Goal: Task Accomplishment & Management: Manage account settings

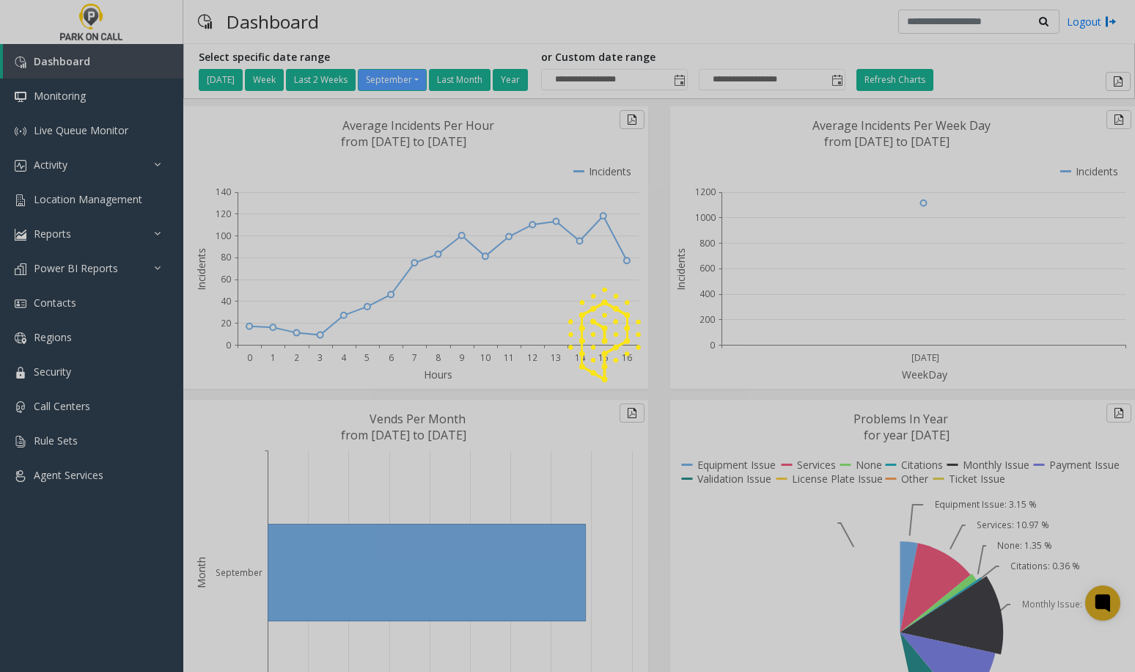
click at [95, 195] on div at bounding box center [567, 336] width 1135 height 672
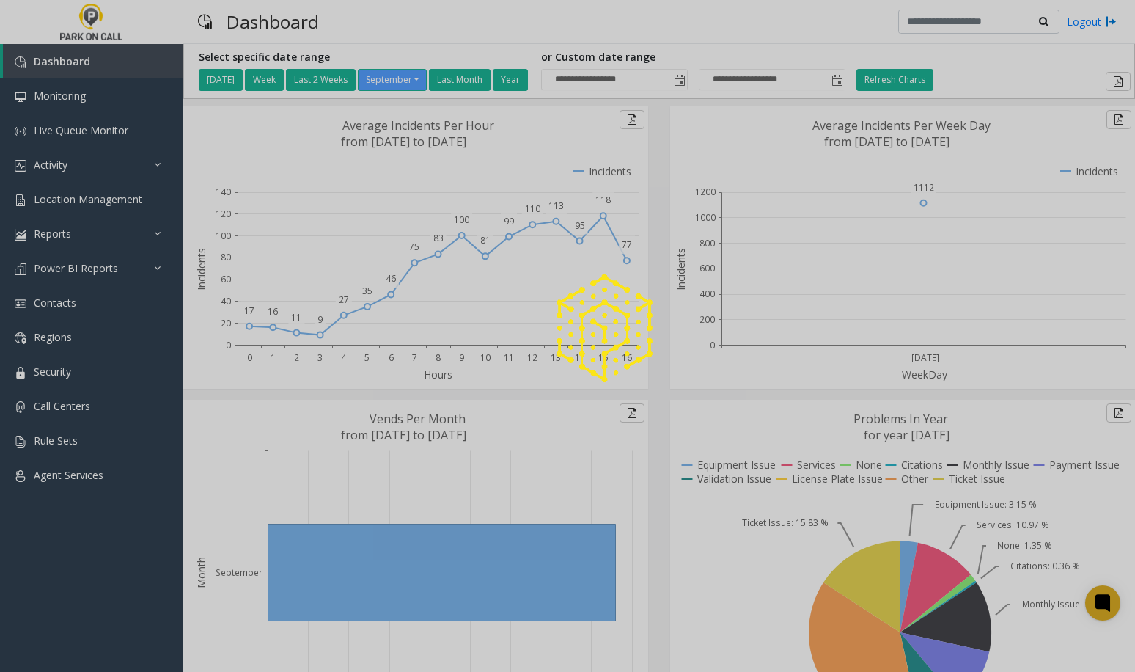
click at [105, 196] on div at bounding box center [567, 336] width 1135 height 672
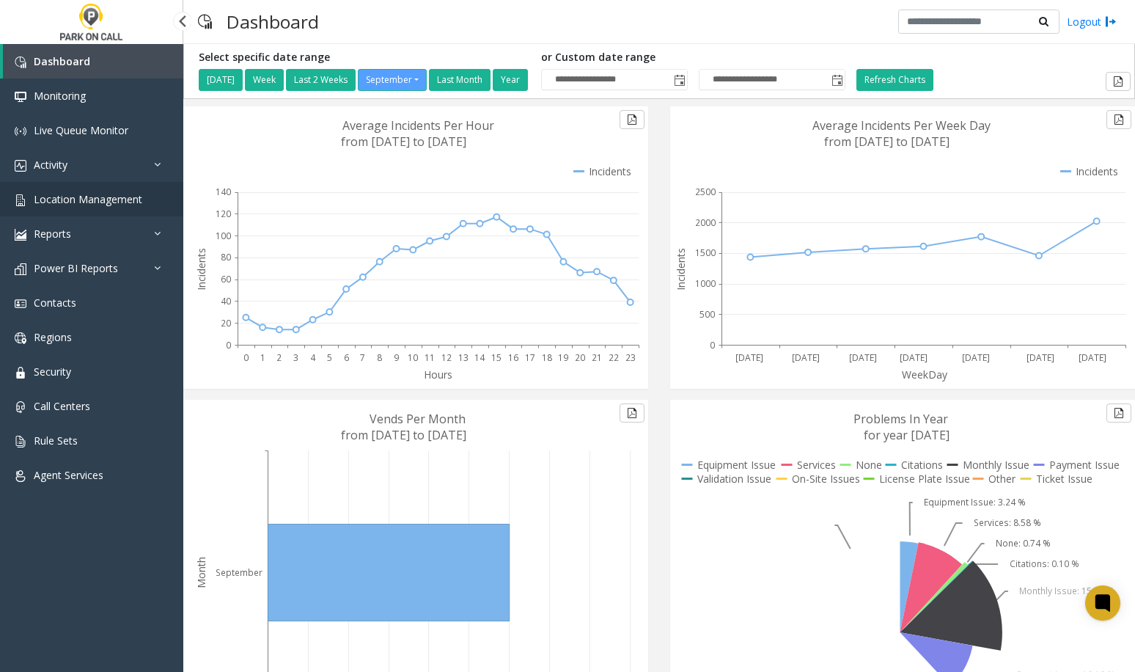
click at [106, 196] on span "Location Management" at bounding box center [88, 199] width 109 height 14
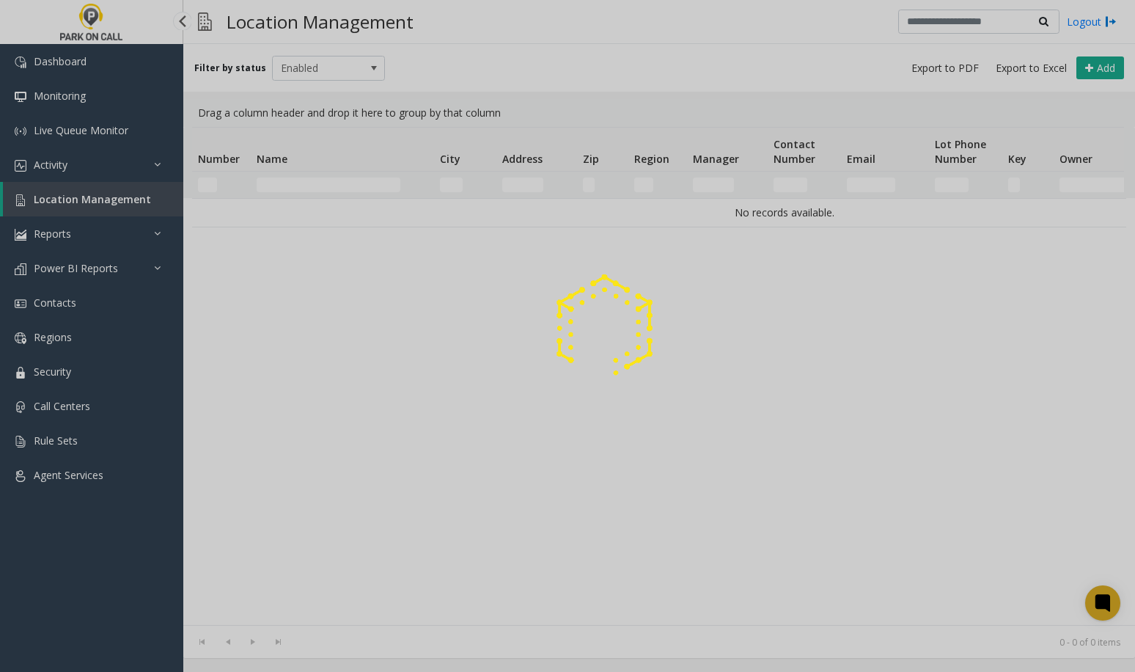
click at [113, 191] on div at bounding box center [567, 336] width 1135 height 672
click at [323, 180] on div at bounding box center [567, 336] width 1135 height 672
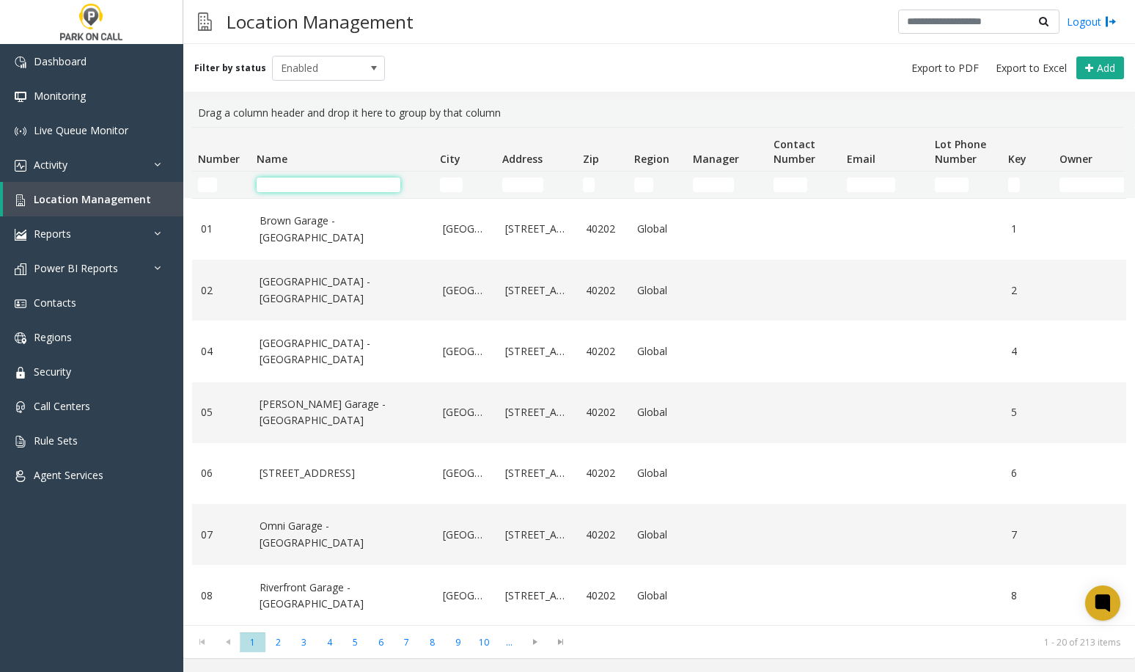
click at [317, 186] on input "Name Filter" at bounding box center [329, 184] width 144 height 15
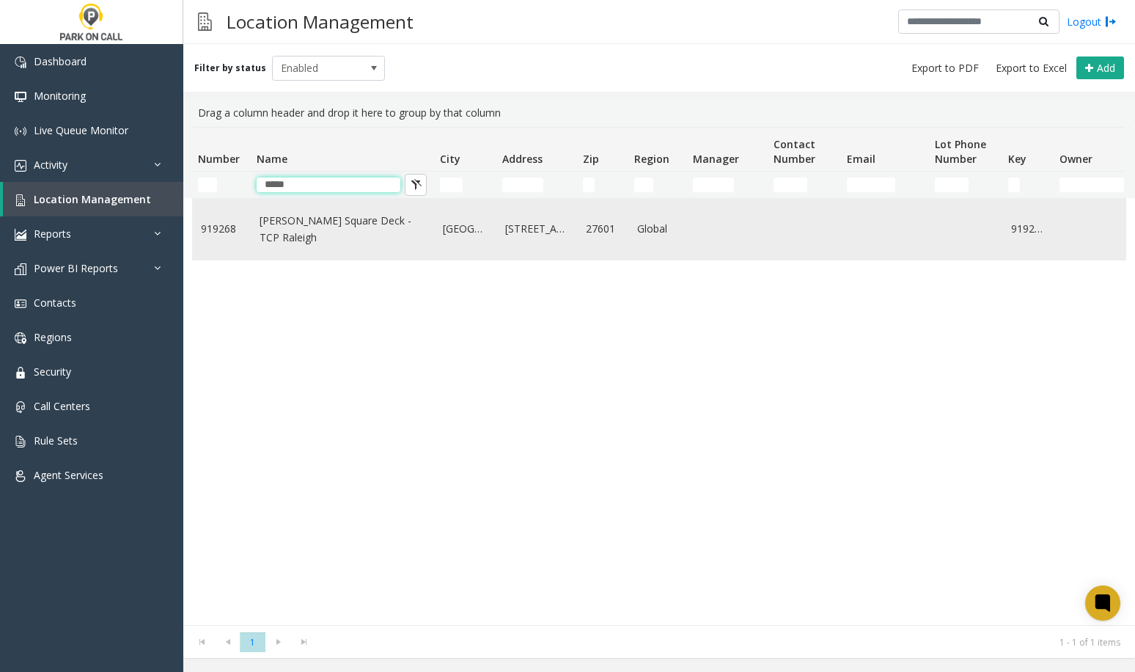
type input "*****"
click at [268, 228] on link "Moore Square Deck - TCP Raleigh" at bounding box center [343, 229] width 166 height 33
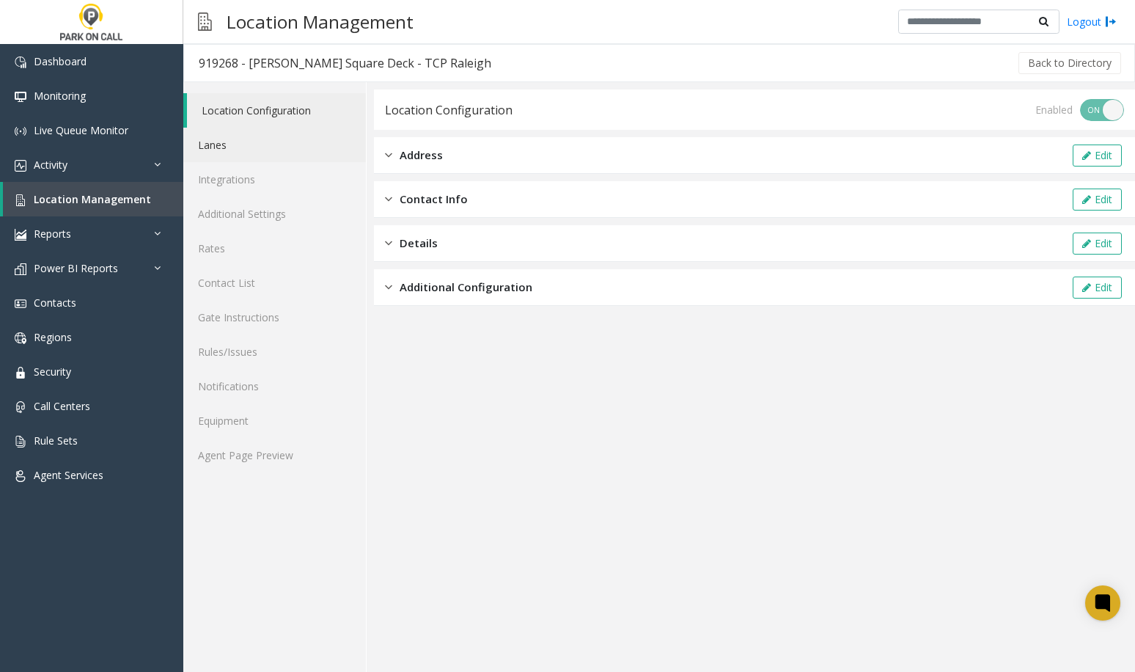
click at [246, 144] on link "Lanes" at bounding box center [274, 145] width 183 height 34
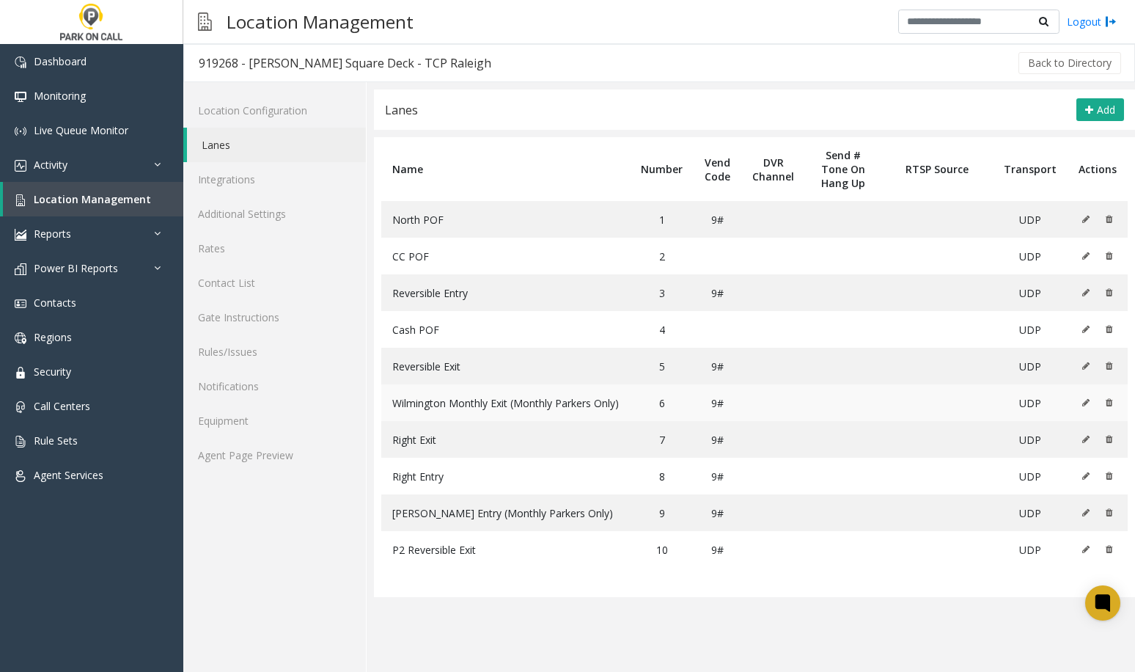
click at [1080, 402] on td at bounding box center [1097, 402] width 60 height 37
click at [1091, 402] on button at bounding box center [1089, 402] width 16 height 22
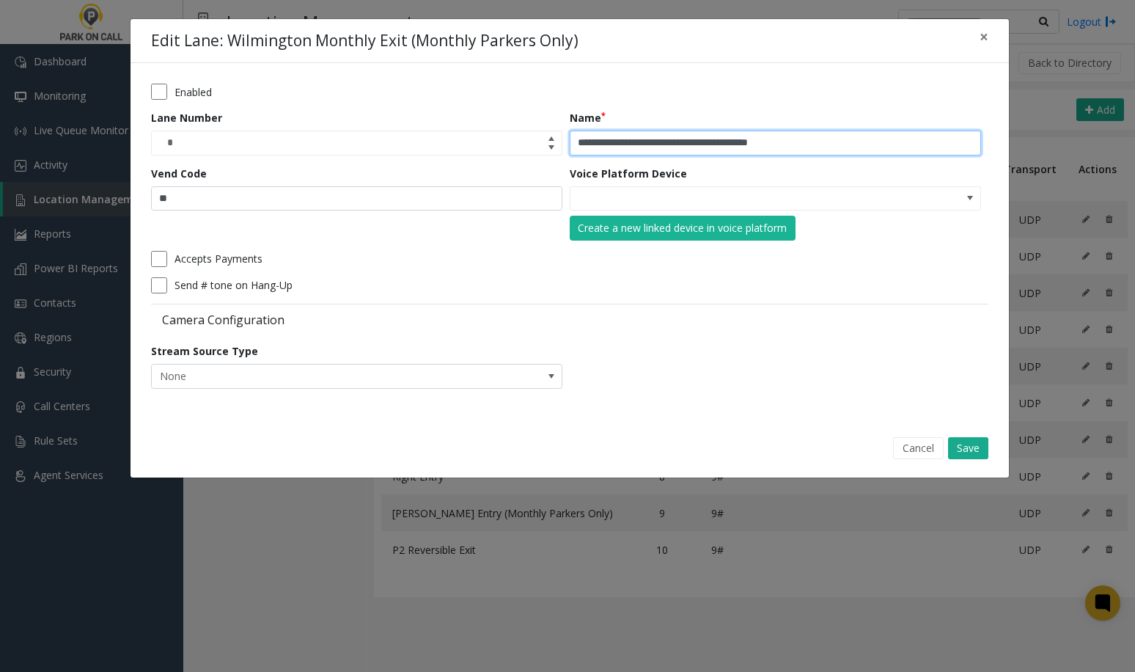
drag, startPoint x: 814, startPoint y: 142, endPoint x: 704, endPoint y: 147, distance: 110.1
click at [704, 147] on input "**********" at bounding box center [775, 142] width 411 height 25
type input "**********"
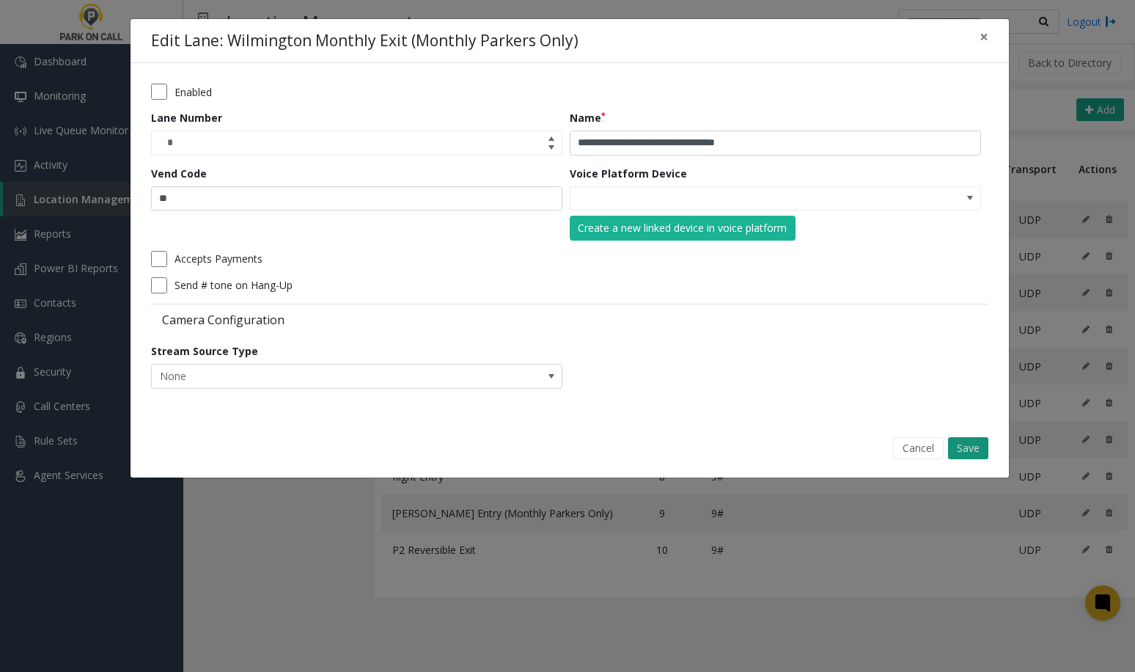
click at [972, 457] on button "Save" at bounding box center [968, 448] width 40 height 22
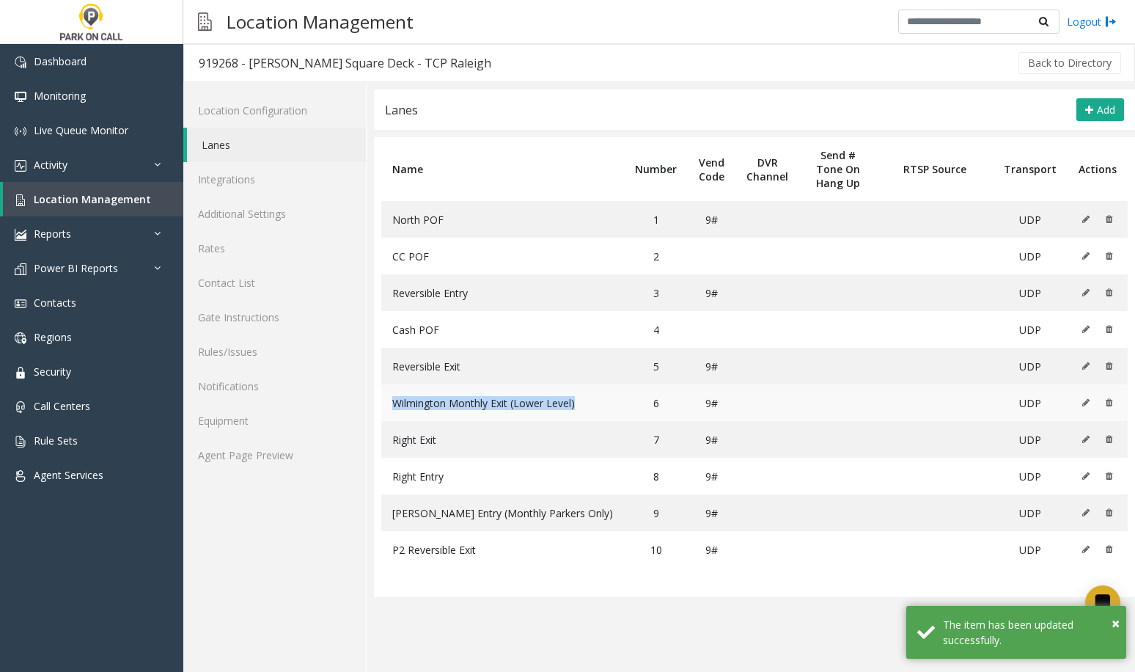
drag, startPoint x: 578, startPoint y: 392, endPoint x: 396, endPoint y: 396, distance: 181.8
click at [396, 396] on tr "Wilmington Monthly Exit (Lower Level) 6 9# UDP" at bounding box center [754, 402] width 746 height 37
copy span "Wilmington Monthly Exit (Lower Level)"
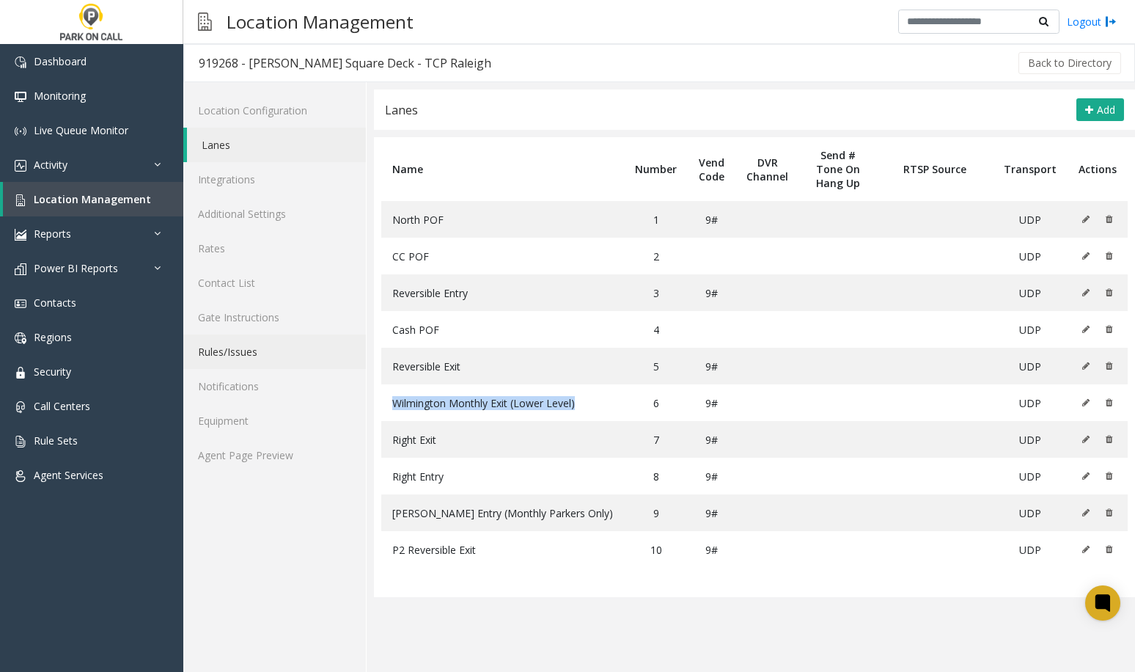
click at [251, 346] on link "Rules/Issues" at bounding box center [274, 351] width 183 height 34
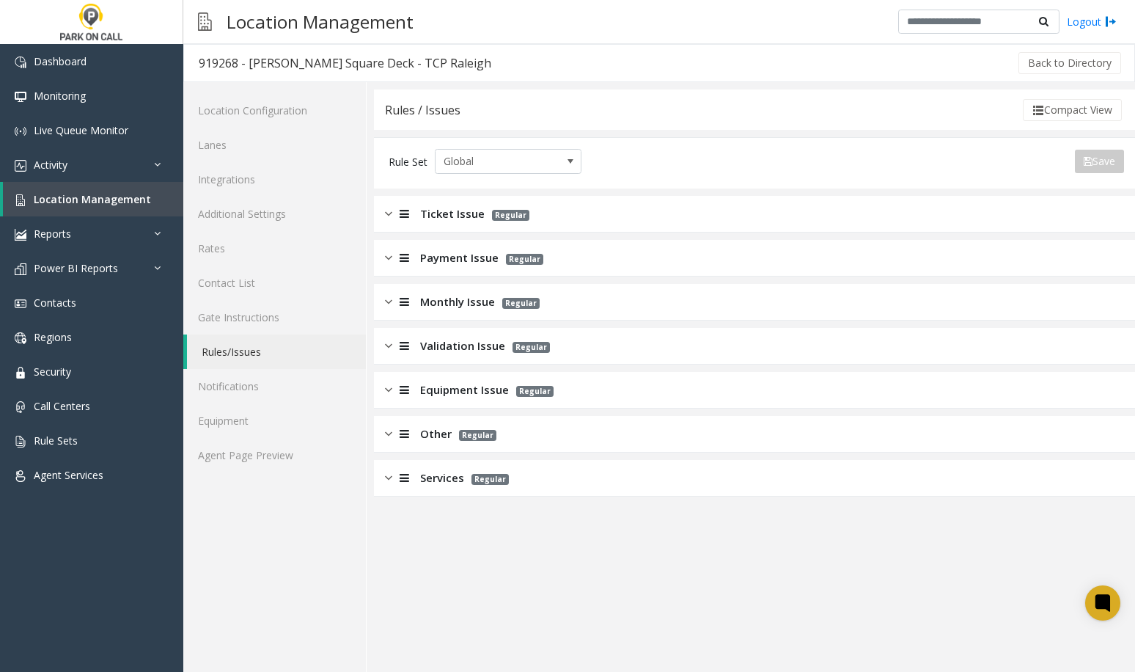
click at [457, 314] on div "Monthly Issue Regular" at bounding box center [754, 302] width 761 height 37
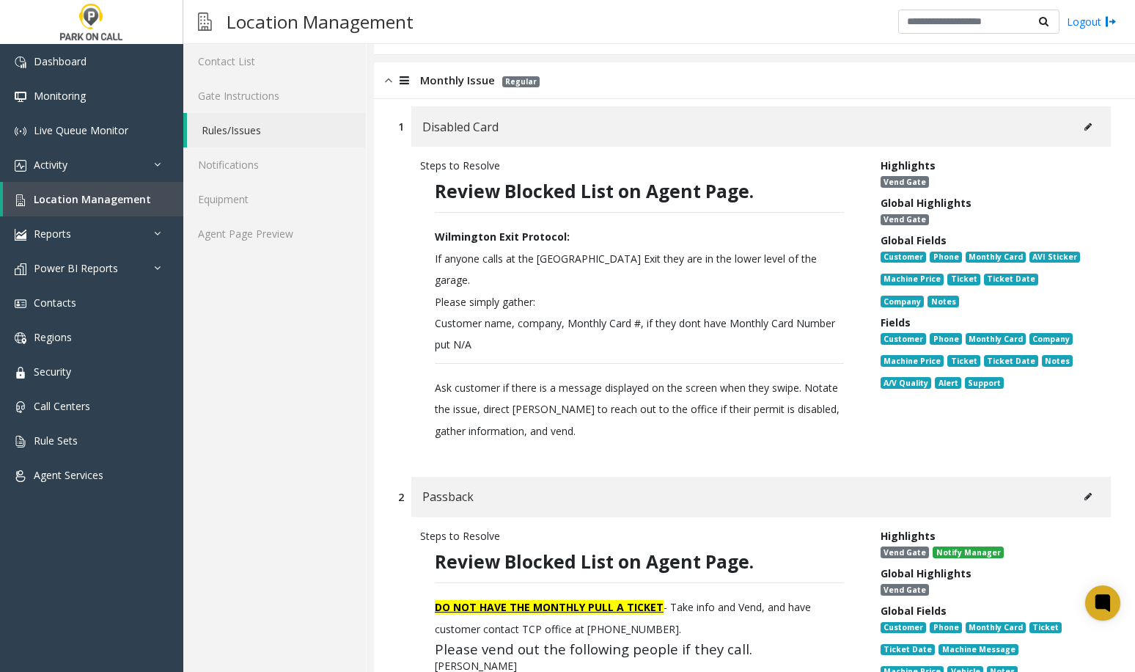
scroll to position [220, 0]
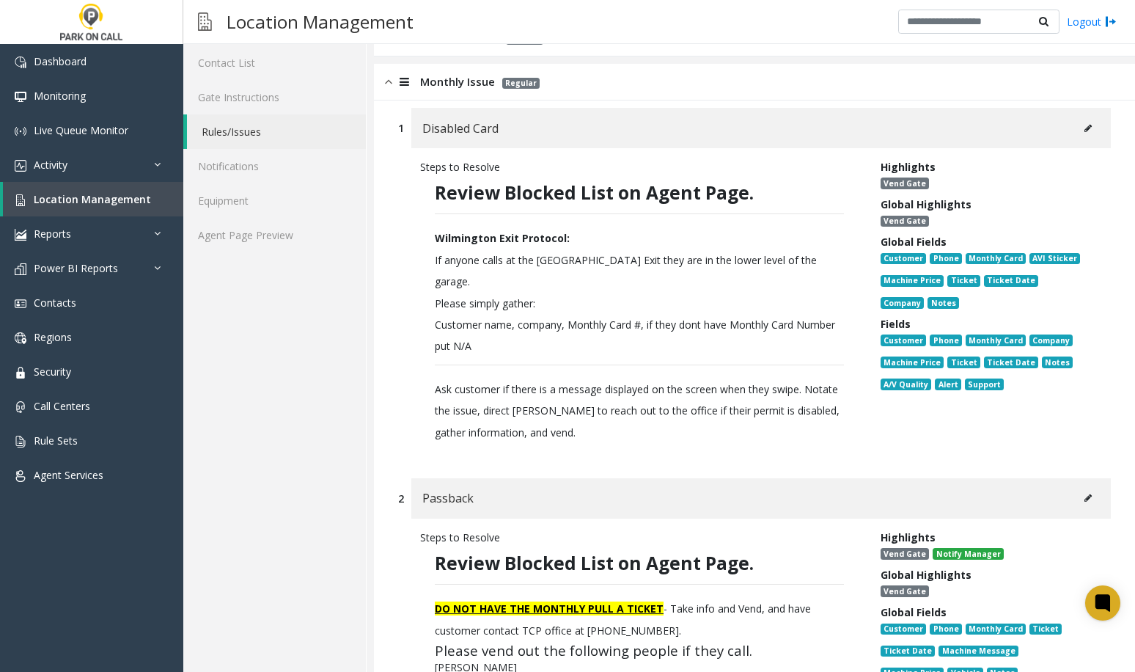
click at [1084, 126] on icon at bounding box center [1087, 128] width 7 height 9
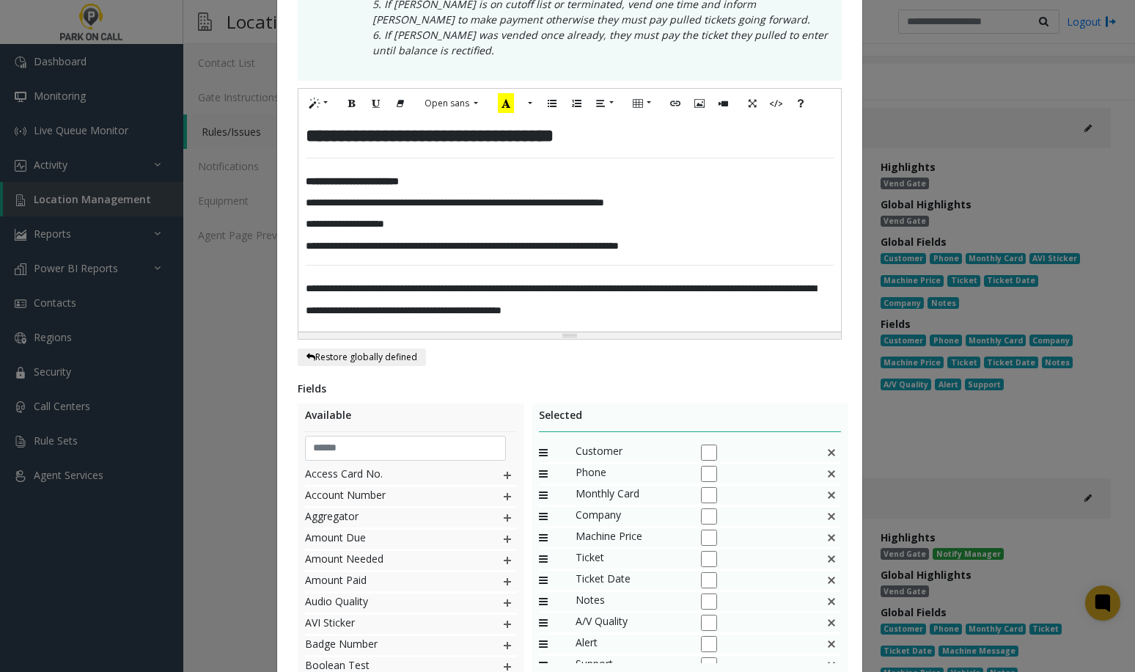
scroll to position [293, 0]
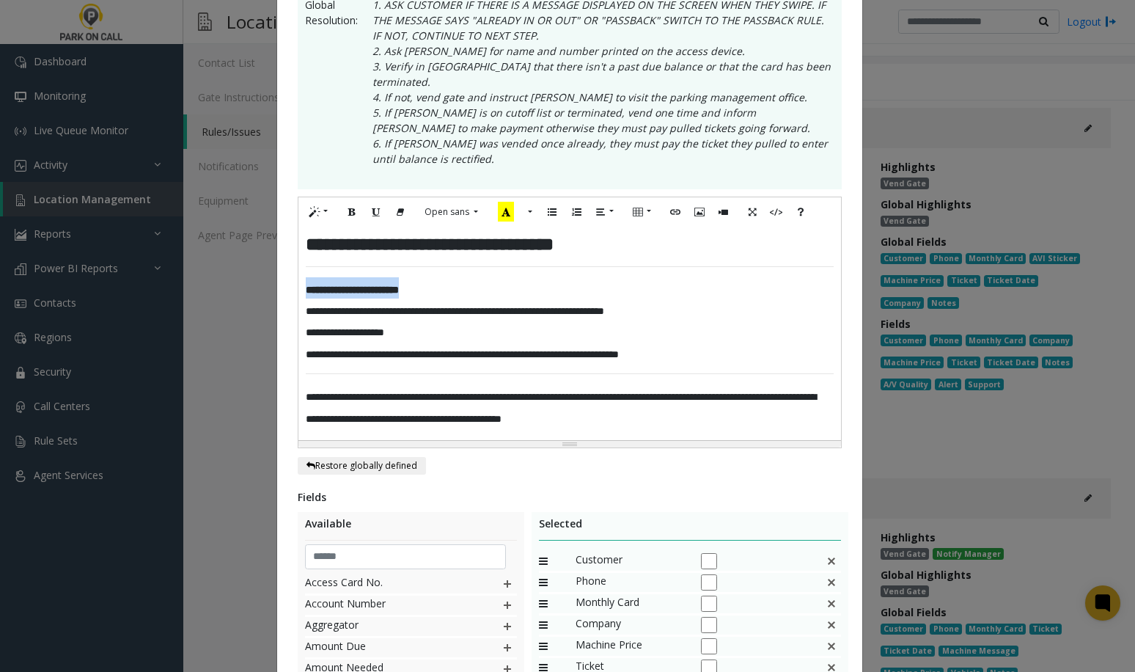
drag, startPoint x: 435, startPoint y: 276, endPoint x: 216, endPoint y: 271, distance: 219.3
click at [216, 271] on div "**********" at bounding box center [567, 336] width 1135 height 672
paste div
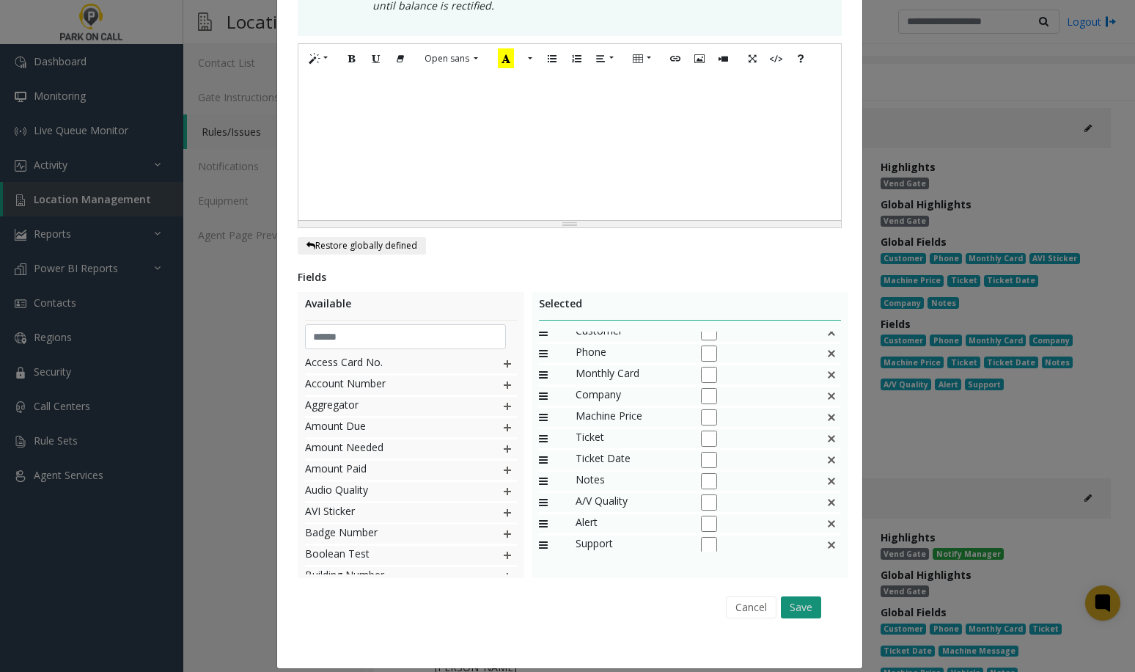
scroll to position [14, 0]
click at [748, 596] on button "Cancel" at bounding box center [751, 607] width 51 height 22
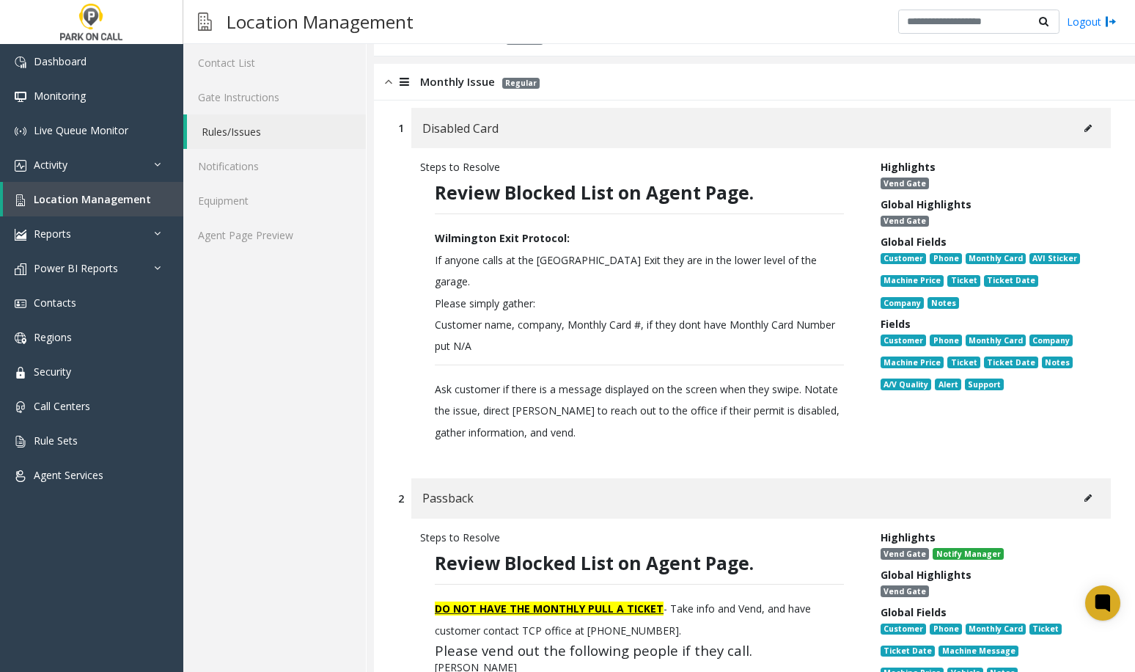
click at [1076, 133] on button at bounding box center [1087, 128] width 23 height 22
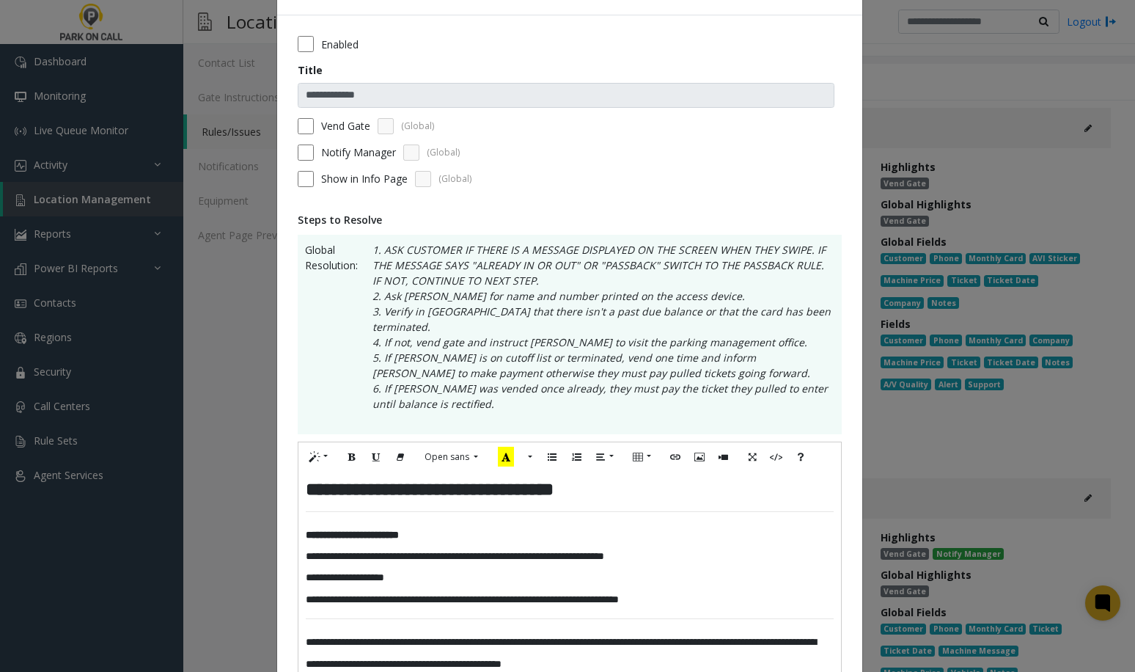
scroll to position [73, 0]
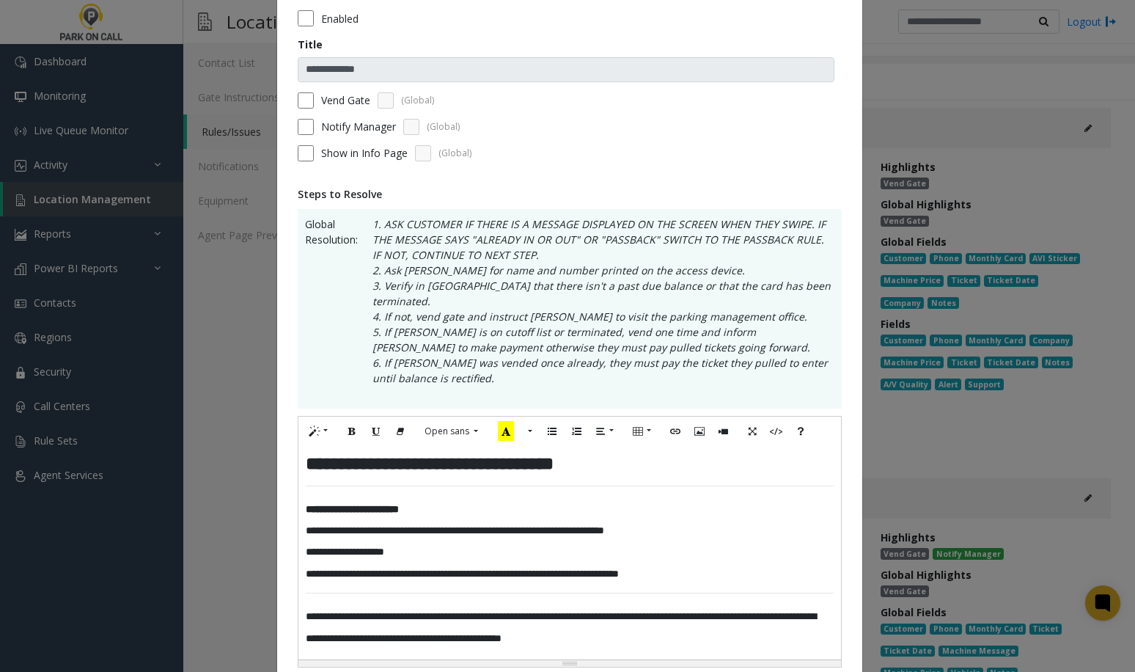
click at [364, 504] on b "**********" at bounding box center [352, 509] width 93 height 10
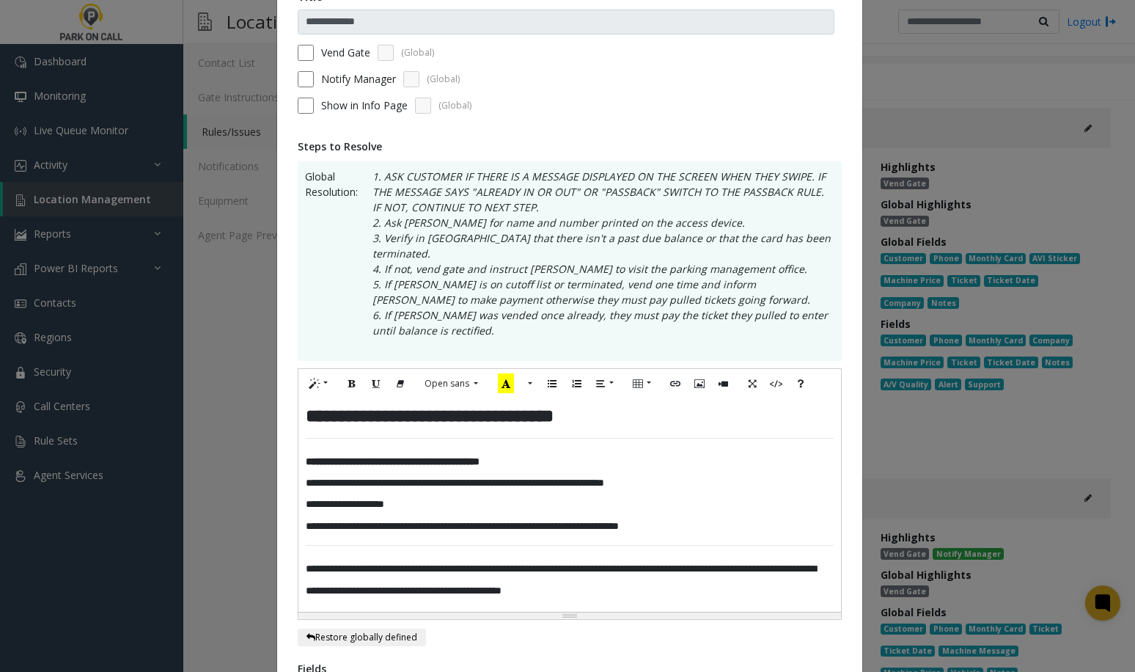
scroll to position [147, 0]
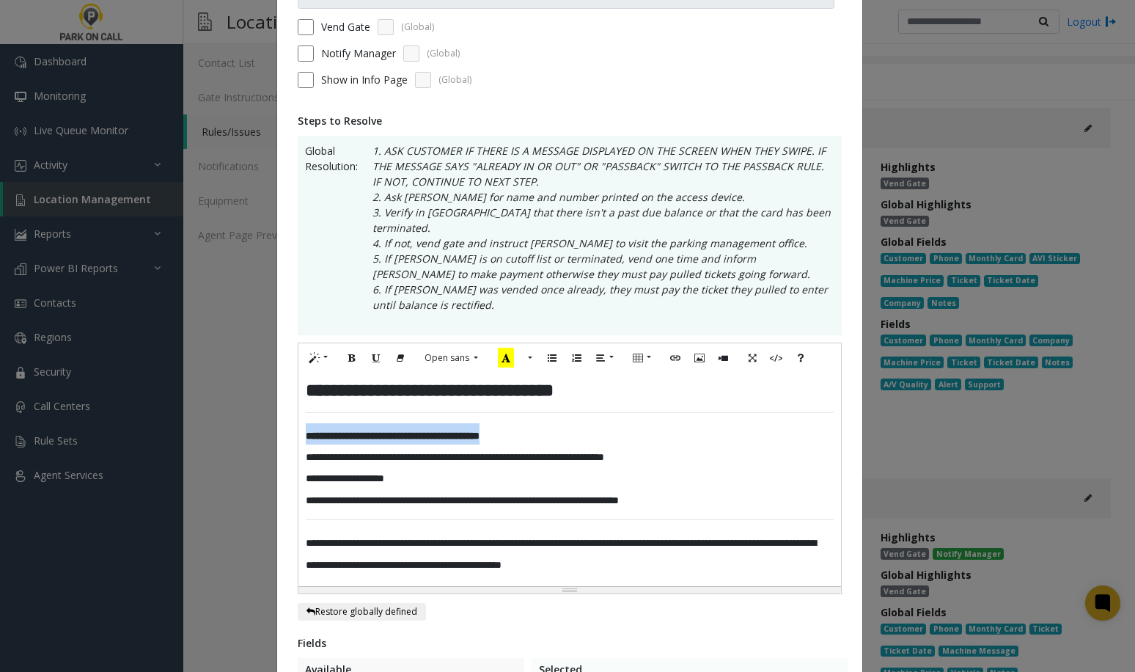
drag, startPoint x: 573, startPoint y: 421, endPoint x: 486, endPoint y: 314, distance: 137.6
click at [134, 419] on div "**********" at bounding box center [567, 336] width 1135 height 672
click at [498, 347] on icon "Recent Color" at bounding box center [506, 357] width 16 height 20
click at [336, 495] on span "**********" at bounding box center [462, 500] width 313 height 10
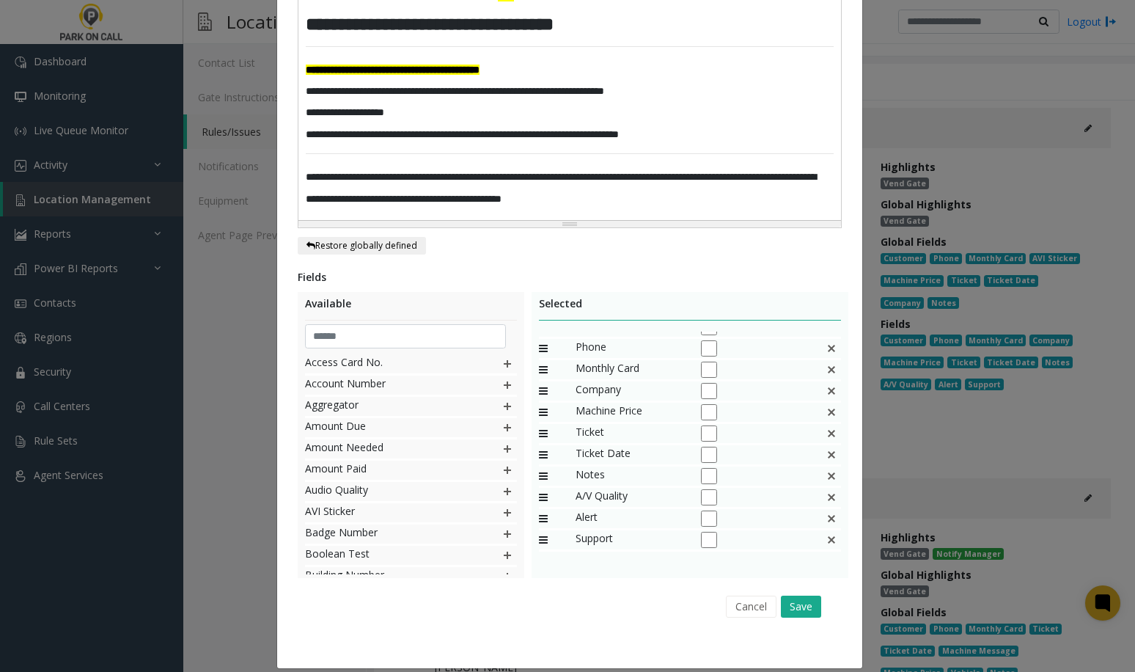
scroll to position [439, 0]
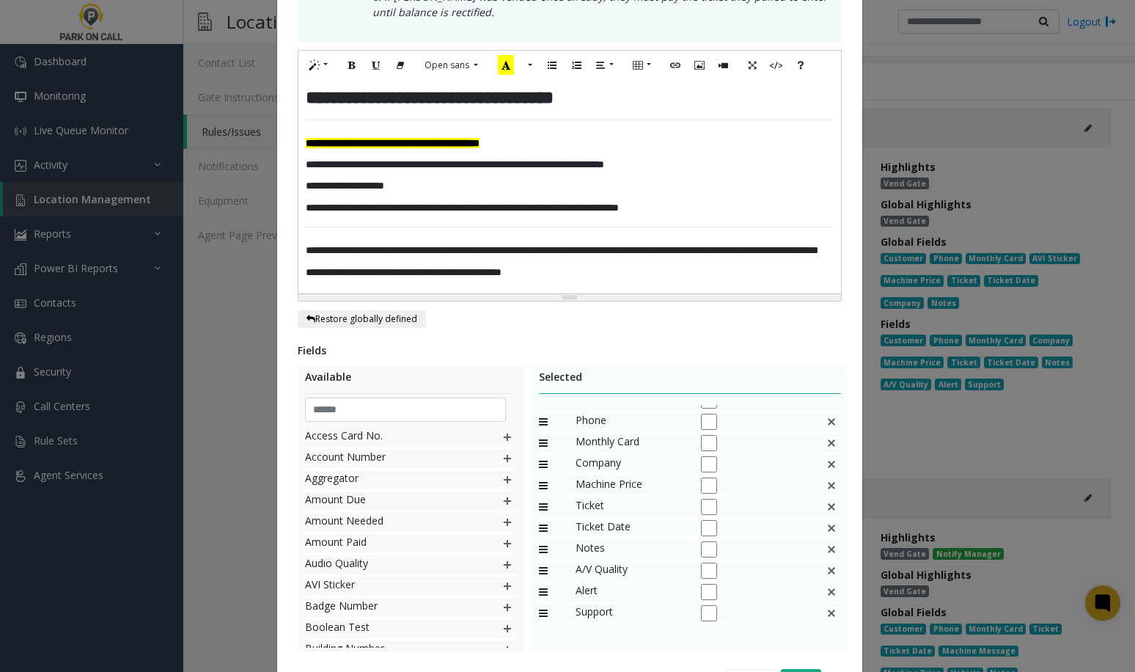
click at [825, 497] on img at bounding box center [831, 506] width 12 height 19
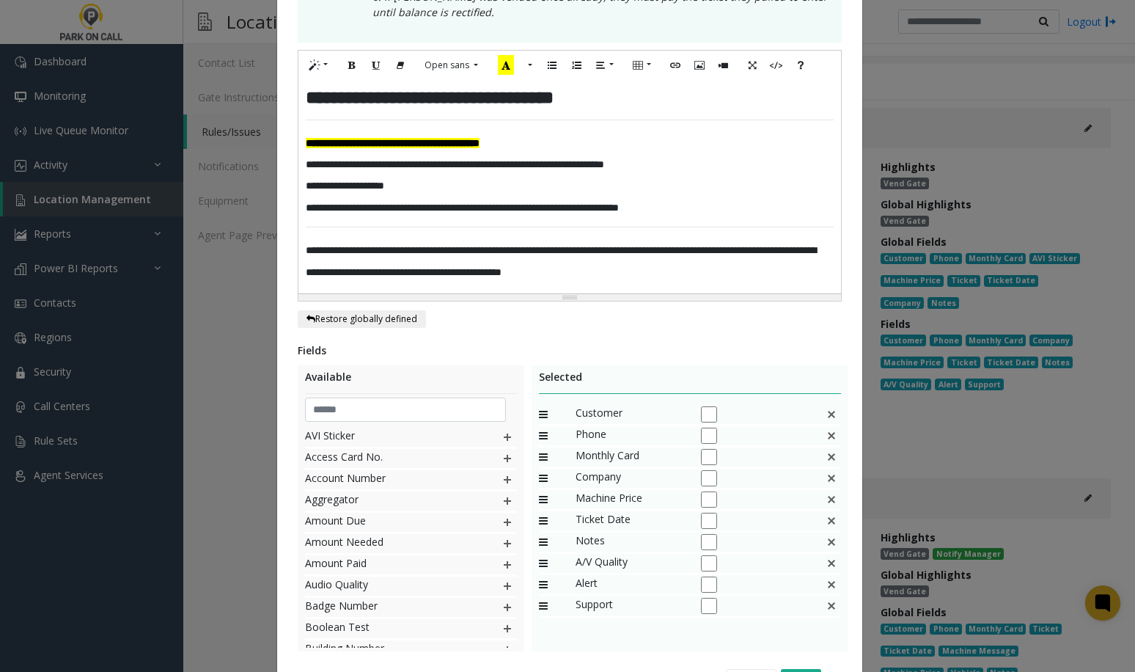
click at [812, 490] on div "Machine Price" at bounding box center [690, 500] width 303 height 21
click at [825, 511] on img at bounding box center [831, 520] width 12 height 19
click at [825, 490] on img at bounding box center [831, 499] width 12 height 19
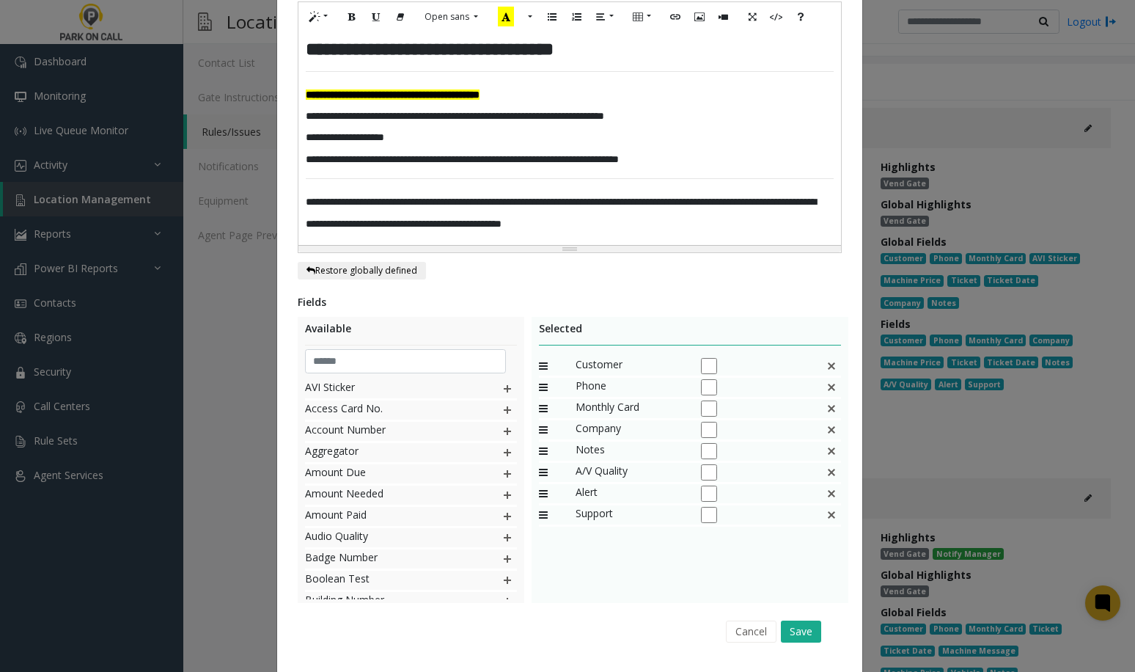
scroll to position [512, 0]
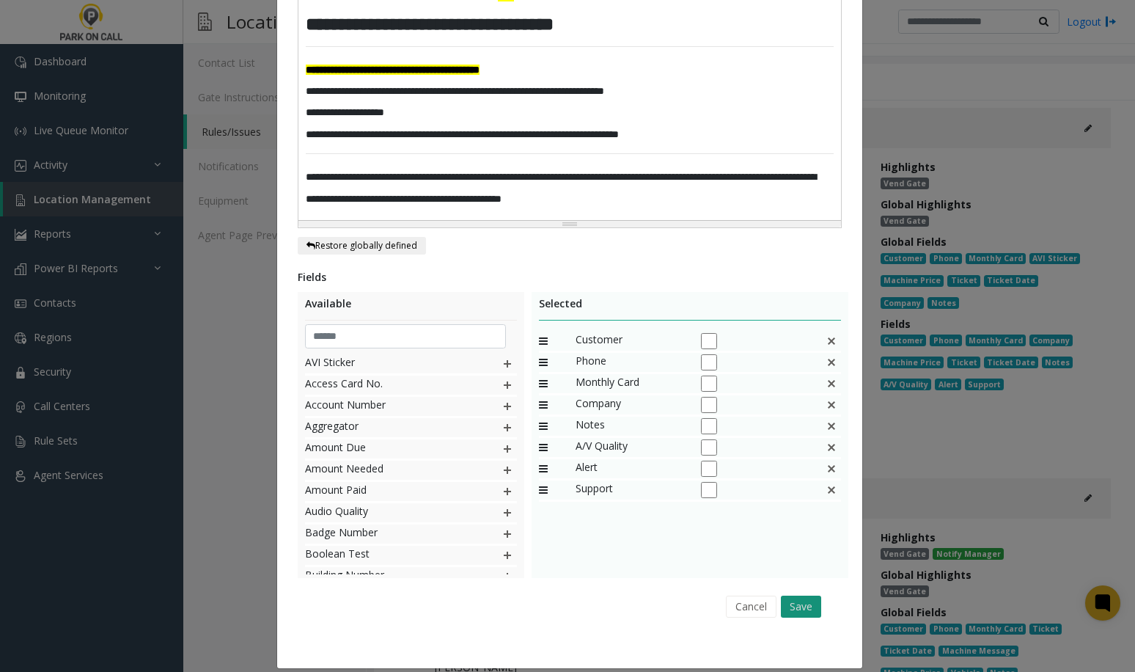
click at [803, 595] on button "Save" at bounding box center [801, 606] width 40 height 22
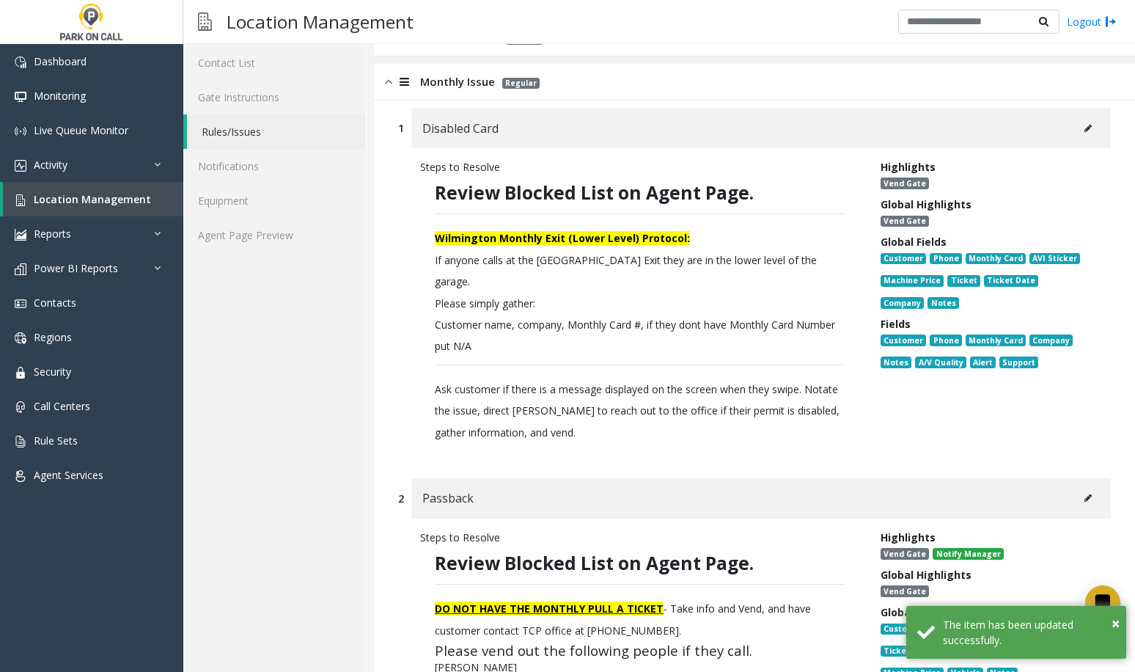
click at [532, 382] on span "Ask customer if there is a message displayed on the screen when they swipe. Not…" at bounding box center [637, 410] width 405 height 57
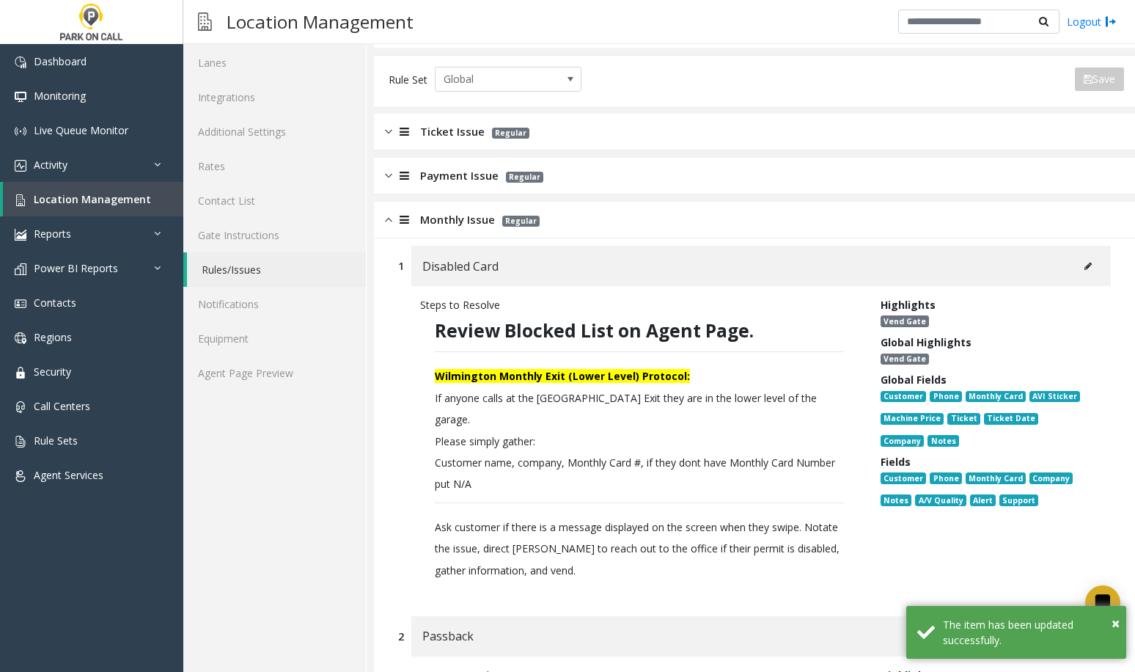
scroll to position [0, 0]
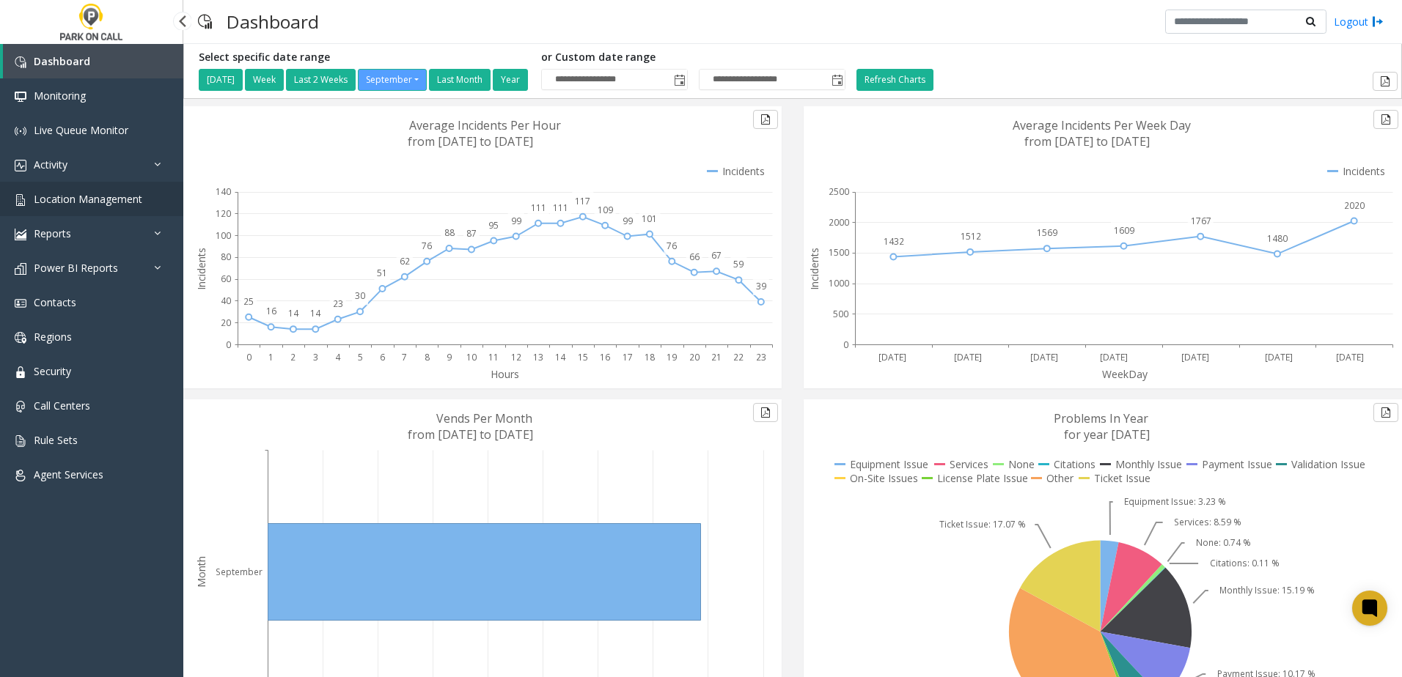
click at [100, 202] on span "Location Management" at bounding box center [88, 199] width 109 height 14
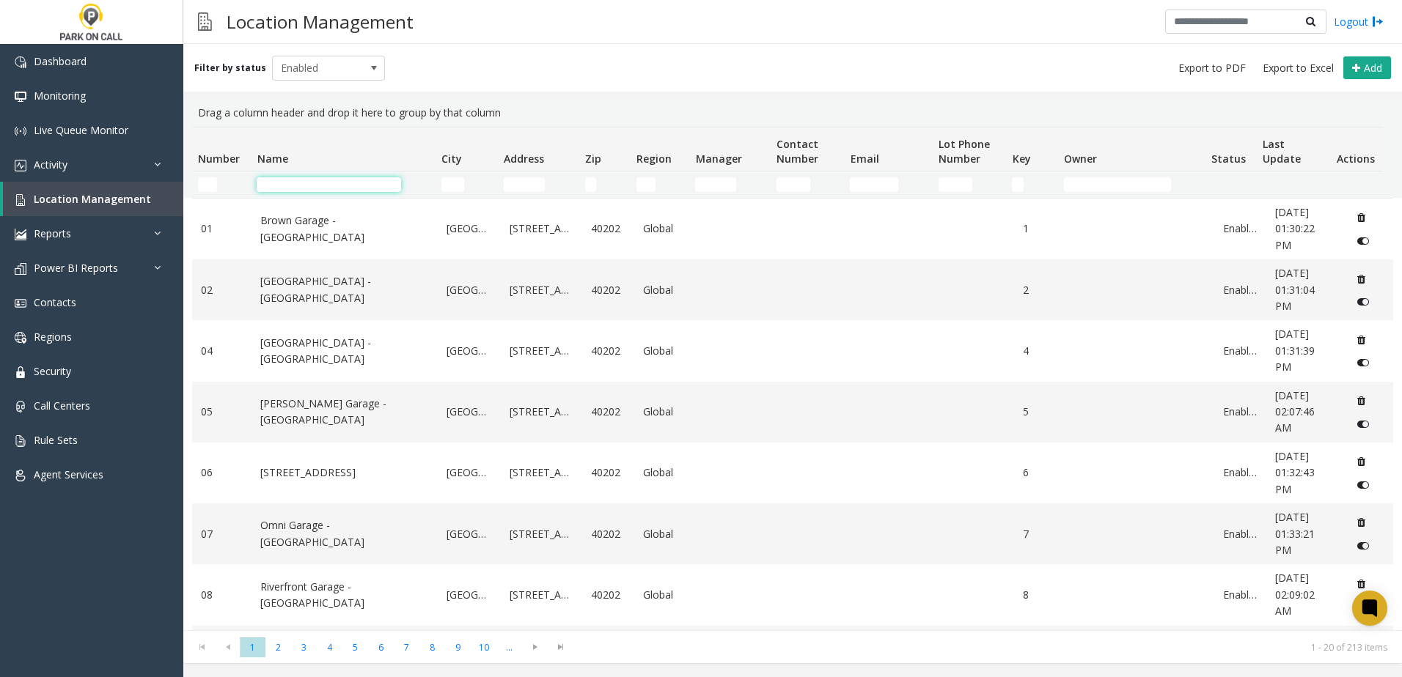
click at [310, 183] on input "Name Filter" at bounding box center [329, 184] width 144 height 15
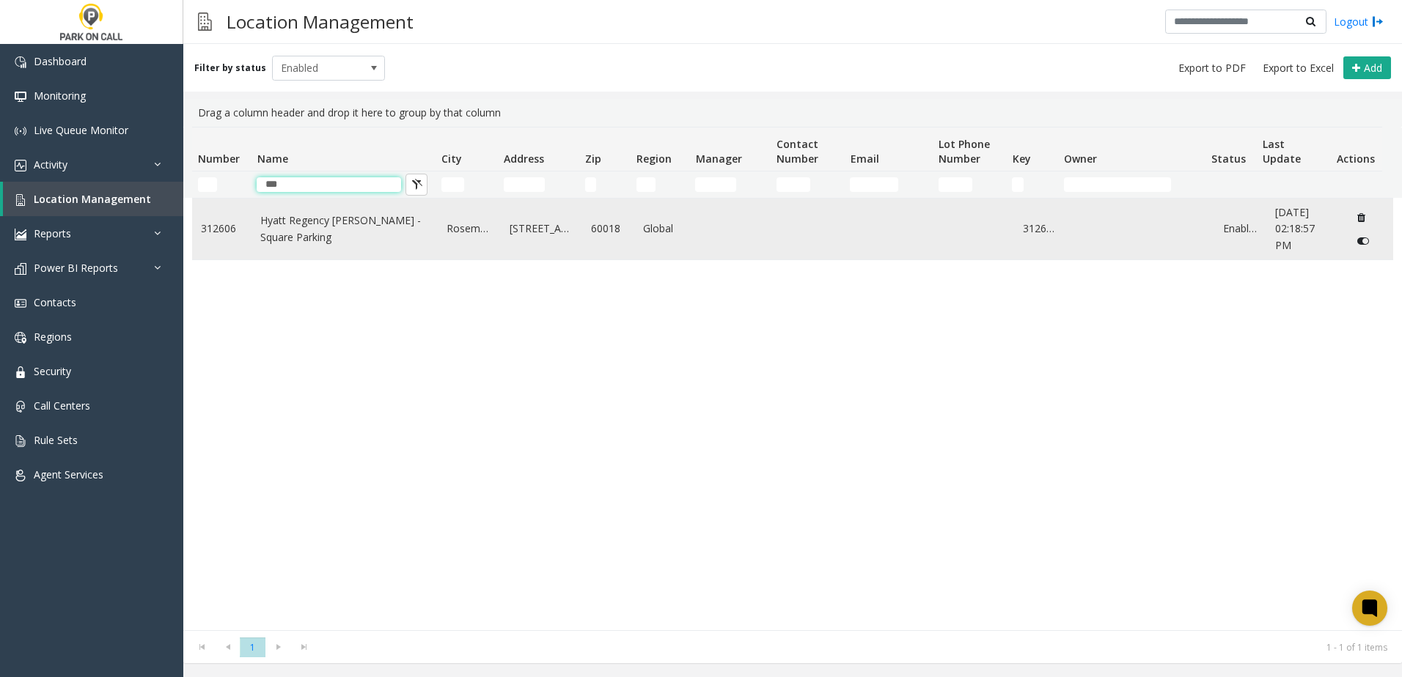
type input "***"
click at [304, 236] on link "Hyatt Regency [PERSON_NAME] - Square Parking" at bounding box center [344, 229] width 169 height 33
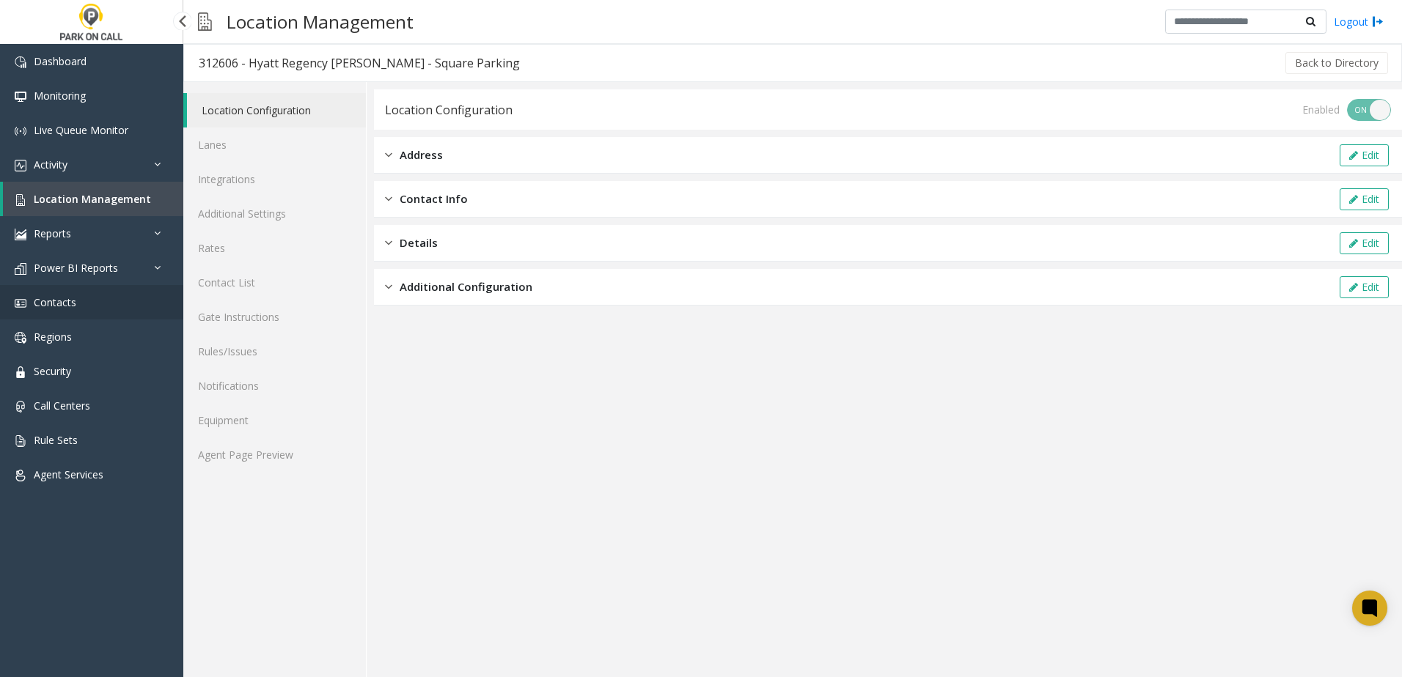
click at [72, 308] on span "Contacts" at bounding box center [55, 302] width 43 height 14
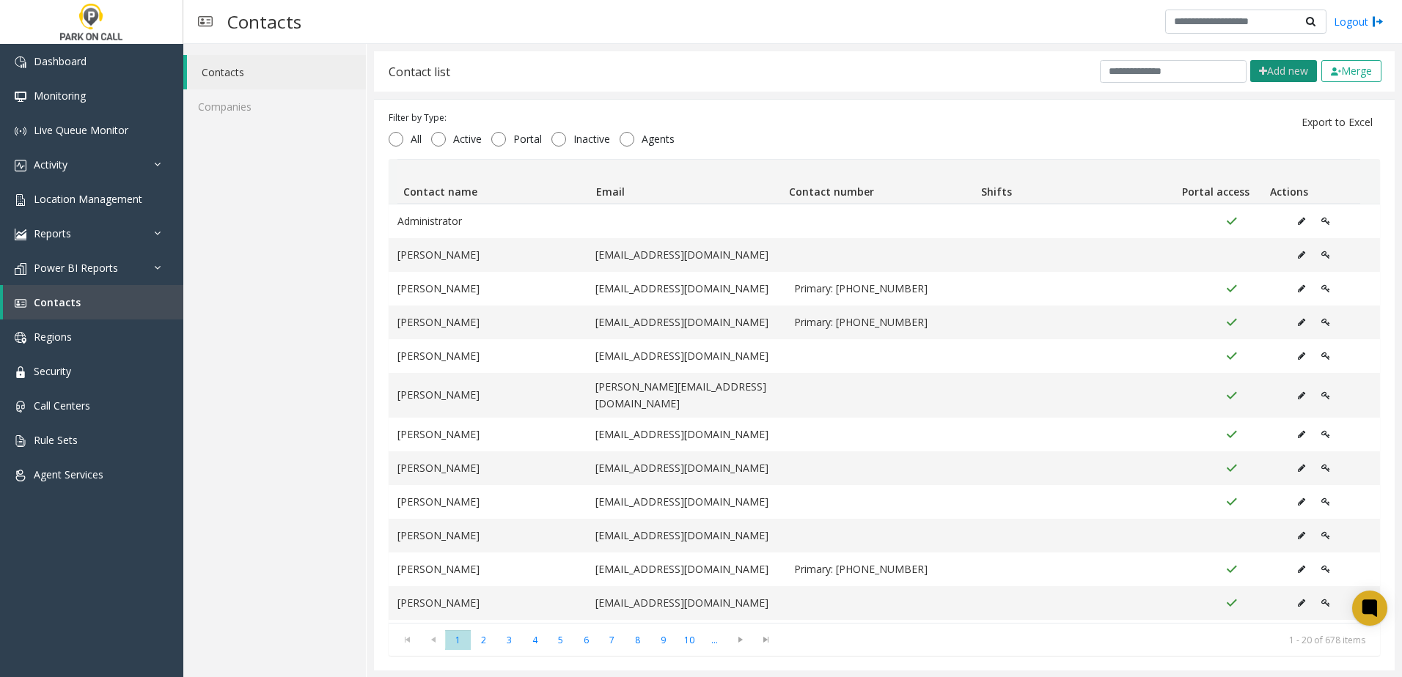
click at [1259, 71] on button "Add new" at bounding box center [1283, 71] width 67 height 22
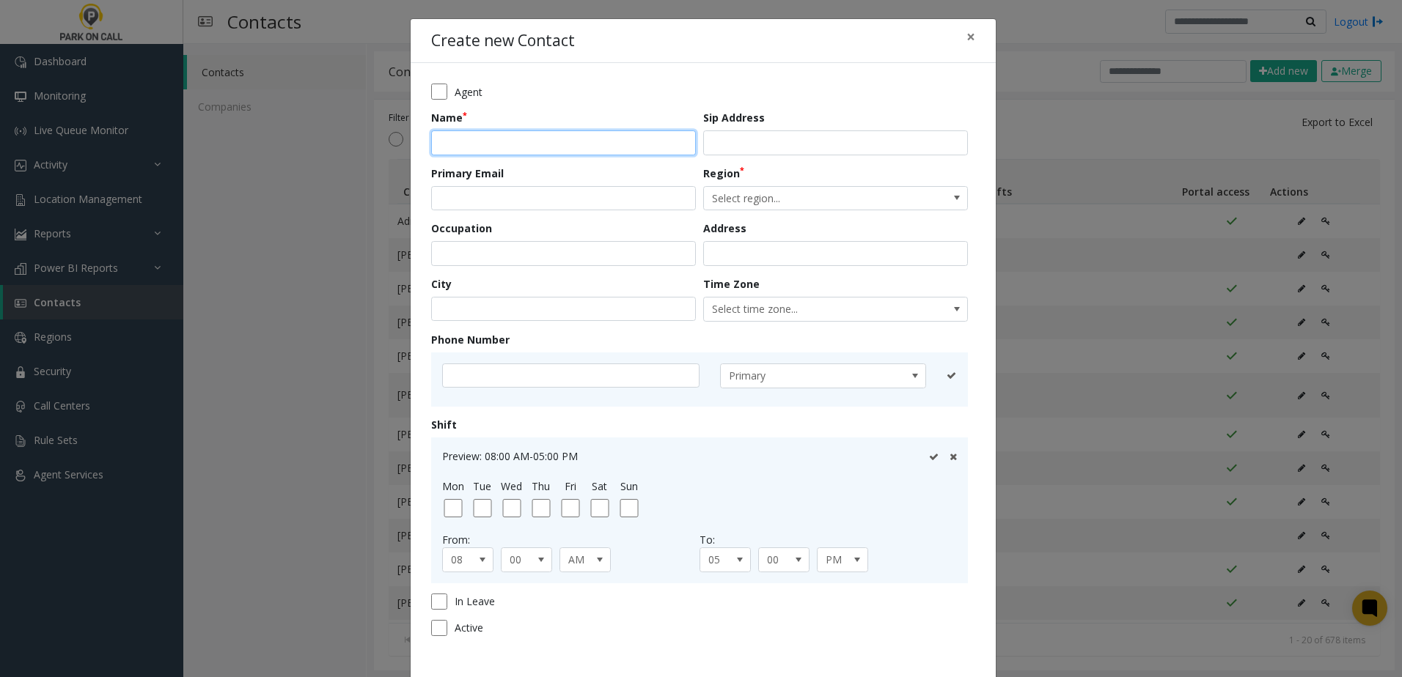
click at [450, 136] on input "text" at bounding box center [563, 142] width 265 height 25
type input "*"
type input "**********"
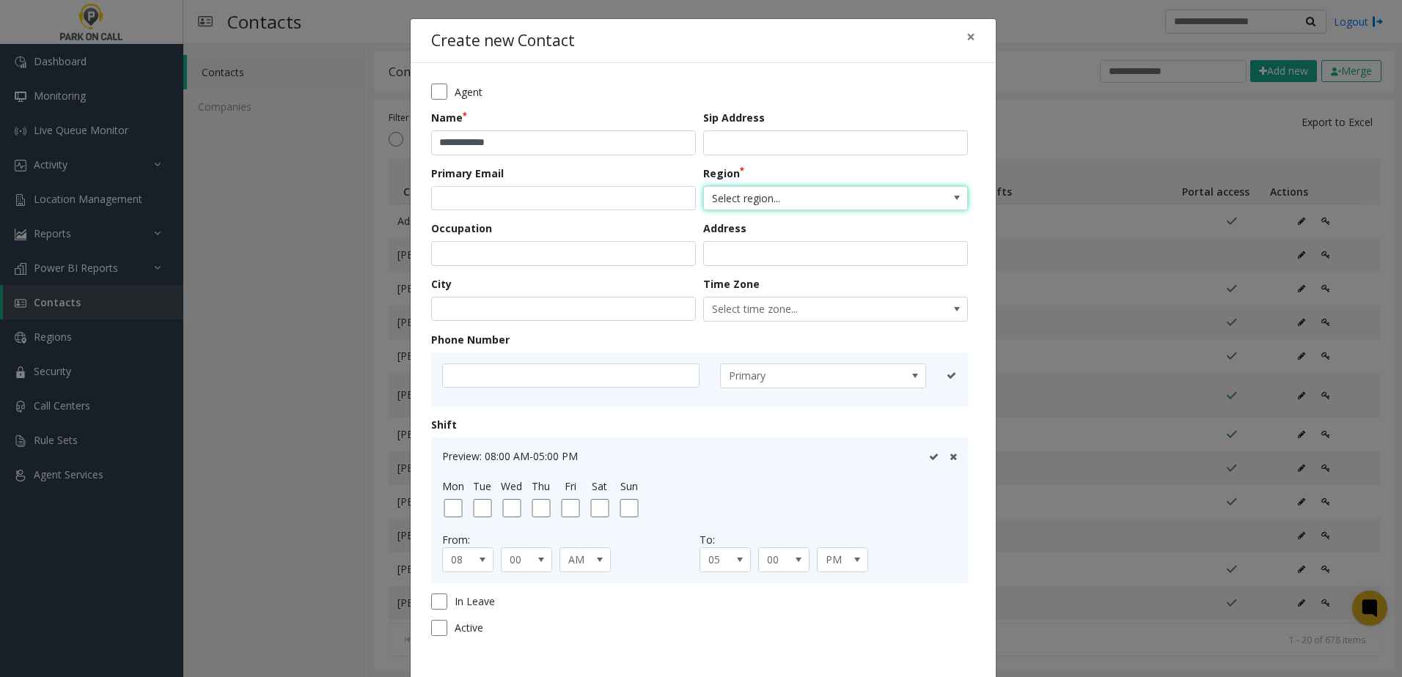
click at [780, 190] on span "Select region..." at bounding box center [809, 198] width 210 height 23
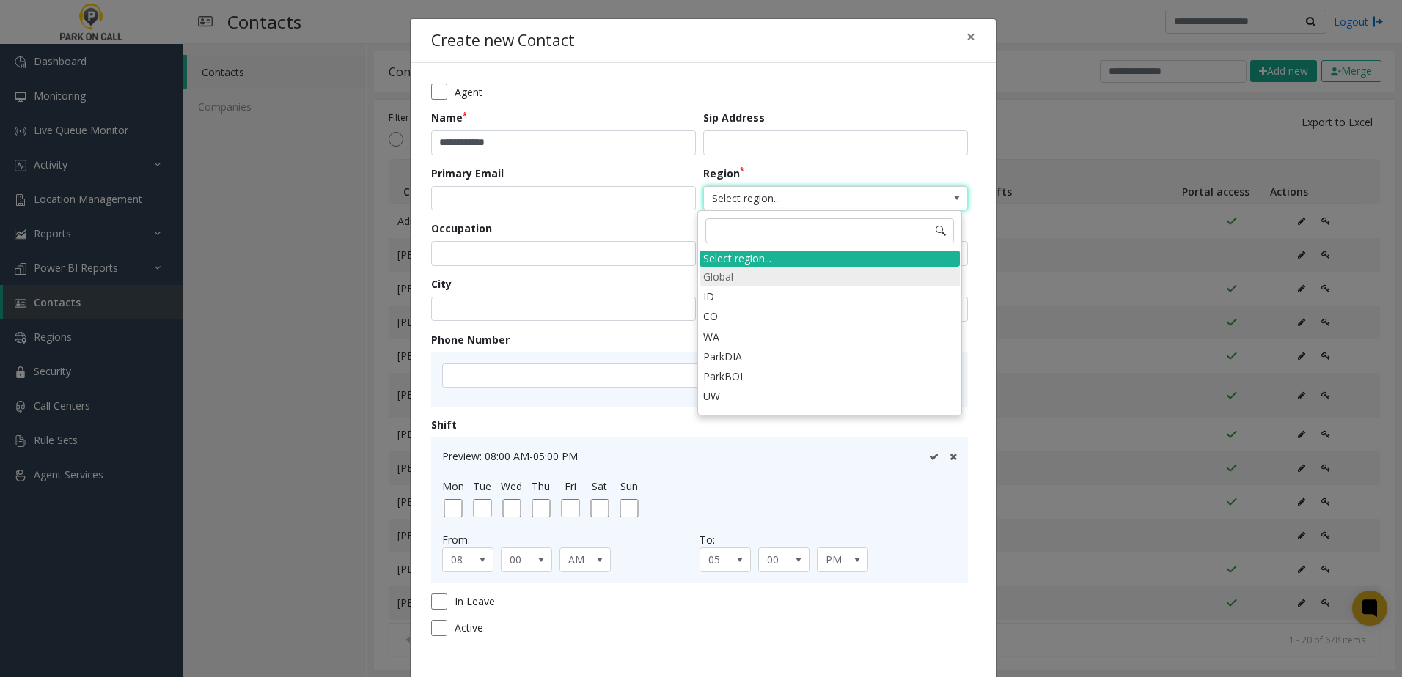
click at [773, 278] on li "Global" at bounding box center [829, 277] width 260 height 20
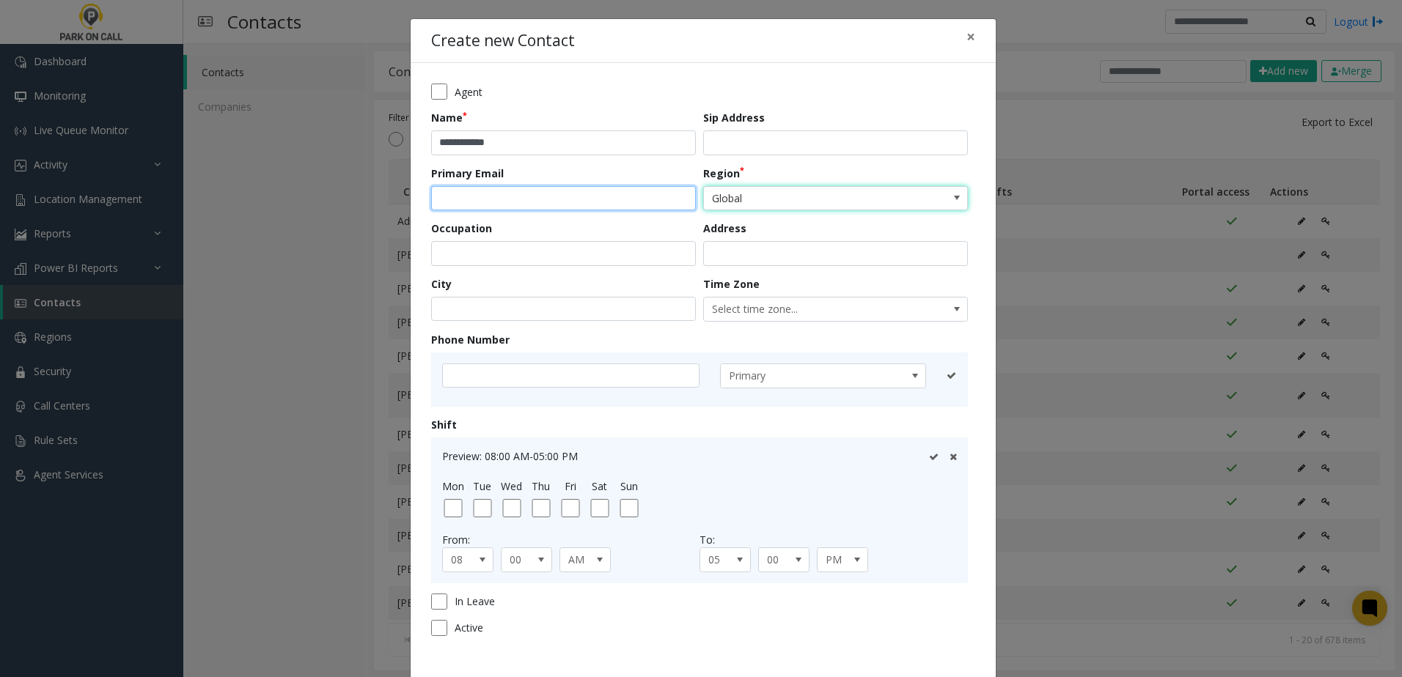
drag, startPoint x: 556, startPoint y: 199, endPoint x: 570, endPoint y: 199, distance: 13.9
click at [556, 199] on input "email" at bounding box center [563, 198] width 265 height 25
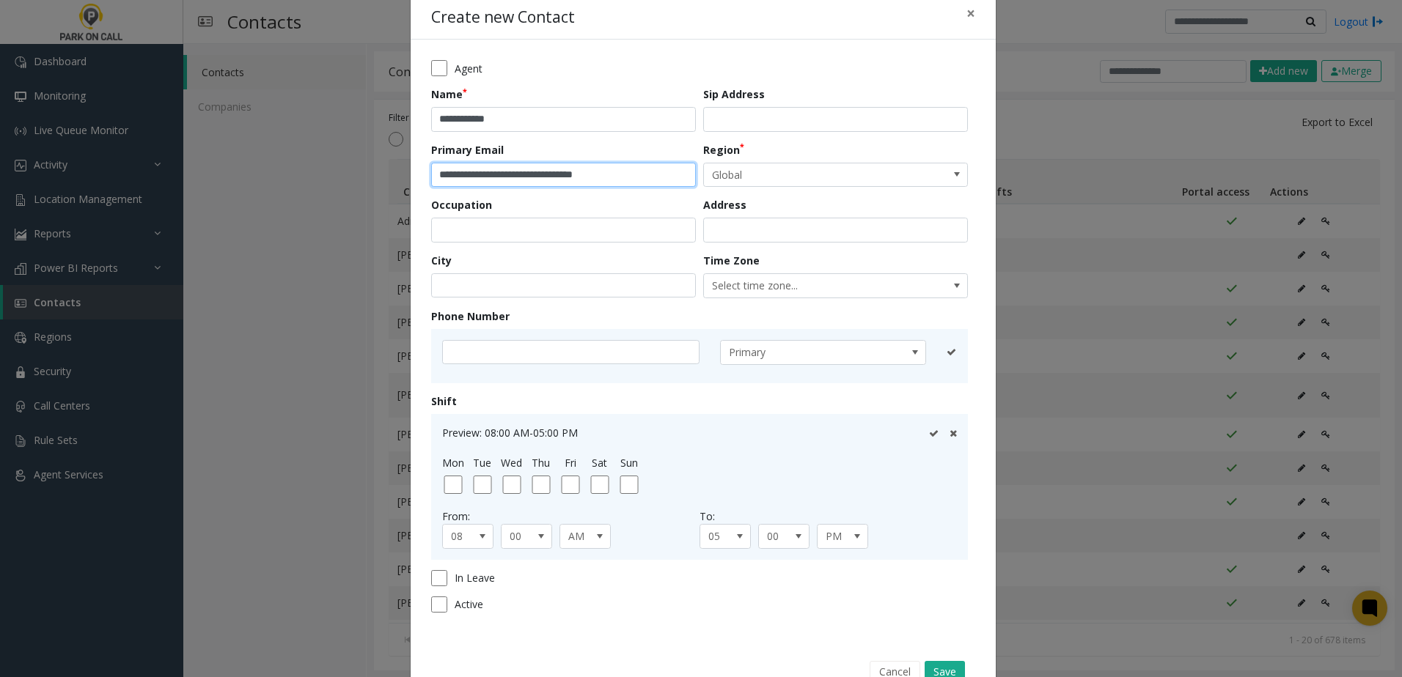
scroll to position [65, 0]
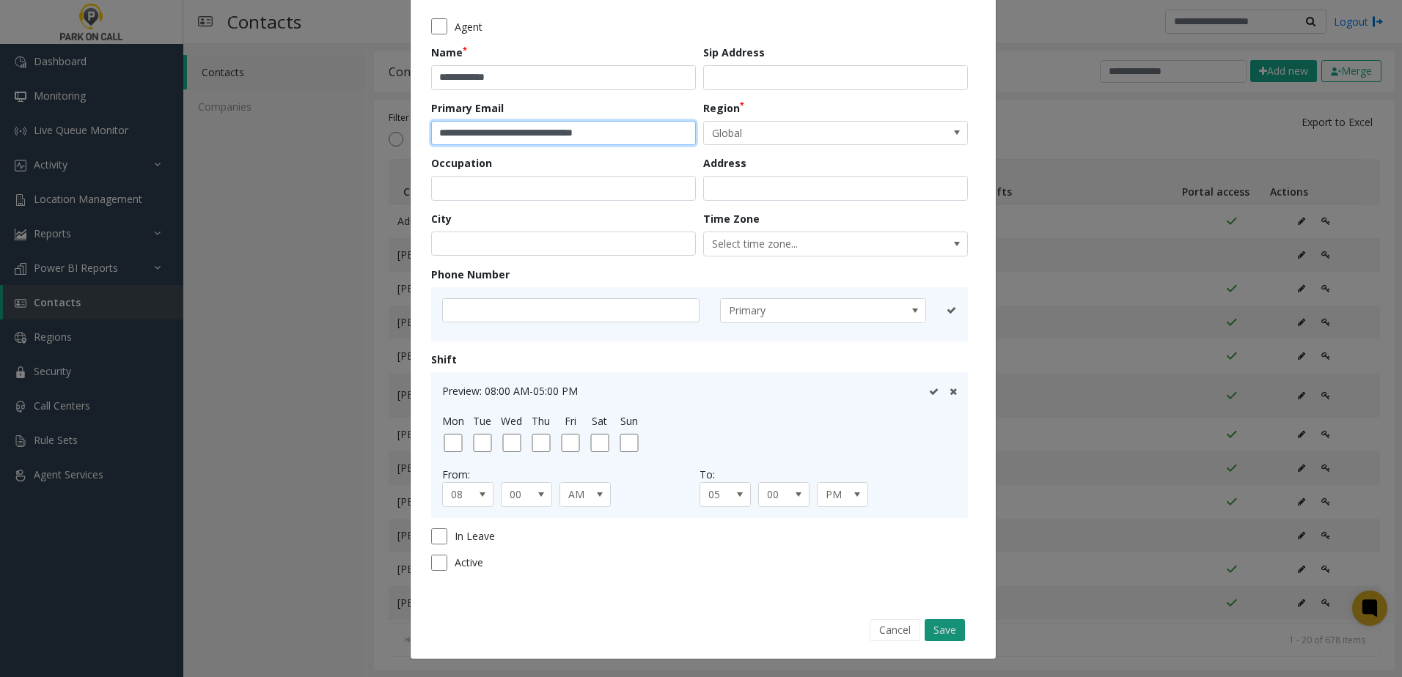
type input "**********"
click at [930, 623] on button "Save" at bounding box center [944, 630] width 40 height 22
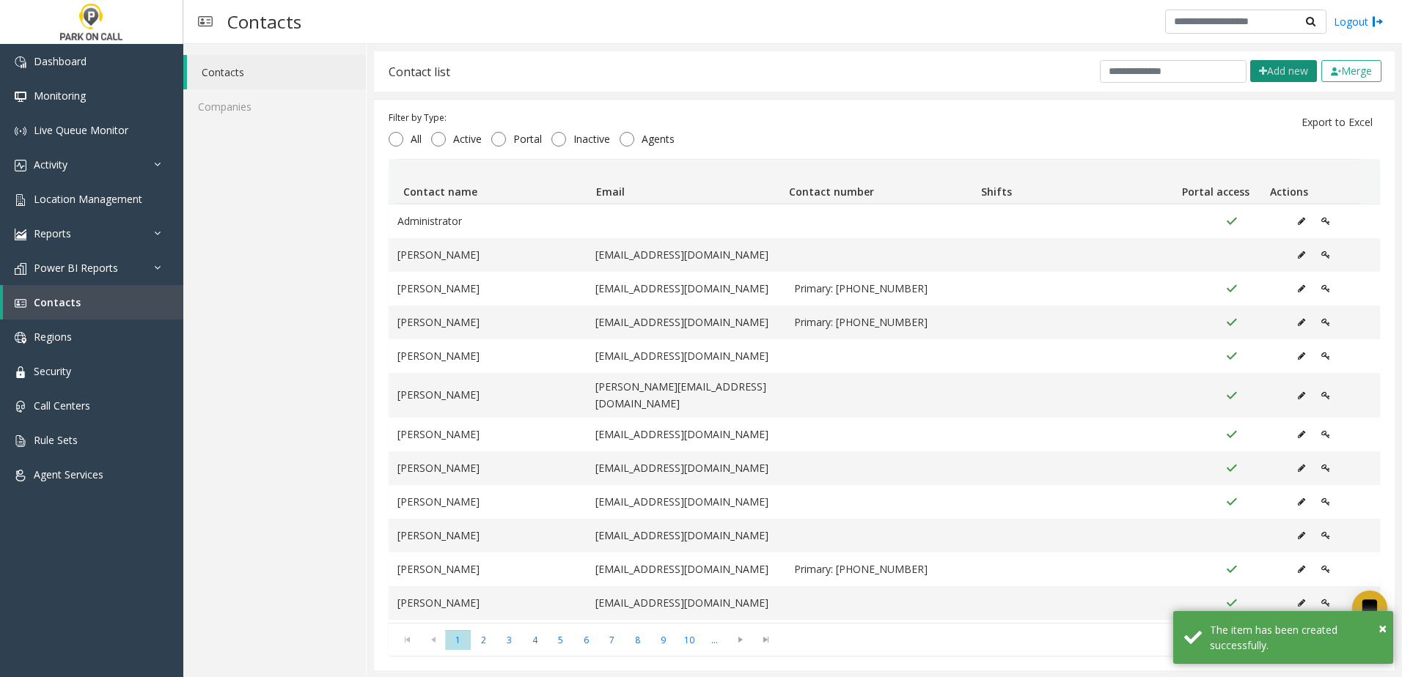
click at [1279, 70] on button "Add new" at bounding box center [1283, 71] width 67 height 22
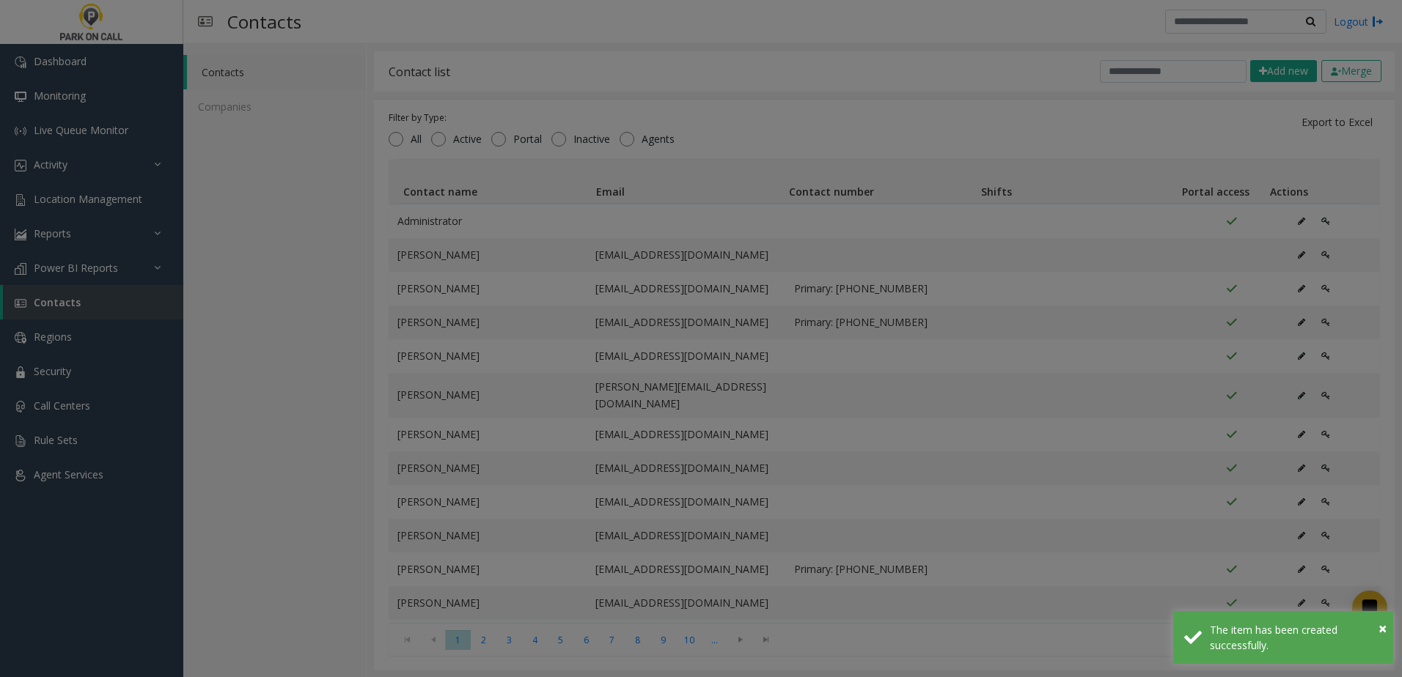
scroll to position [0, 0]
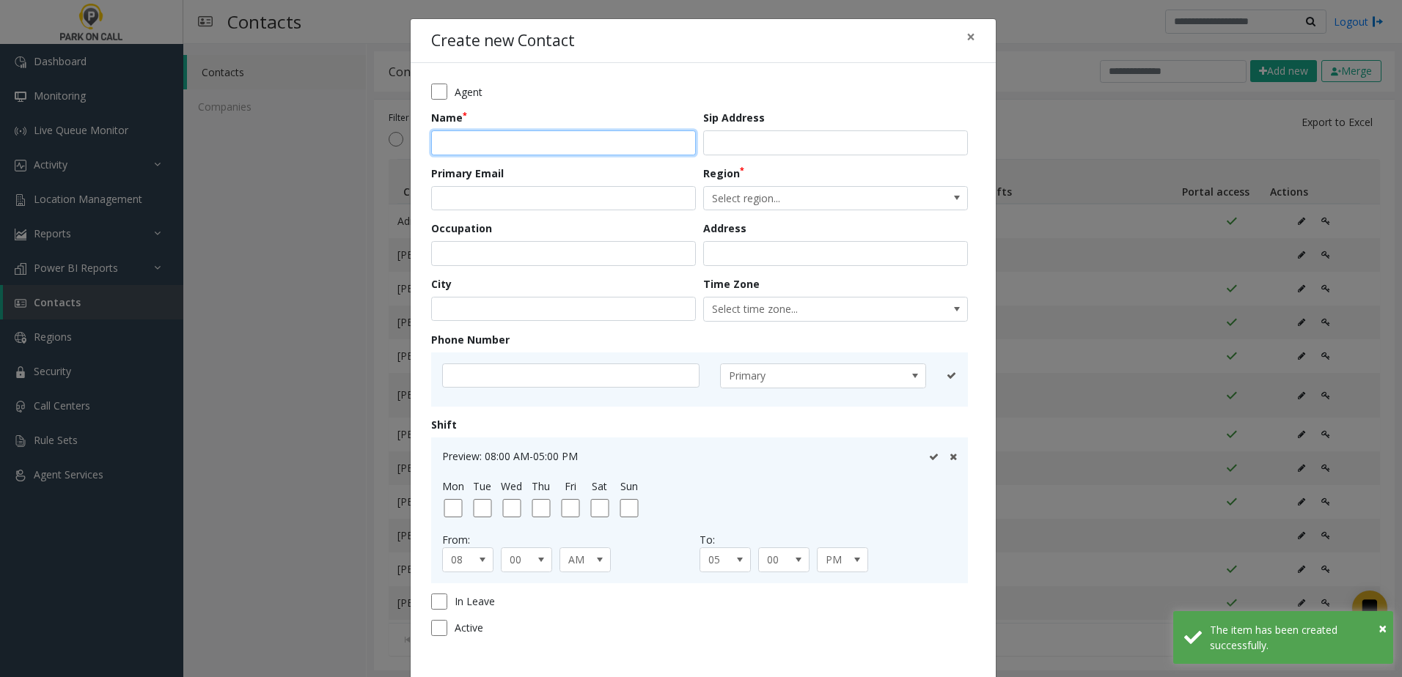
click at [524, 134] on input "text" at bounding box center [563, 142] width 265 height 25
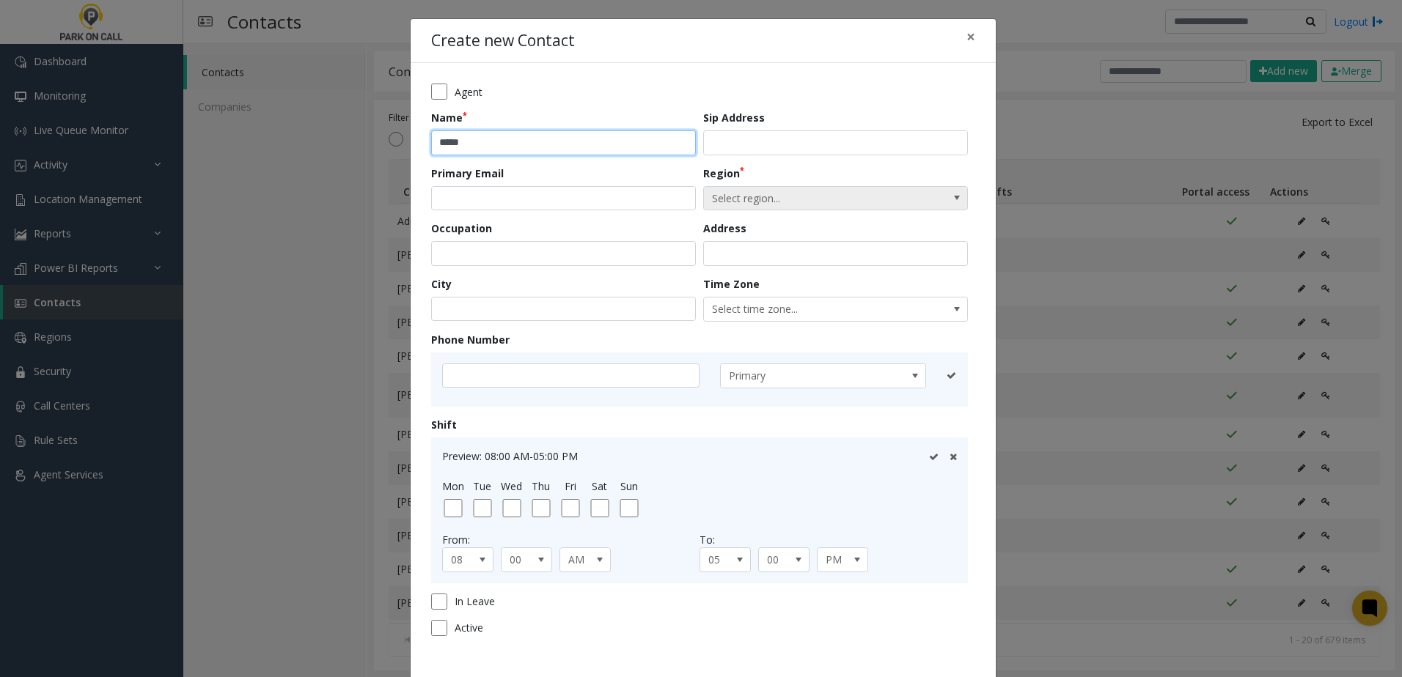
type input "*****"
click at [795, 198] on span "Select region..." at bounding box center [809, 198] width 210 height 23
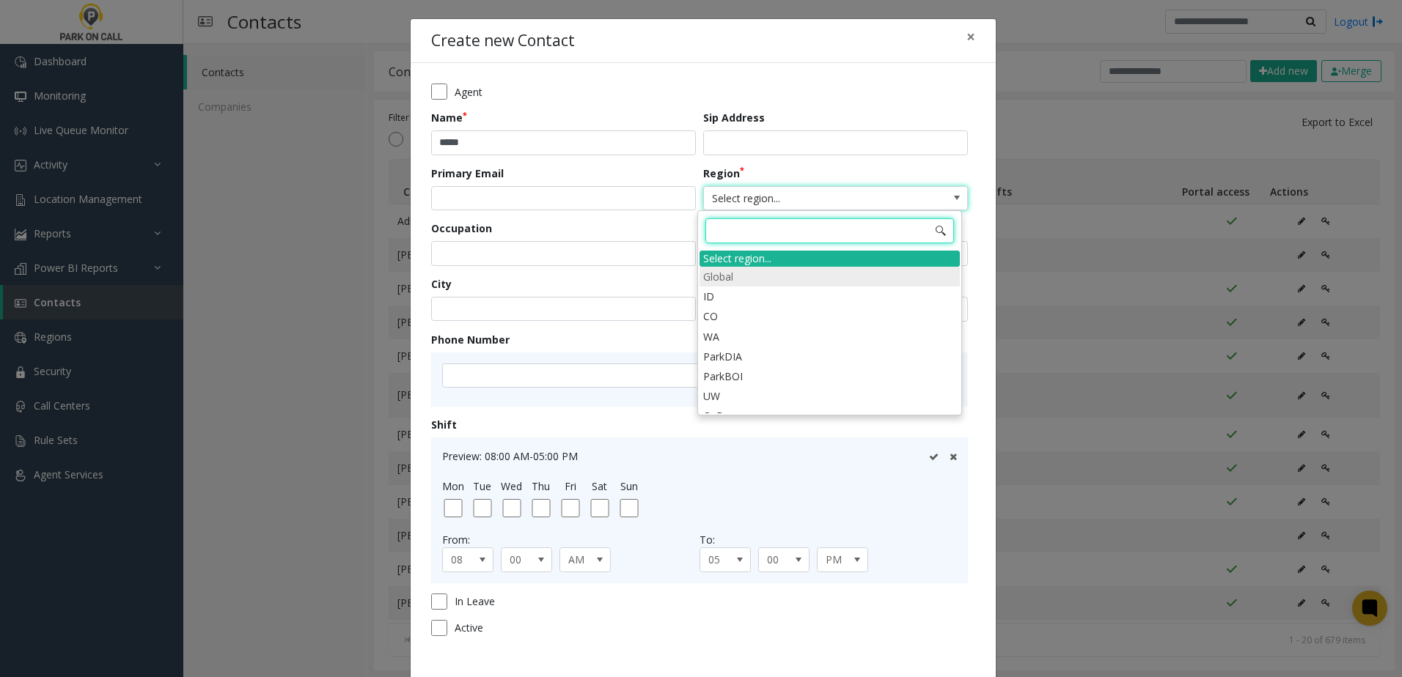
click at [771, 268] on li "Global" at bounding box center [829, 277] width 260 height 20
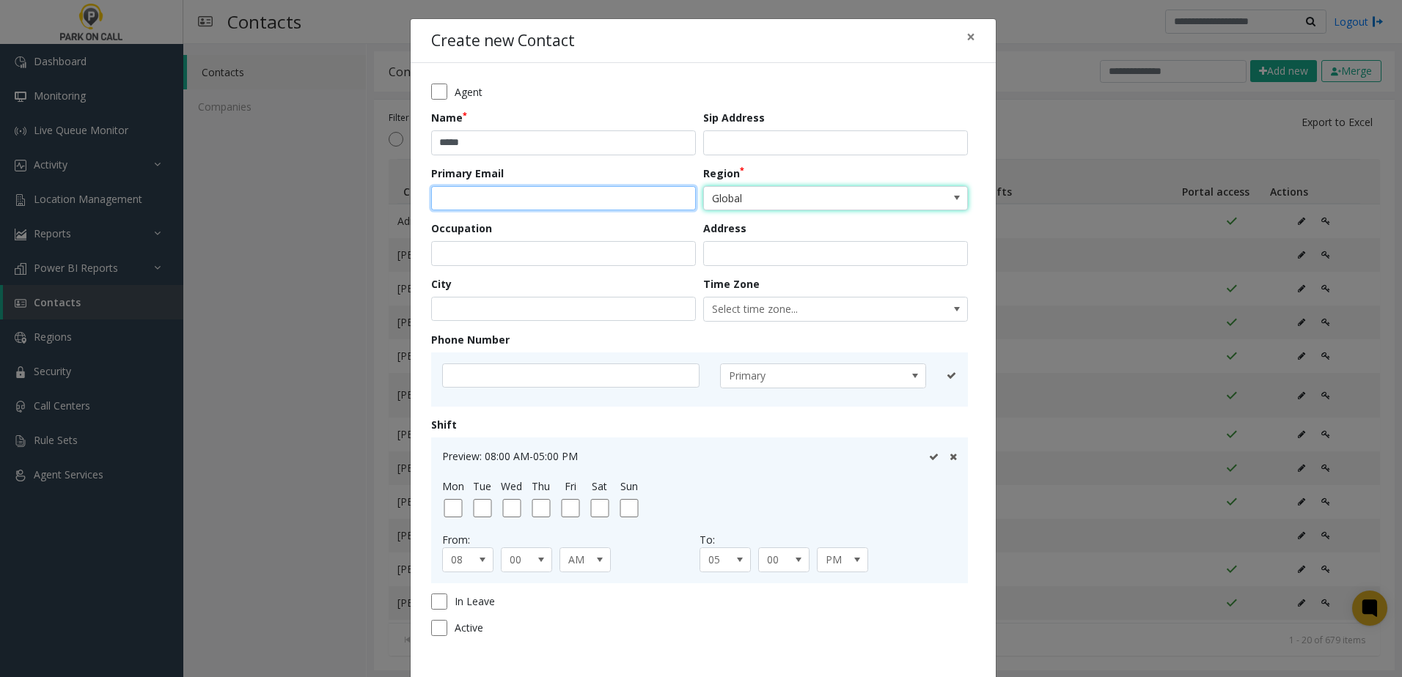
click at [593, 198] on input "email" at bounding box center [563, 198] width 265 height 25
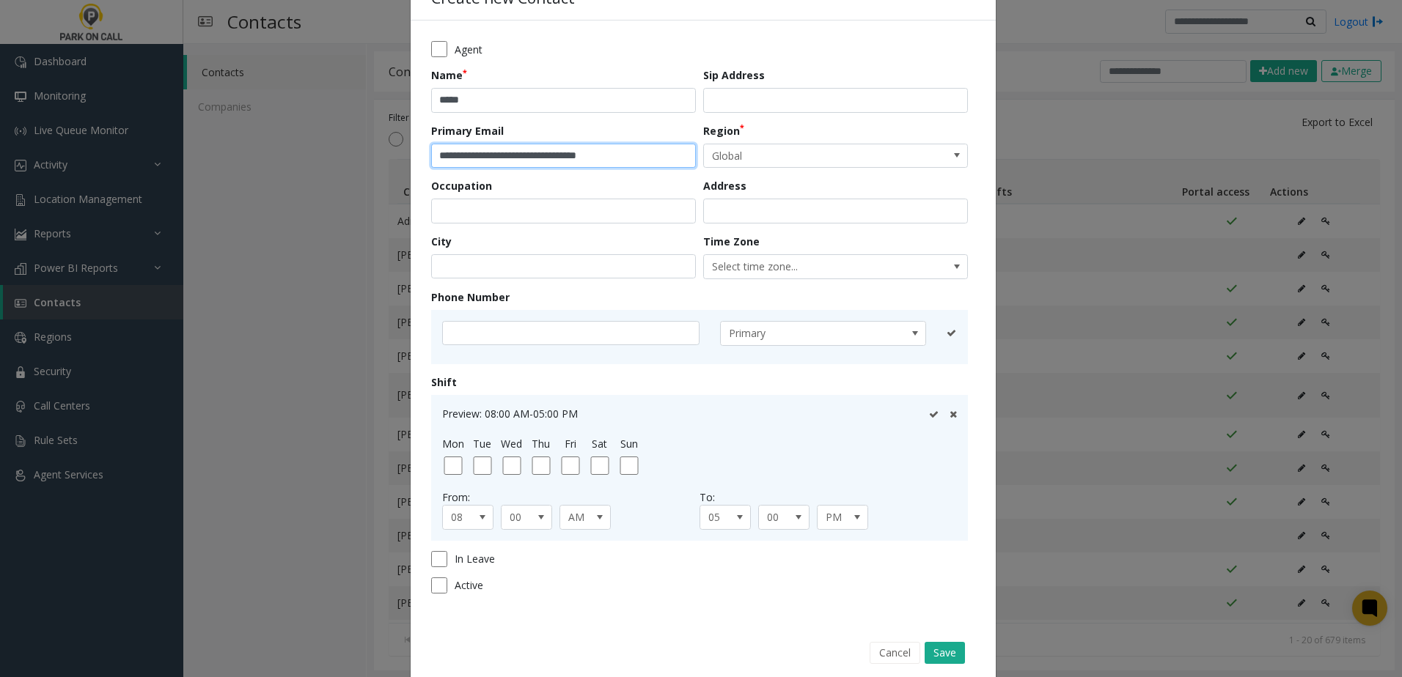
scroll to position [65, 0]
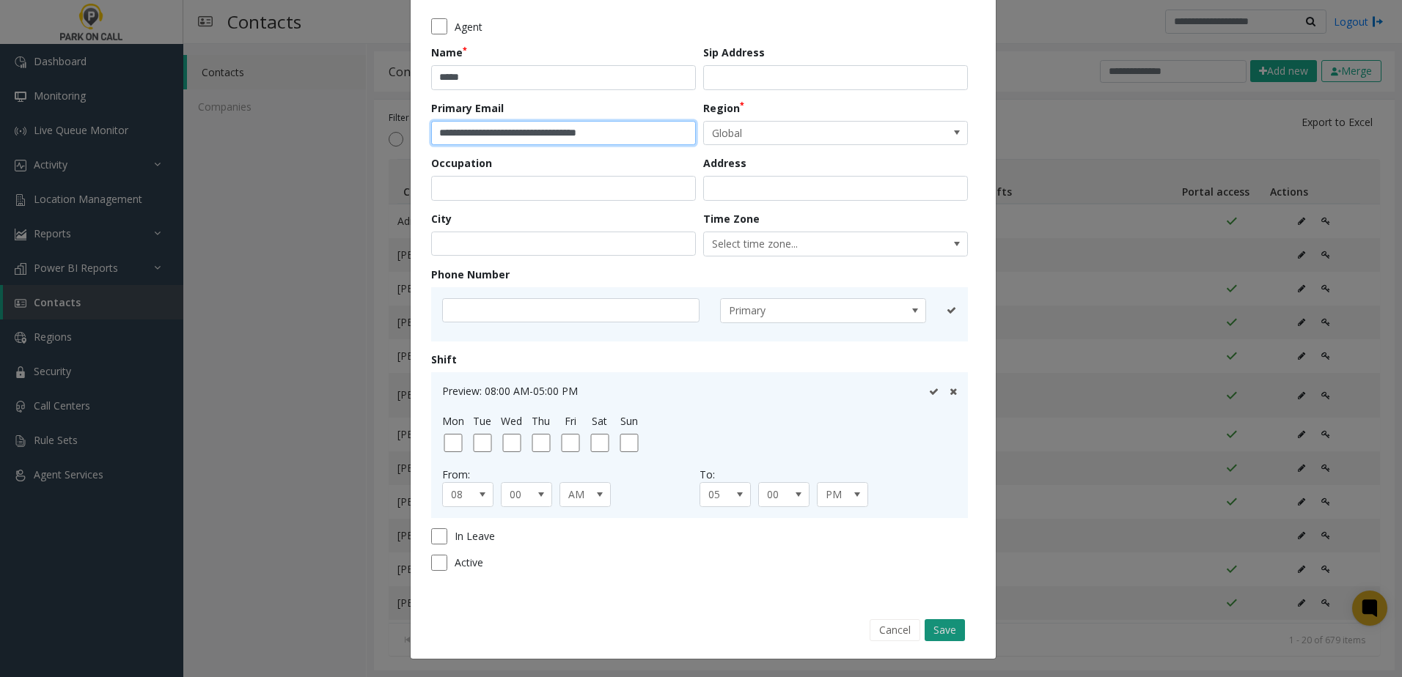
type input "**********"
click at [941, 639] on button "Save" at bounding box center [944, 630] width 40 height 22
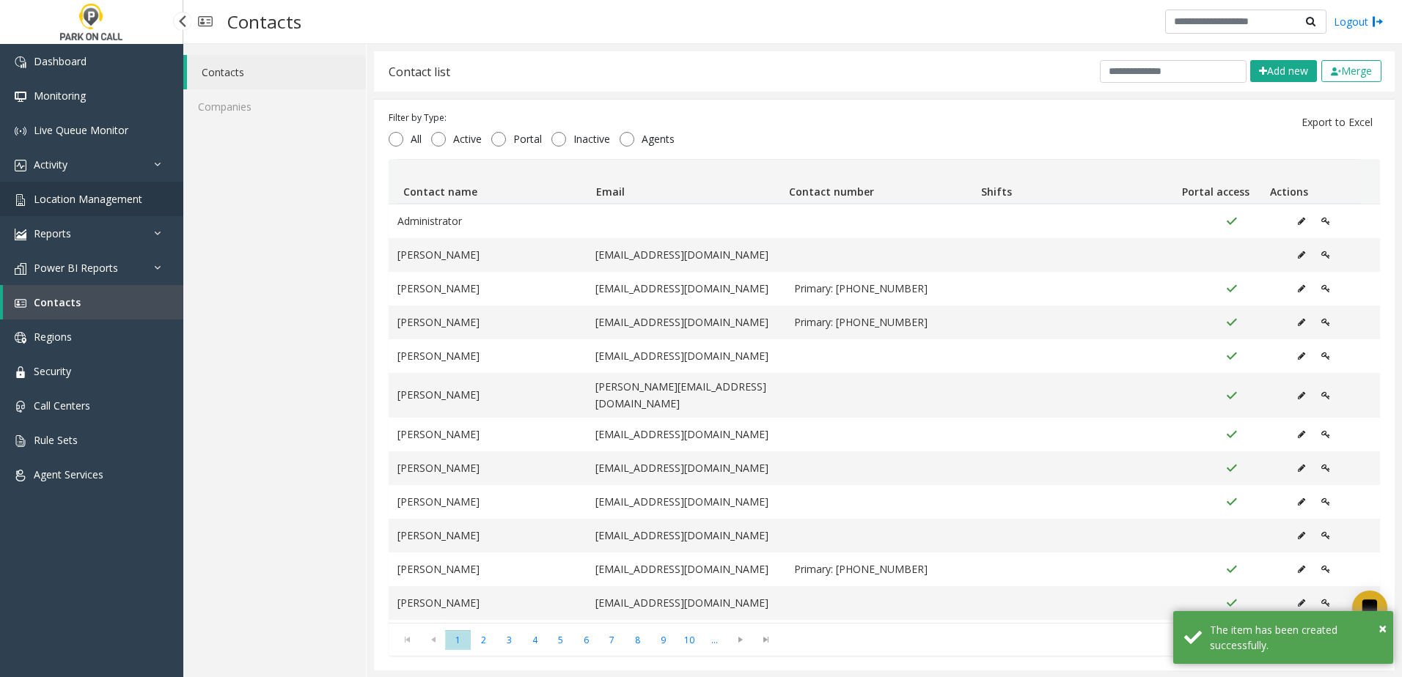
click at [106, 206] on link "Location Management" at bounding box center [91, 199] width 183 height 34
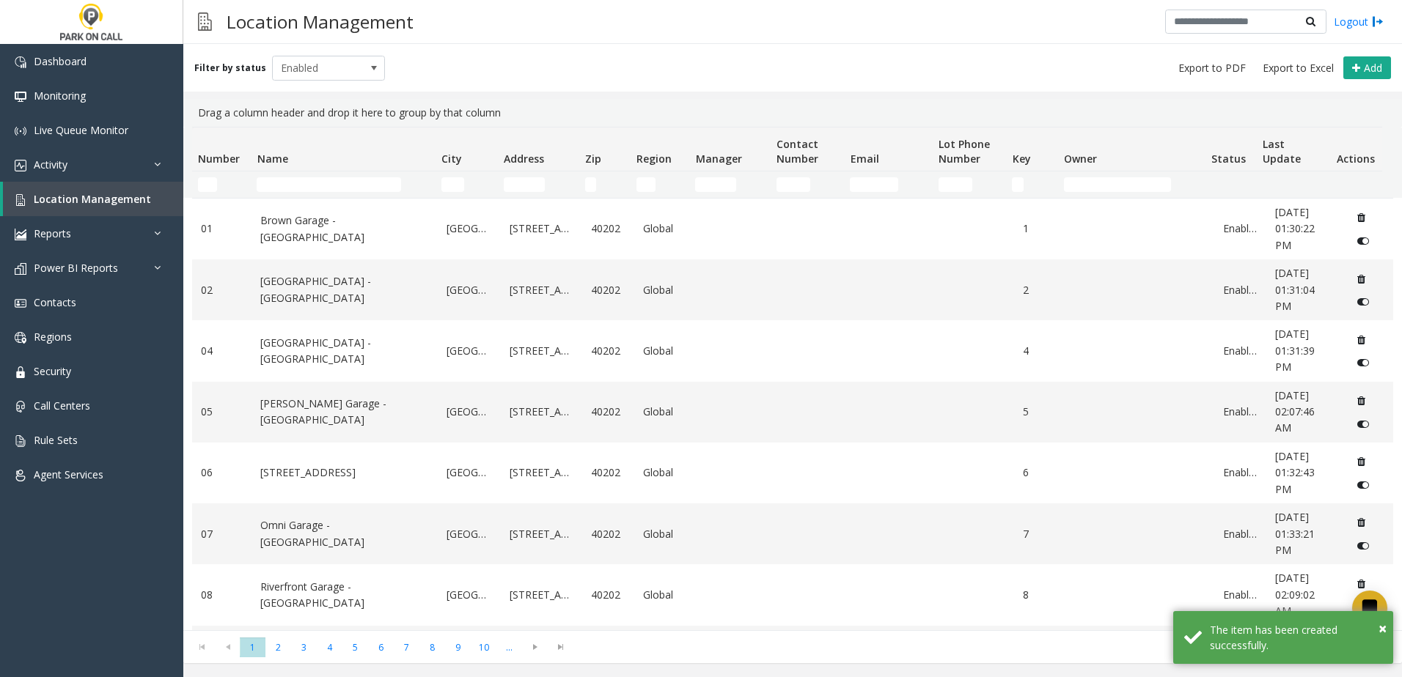
click at [339, 164] on th "Name" at bounding box center [343, 150] width 184 height 44
click at [334, 187] on input "Name Filter" at bounding box center [329, 184] width 144 height 15
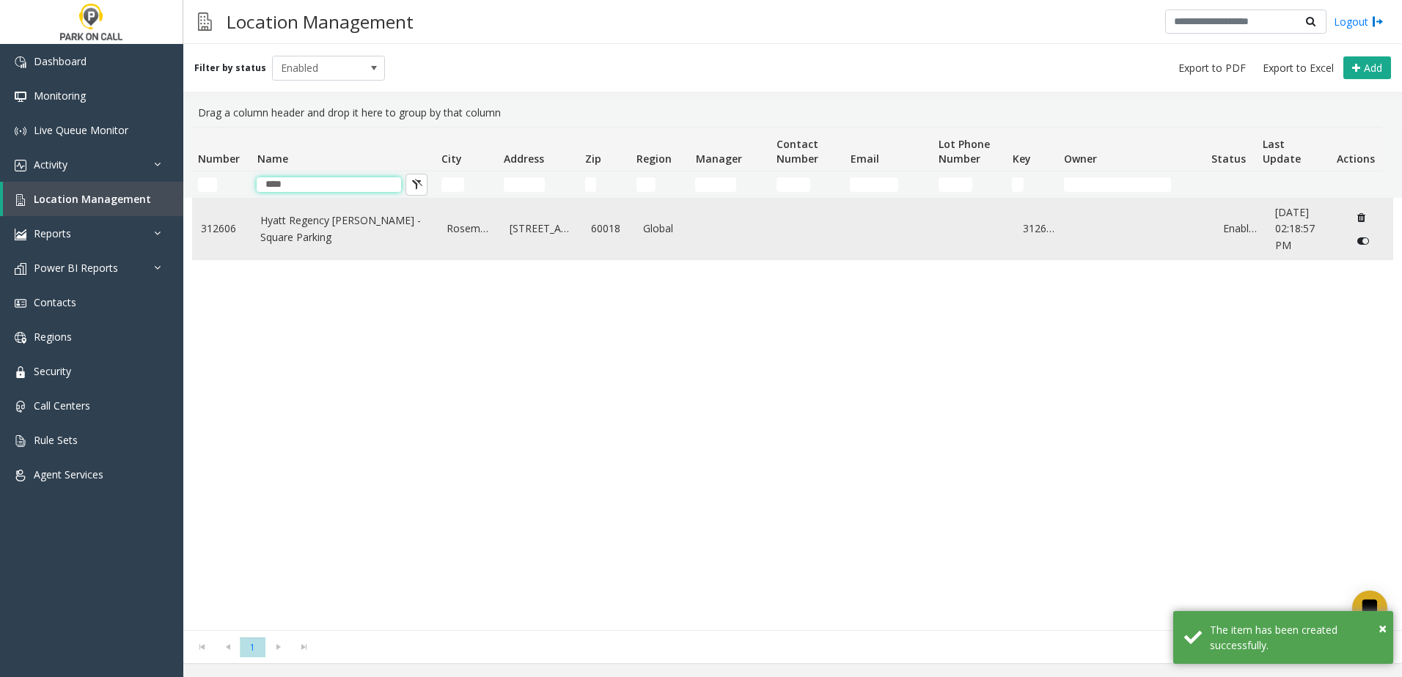
type input "****"
click at [265, 216] on link "Hyatt Regency [PERSON_NAME] - Square Parking" at bounding box center [344, 229] width 169 height 33
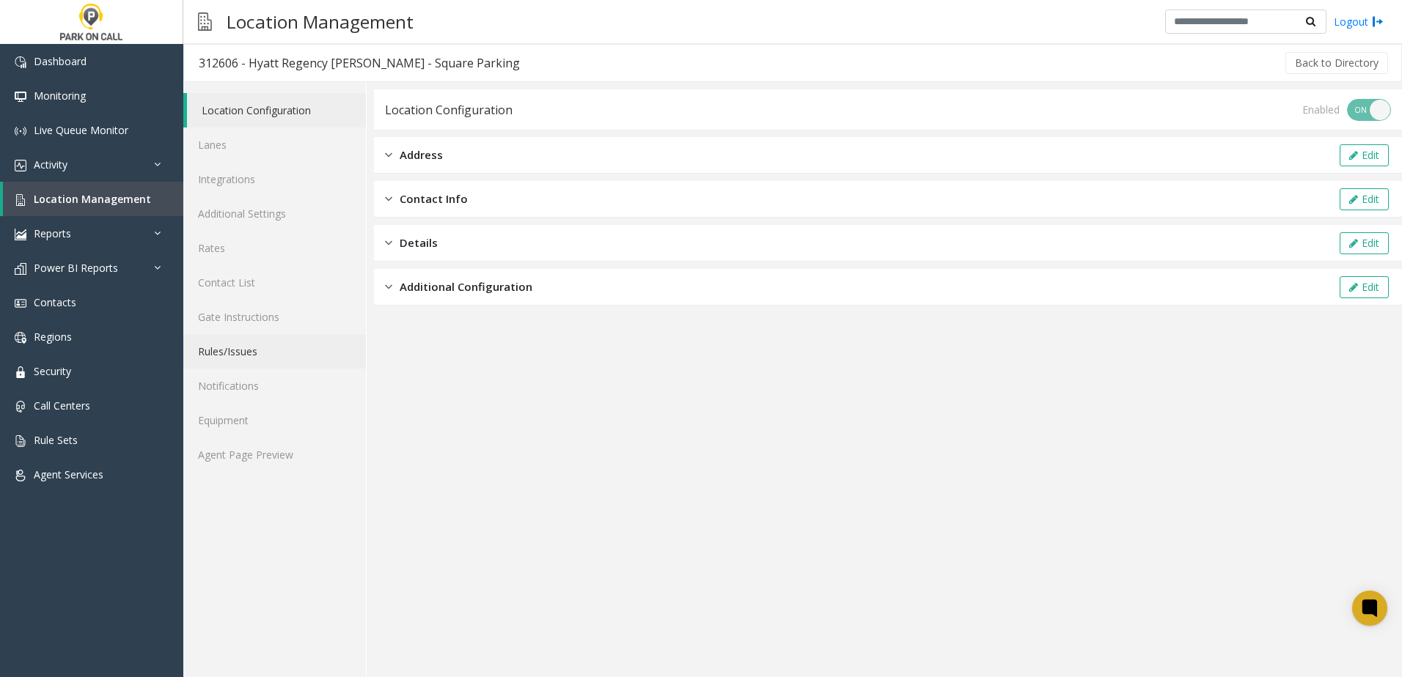
click at [240, 352] on link "Rules/Issues" at bounding box center [274, 351] width 183 height 34
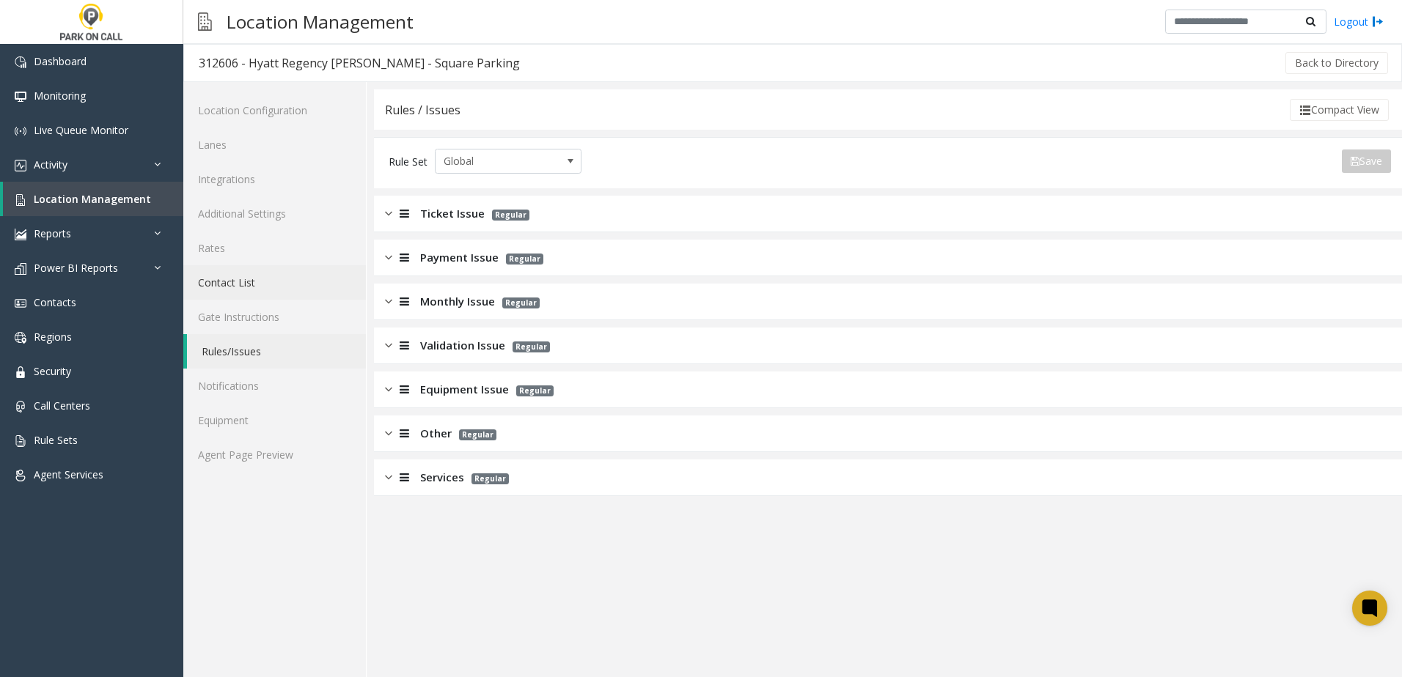
click at [262, 282] on link "Contact List" at bounding box center [274, 282] width 183 height 34
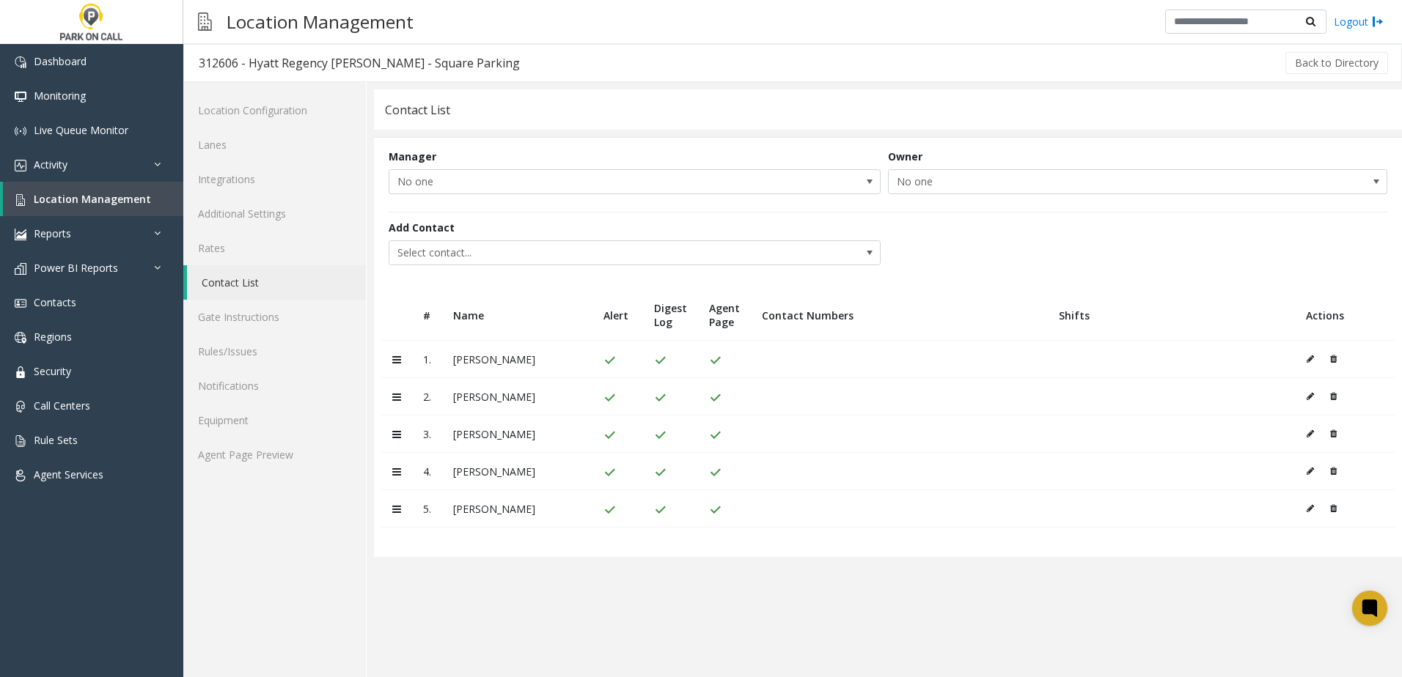
click at [1334, 358] on icon at bounding box center [1333, 359] width 7 height 9
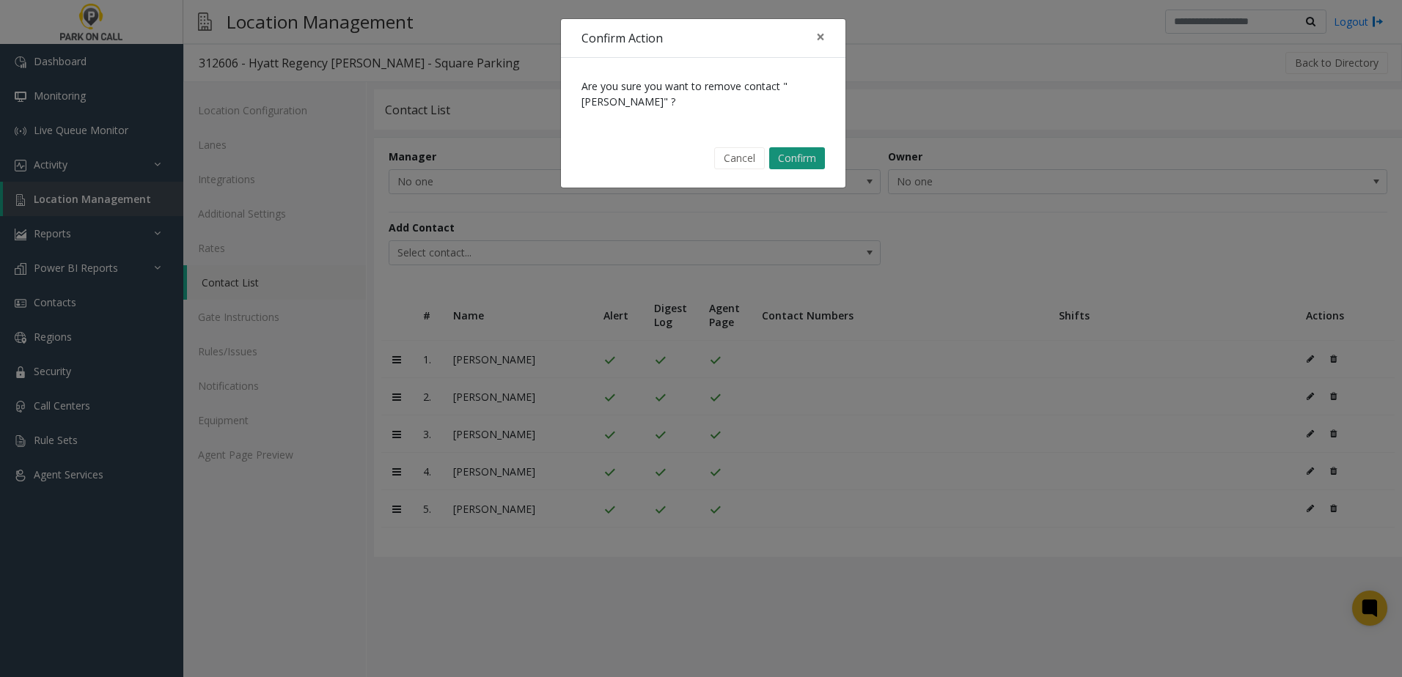
click at [804, 152] on button "Confirm" at bounding box center [797, 158] width 56 height 22
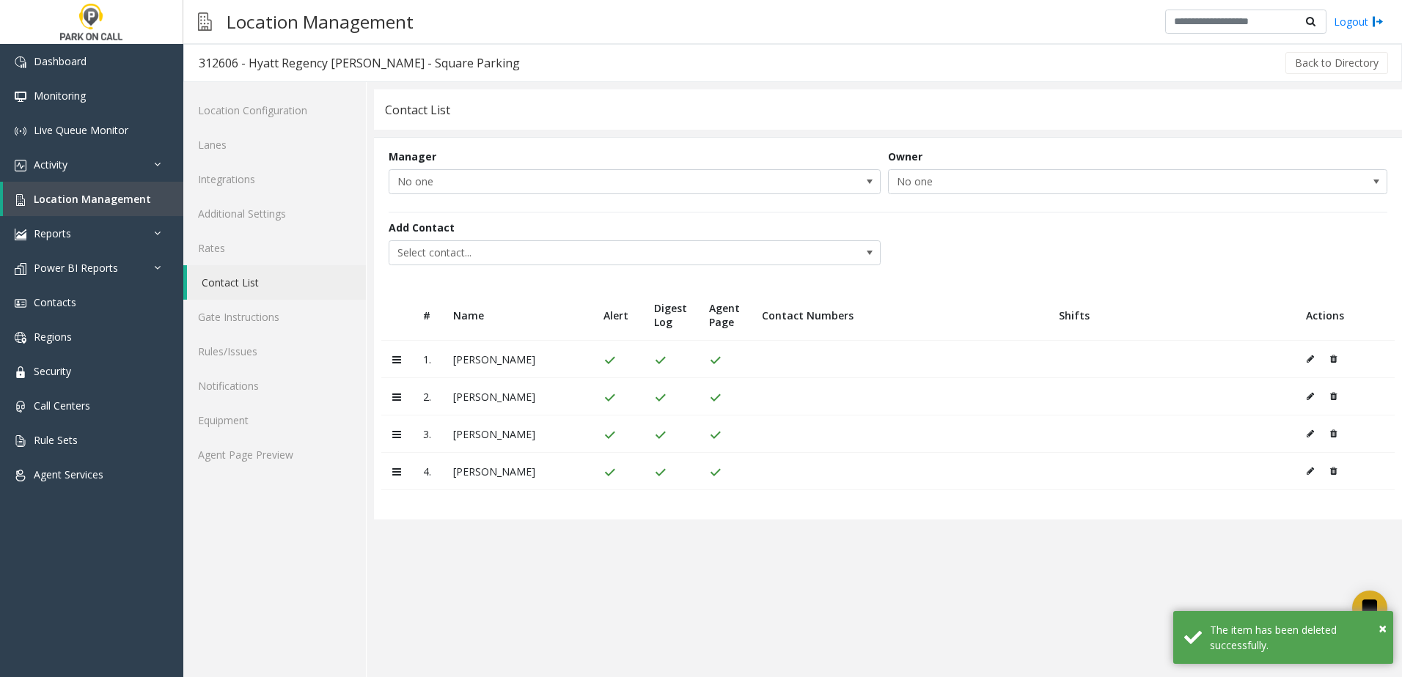
click at [1328, 360] on button at bounding box center [1329, 359] width 15 height 22
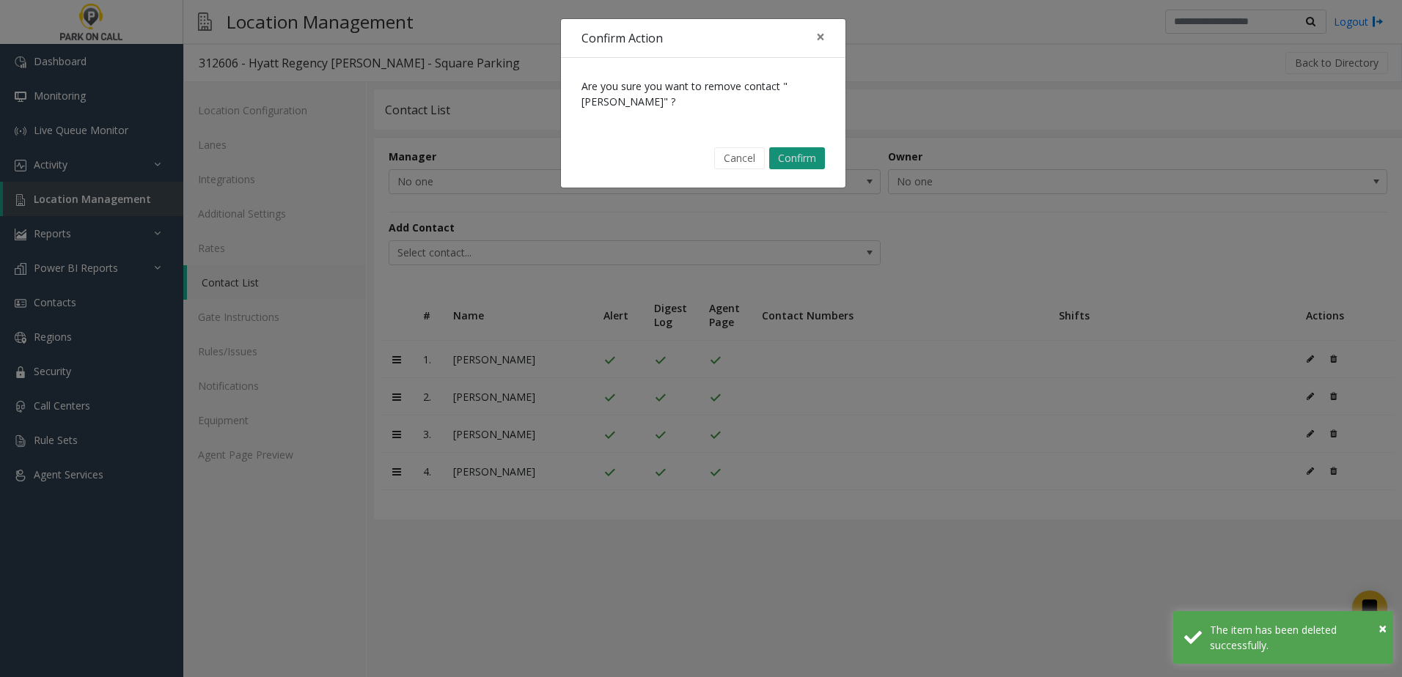
click at [814, 161] on button "Confirm" at bounding box center [797, 158] width 56 height 22
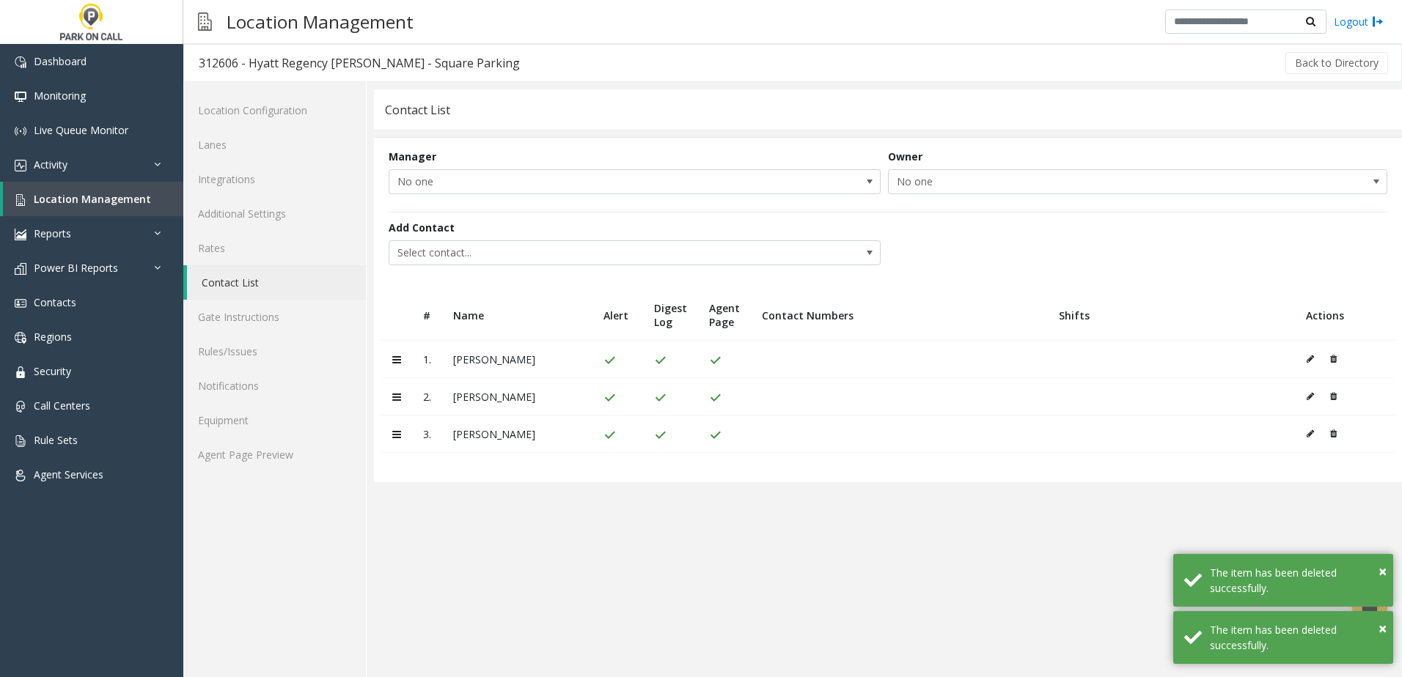
click at [1330, 358] on icon at bounding box center [1333, 359] width 7 height 9
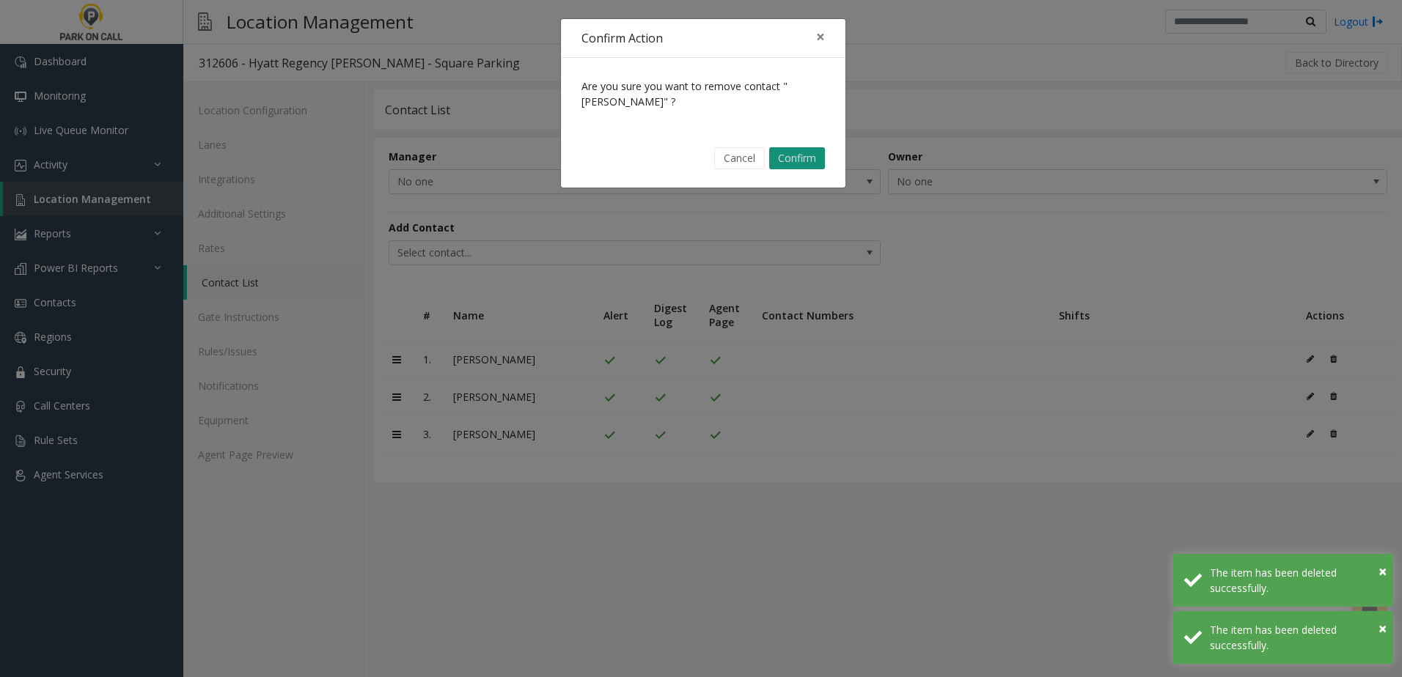
click at [804, 161] on button "Confirm" at bounding box center [797, 158] width 56 height 22
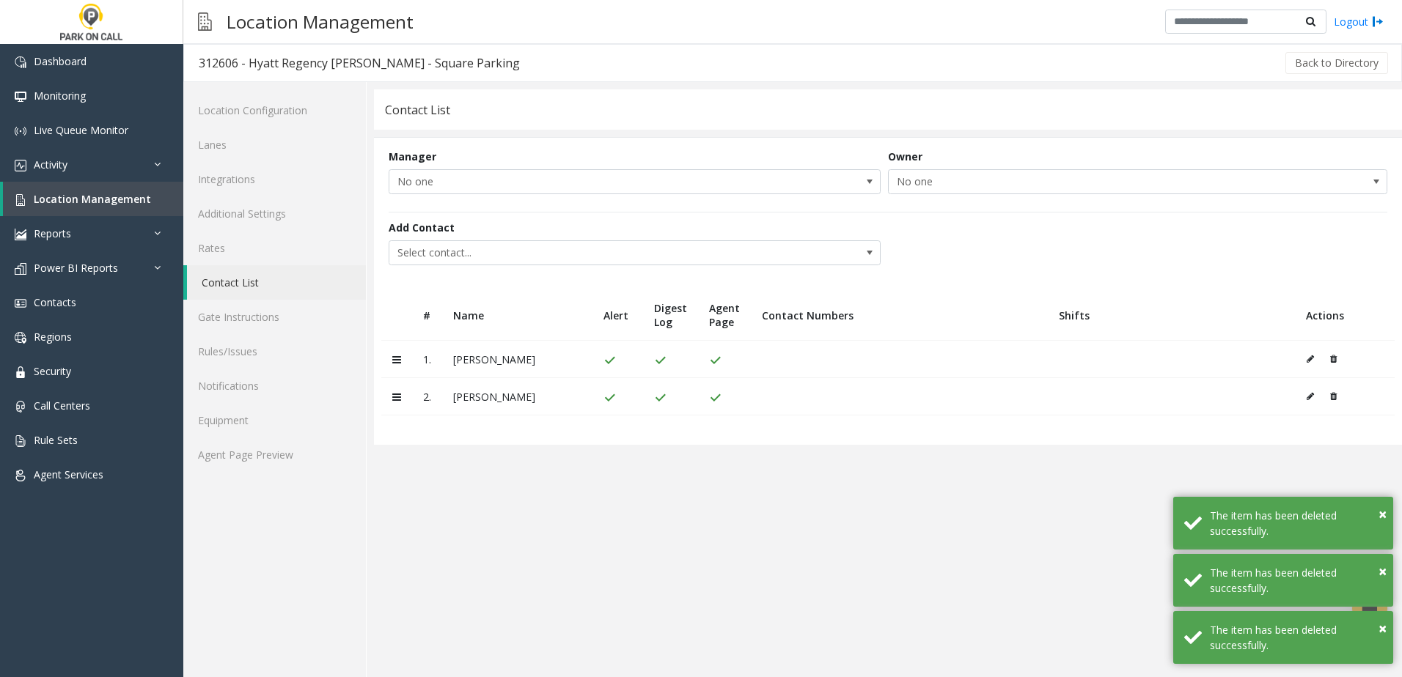
click at [1334, 359] on icon at bounding box center [1333, 359] width 7 height 9
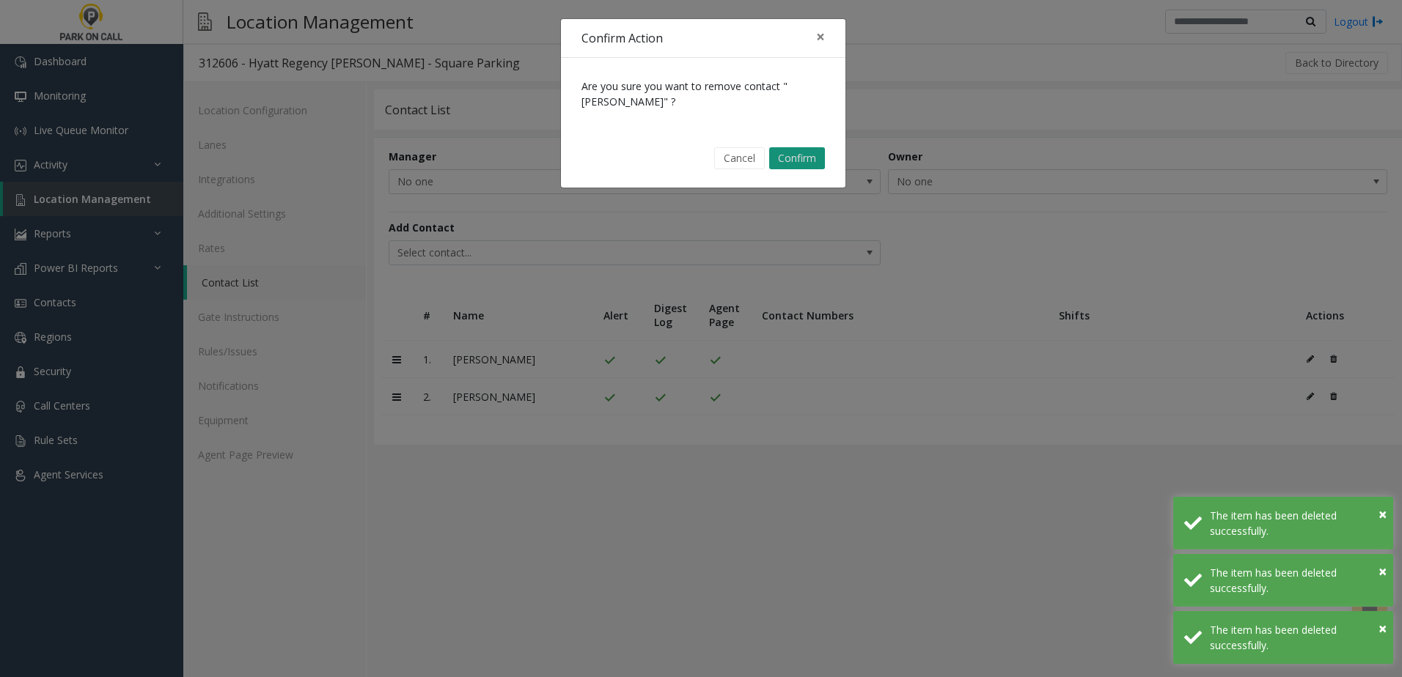
click at [808, 156] on button "Confirm" at bounding box center [797, 158] width 56 height 22
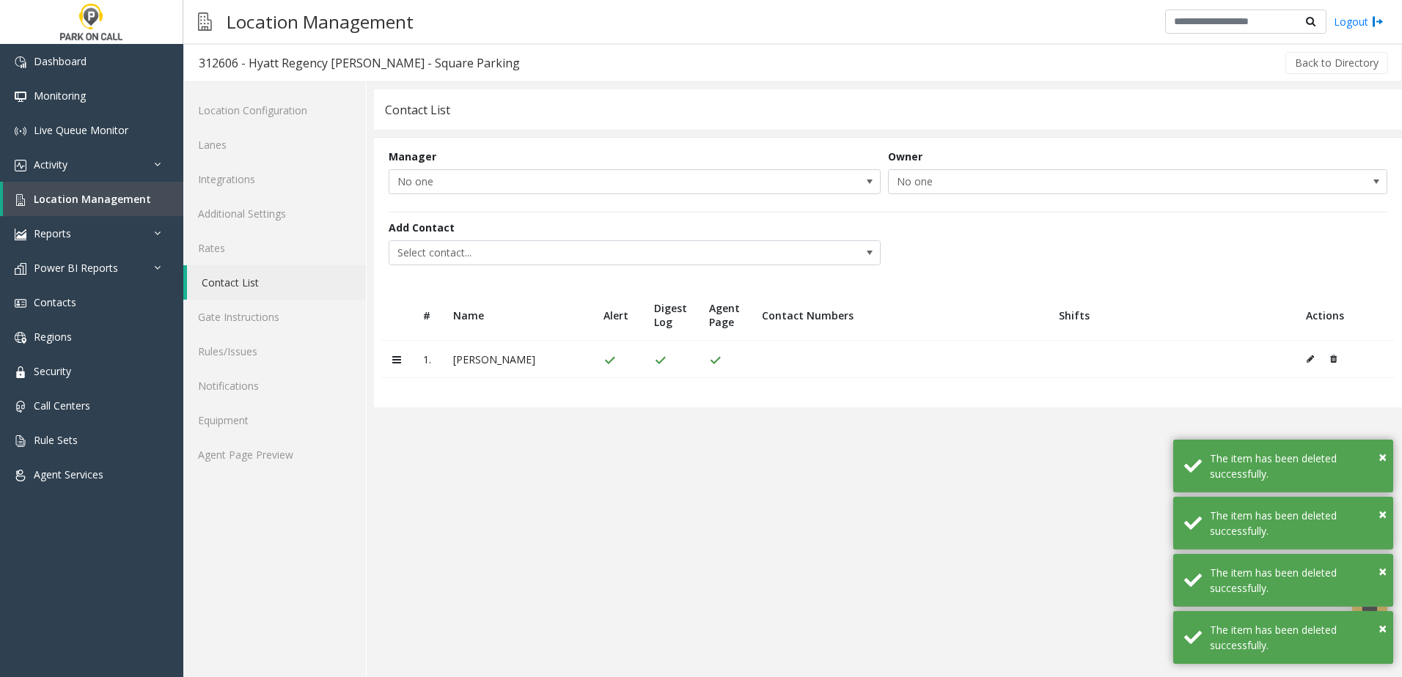
click at [1332, 358] on icon at bounding box center [1333, 359] width 7 height 9
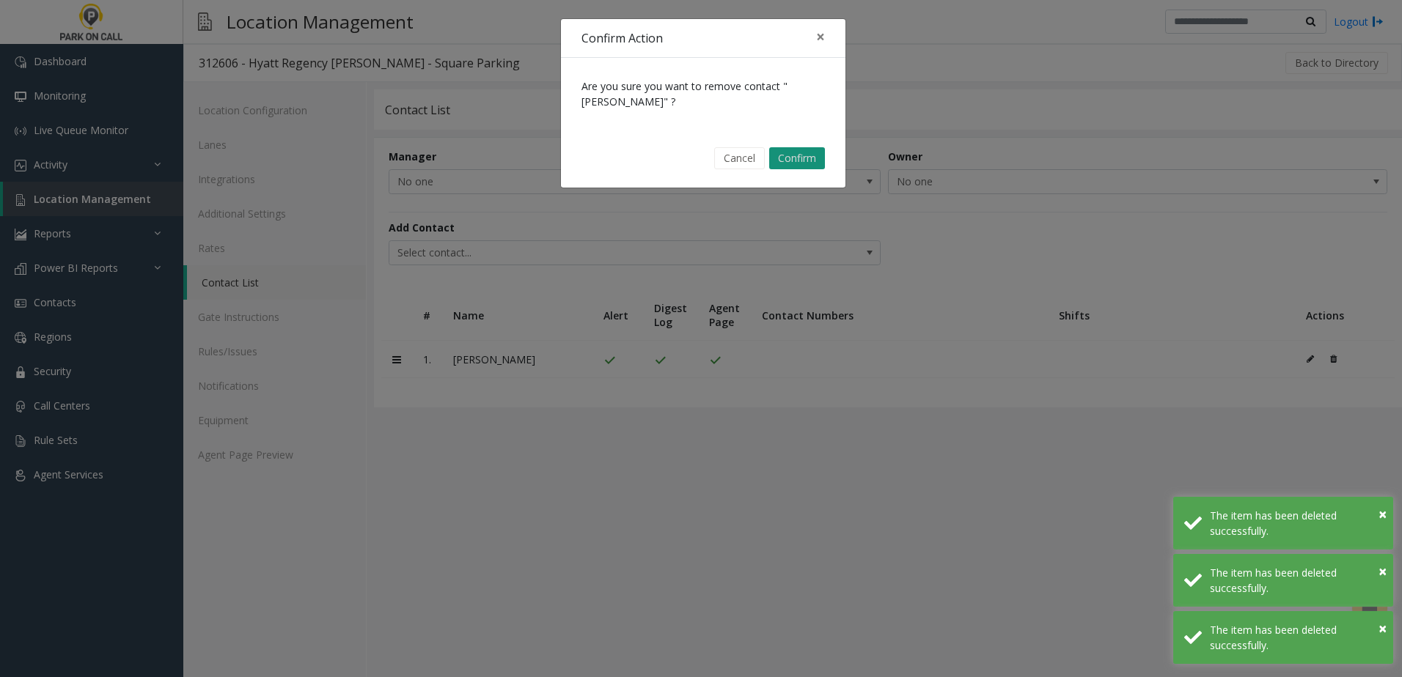
click at [820, 161] on button "Confirm" at bounding box center [797, 158] width 56 height 22
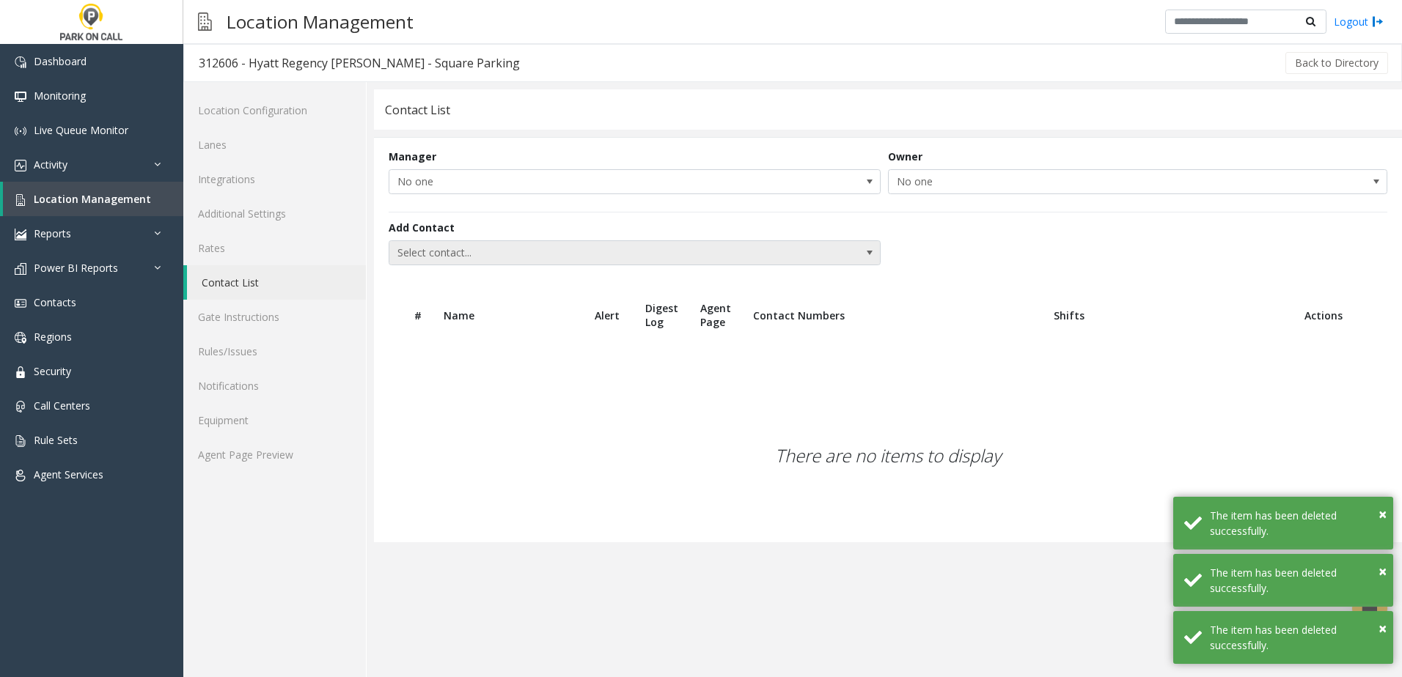
click at [587, 256] on span "Select contact..." at bounding box center [585, 252] width 392 height 23
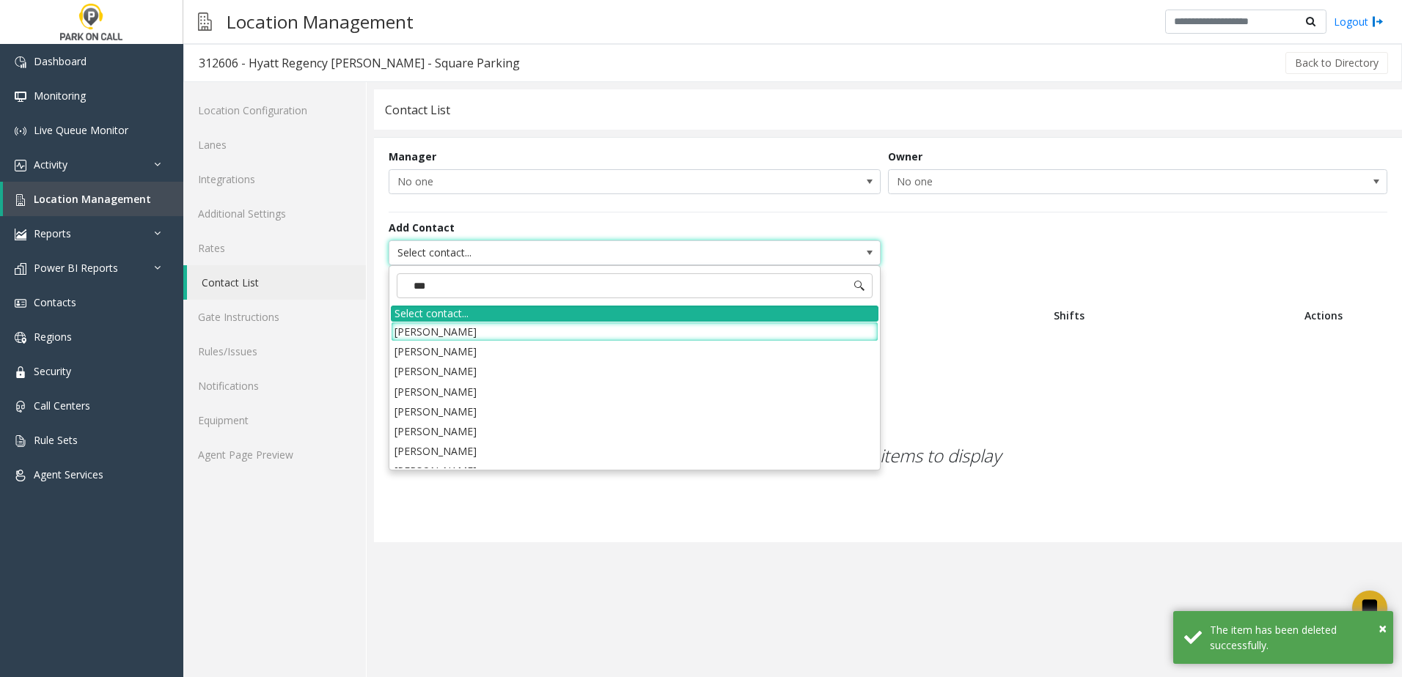
type input "****"
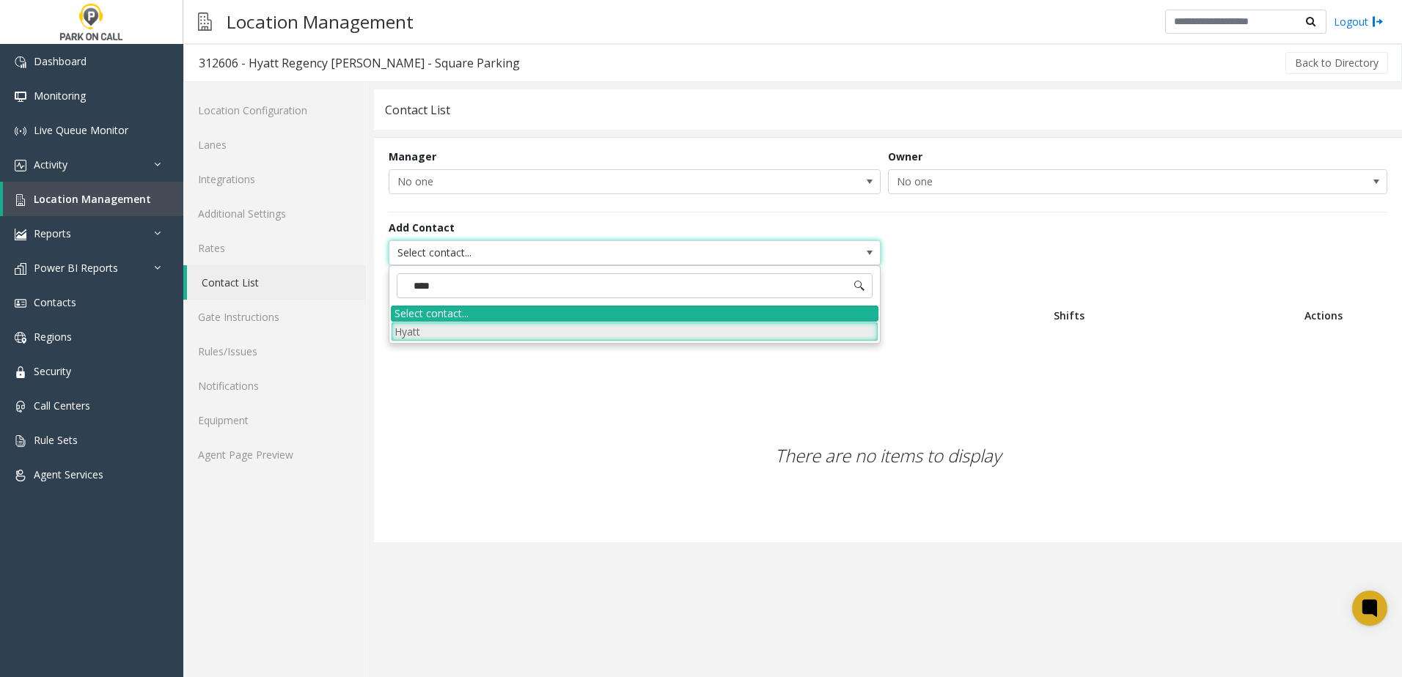
click at [502, 323] on li "Hyatt" at bounding box center [635, 332] width 488 height 20
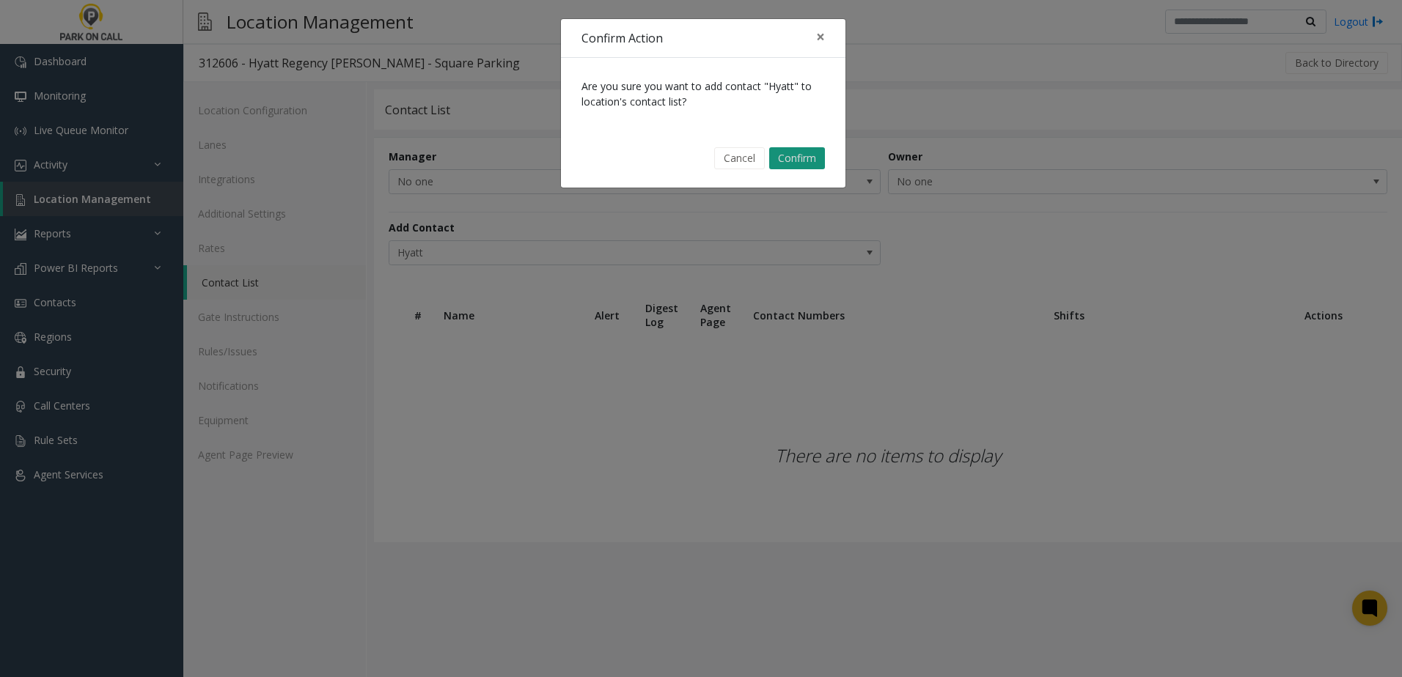
click at [805, 152] on button "Confirm" at bounding box center [797, 158] width 56 height 22
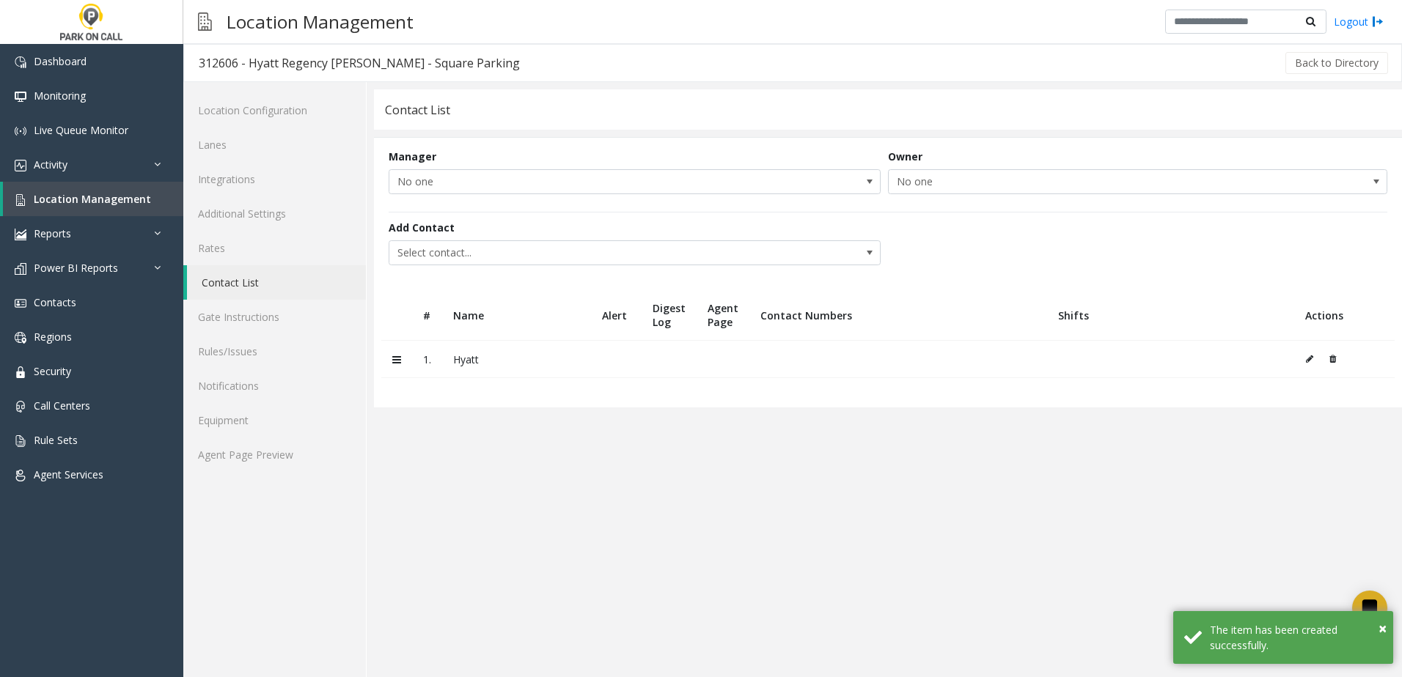
click at [676, 240] on div "Add Contact Select contact..." at bounding box center [638, 242] width 499 height 45
click at [673, 244] on span "Select contact..." at bounding box center [585, 252] width 392 height 23
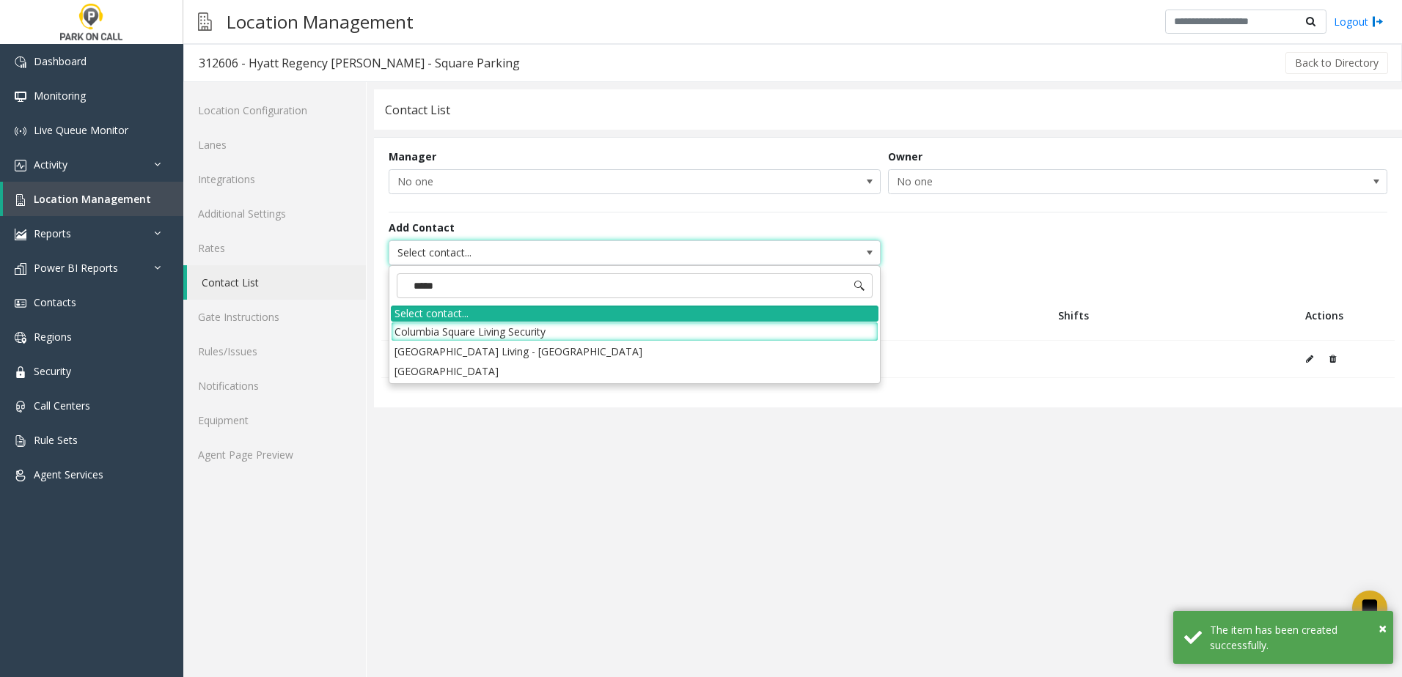
type input "******"
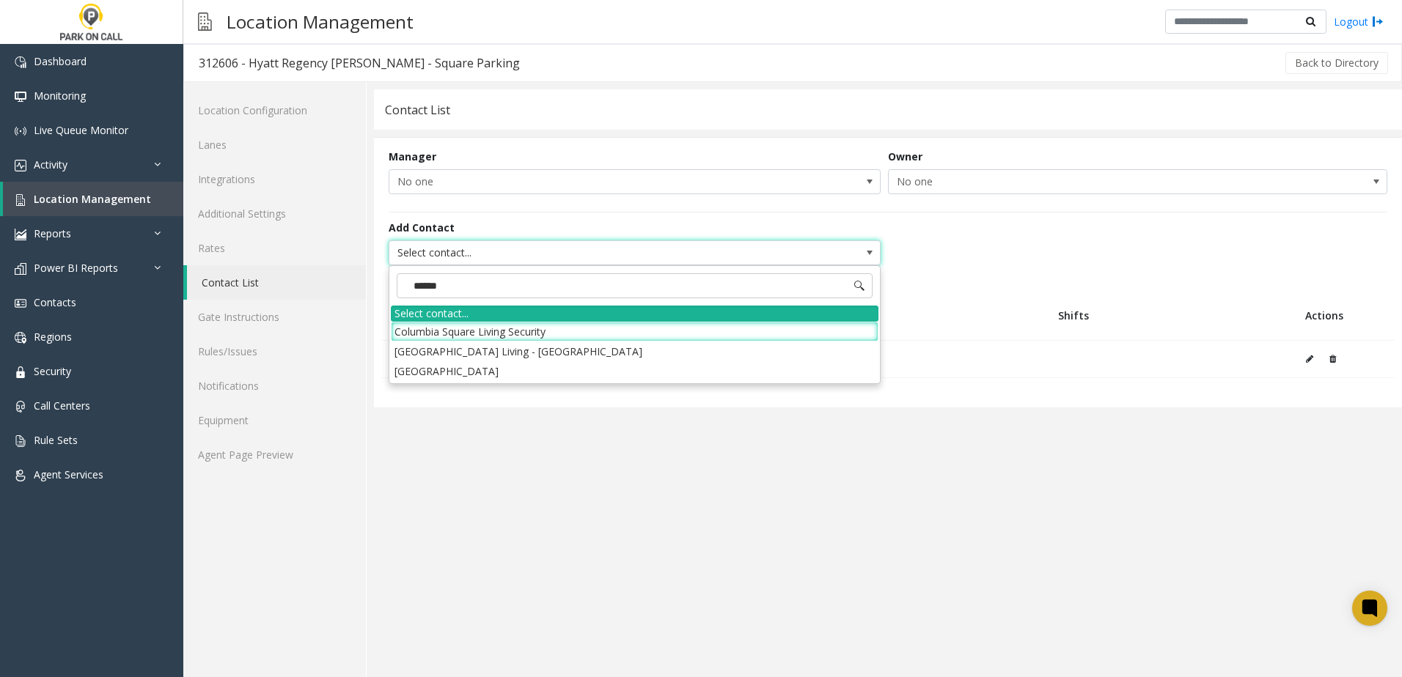
click at [630, 512] on app-contact-list "Contact List Manager No one Owner No one Add Contact Select contact... # Name A…" at bounding box center [888, 383] width 1028 height 588
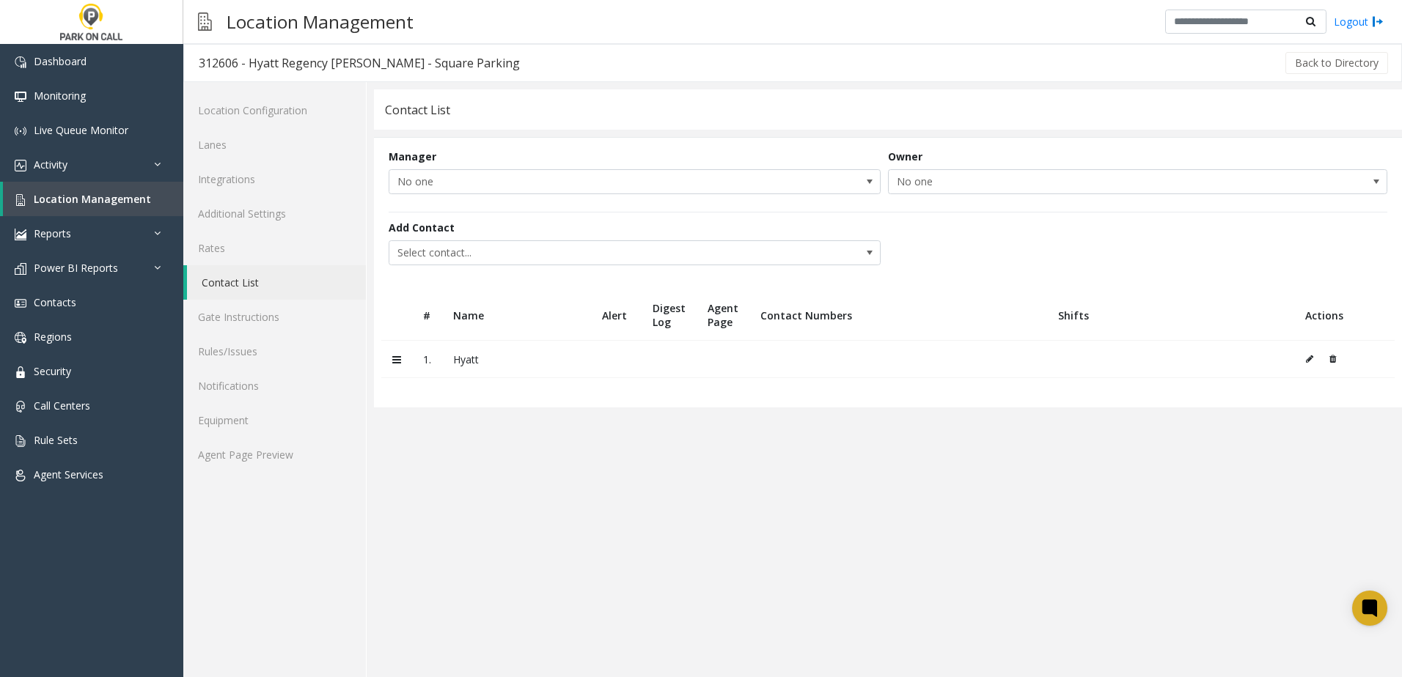
click at [630, 512] on app-contact-list "Contact List Manager No one Owner No one Add Contact Select contact... # Name A…" at bounding box center [888, 383] width 1028 height 588
click at [625, 457] on app-contact-list "Contact List Manager No one Owner No one Add Contact Select contact... # Name A…" at bounding box center [888, 383] width 1028 height 588
click at [114, 197] on span "Location Management" at bounding box center [92, 199] width 117 height 14
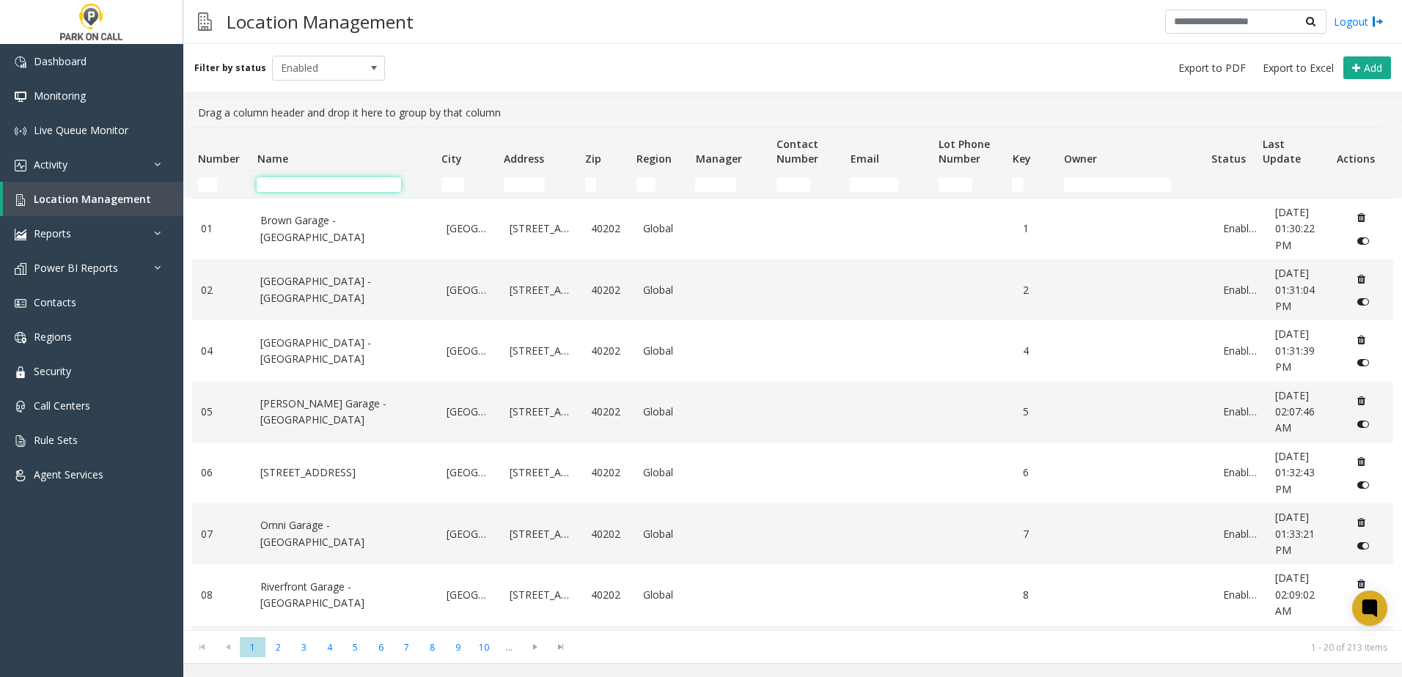
click at [293, 179] on input "Name Filter" at bounding box center [329, 184] width 144 height 15
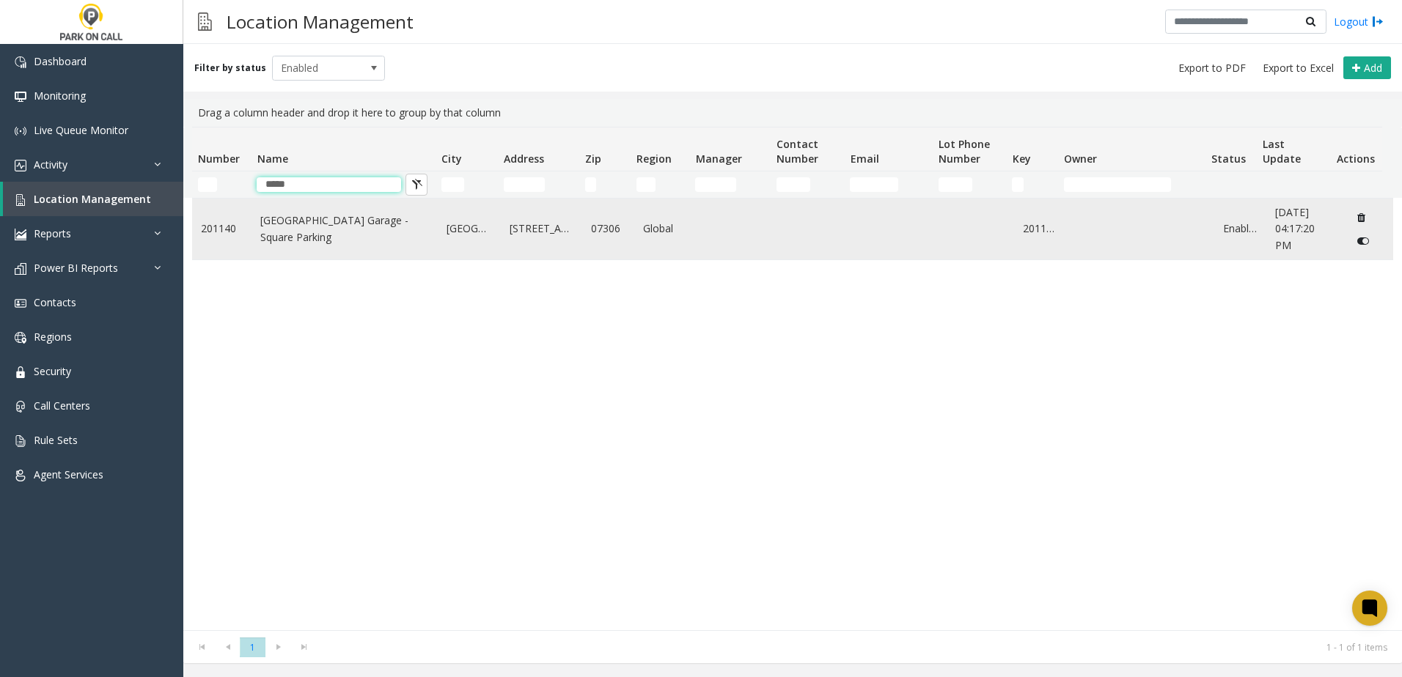
type input "*****"
click at [320, 227] on link "[GEOGRAPHIC_DATA] Garage - Square Parking" at bounding box center [344, 229] width 169 height 33
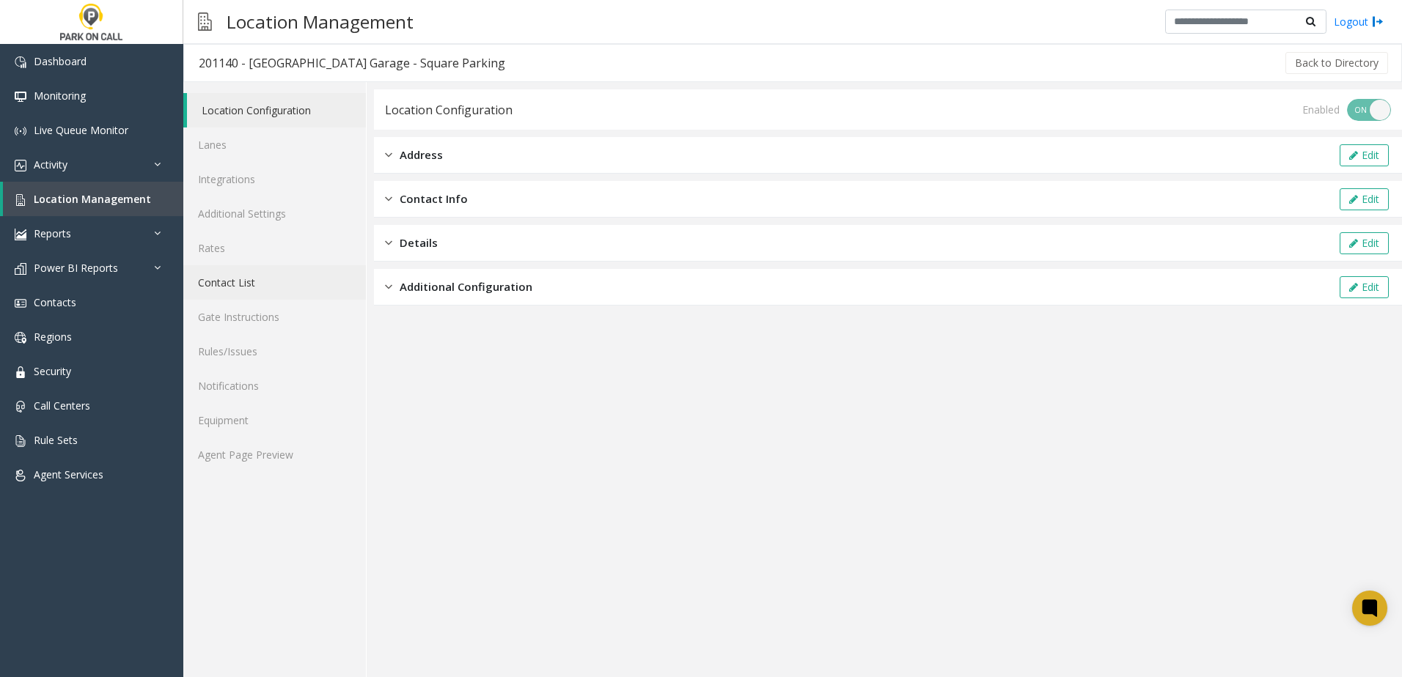
click at [277, 288] on link "Contact List" at bounding box center [274, 282] width 183 height 34
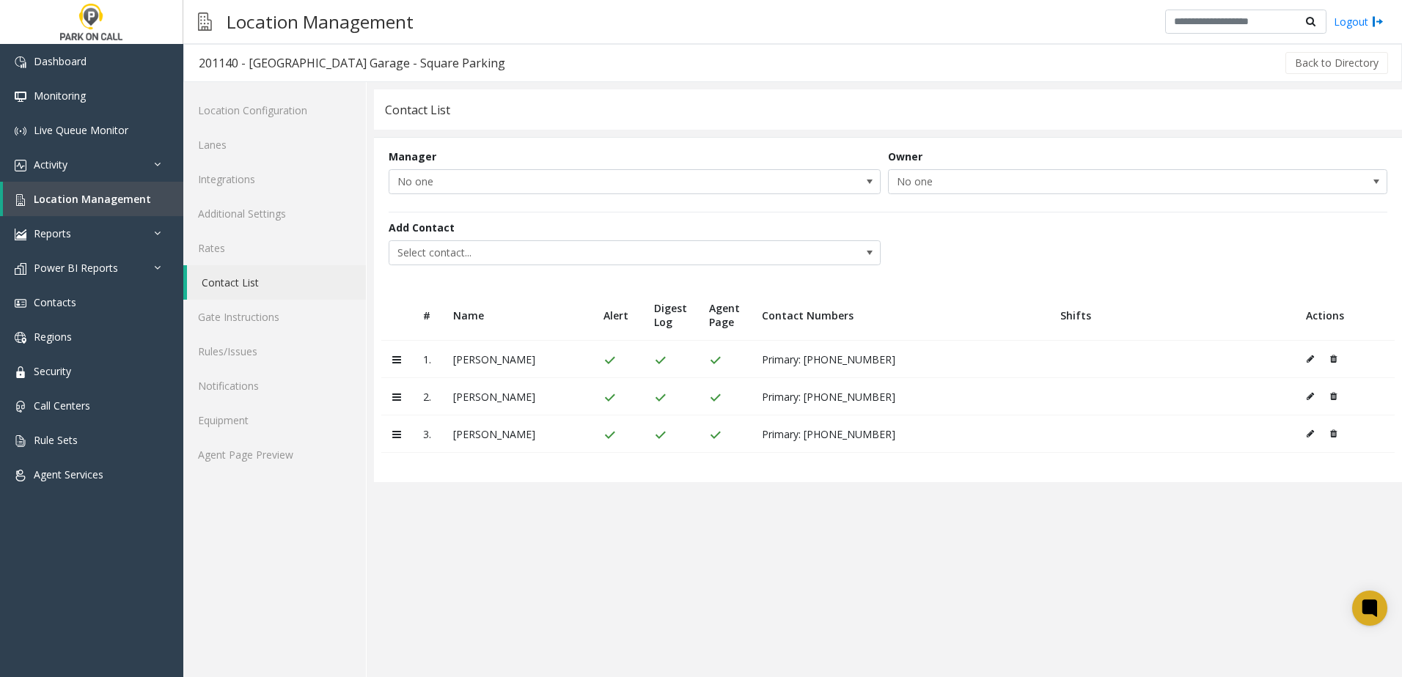
click at [1334, 358] on icon at bounding box center [1333, 359] width 7 height 9
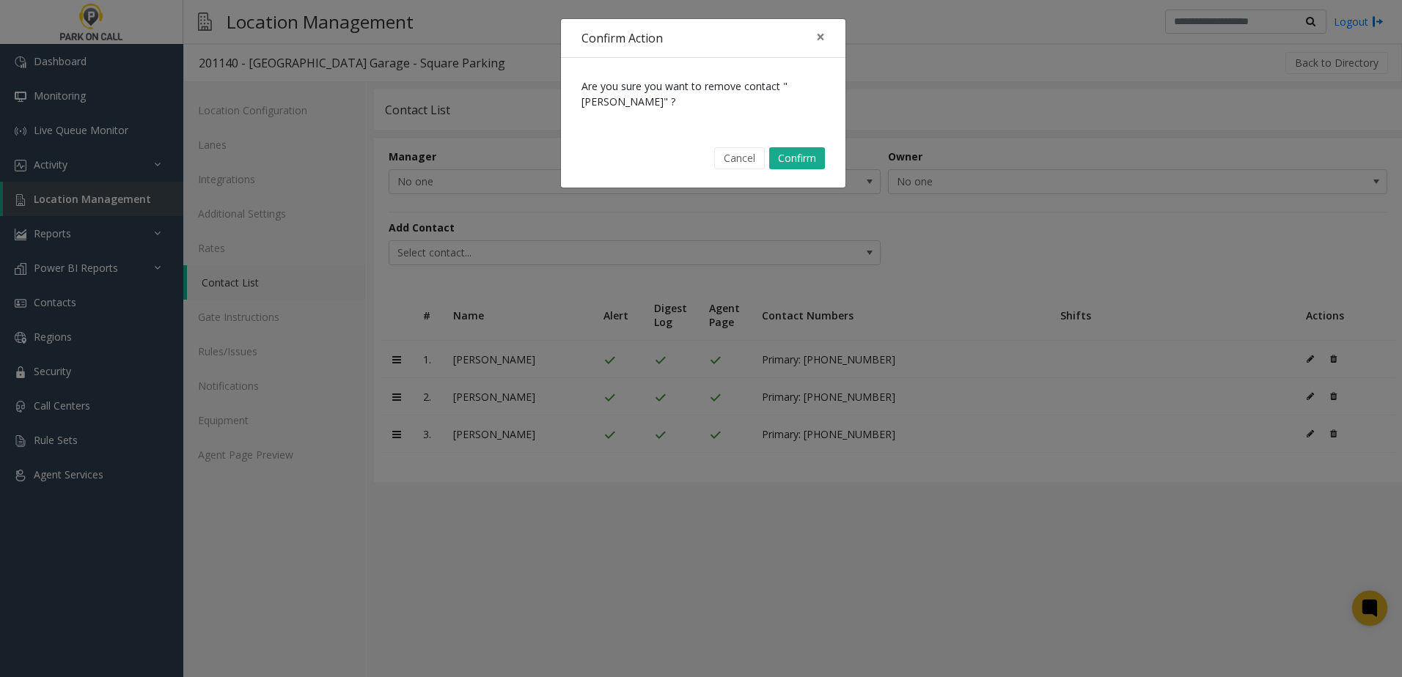
click at [807, 144] on div "Cancel Confirm" at bounding box center [703, 158] width 264 height 37
click at [807, 152] on button "Confirm" at bounding box center [797, 158] width 56 height 22
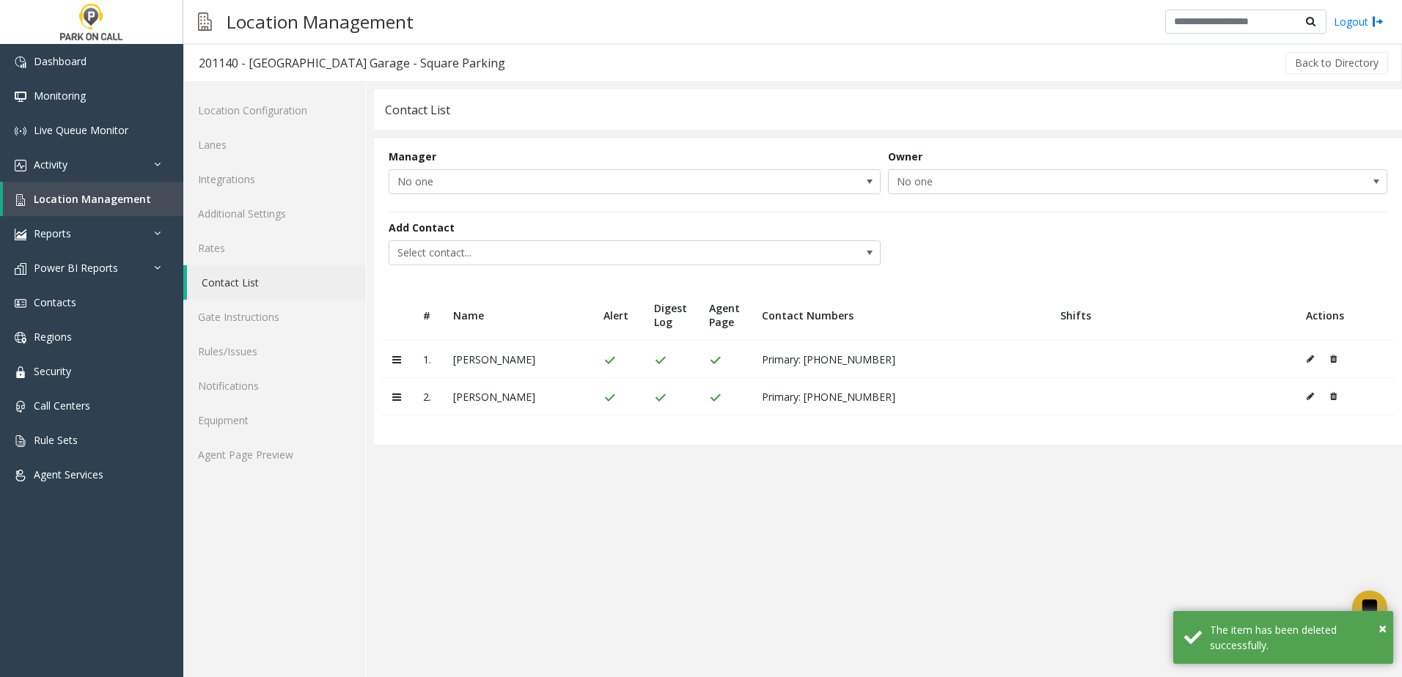
click at [1334, 361] on icon at bounding box center [1333, 359] width 7 height 9
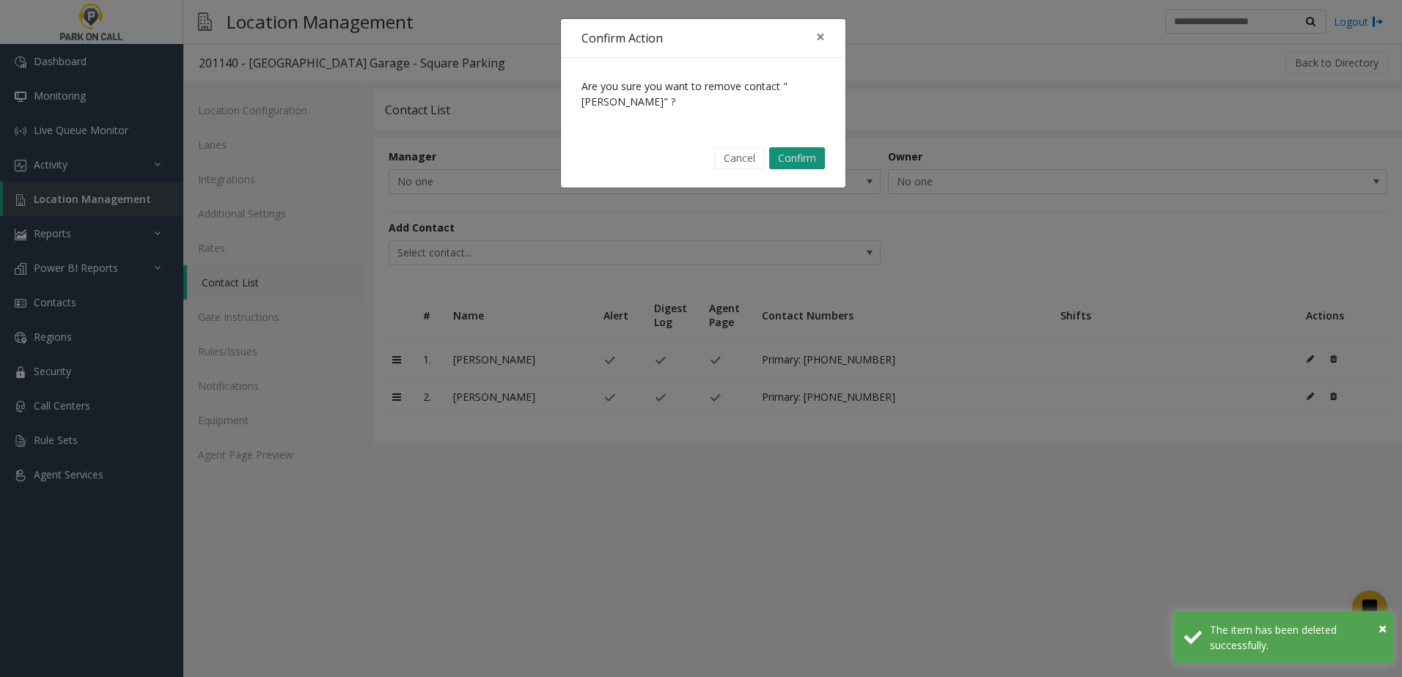
click at [791, 144] on div "Cancel Confirm" at bounding box center [703, 158] width 264 height 37
click at [797, 149] on button "Confirm" at bounding box center [797, 158] width 56 height 22
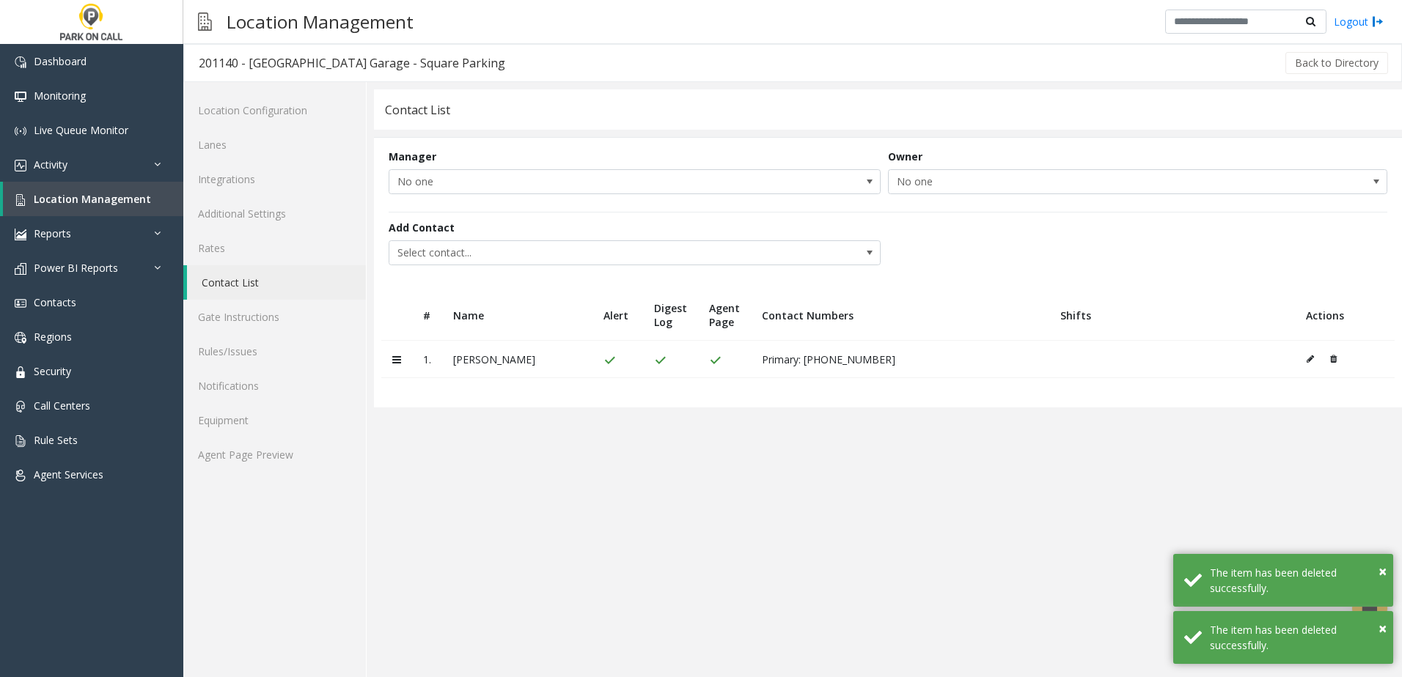
click at [1335, 357] on icon at bounding box center [1333, 359] width 7 height 9
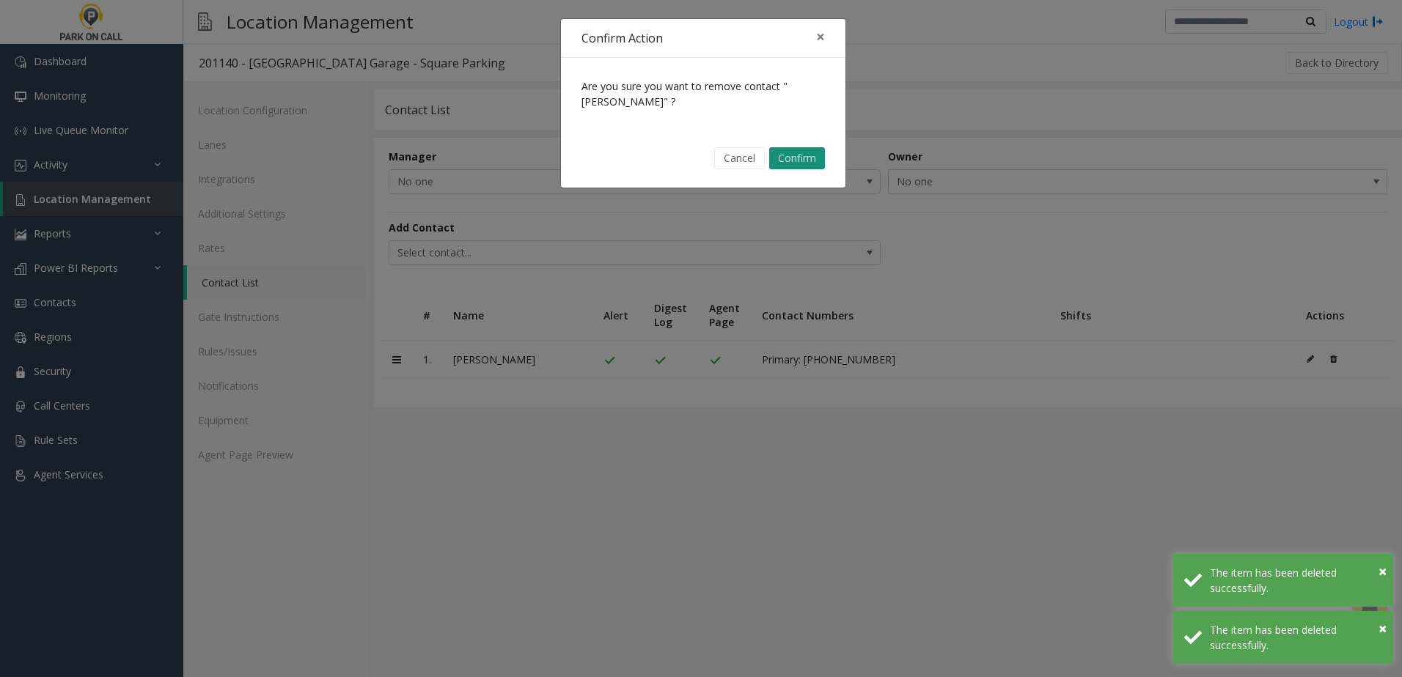
click at [803, 150] on button "Confirm" at bounding box center [797, 158] width 56 height 22
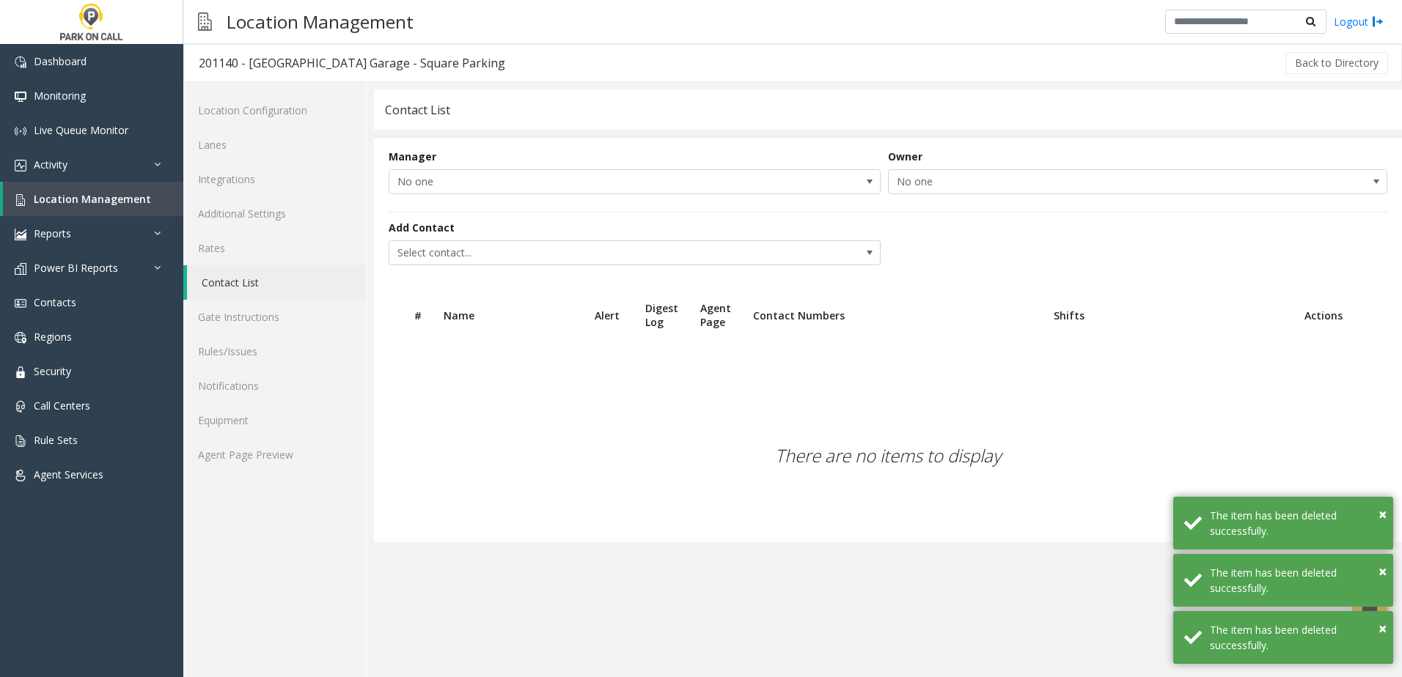
click at [466, 240] on div "Add Contact Select contact..." at bounding box center [638, 242] width 499 height 45
click at [466, 251] on span "Select contact..." at bounding box center [585, 252] width 392 height 23
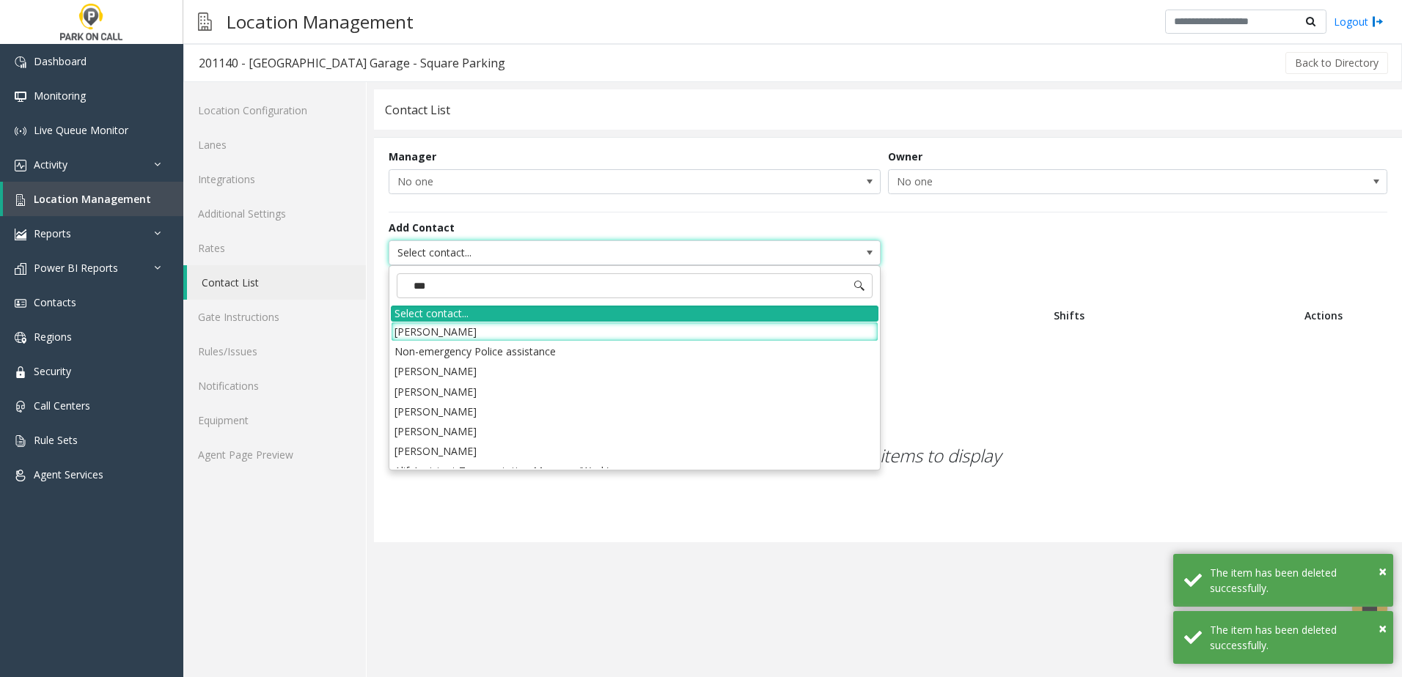
type input "****"
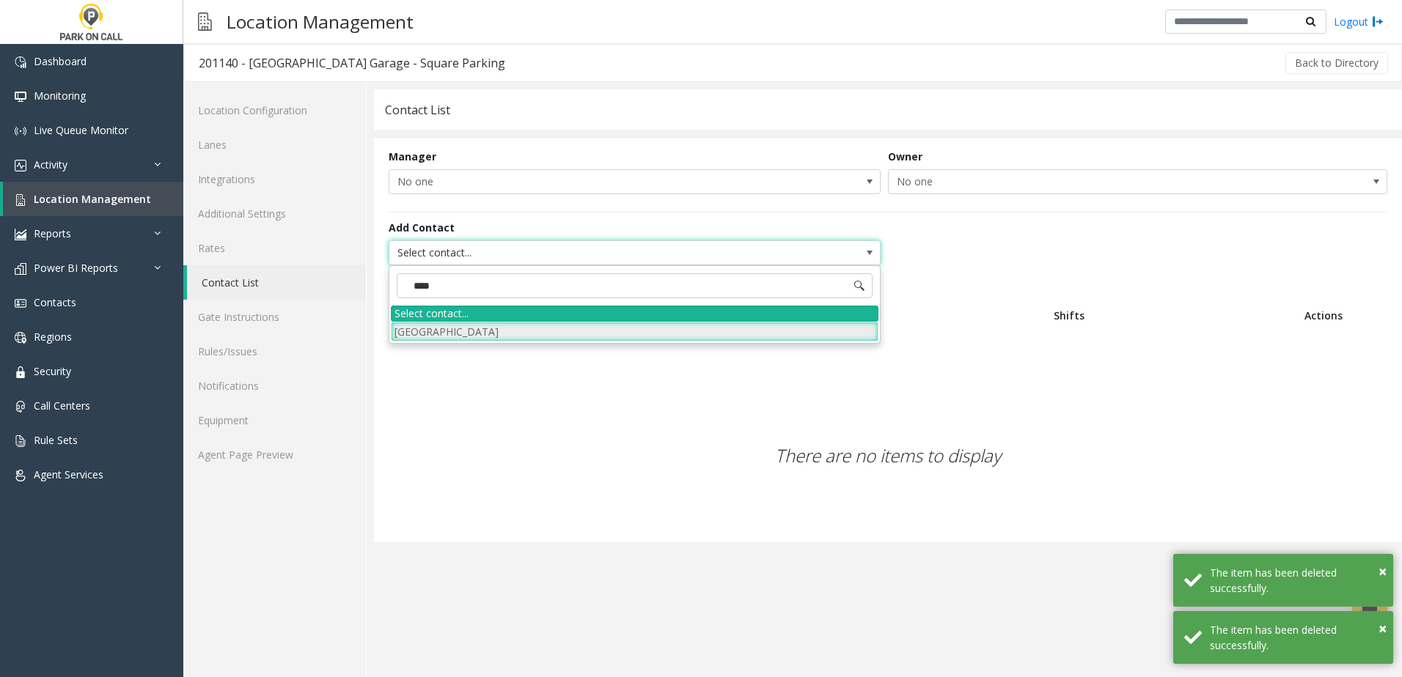
click at [472, 330] on li "[GEOGRAPHIC_DATA]" at bounding box center [635, 332] width 488 height 20
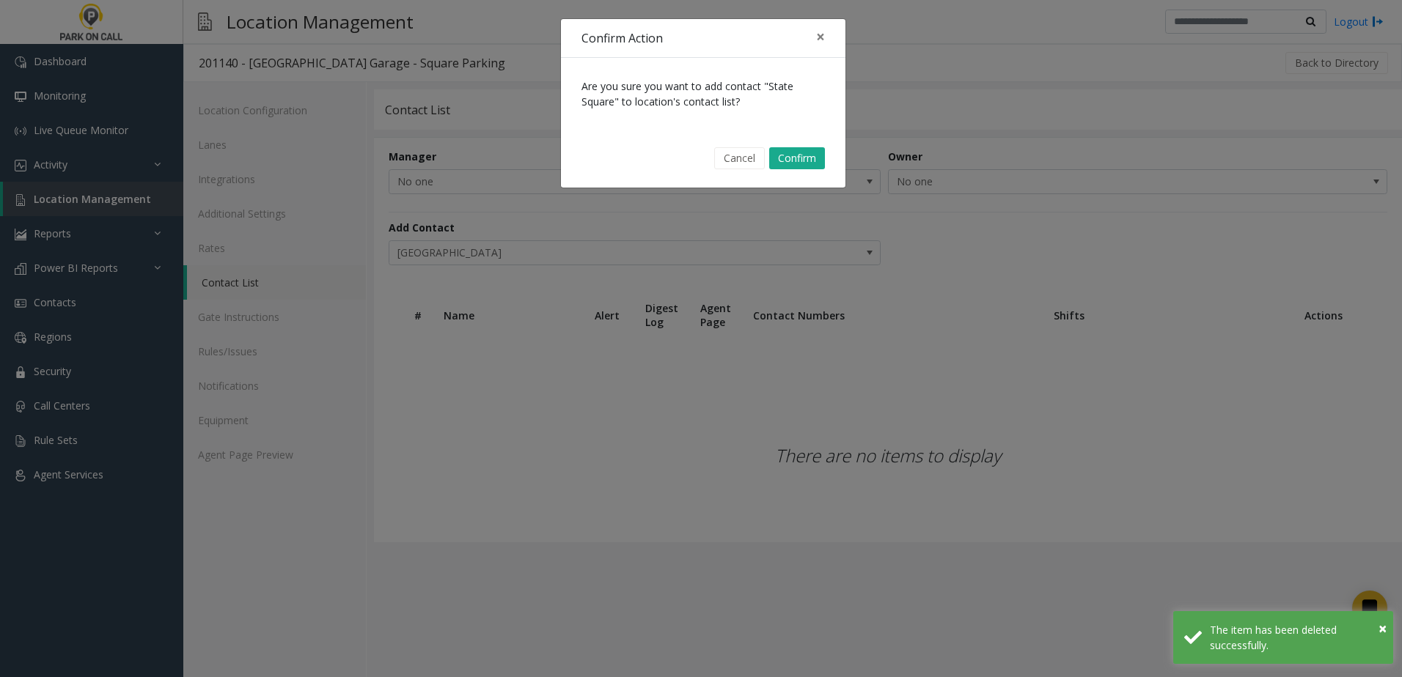
click at [828, 161] on div "Cancel Confirm" at bounding box center [703, 158] width 264 height 37
click at [795, 159] on button "Confirm" at bounding box center [797, 158] width 56 height 22
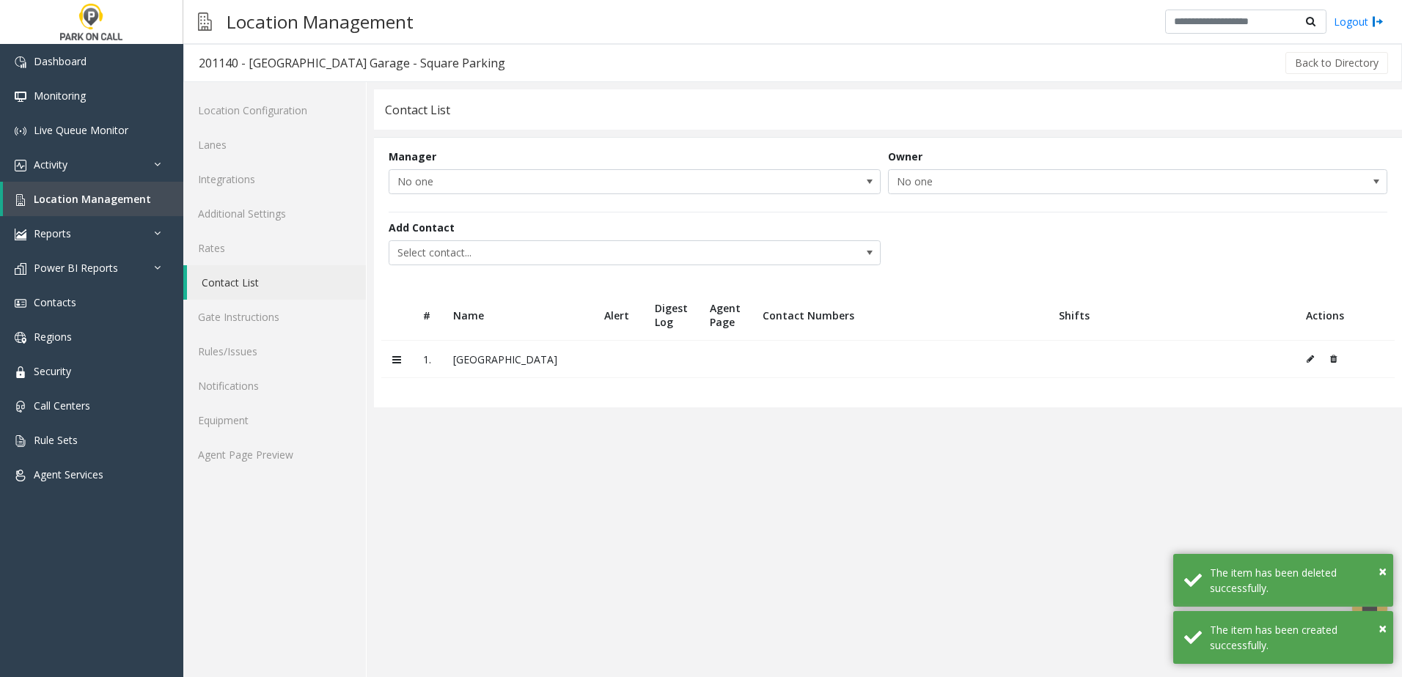
click at [733, 435] on app-contact-list "Contact List Manager No one Owner No one Add Contact Select contact... # Name A…" at bounding box center [888, 383] width 1028 height 588
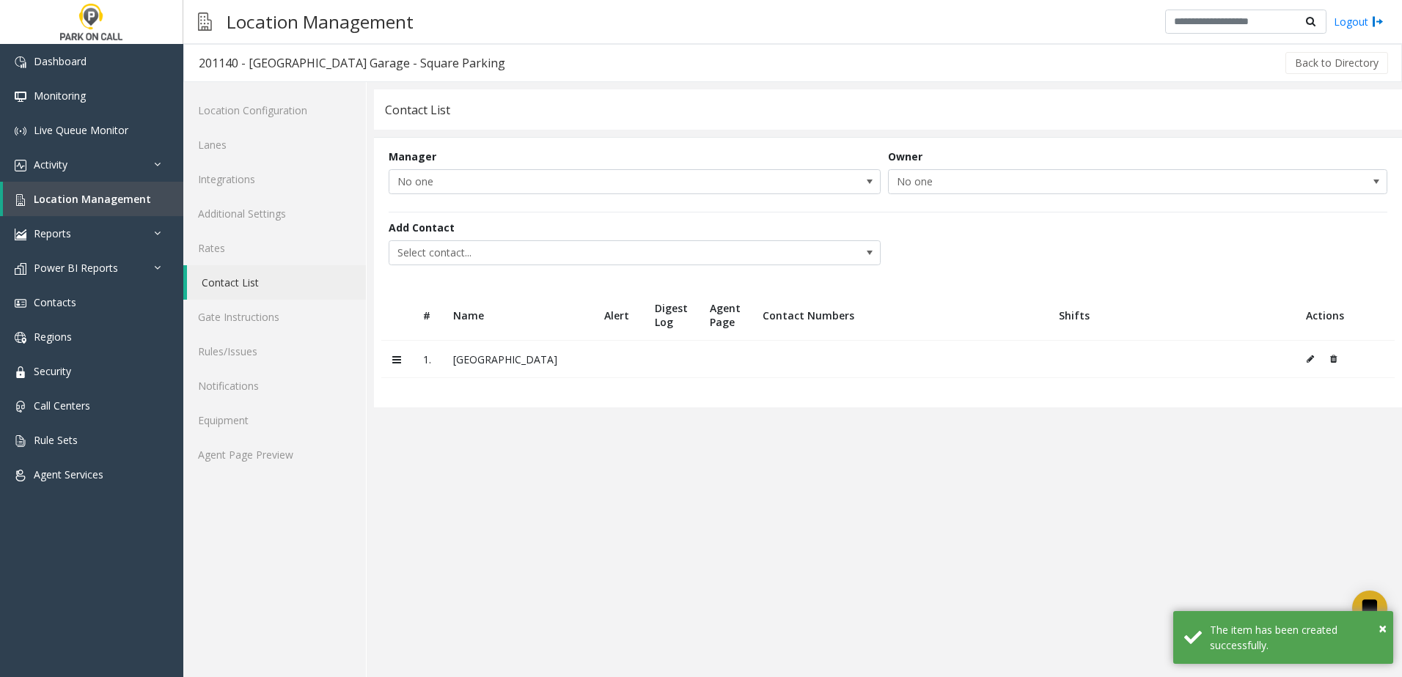
click at [622, 462] on app-contact-list "Contact List Manager No one Owner No one Add Contact Select contact... # Name A…" at bounding box center [888, 383] width 1028 height 588
click at [477, 503] on app-contact-list "Contact List Manager No one Owner No one Add Contact Select contact... # Name A…" at bounding box center [888, 383] width 1028 height 588
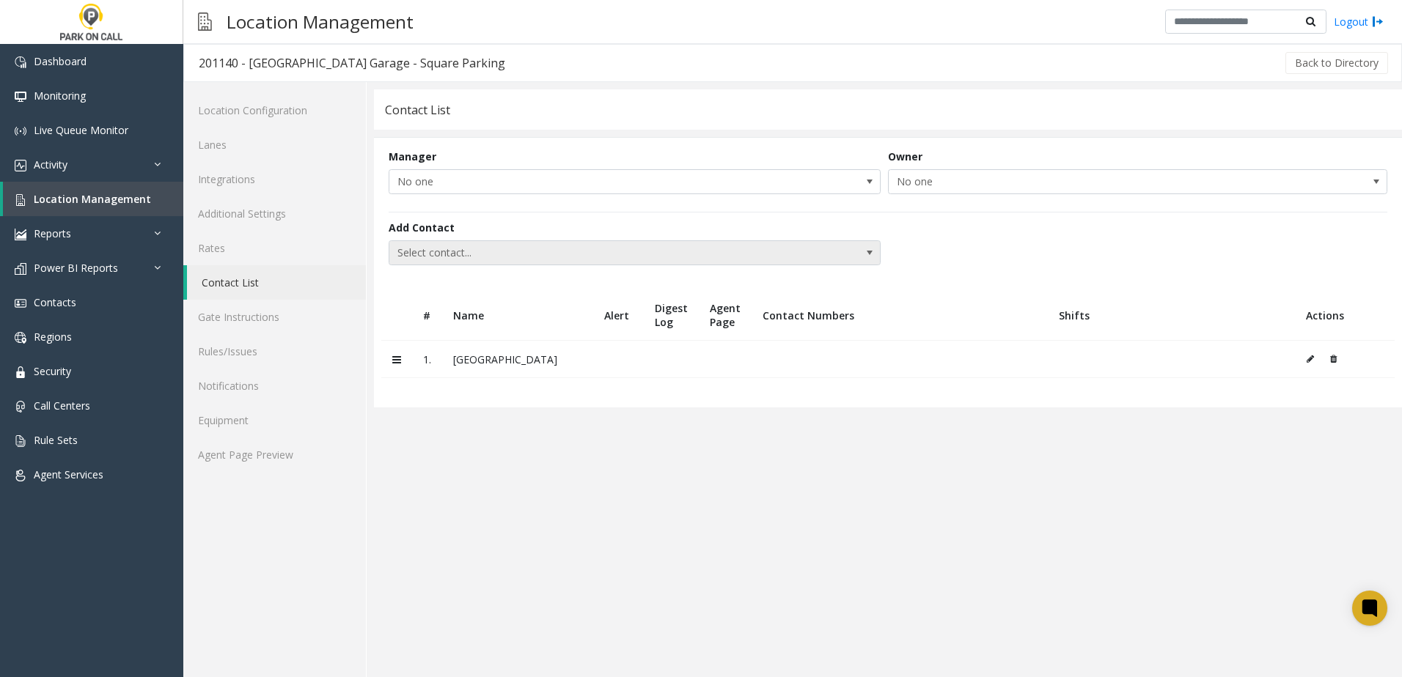
click at [484, 257] on span "Select contact..." at bounding box center [585, 252] width 392 height 23
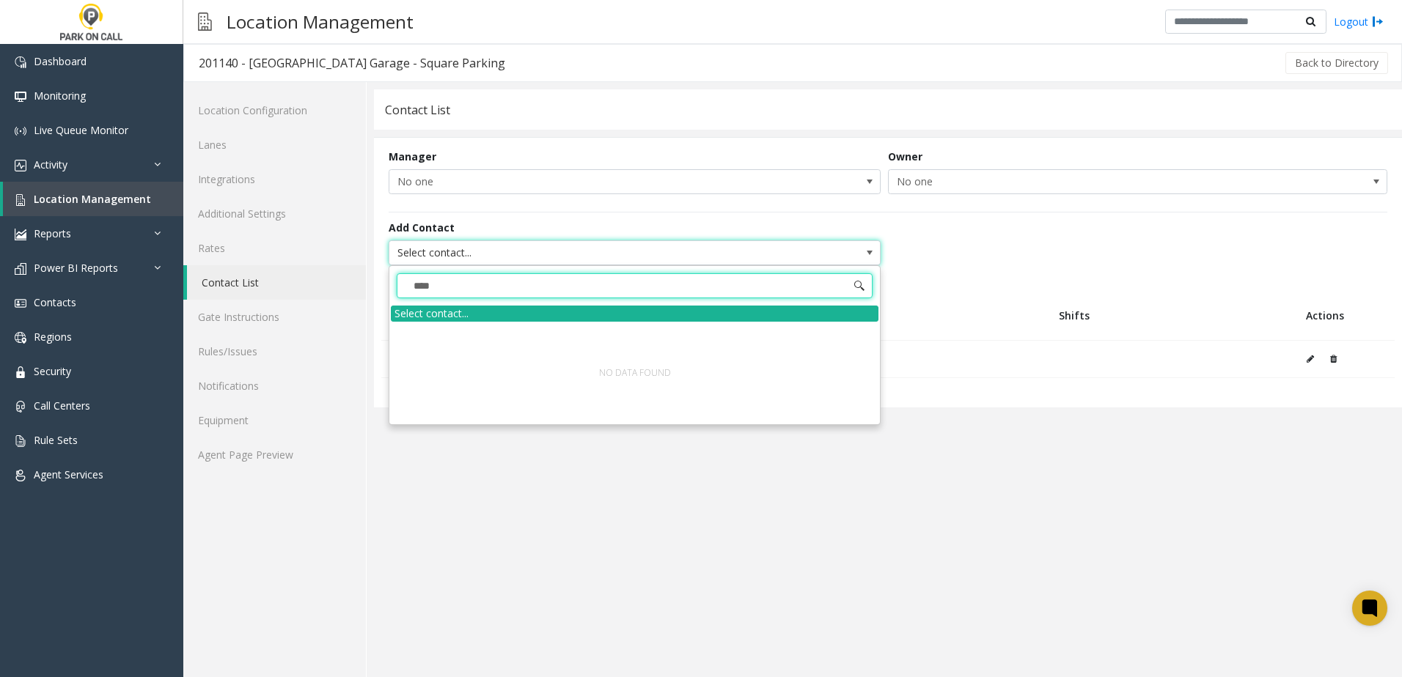
type input "***"
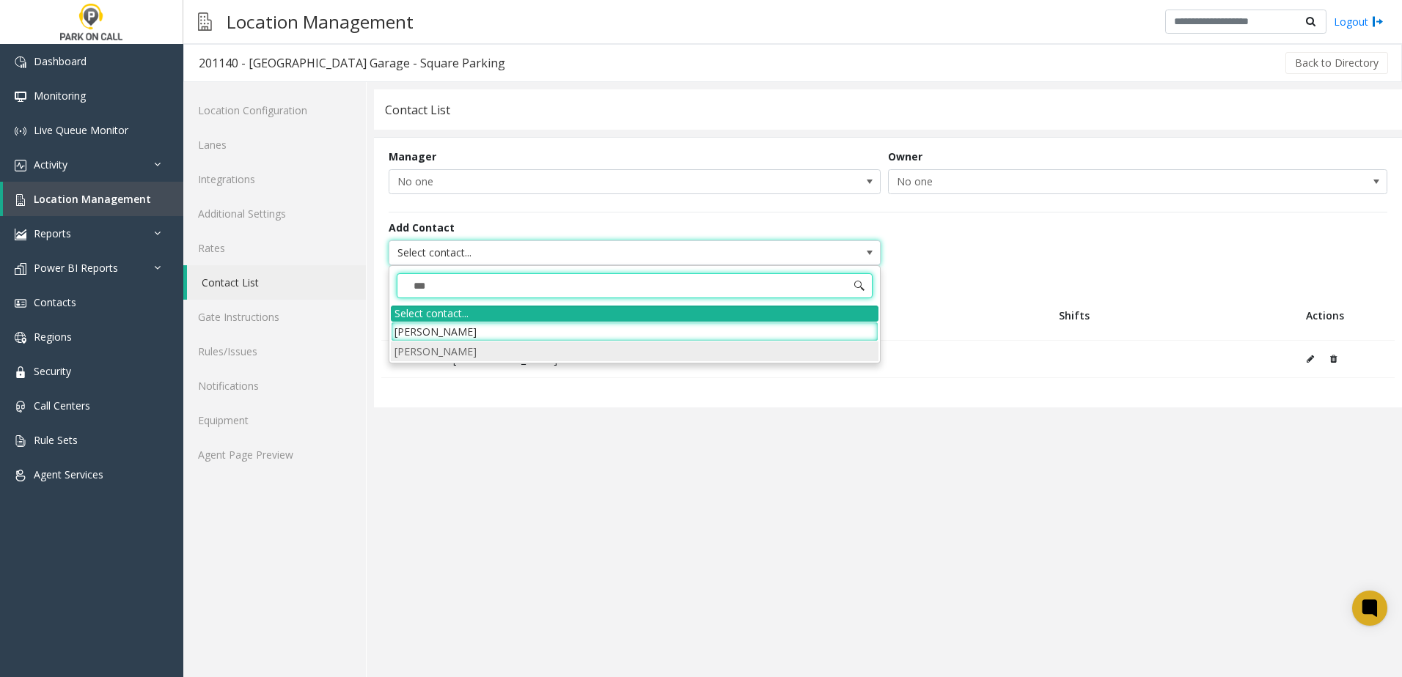
click at [437, 352] on li "[PERSON_NAME]" at bounding box center [635, 352] width 488 height 20
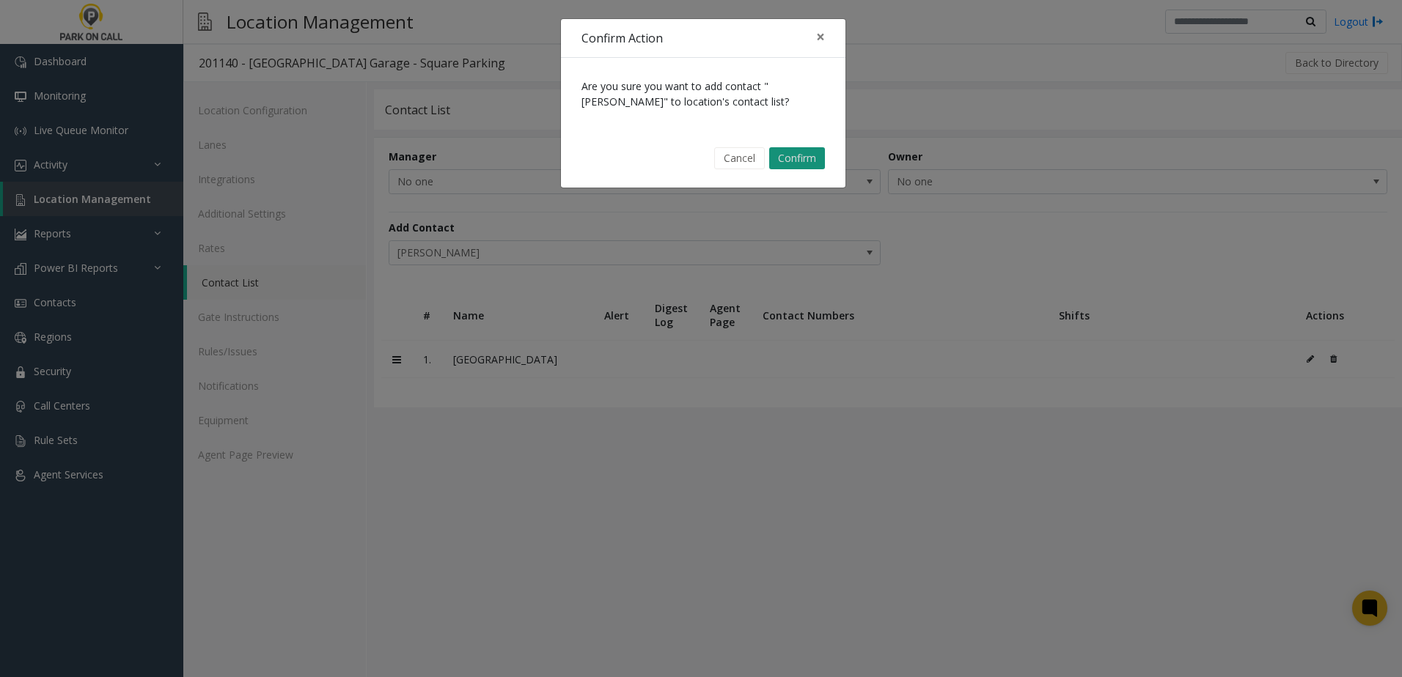
click at [795, 158] on button "Confirm" at bounding box center [797, 158] width 56 height 22
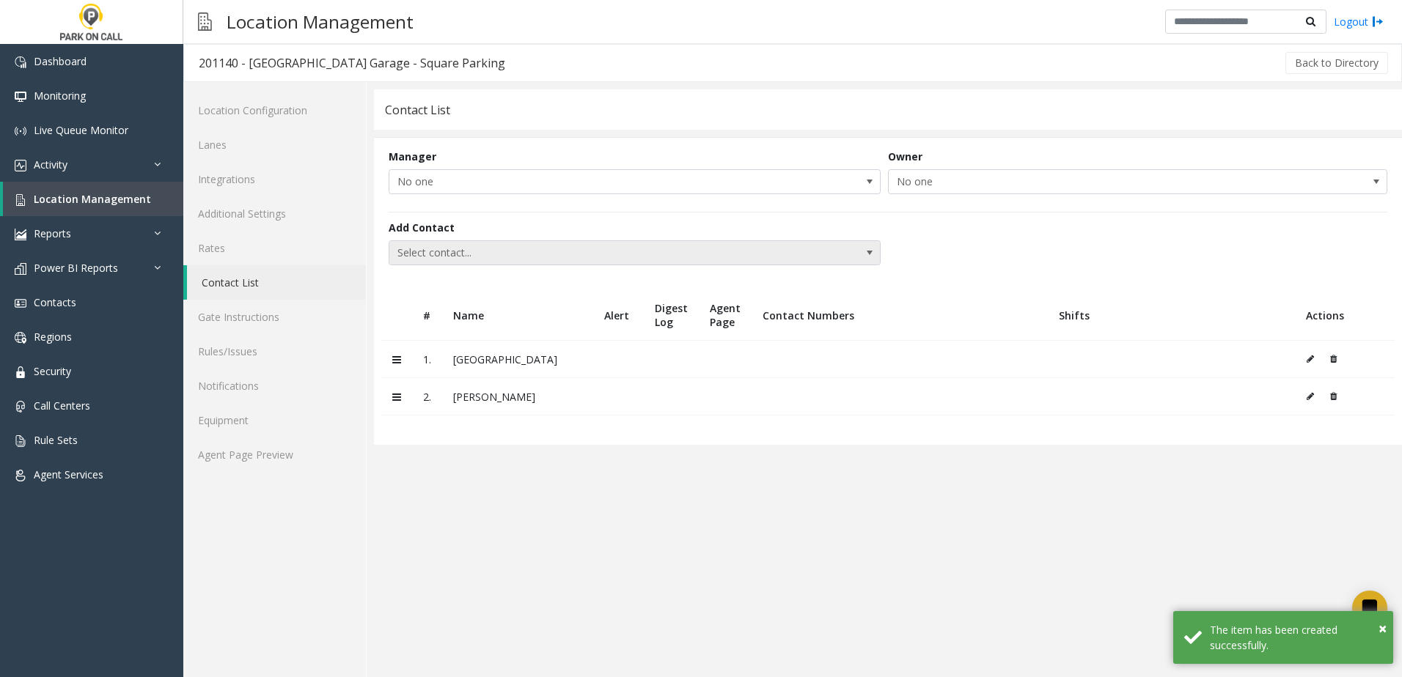
click at [463, 253] on span "Select contact..." at bounding box center [585, 252] width 392 height 23
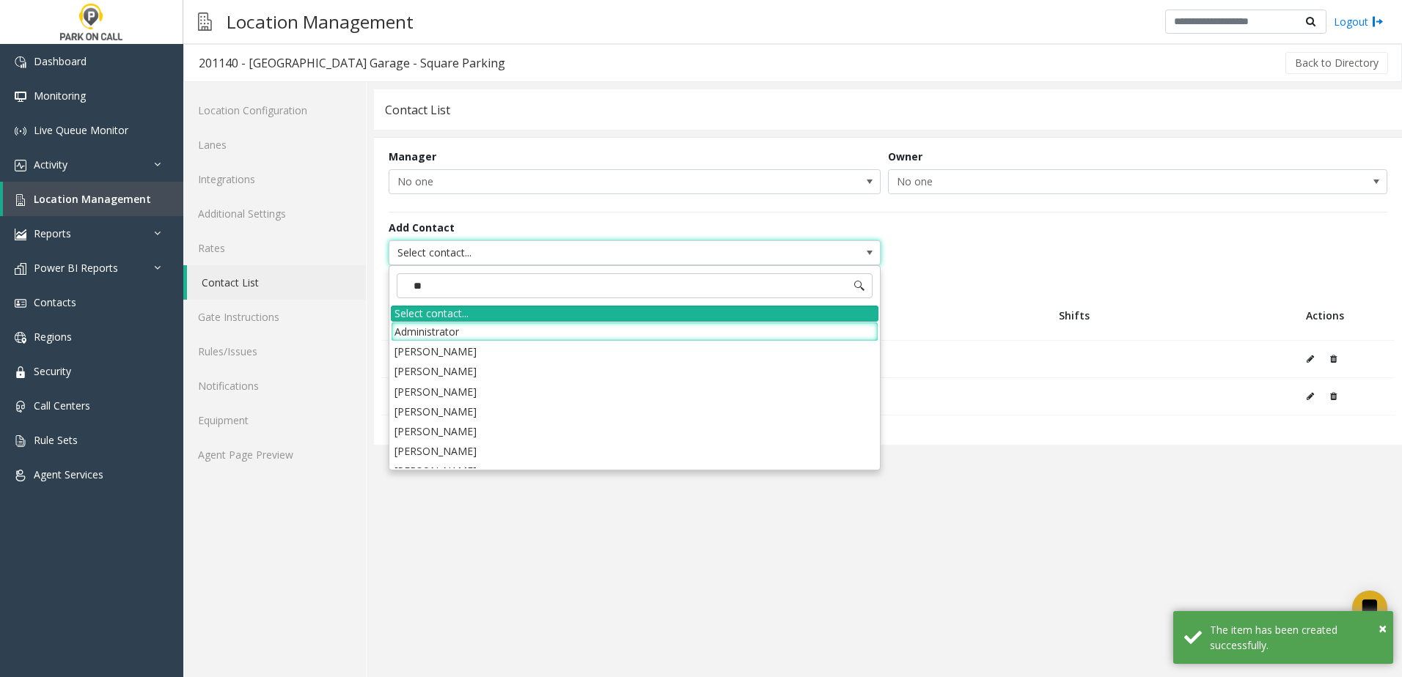
type input "***"
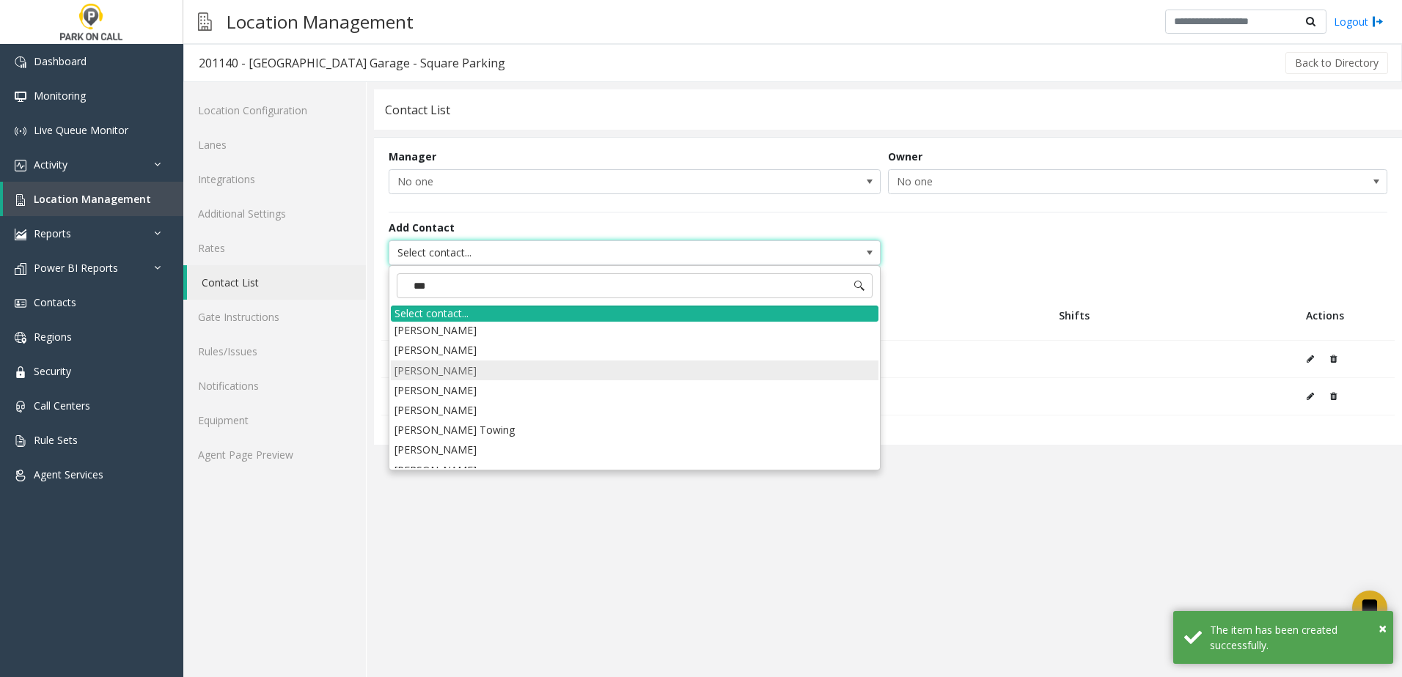
scroll to position [33, 0]
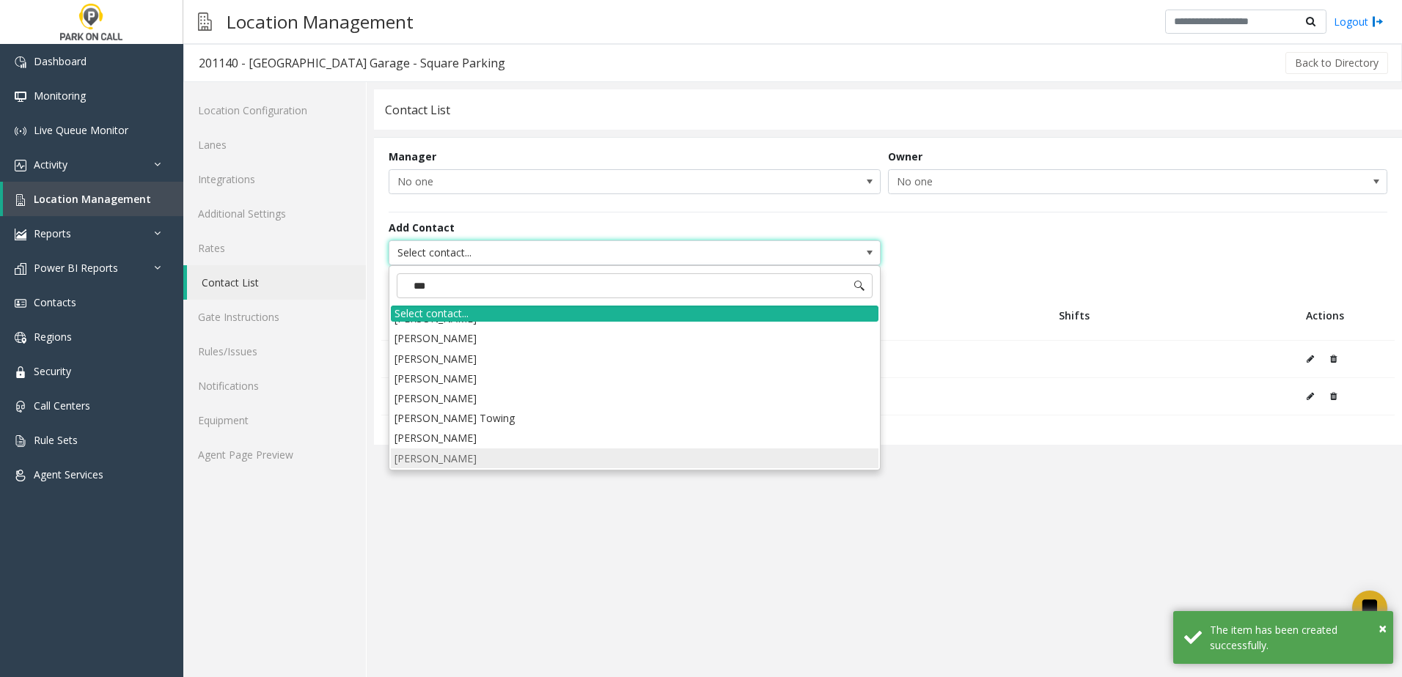
click at [467, 460] on li "[PERSON_NAME]" at bounding box center [635, 459] width 488 height 20
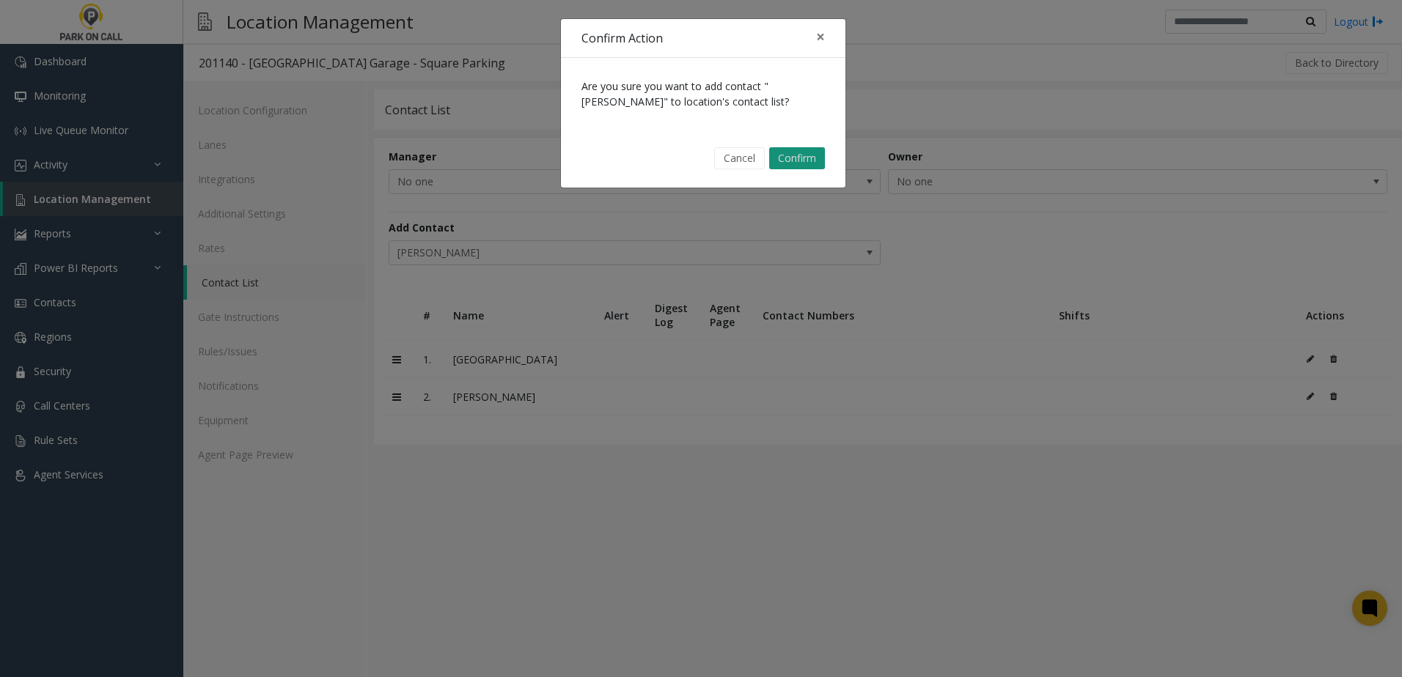
click at [814, 150] on button "Confirm" at bounding box center [797, 158] width 56 height 22
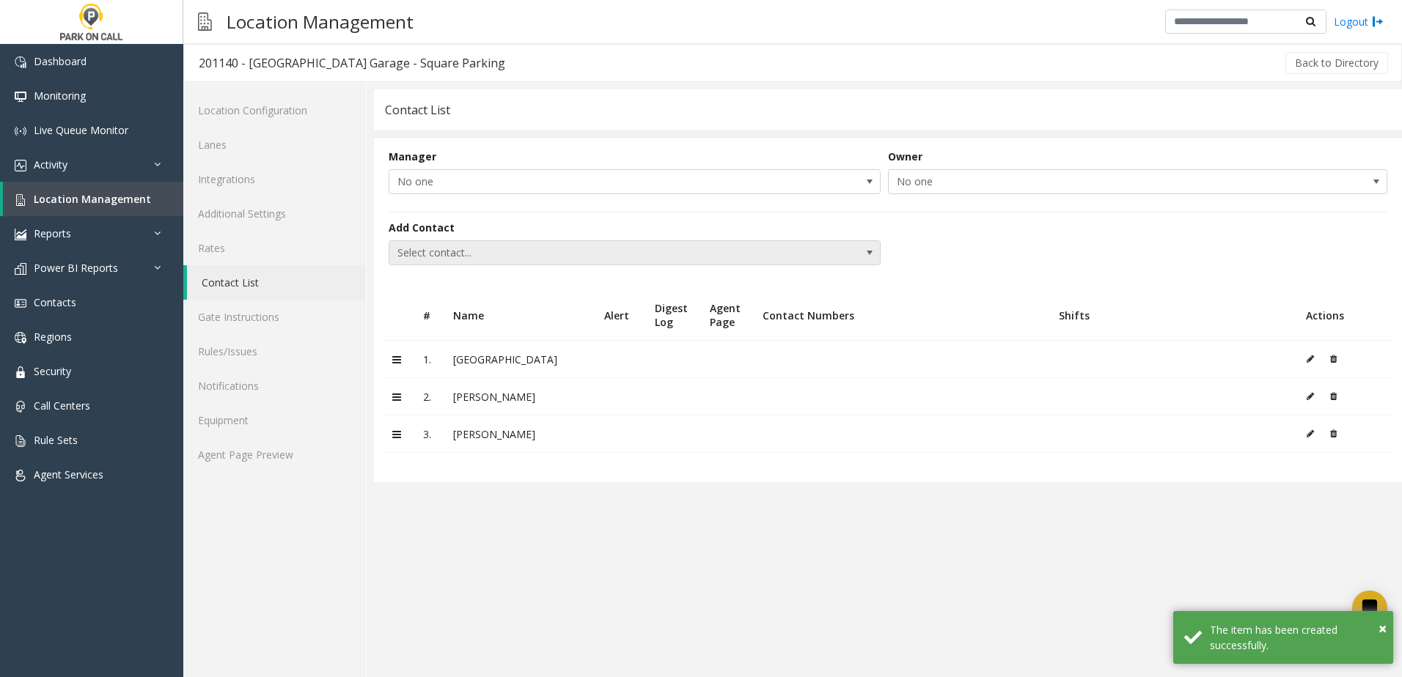
click at [476, 250] on span "Select contact..." at bounding box center [585, 252] width 392 height 23
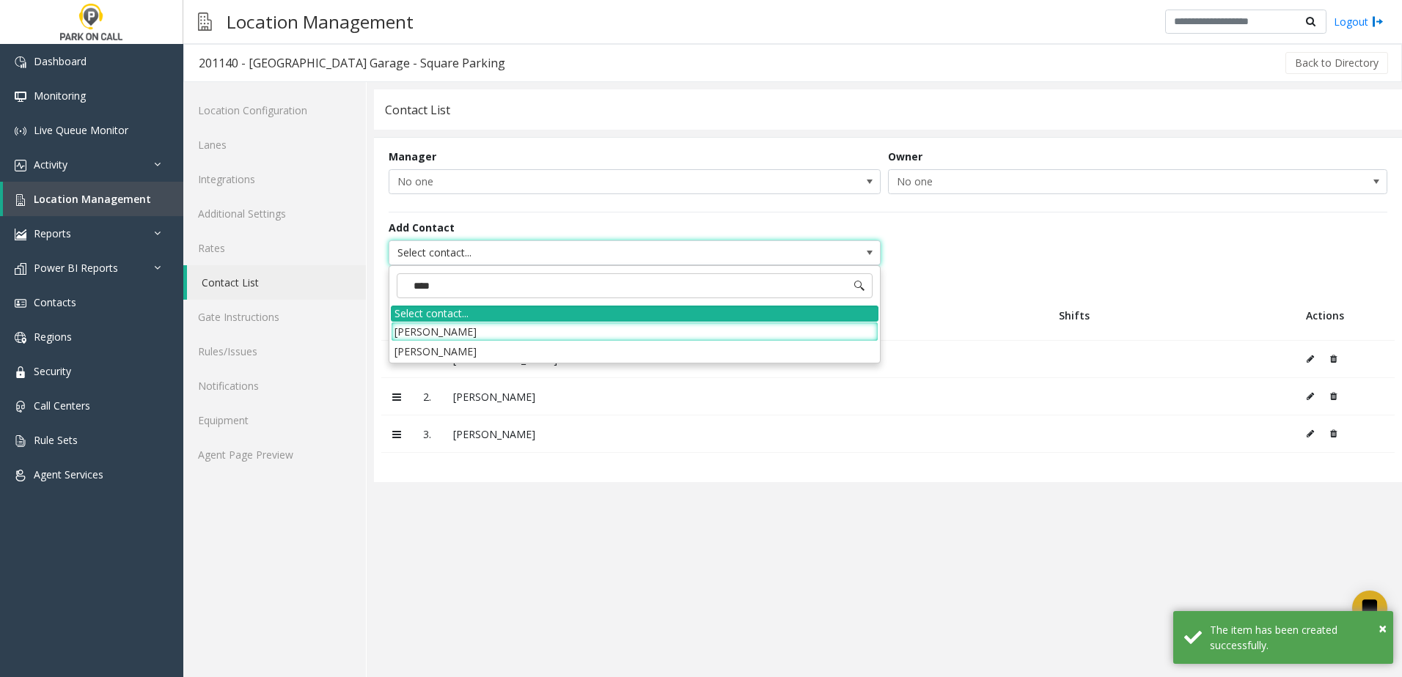
drag, startPoint x: 463, startPoint y: 287, endPoint x: 344, endPoint y: 285, distance: 118.8
click at [344, 285] on app-root "Dashboard Monitoring Live Queue Monitor Activity Daily Activity Lane Activity A…" at bounding box center [701, 338] width 1402 height 677
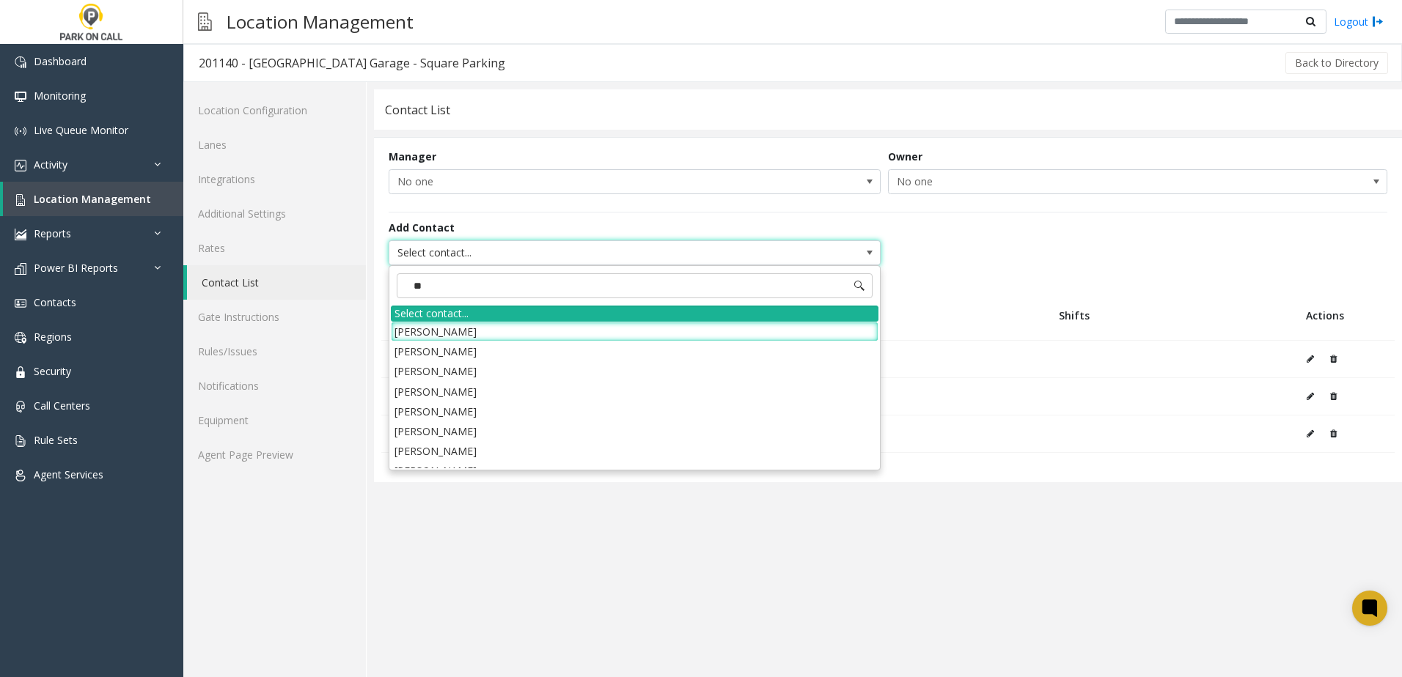
type input "***"
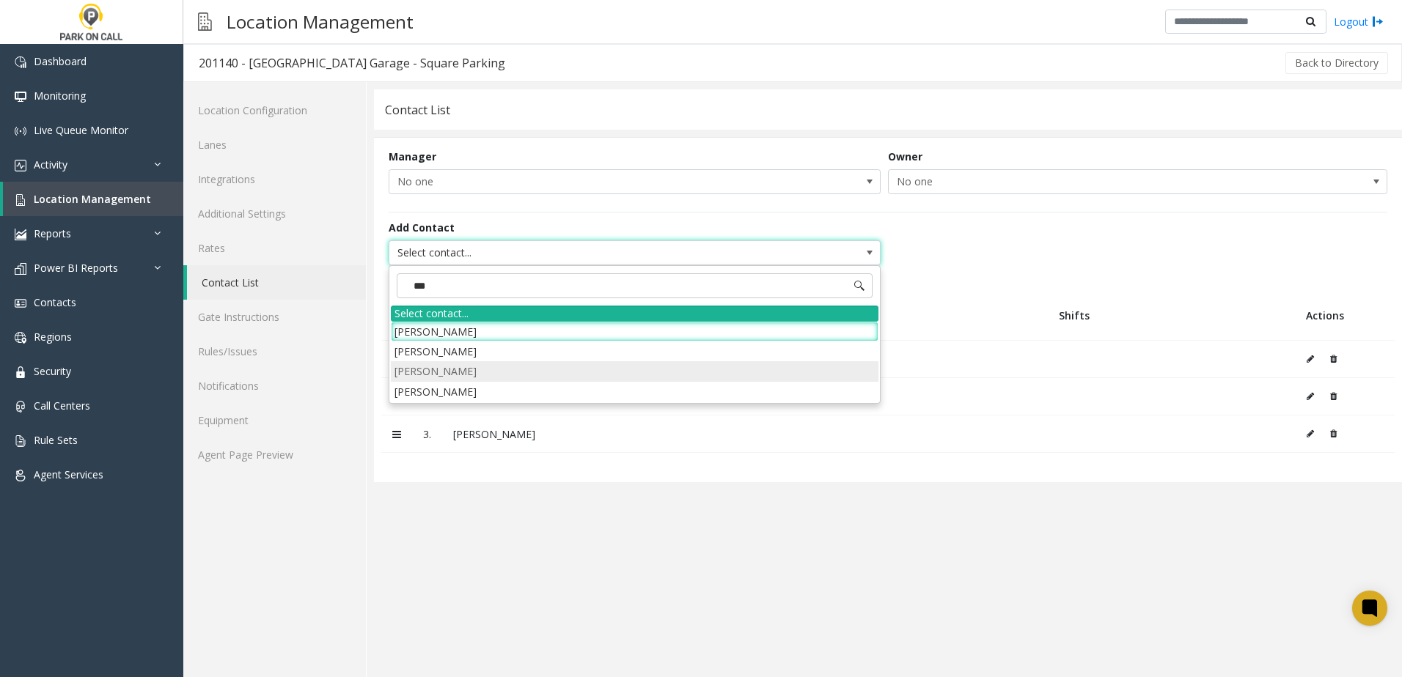
click at [441, 374] on li "[PERSON_NAME]" at bounding box center [635, 371] width 488 height 20
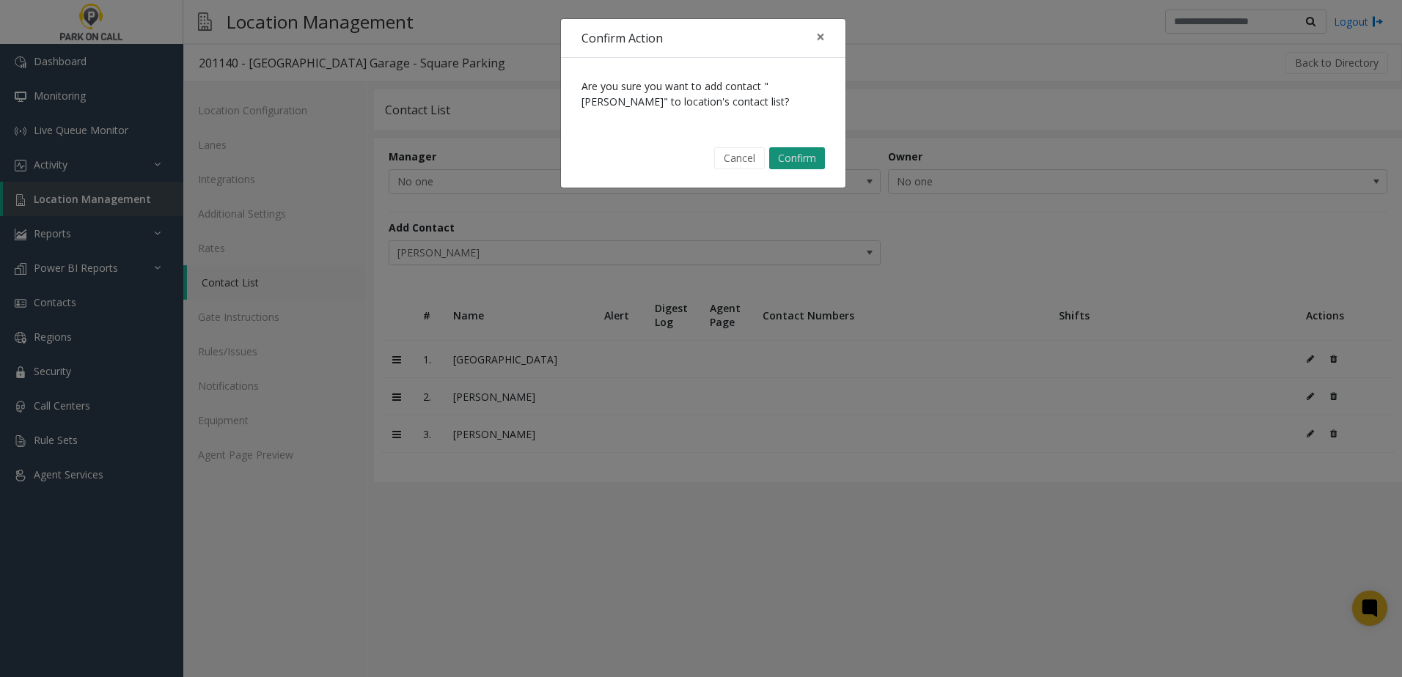
click at [798, 158] on button "Confirm" at bounding box center [797, 158] width 56 height 22
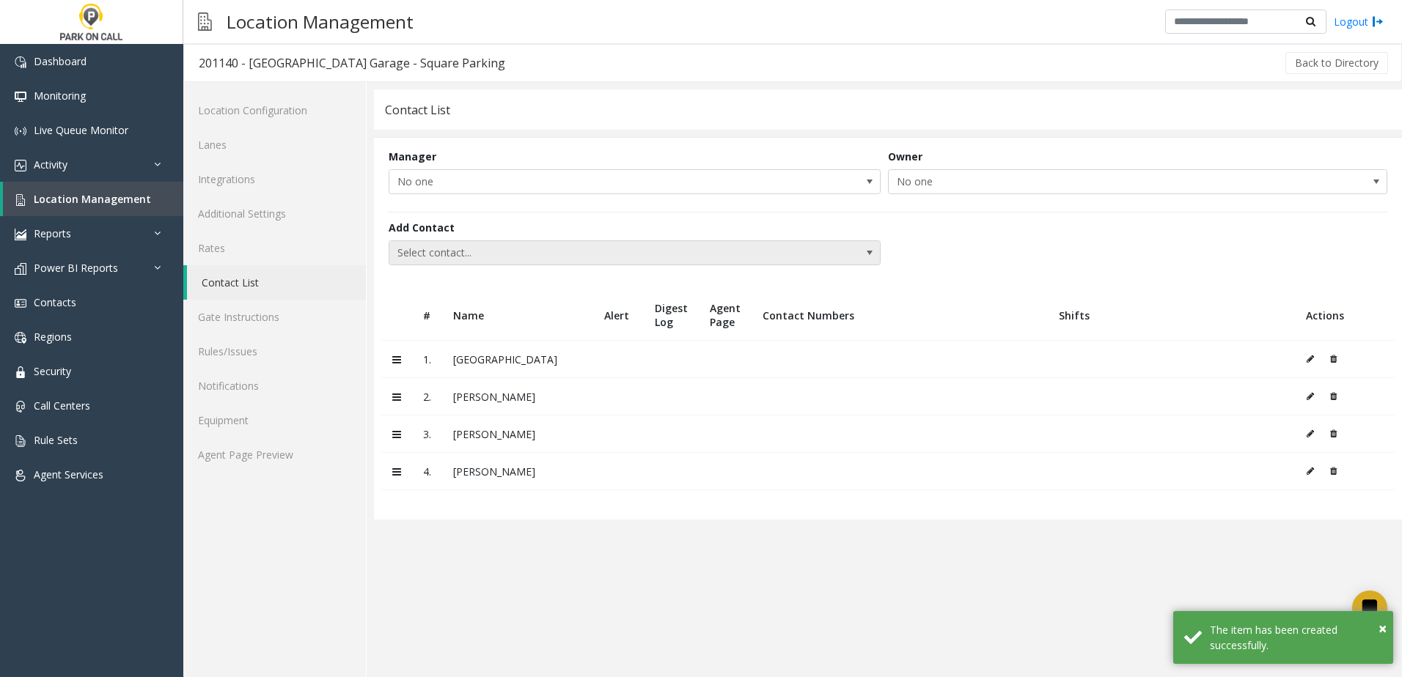
click at [477, 255] on span "Select contact..." at bounding box center [585, 252] width 392 height 23
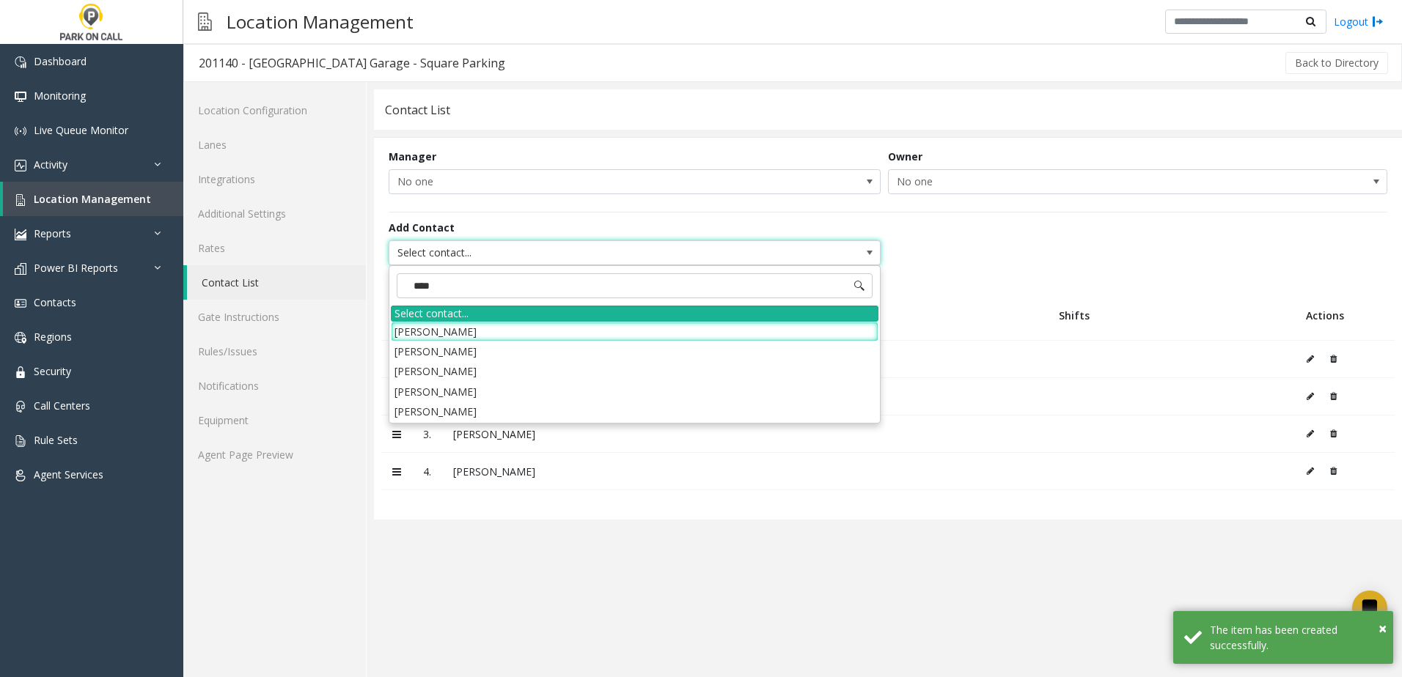
type input "*****"
click at [460, 410] on li "[PERSON_NAME]" at bounding box center [635, 412] width 488 height 20
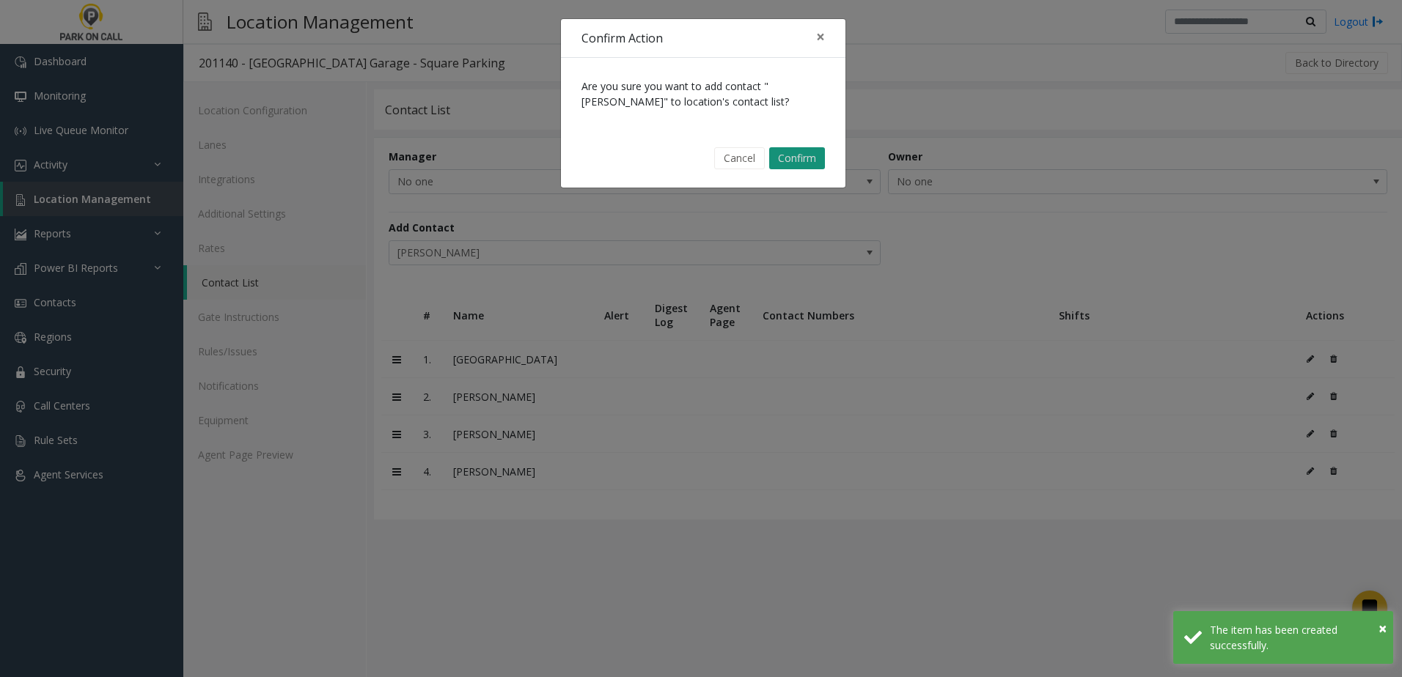
click at [797, 158] on button "Confirm" at bounding box center [797, 158] width 56 height 22
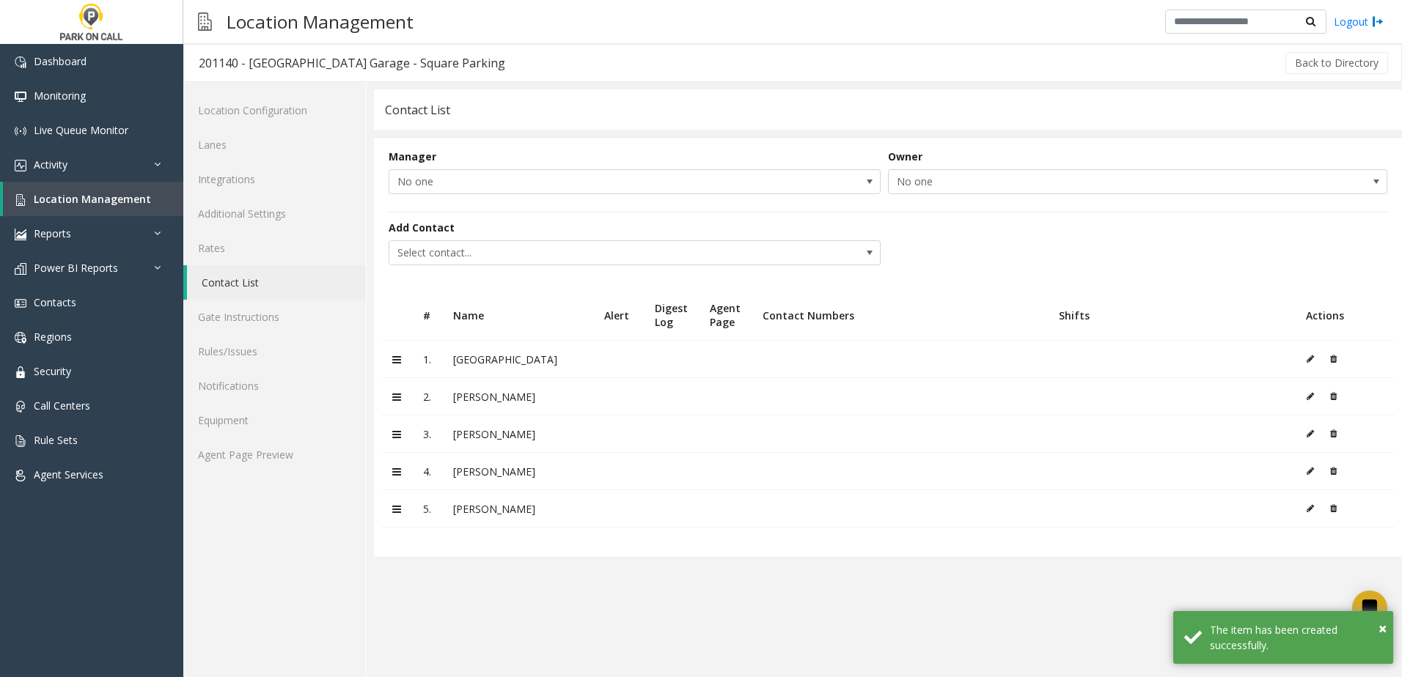
click at [1309, 360] on icon at bounding box center [1309, 359] width 7 height 9
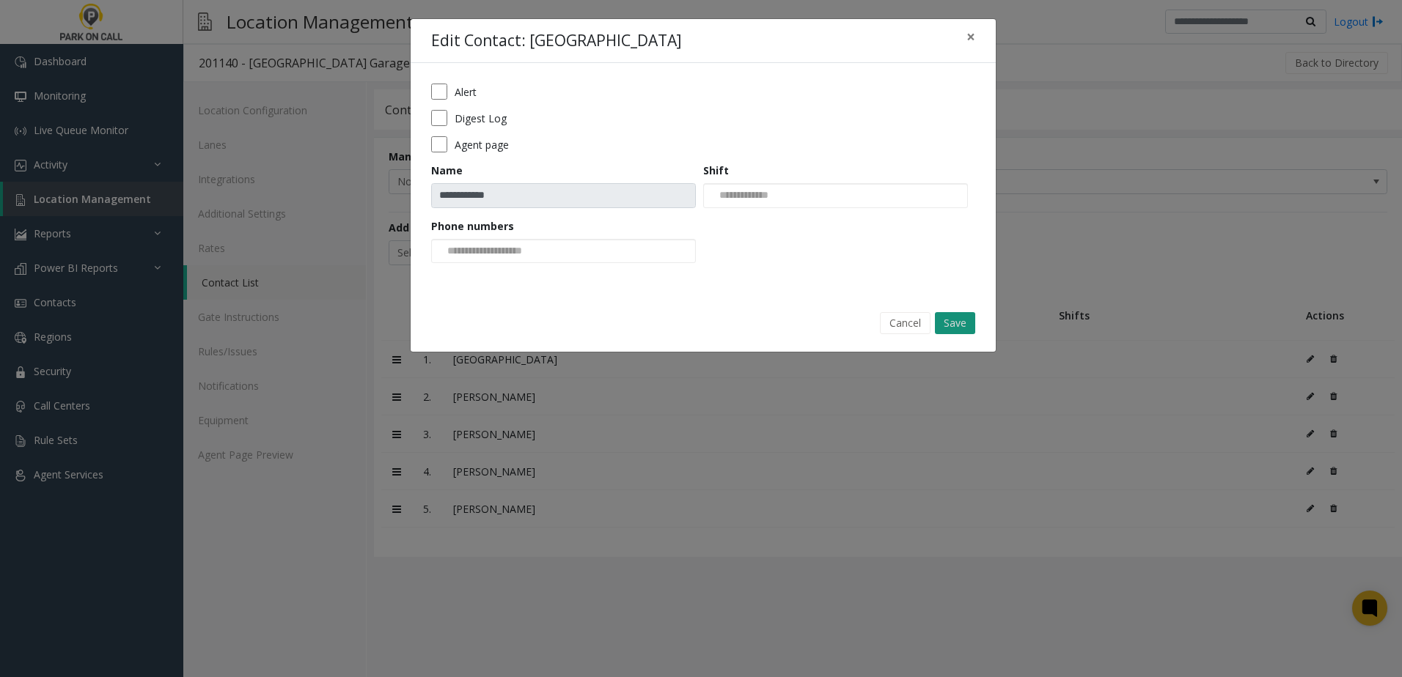
click at [960, 325] on button "Save" at bounding box center [955, 323] width 40 height 22
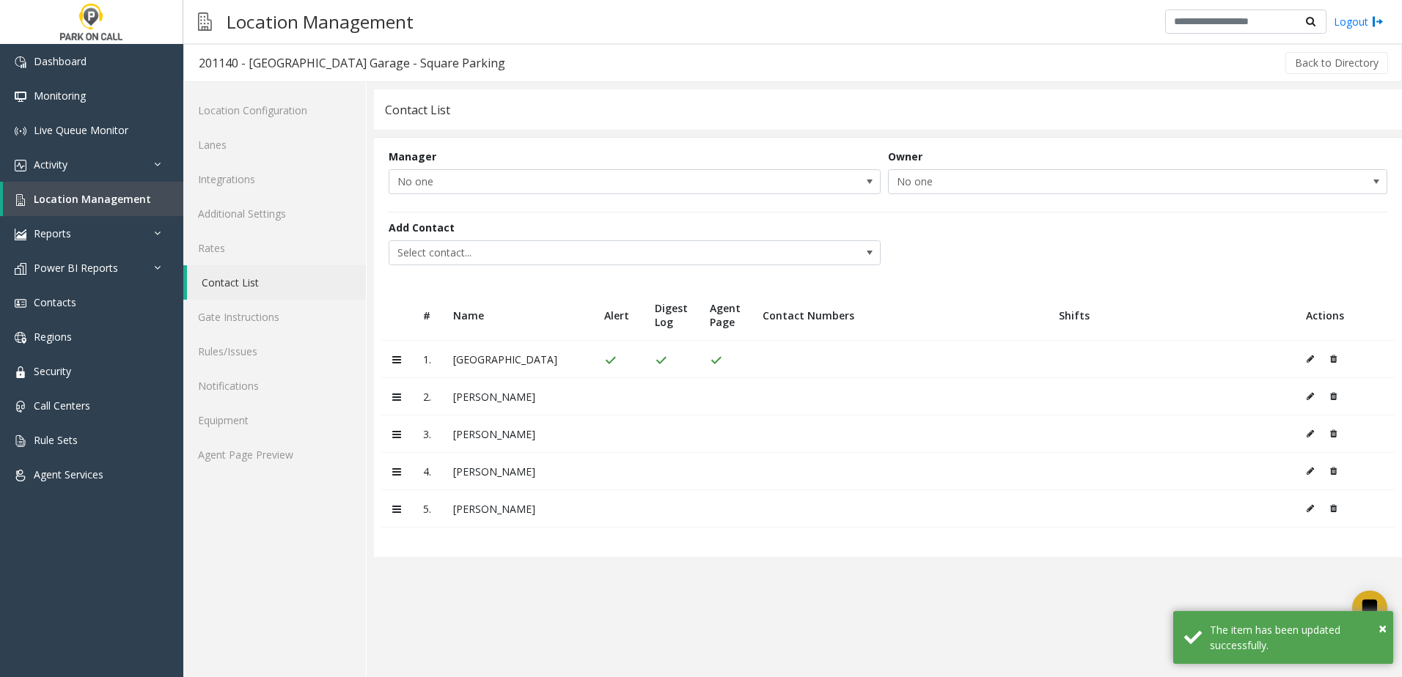
click at [1304, 399] on td at bounding box center [1345, 396] width 100 height 37
click at [1309, 396] on icon at bounding box center [1309, 396] width 7 height 9
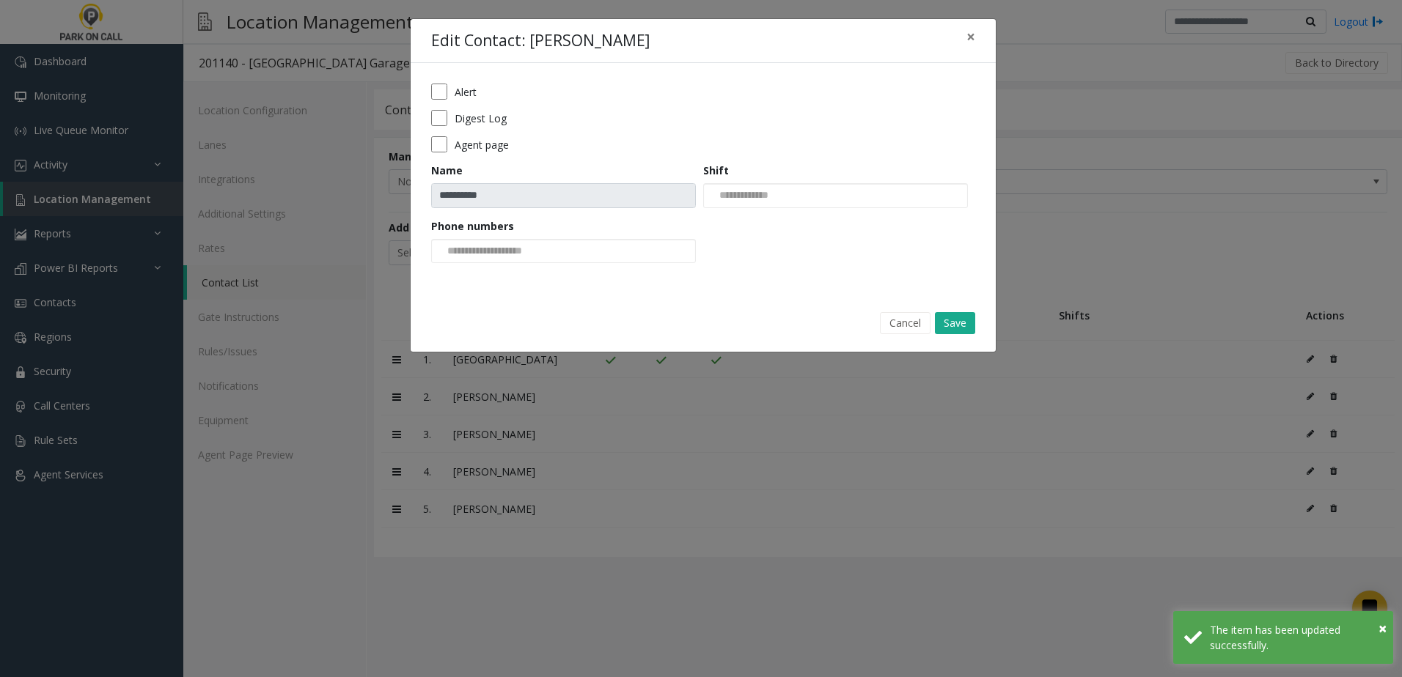
click at [439, 127] on form "**********" at bounding box center [703, 179] width 544 height 190
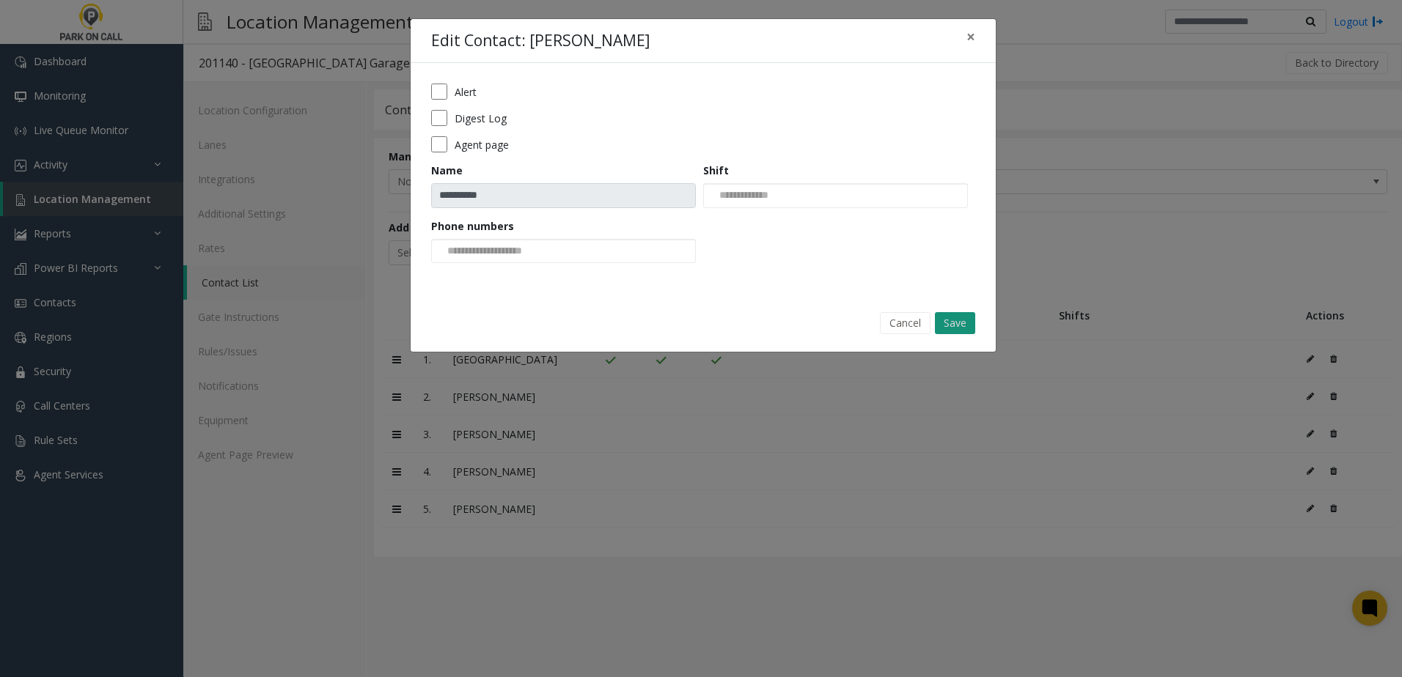
click at [952, 324] on button "Save" at bounding box center [955, 323] width 40 height 22
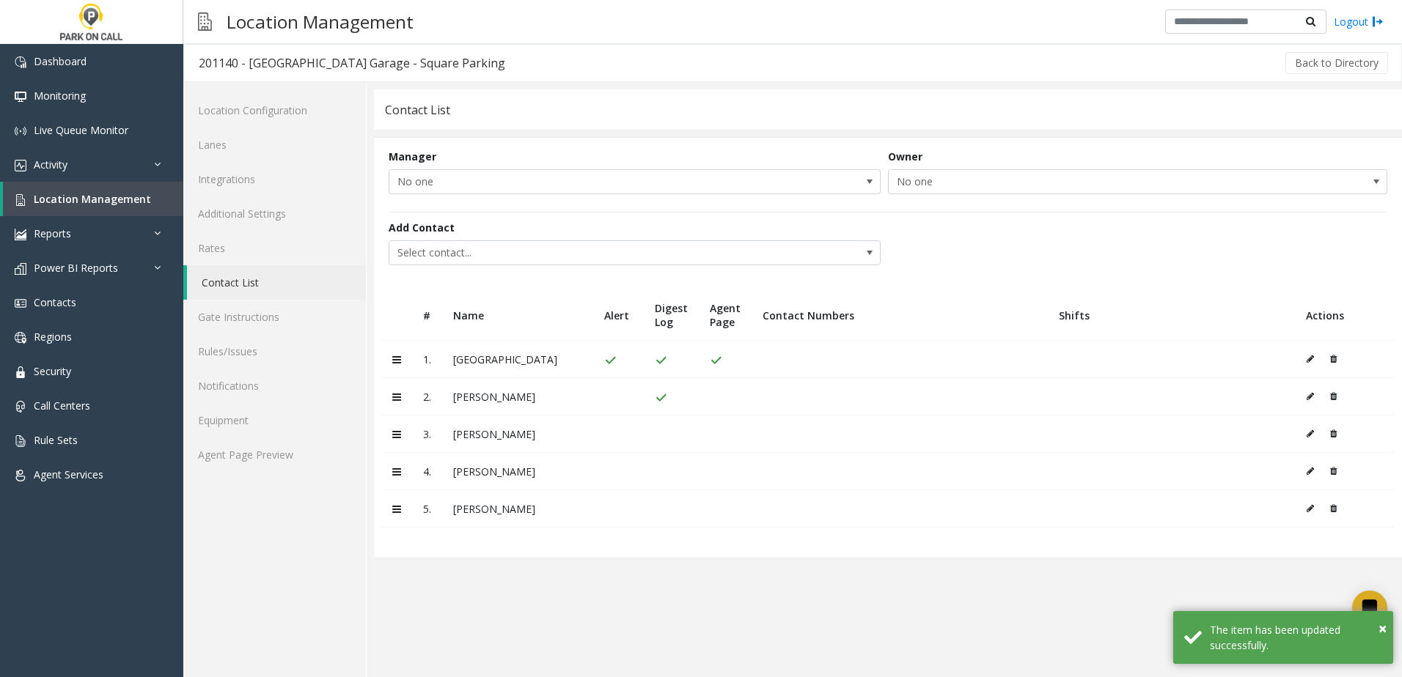
click at [1307, 433] on icon at bounding box center [1309, 434] width 7 height 9
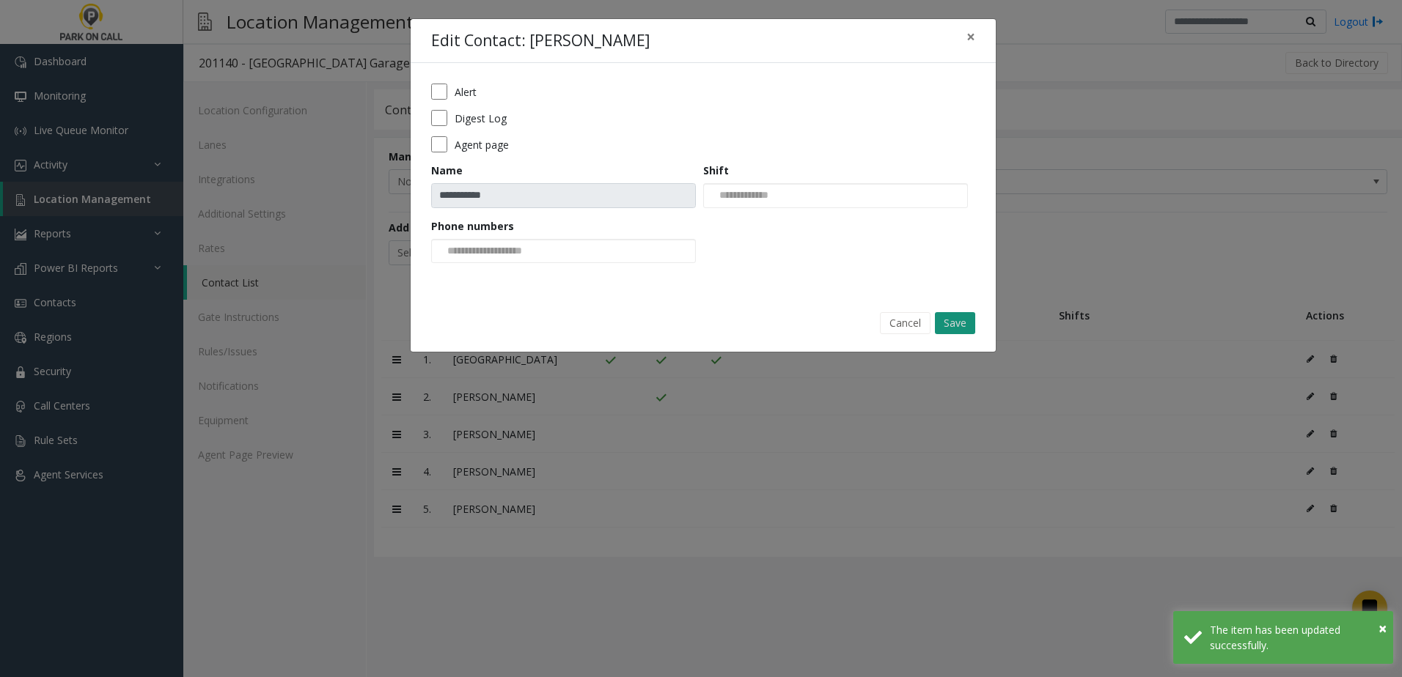
click at [958, 330] on button "Save" at bounding box center [955, 323] width 40 height 22
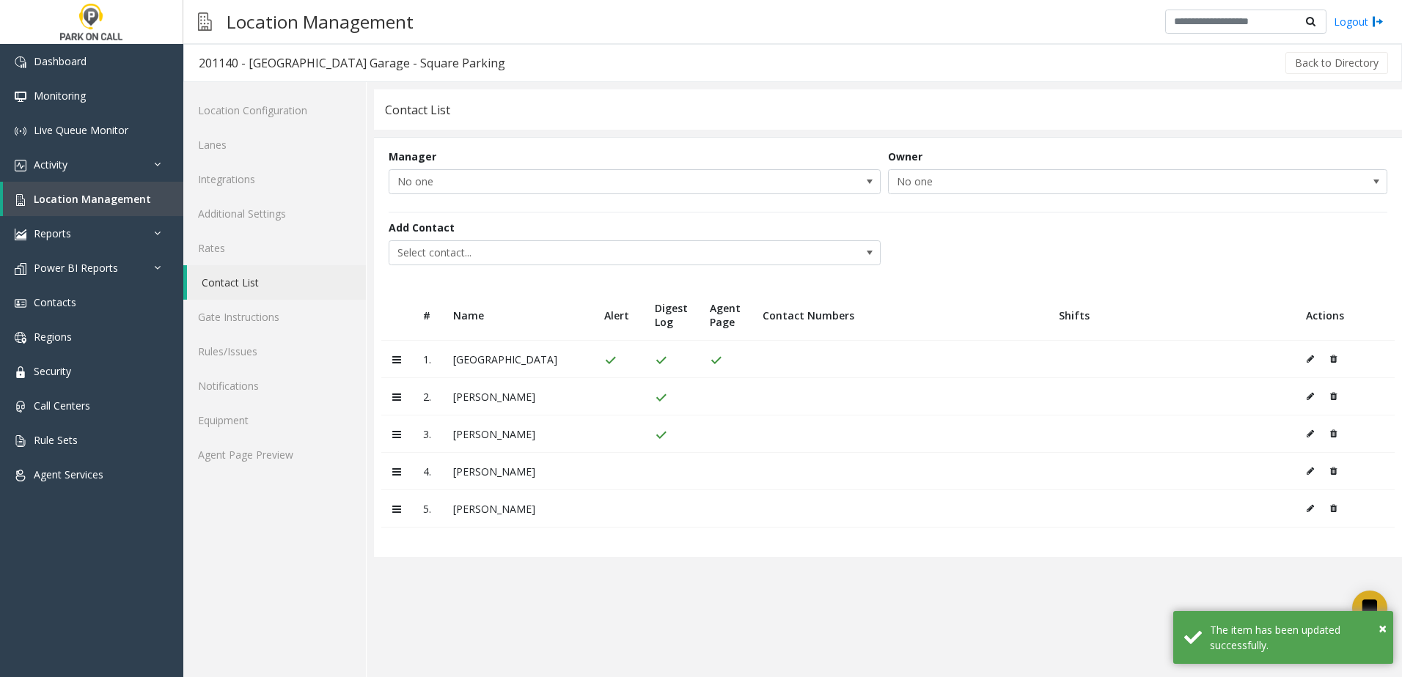
click at [1306, 473] on icon at bounding box center [1309, 471] width 7 height 9
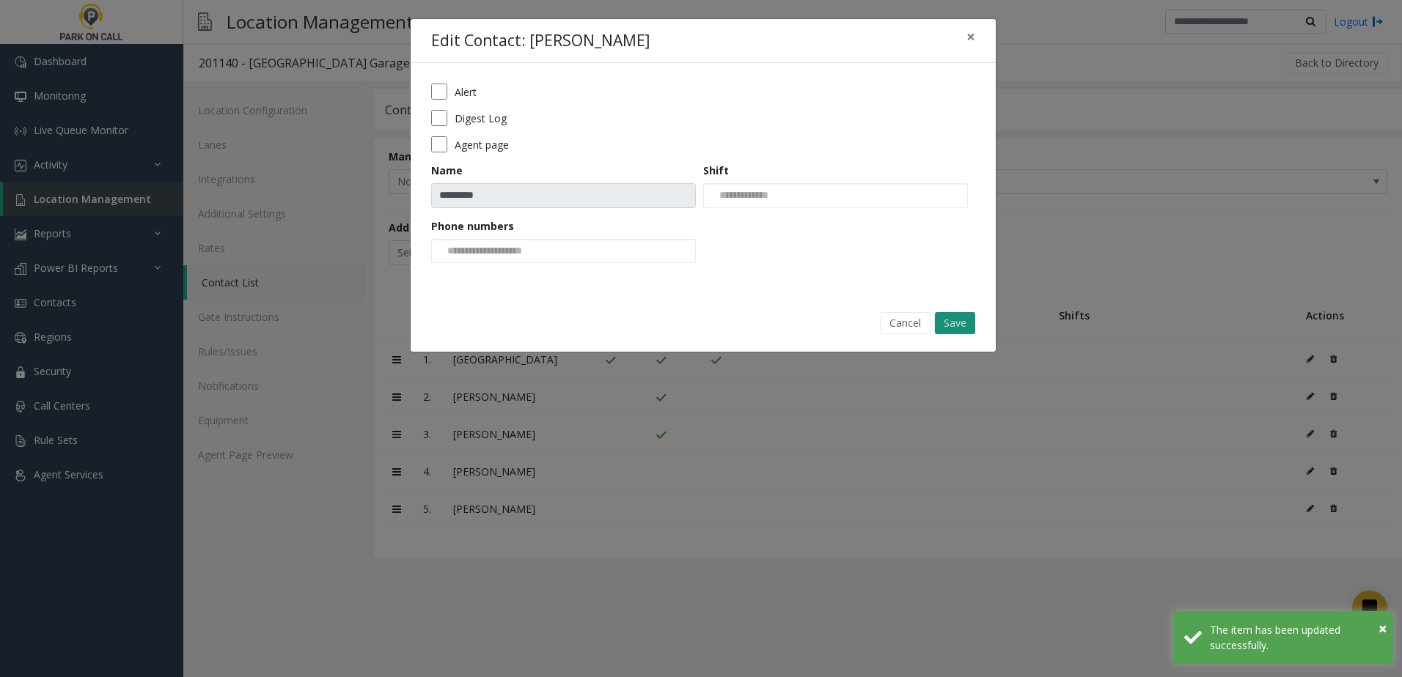
click at [945, 331] on button "Save" at bounding box center [955, 323] width 40 height 22
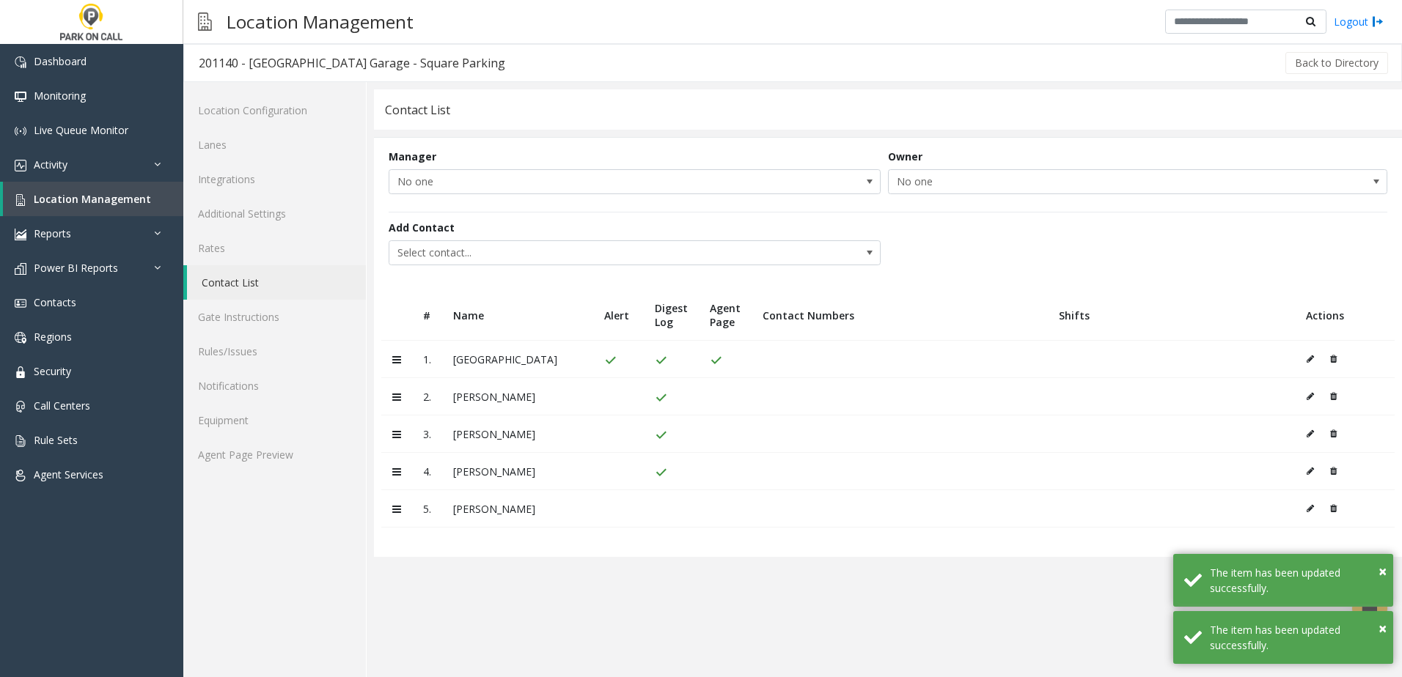
click at [1309, 511] on icon at bounding box center [1309, 508] width 7 height 9
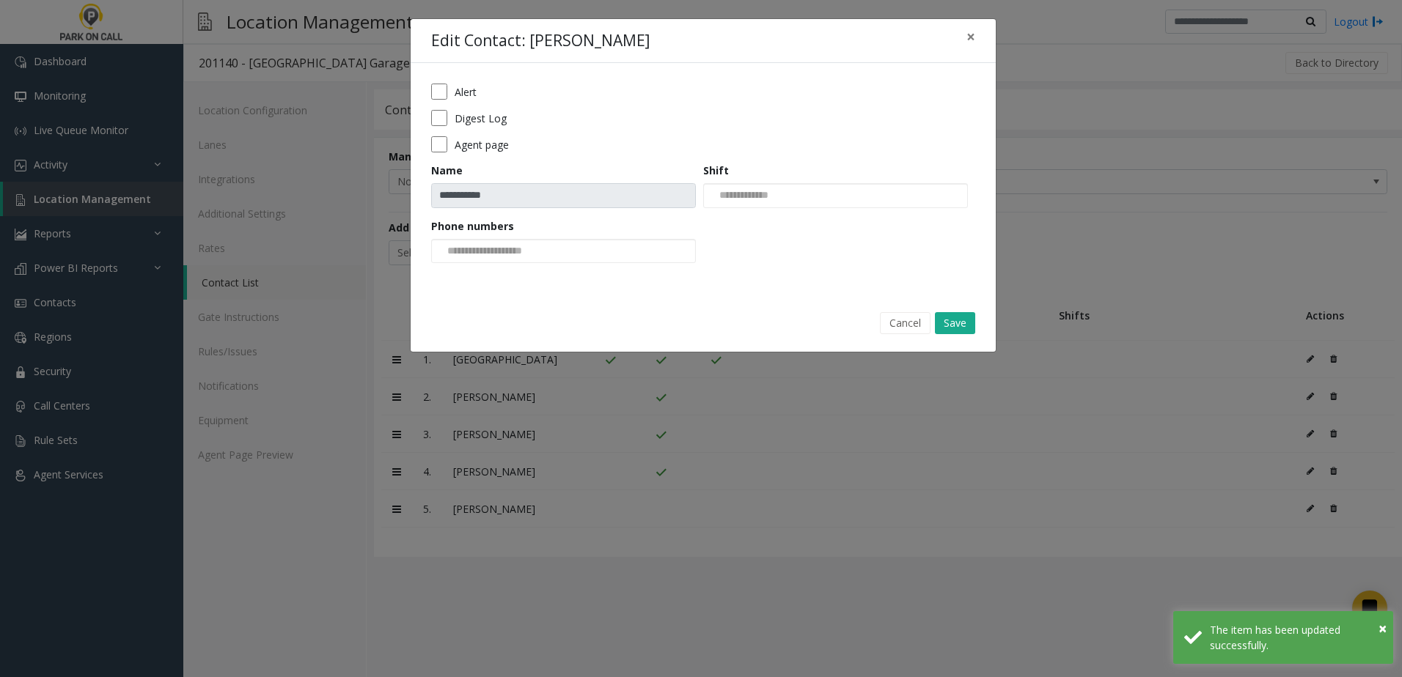
click at [428, 117] on div "**********" at bounding box center [703, 178] width 585 height 231
click at [951, 322] on button "Save" at bounding box center [955, 323] width 40 height 22
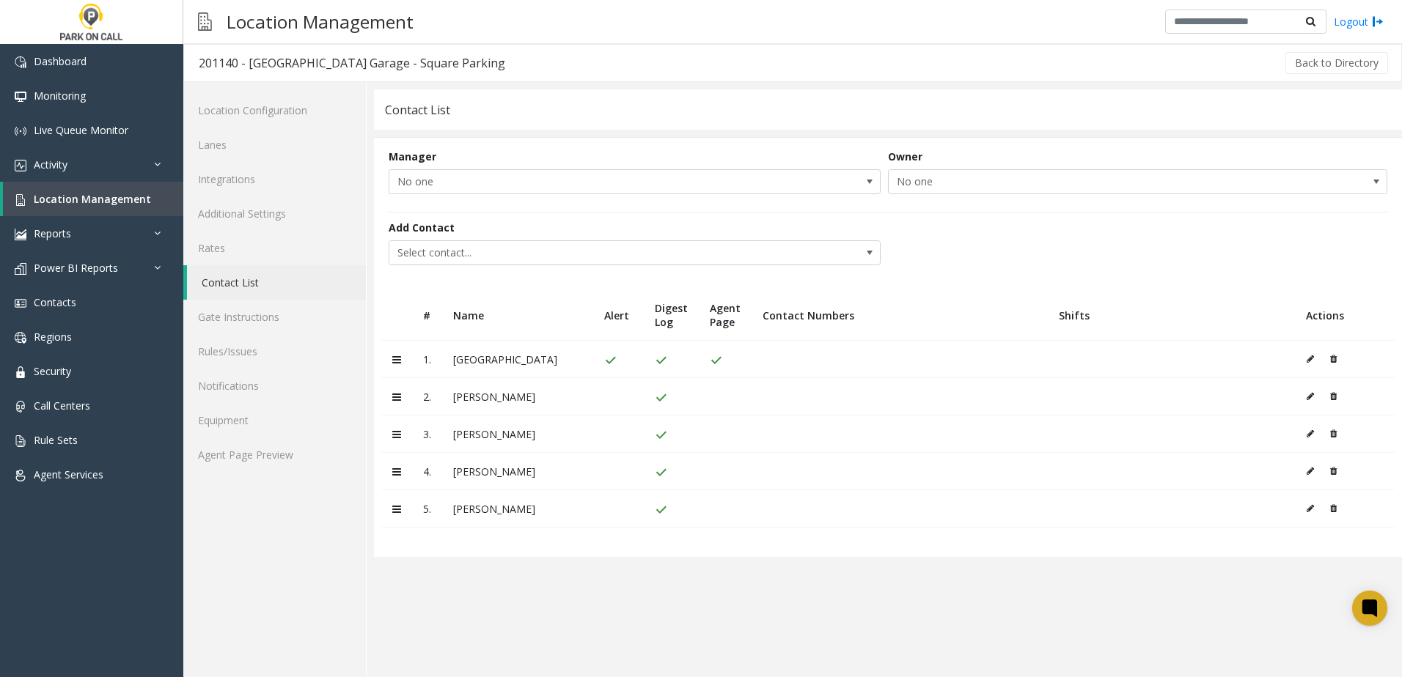
click at [1308, 396] on icon at bounding box center [1309, 396] width 7 height 9
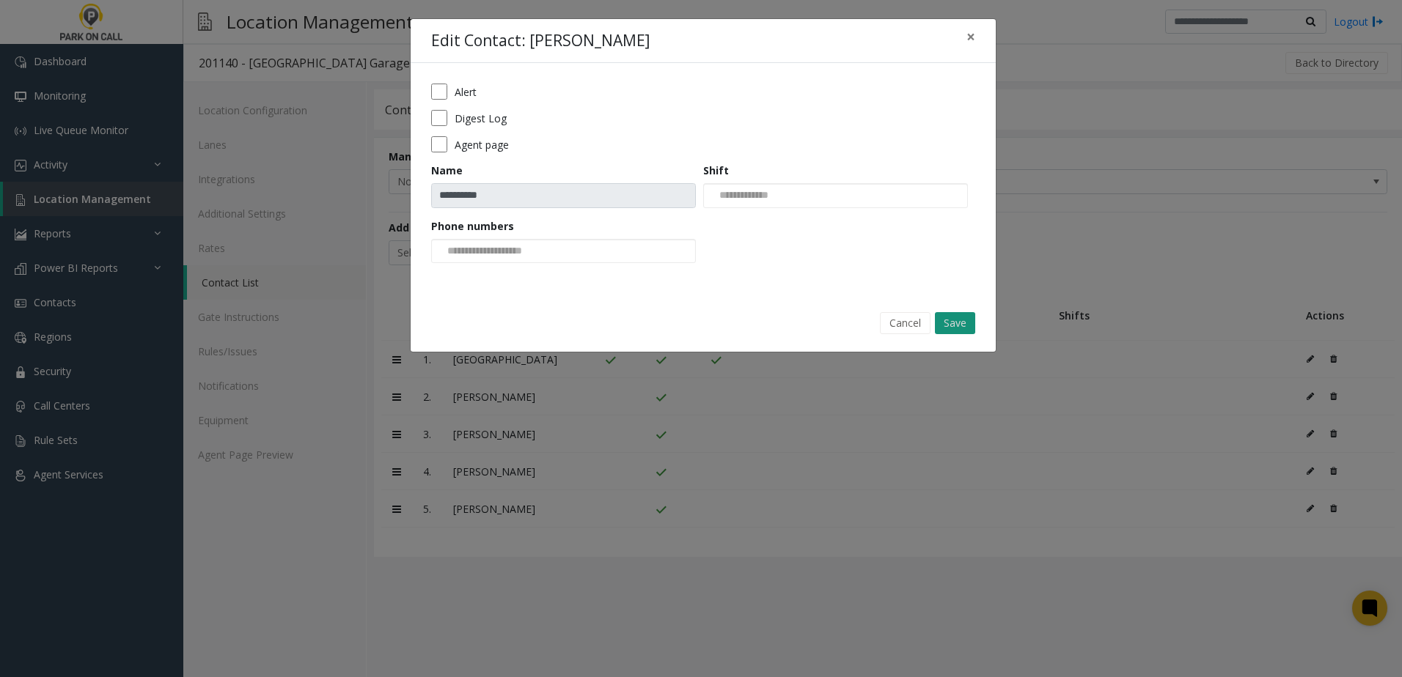
click at [957, 317] on button "Save" at bounding box center [955, 323] width 40 height 22
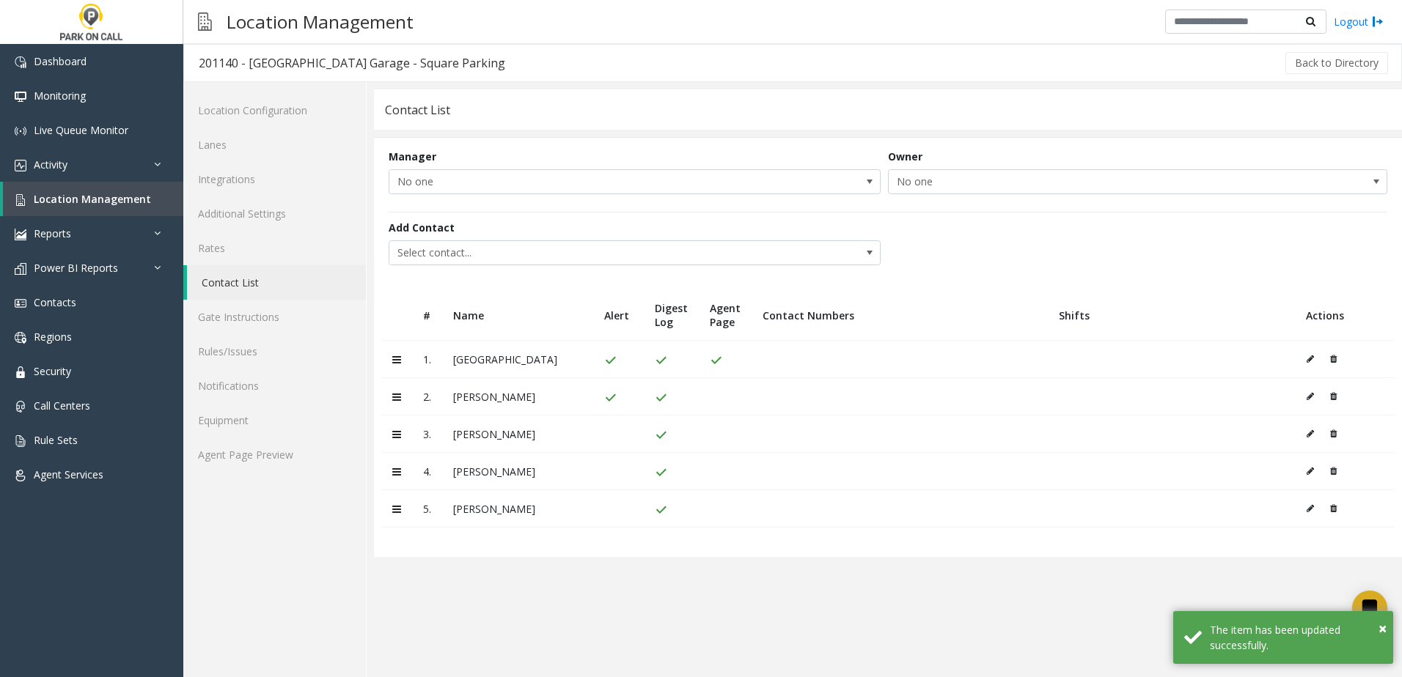
click at [1308, 475] on icon at bounding box center [1309, 471] width 7 height 9
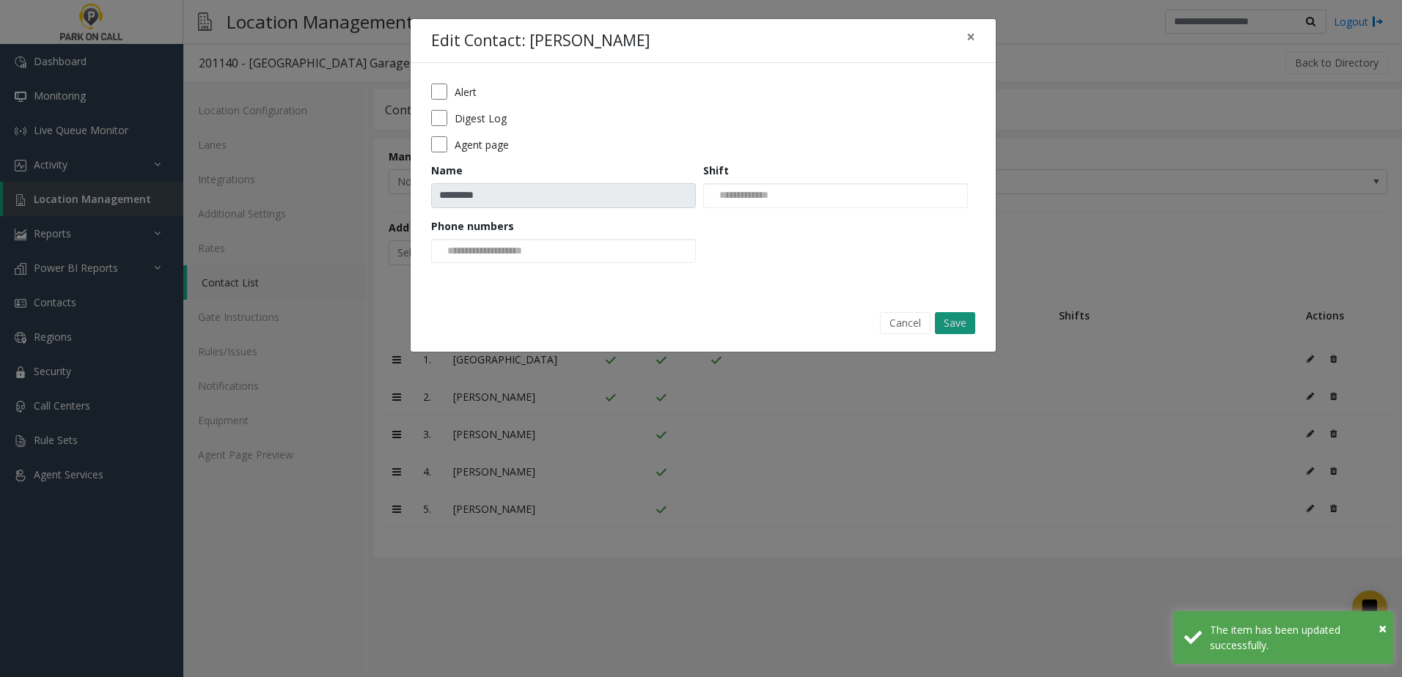
click at [955, 329] on button "Save" at bounding box center [955, 323] width 40 height 22
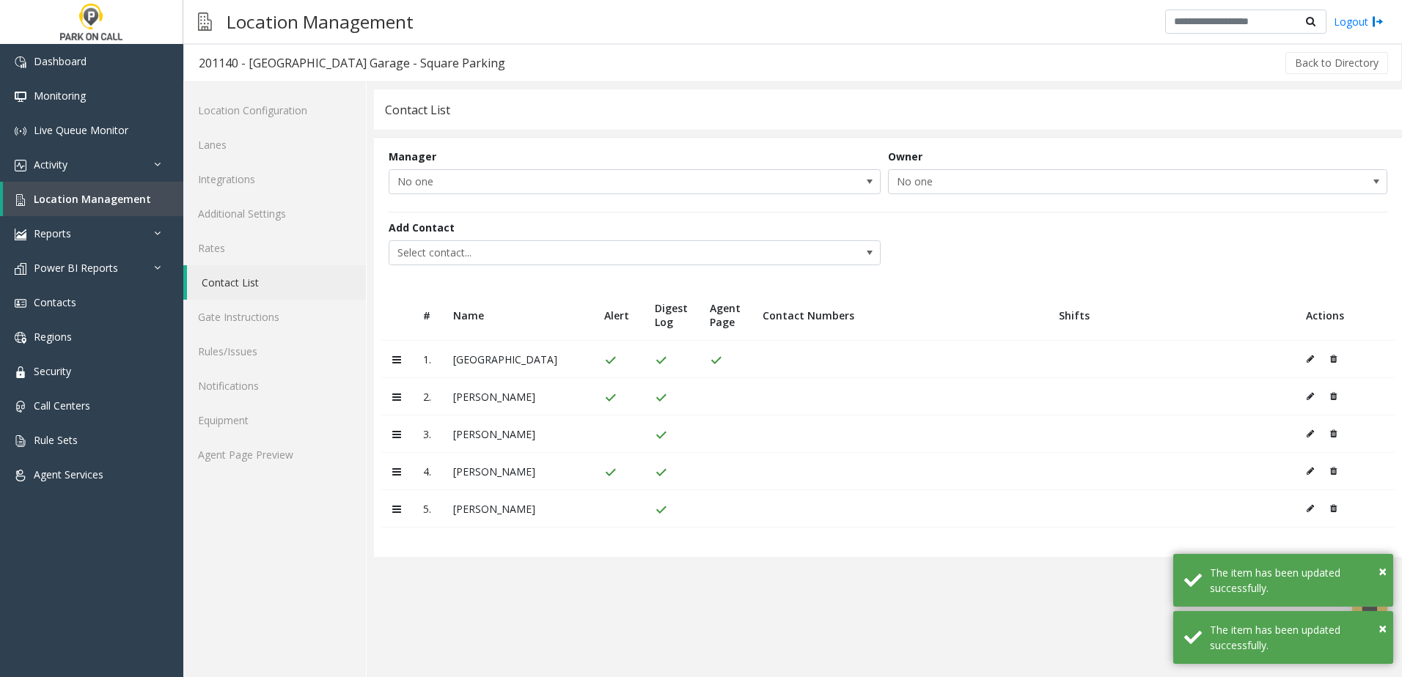
click at [1328, 434] on button at bounding box center [1329, 434] width 15 height 22
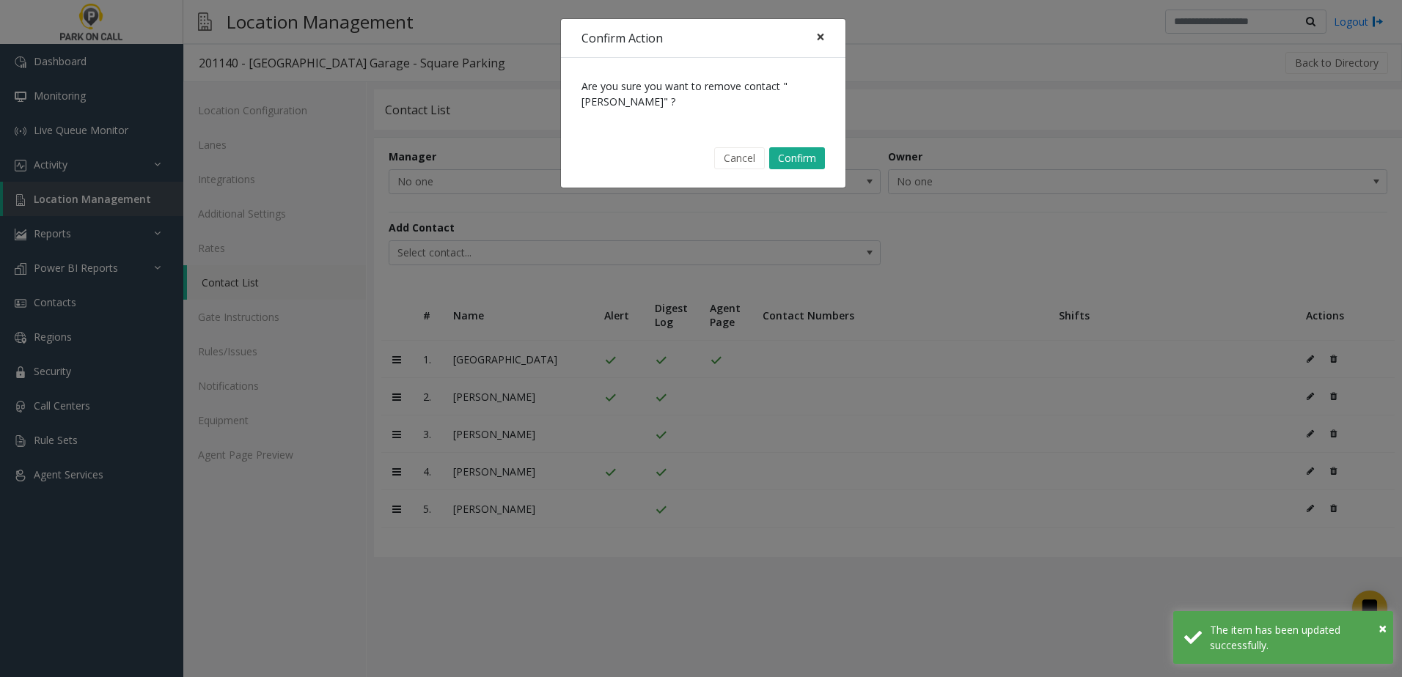
click at [817, 39] on span "×" at bounding box center [820, 36] width 9 height 21
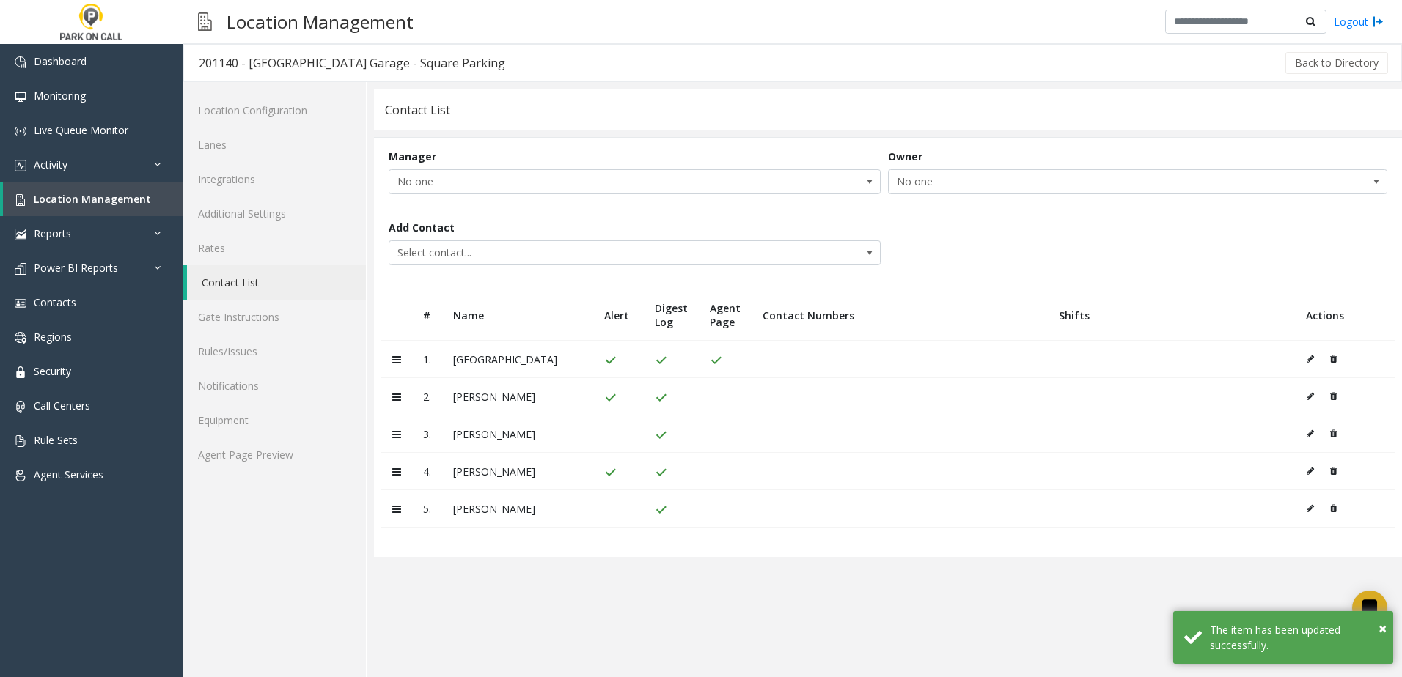
click at [1298, 436] on td at bounding box center [1345, 434] width 100 height 37
click at [1302, 435] on td at bounding box center [1345, 434] width 100 height 37
click at [1309, 434] on icon at bounding box center [1309, 434] width 7 height 9
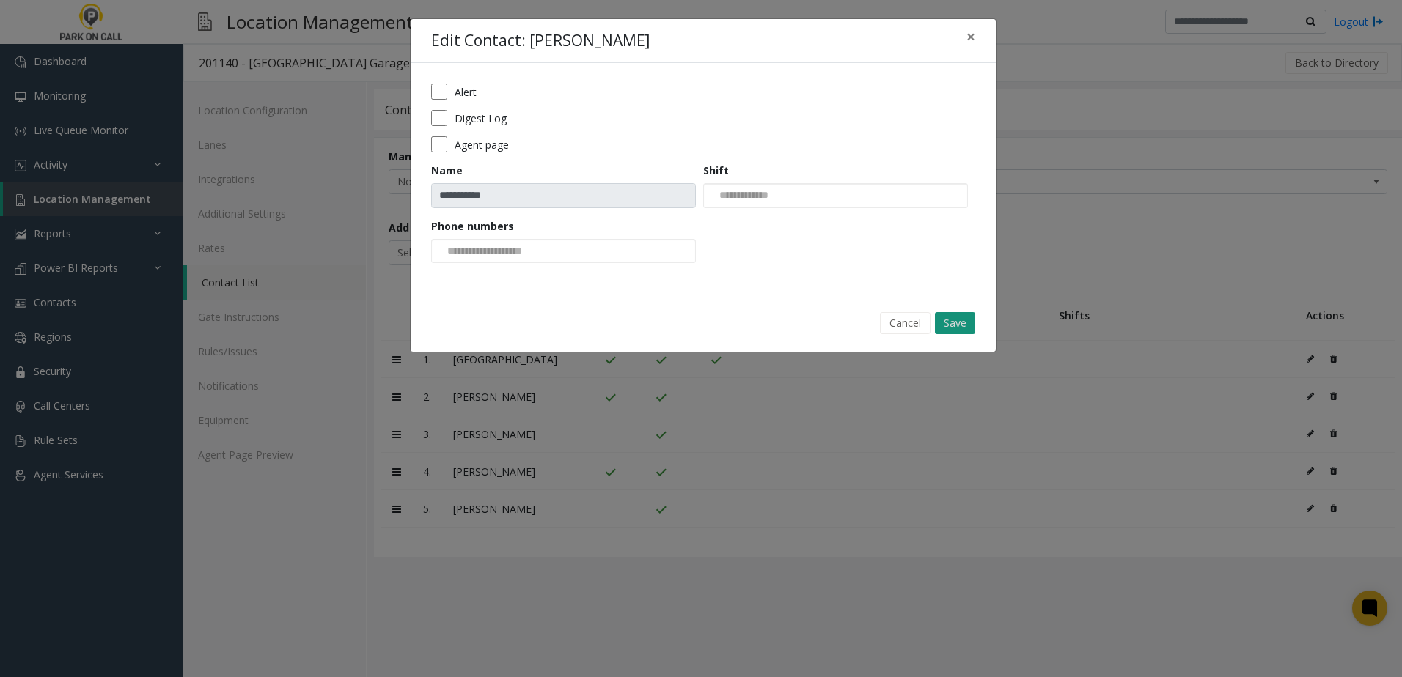
click at [957, 323] on button "Save" at bounding box center [955, 323] width 40 height 22
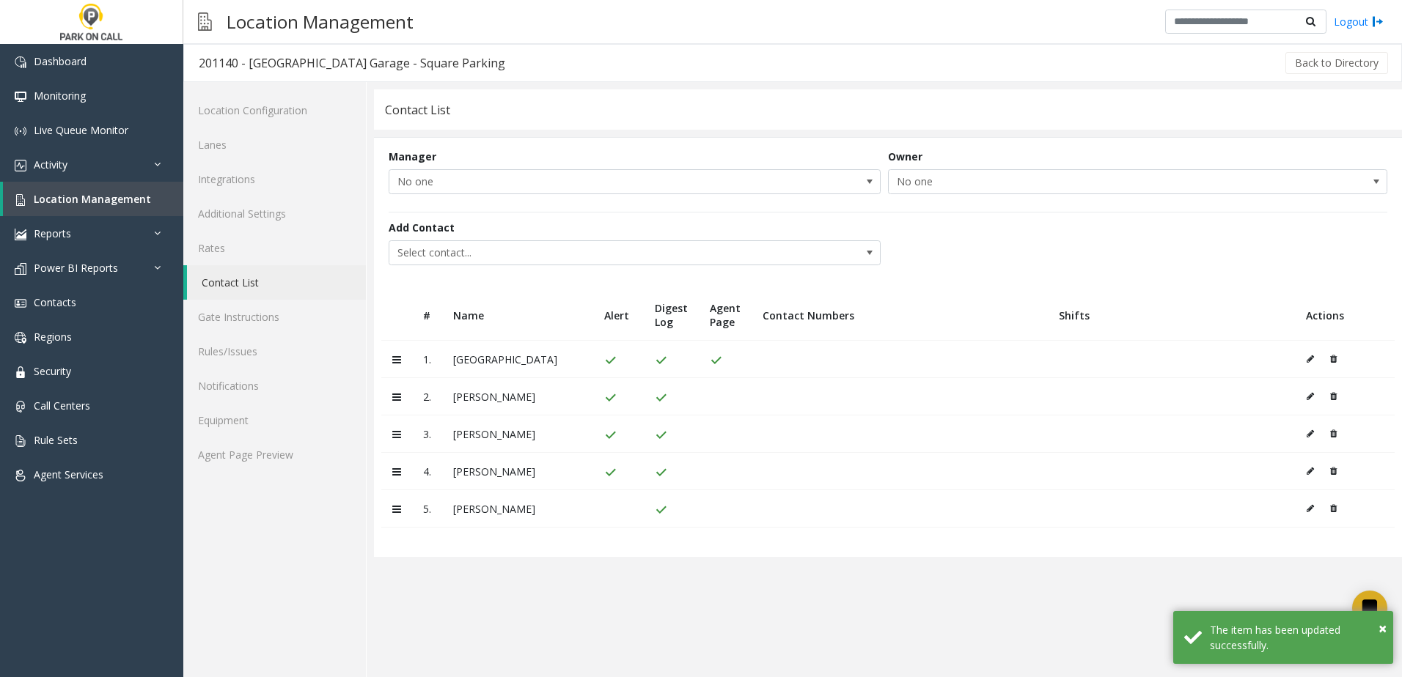
click at [1311, 516] on button at bounding box center [1314, 509] width 16 height 22
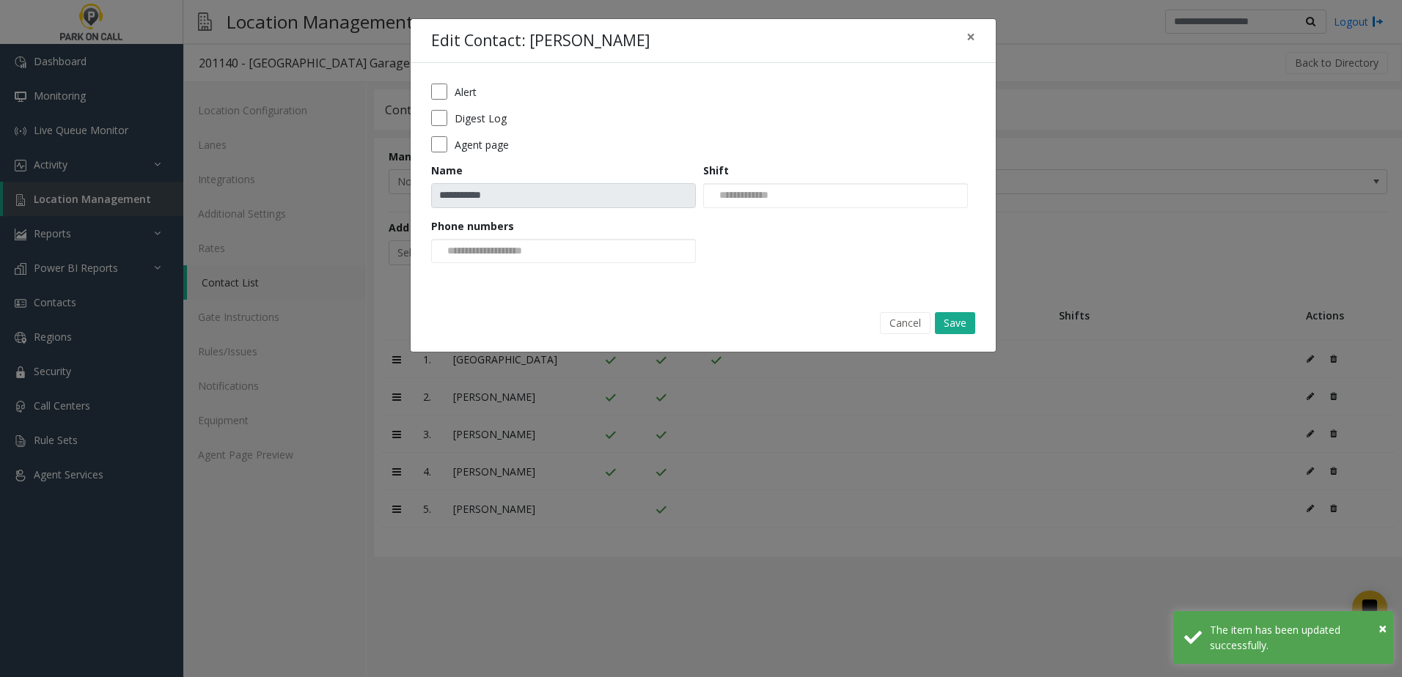
click at [455, 101] on form "**********" at bounding box center [703, 179] width 544 height 190
click at [953, 324] on button "Save" at bounding box center [955, 323] width 40 height 22
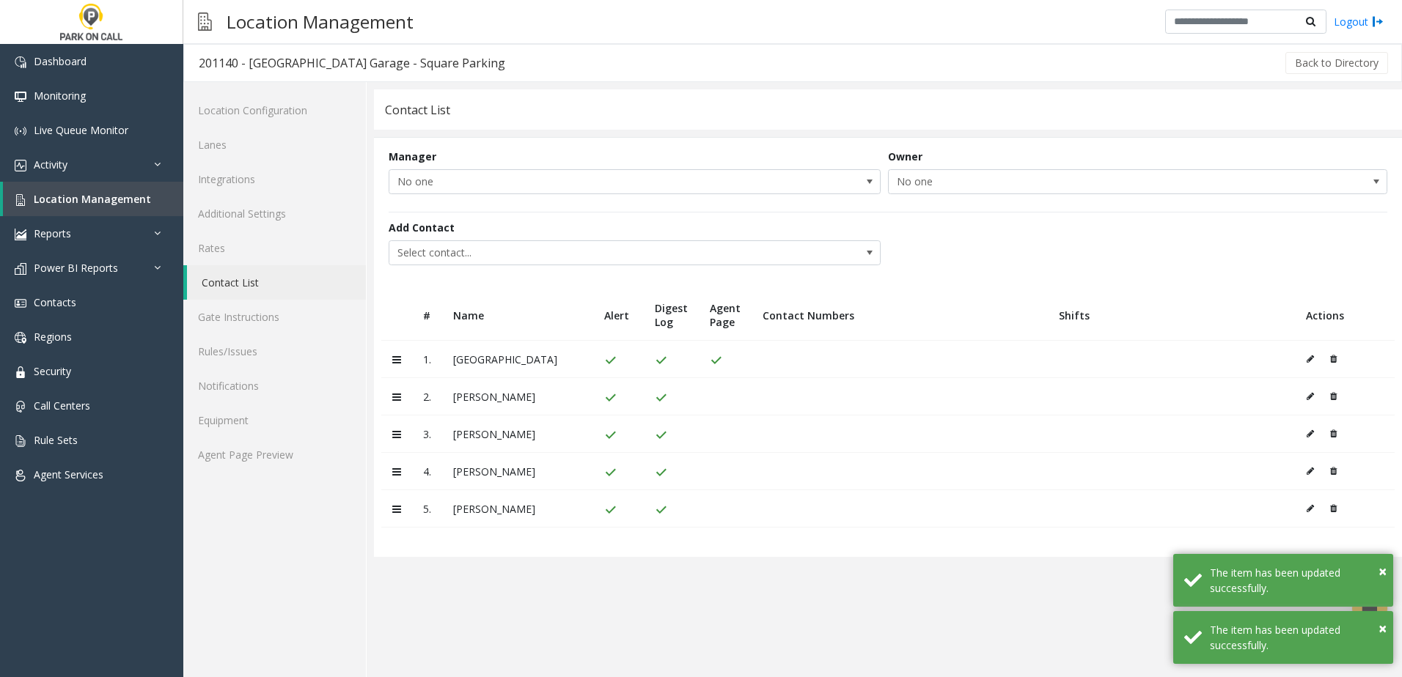
click at [779, 571] on app-contact-list "**********" at bounding box center [888, 383] width 1028 height 588
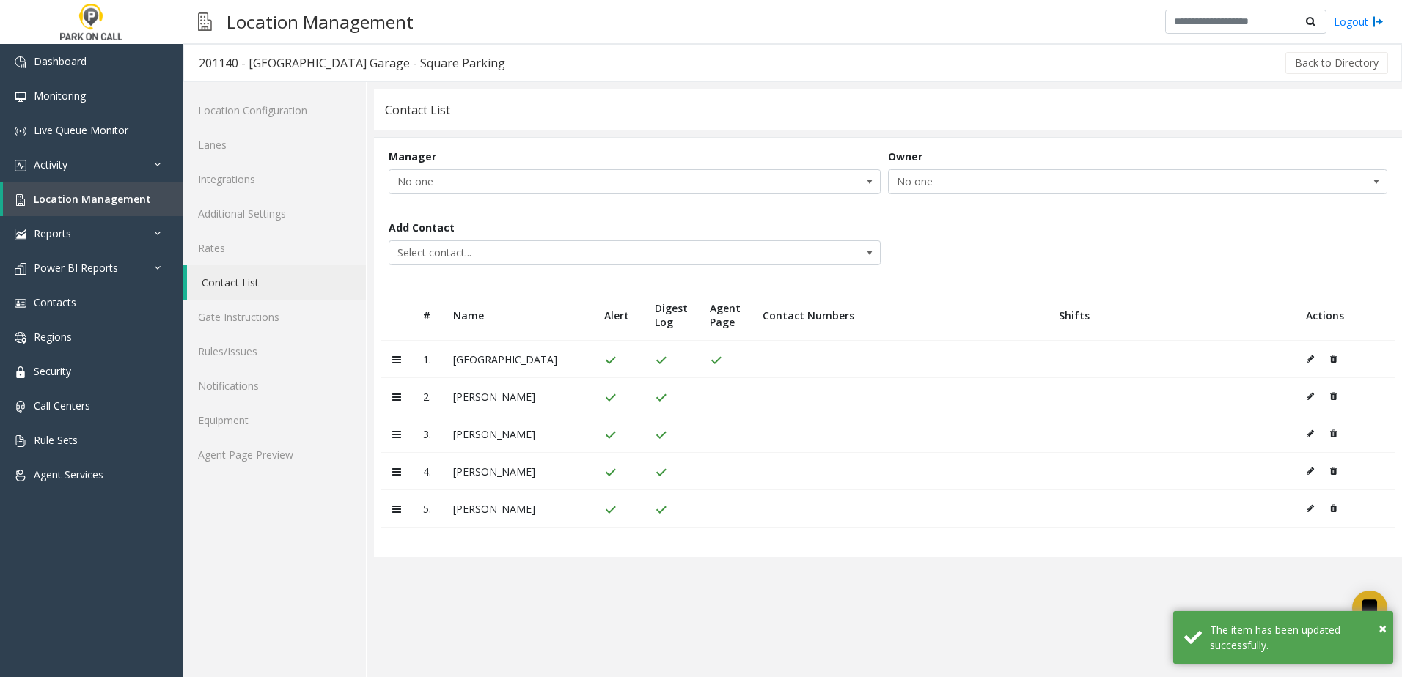
click at [947, 240] on div "Add Contact Select contact..." at bounding box center [888, 244] width 998 height 64
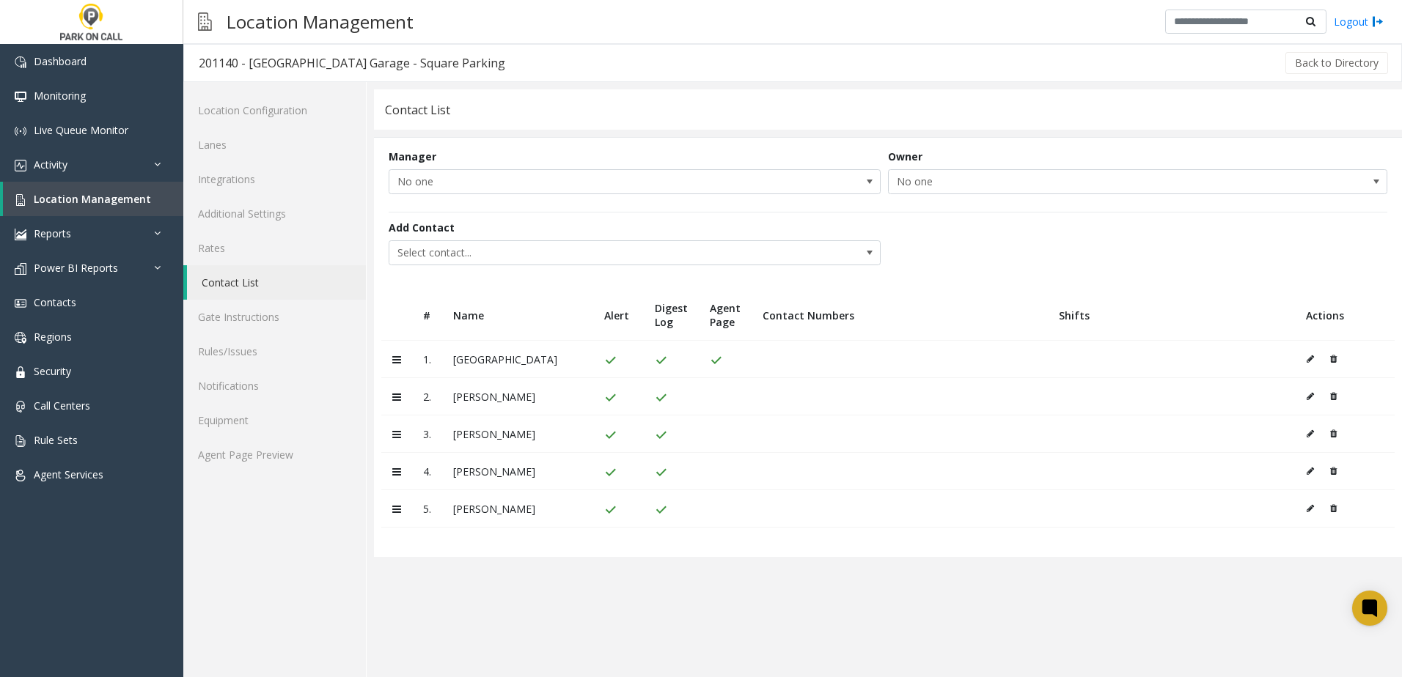
click at [1333, 396] on icon at bounding box center [1333, 396] width 7 height 9
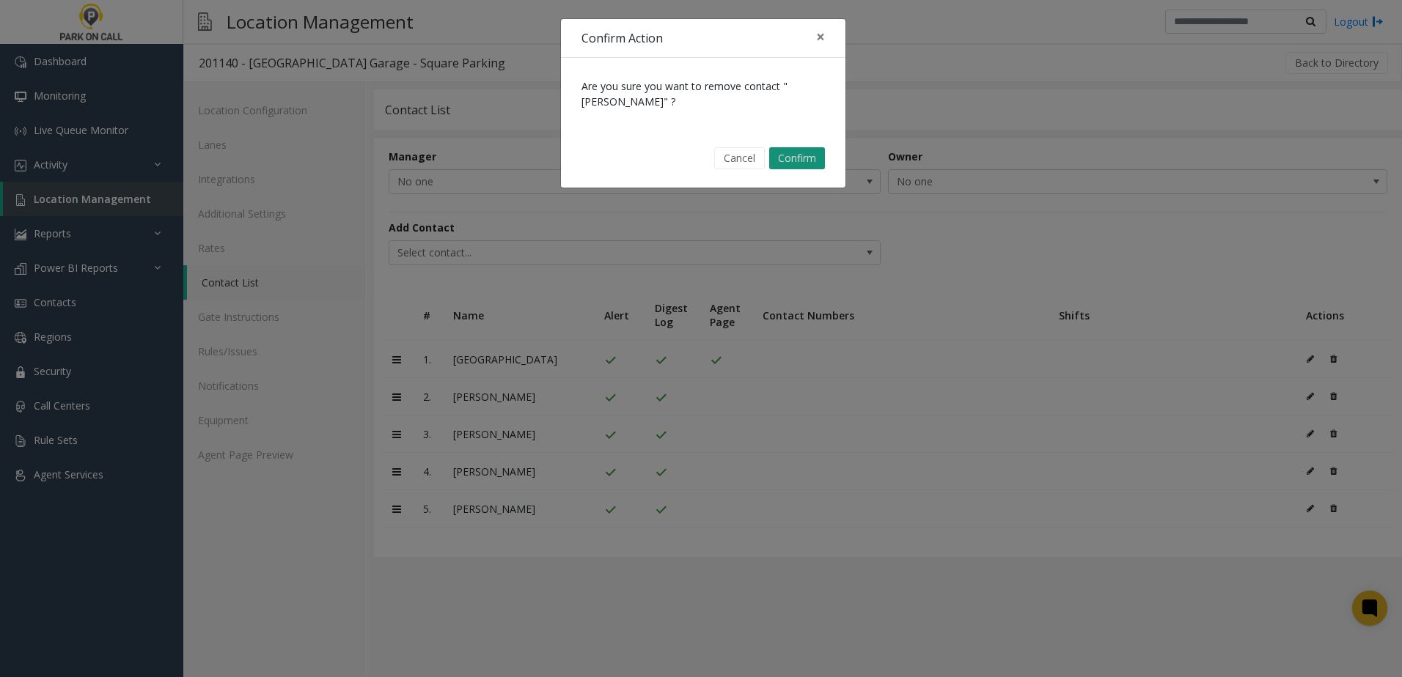
click at [801, 154] on button "Confirm" at bounding box center [797, 158] width 56 height 22
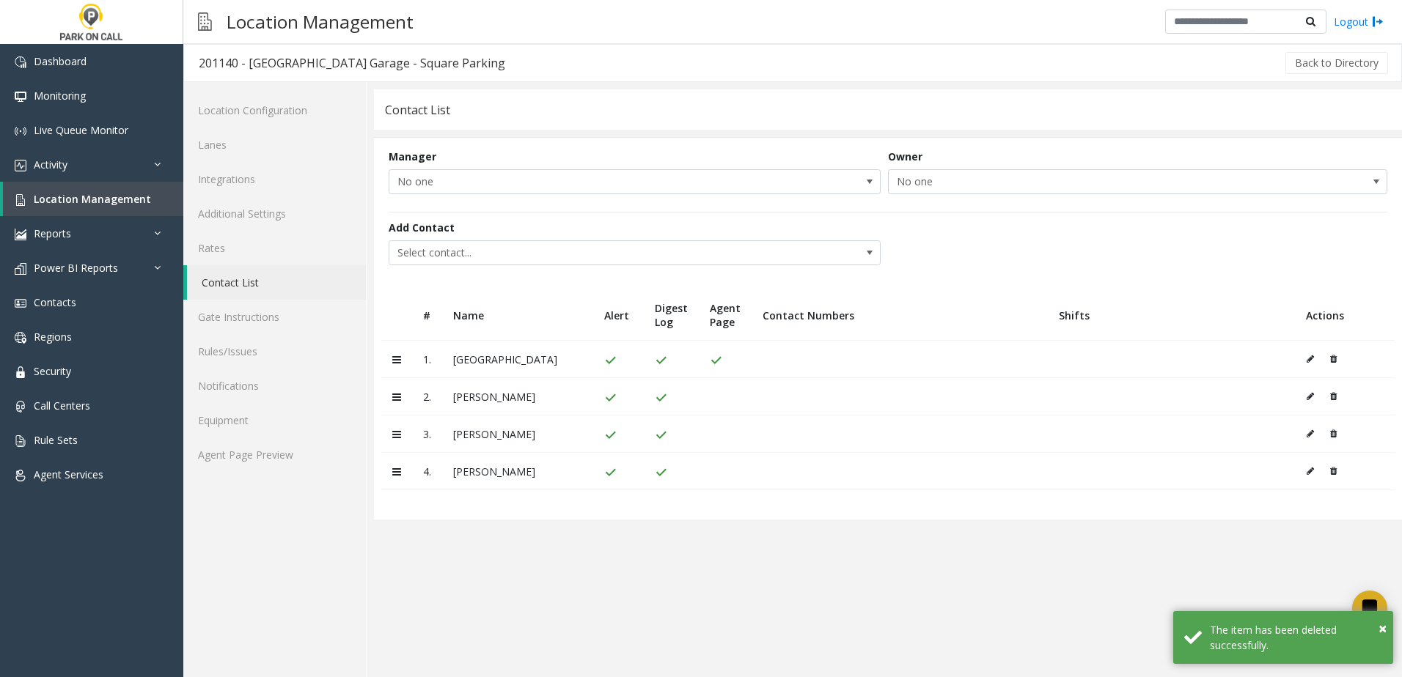
click at [1334, 394] on icon at bounding box center [1333, 396] width 7 height 9
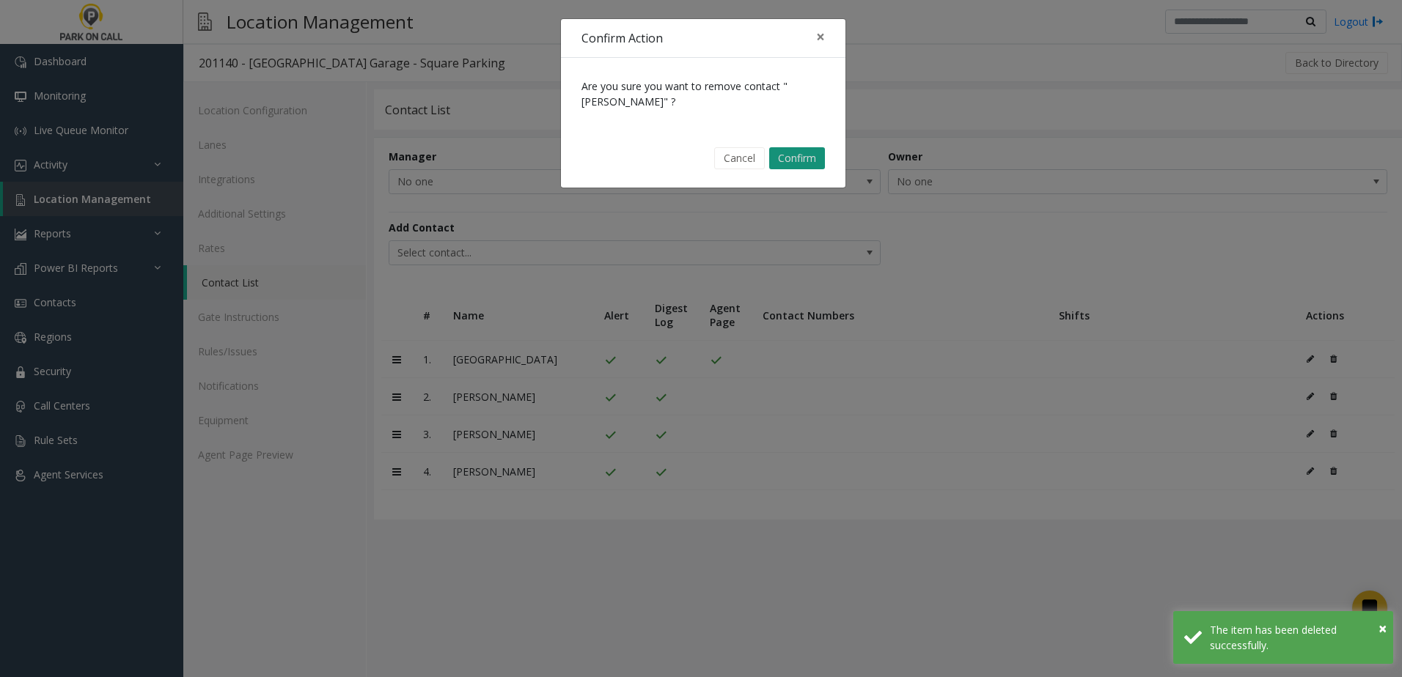
click at [805, 157] on button "Confirm" at bounding box center [797, 158] width 56 height 22
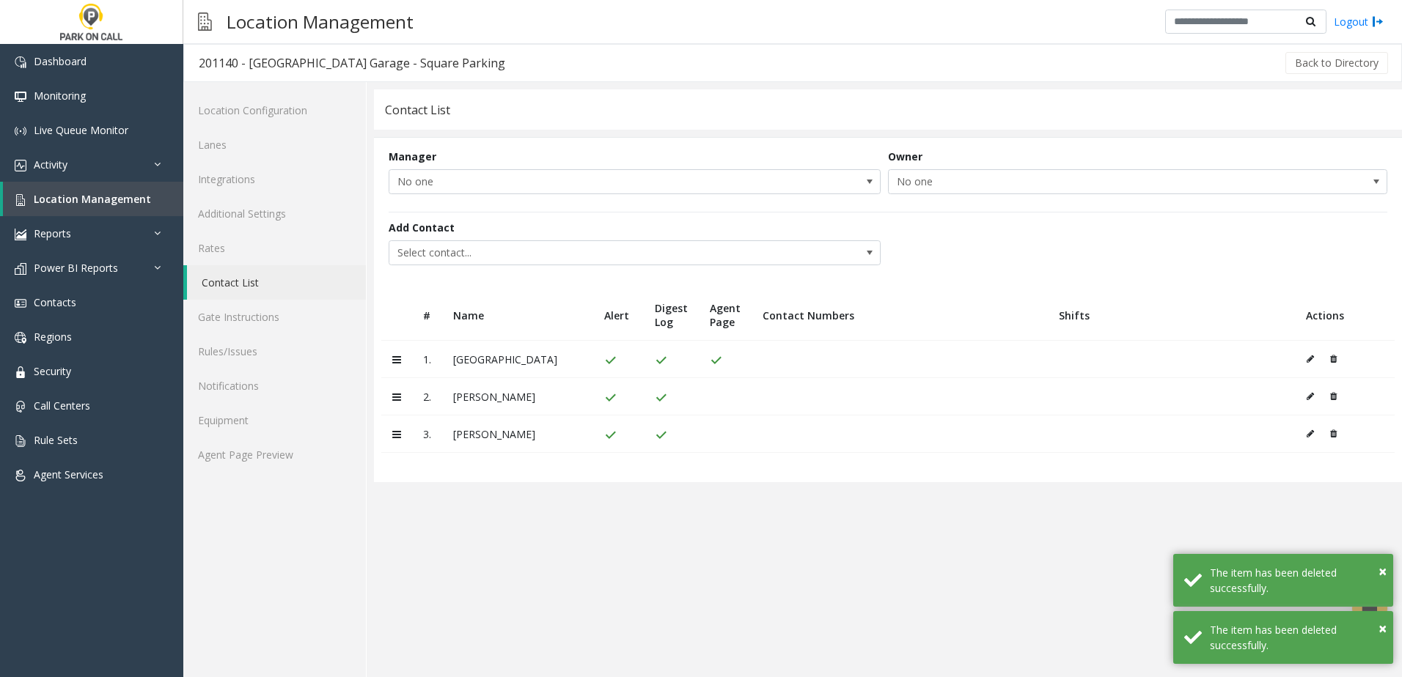
click at [1334, 397] on icon at bounding box center [1333, 396] width 7 height 9
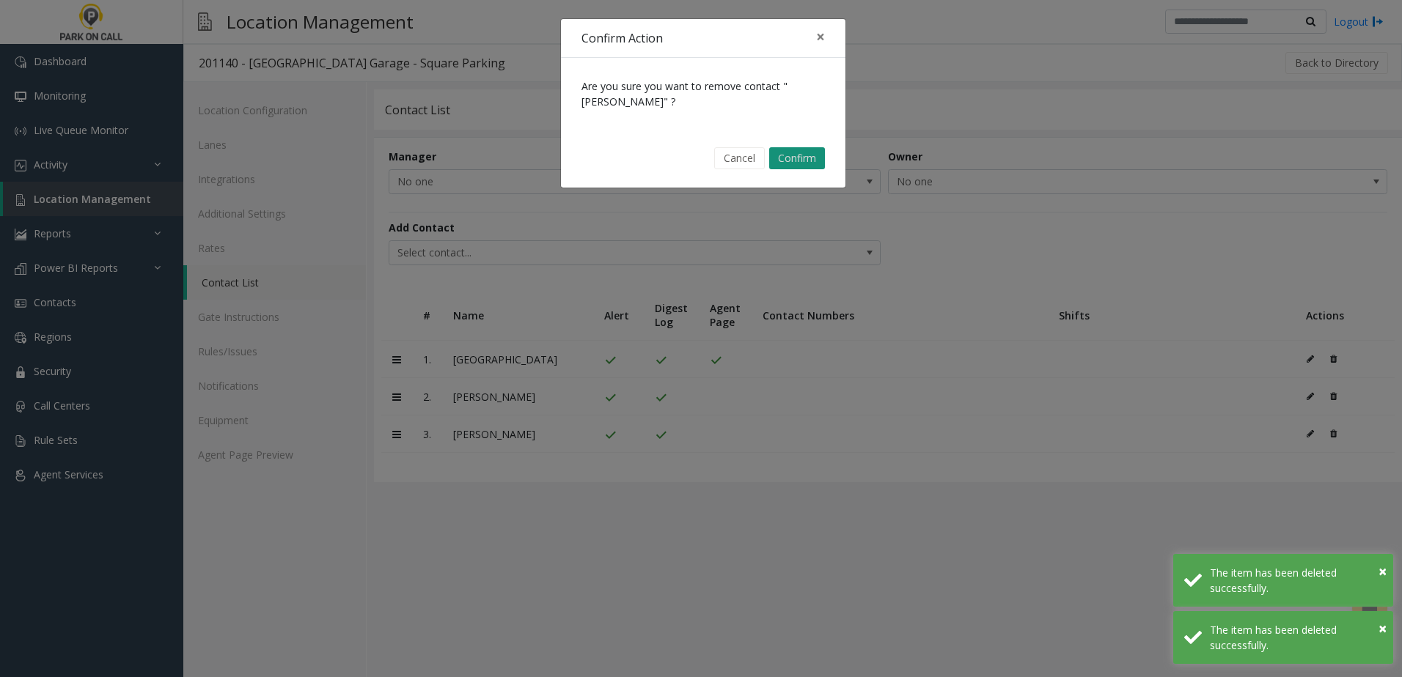
click at [796, 168] on button "Confirm" at bounding box center [797, 158] width 56 height 22
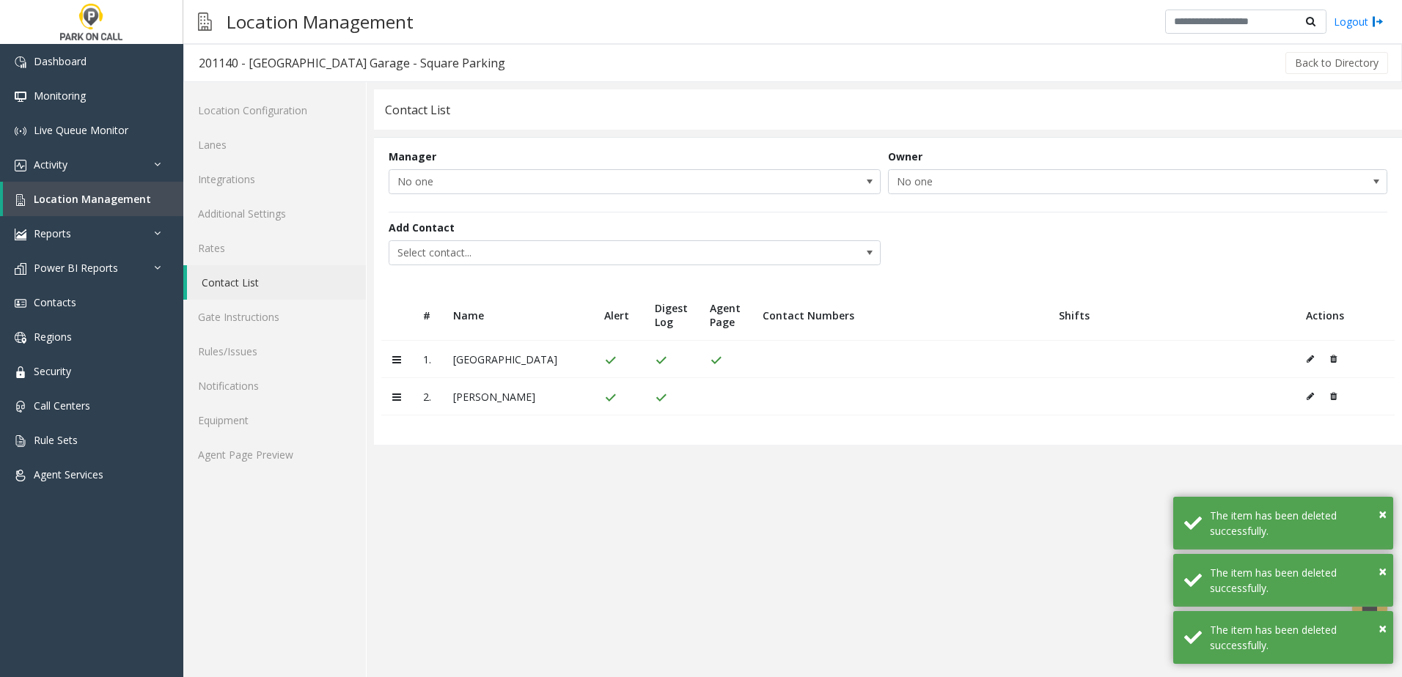
click at [1335, 392] on icon at bounding box center [1333, 396] width 7 height 9
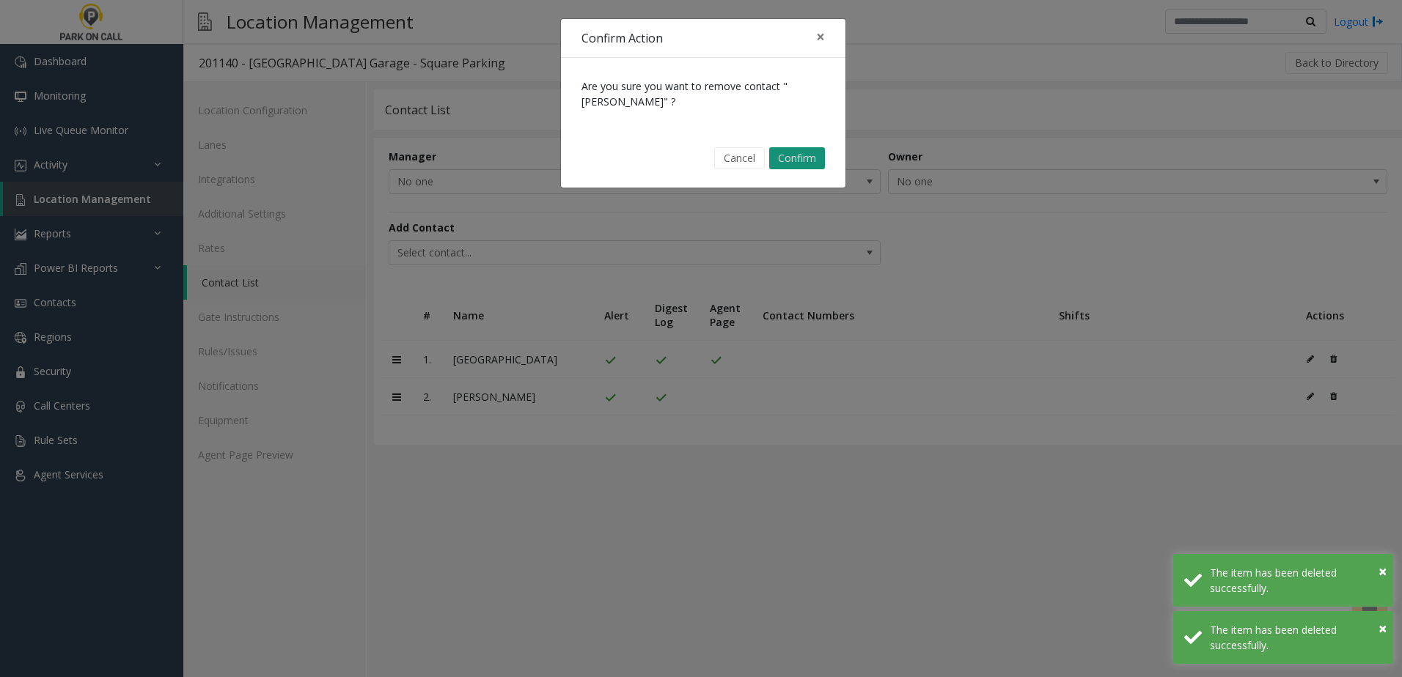
click at [785, 150] on button "Confirm" at bounding box center [797, 158] width 56 height 22
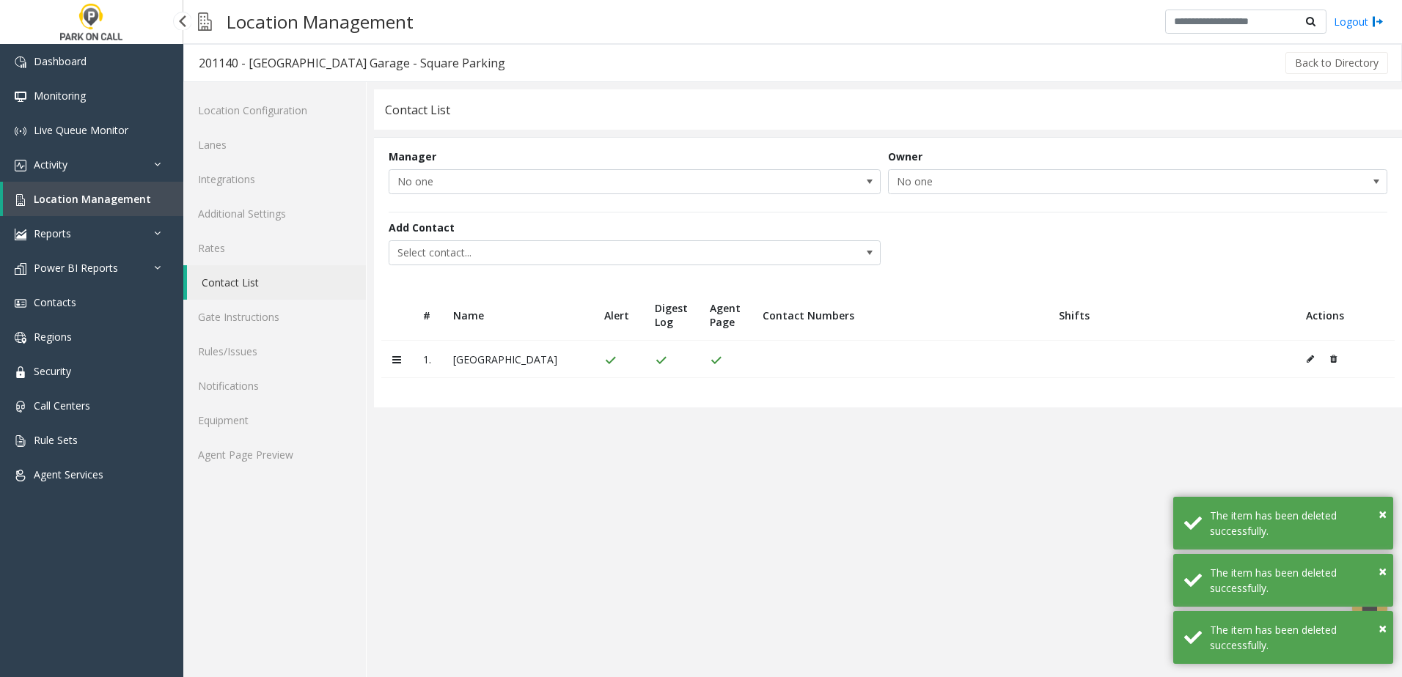
click at [111, 203] on span "Location Management" at bounding box center [92, 199] width 117 height 14
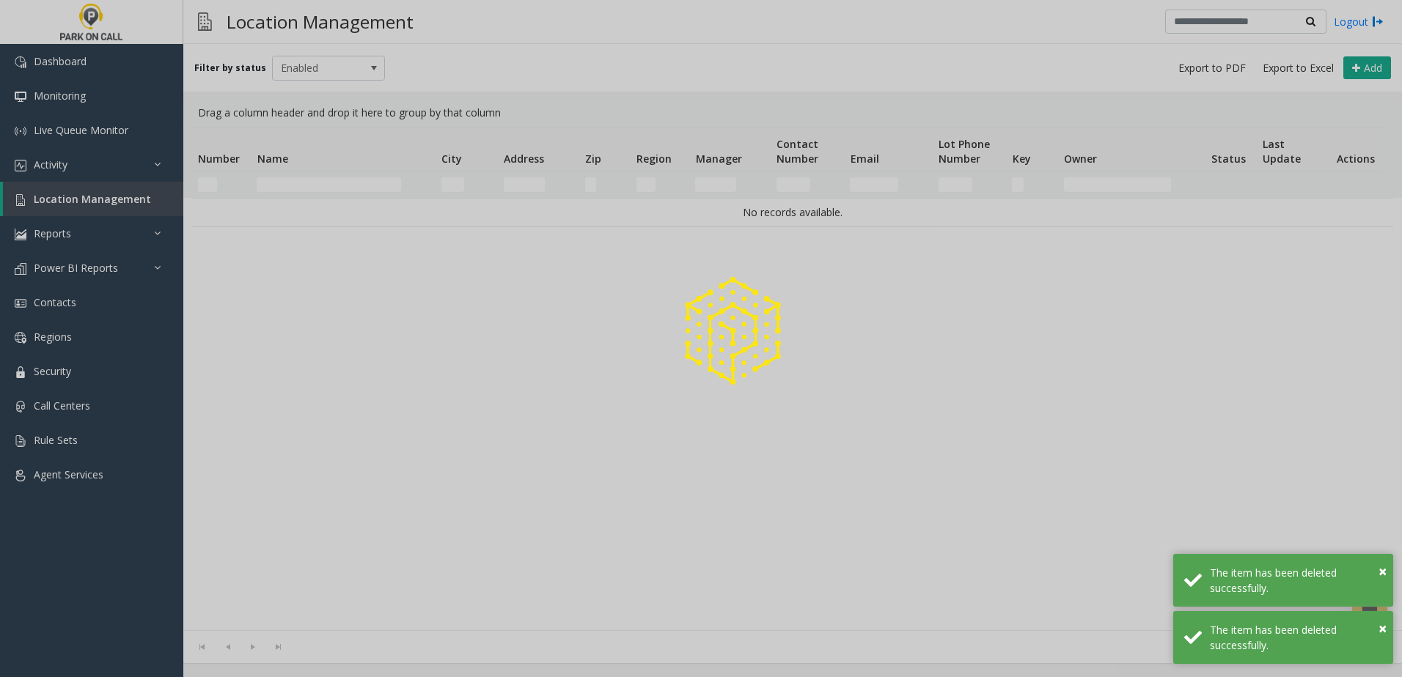
click at [301, 177] on div at bounding box center [701, 338] width 1402 height 677
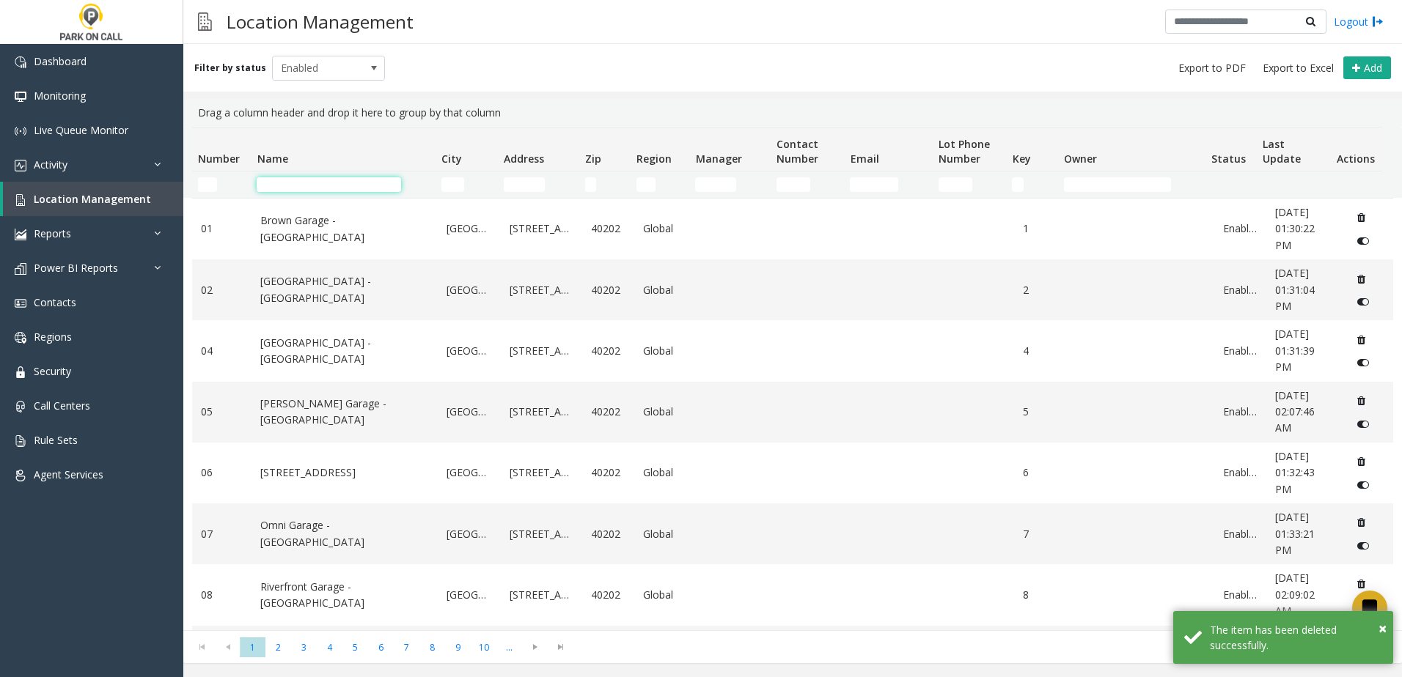
click at [304, 186] on input "Name Filter" at bounding box center [329, 184] width 144 height 15
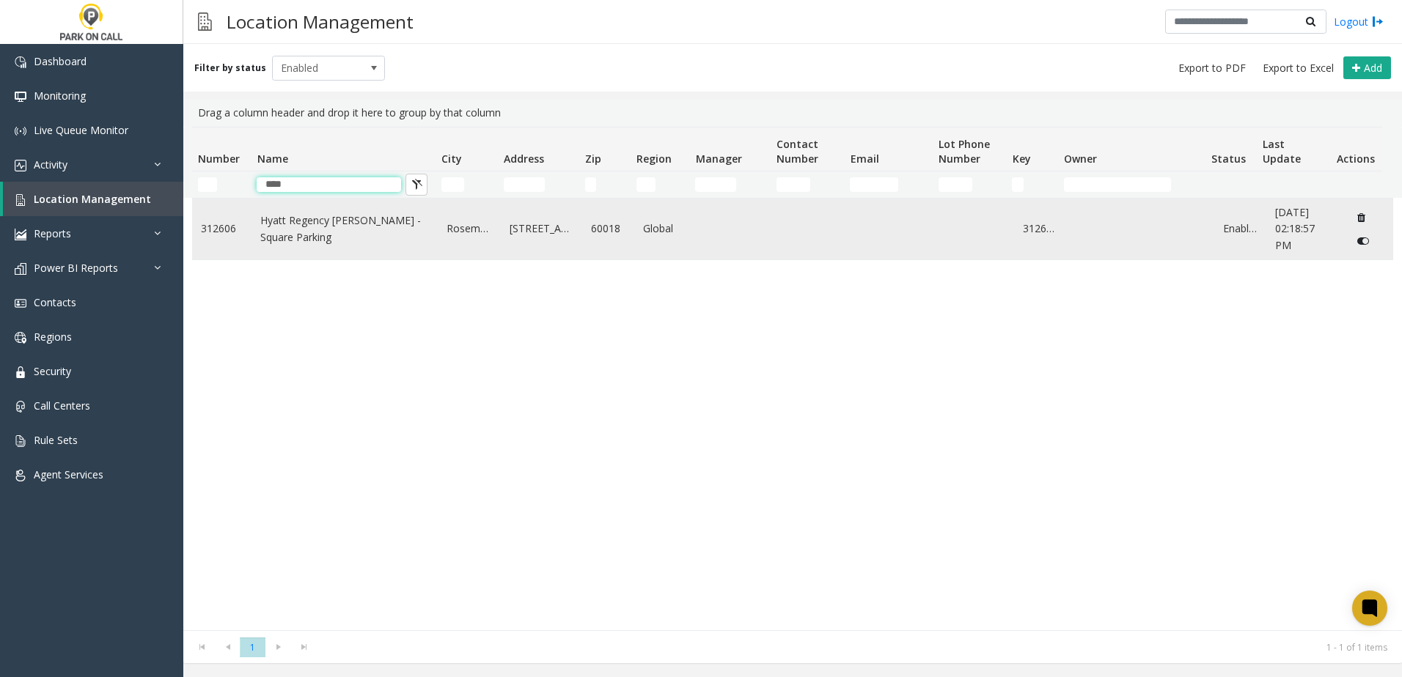
type input "****"
click at [261, 223] on link "Hyatt Regency [PERSON_NAME] - Square Parking" at bounding box center [344, 229] width 169 height 33
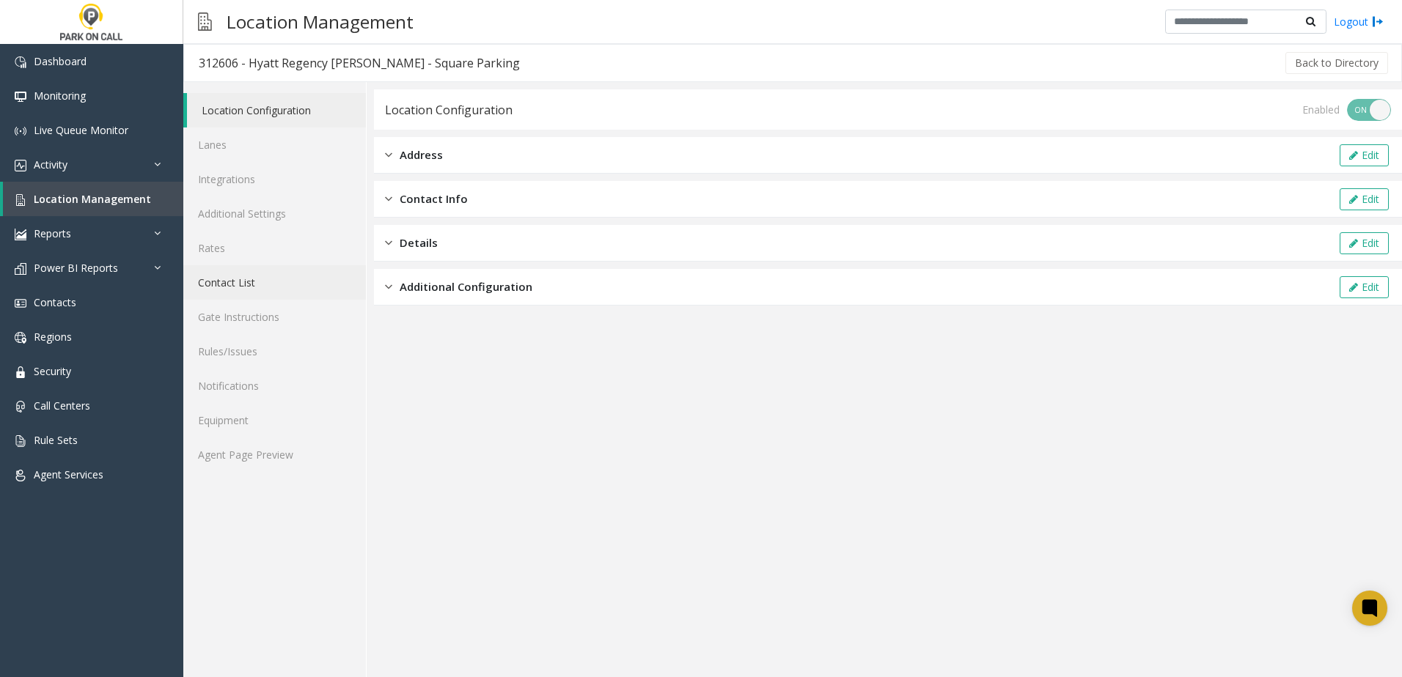
click at [247, 287] on link "Contact List" at bounding box center [274, 282] width 183 height 34
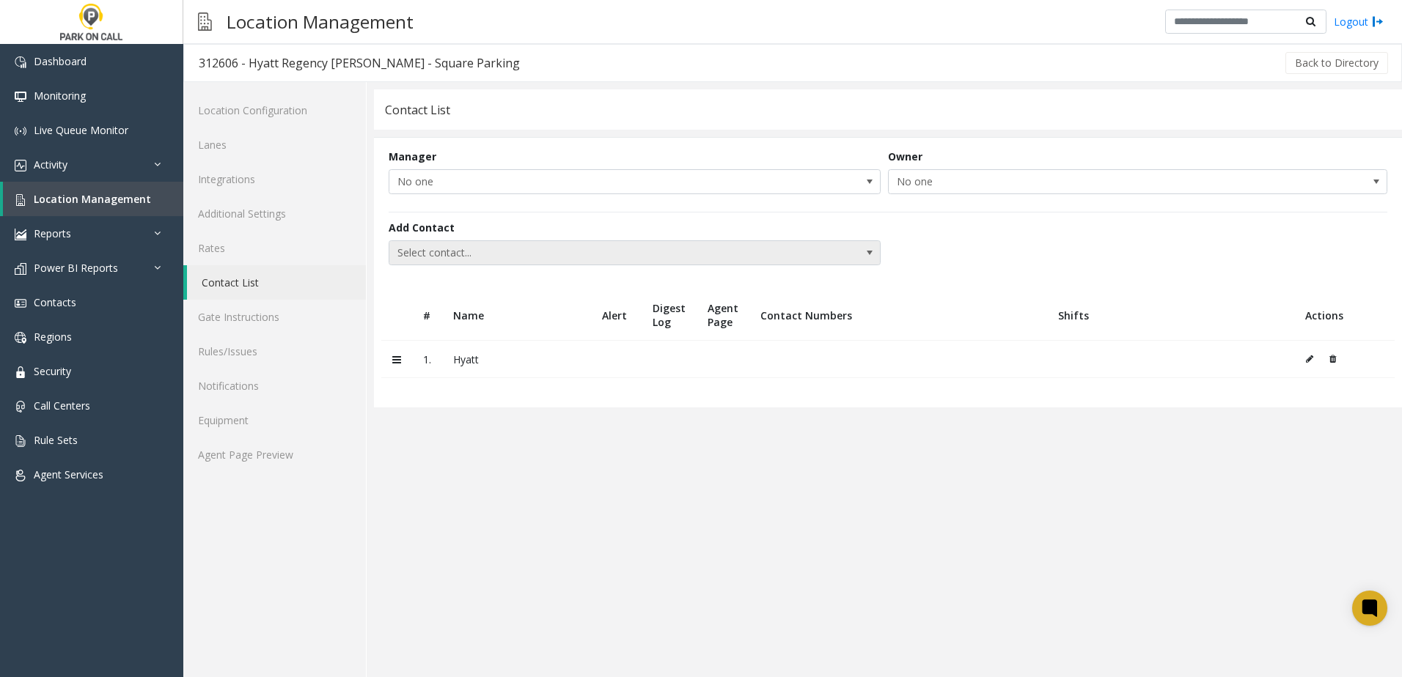
click at [444, 255] on span "Select contact..." at bounding box center [585, 252] width 392 height 23
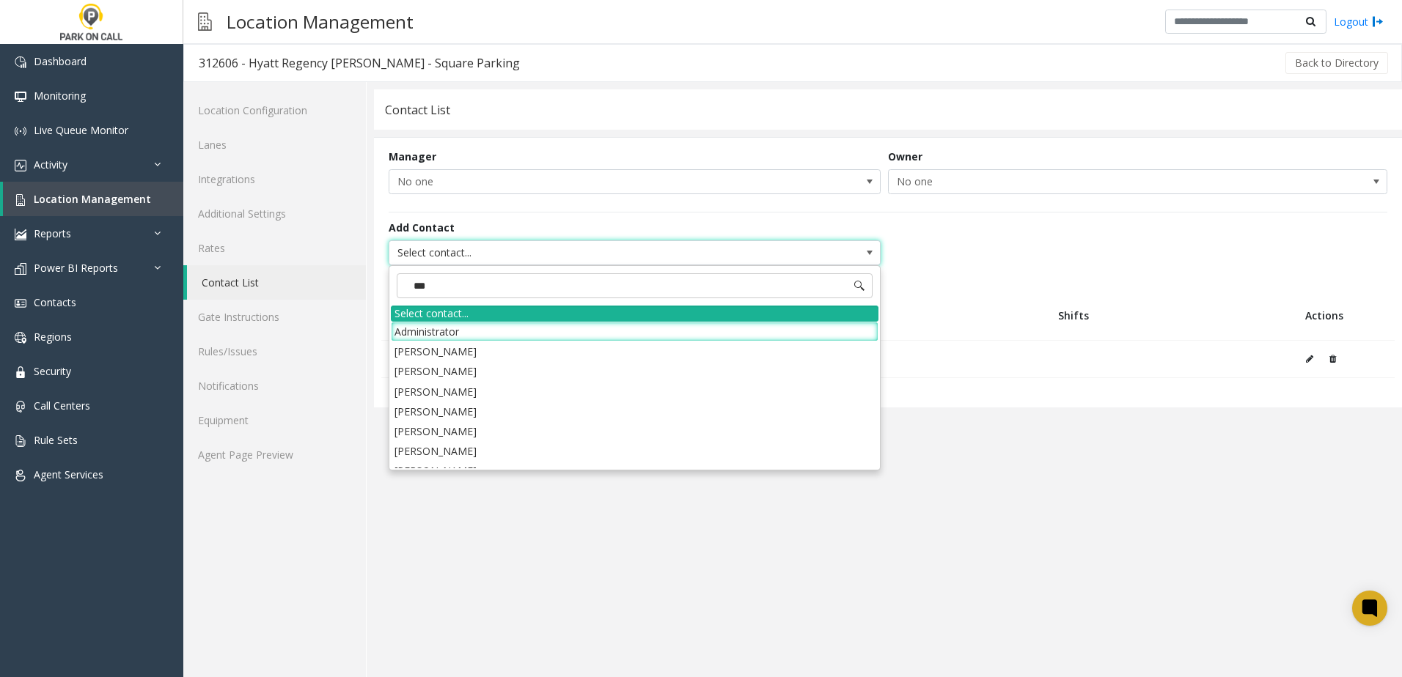
type input "****"
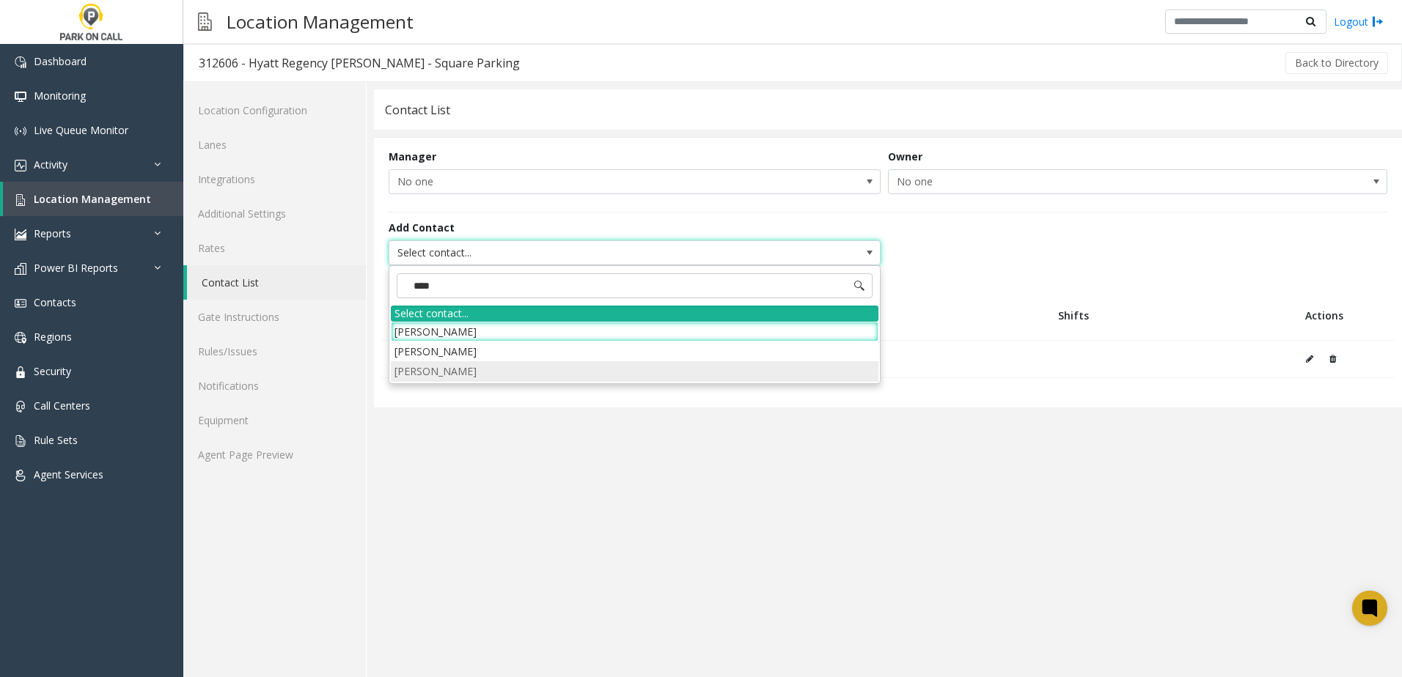
click at [438, 373] on li "[PERSON_NAME]" at bounding box center [635, 371] width 488 height 20
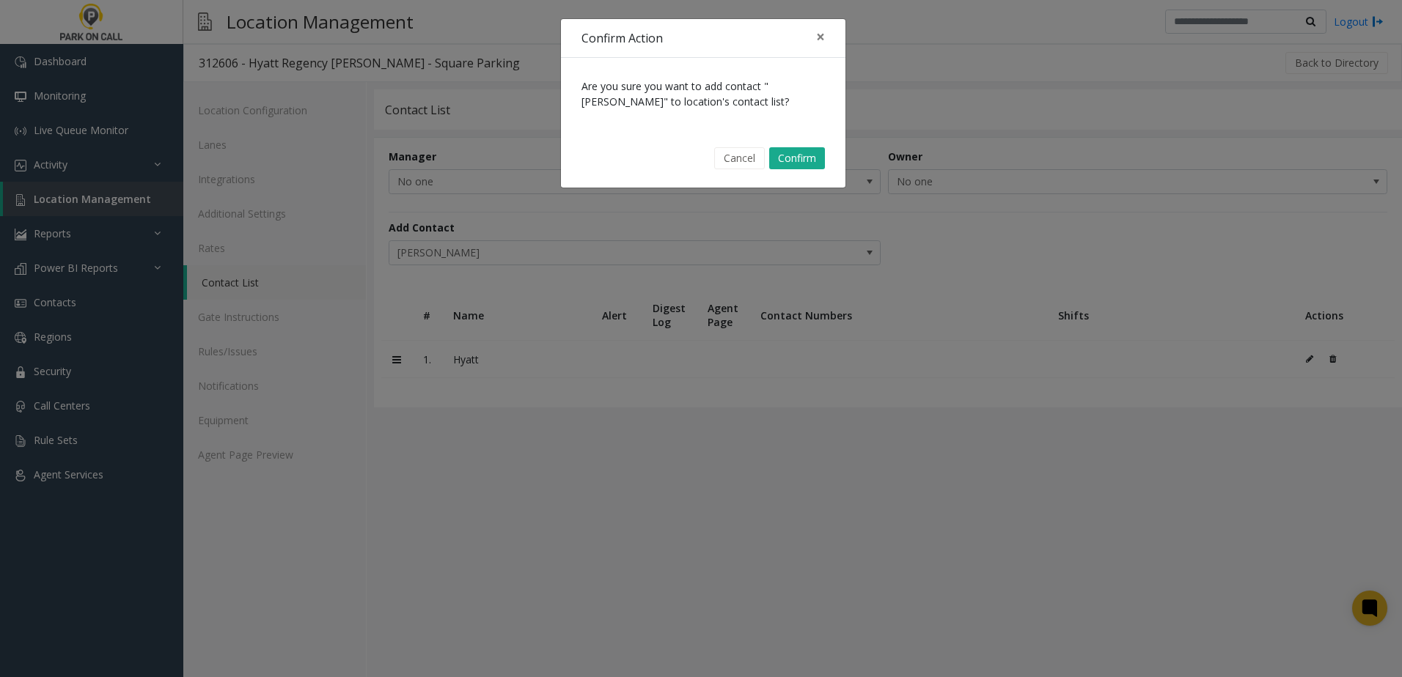
click at [791, 141] on div "Cancel Confirm" at bounding box center [703, 158] width 264 height 37
click at [791, 148] on button "Confirm" at bounding box center [797, 158] width 56 height 22
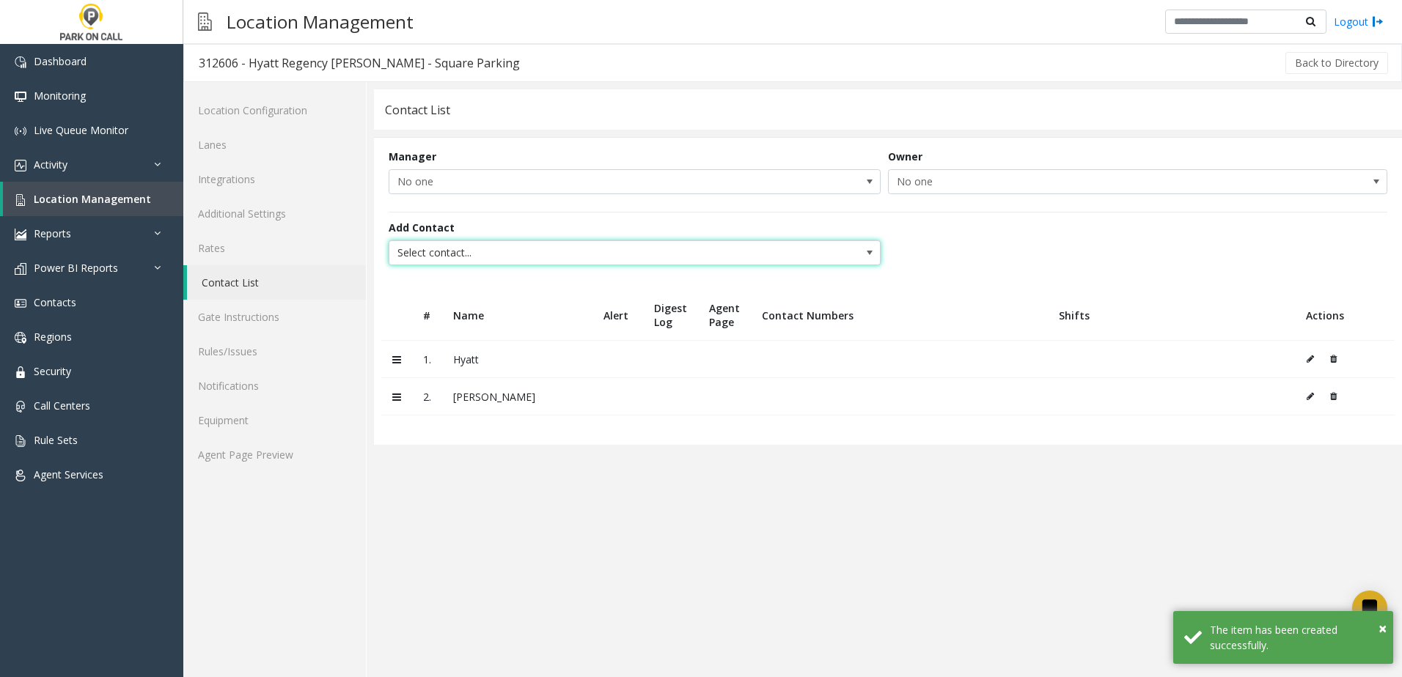
click at [508, 249] on span "Select contact..." at bounding box center [585, 252] width 392 height 23
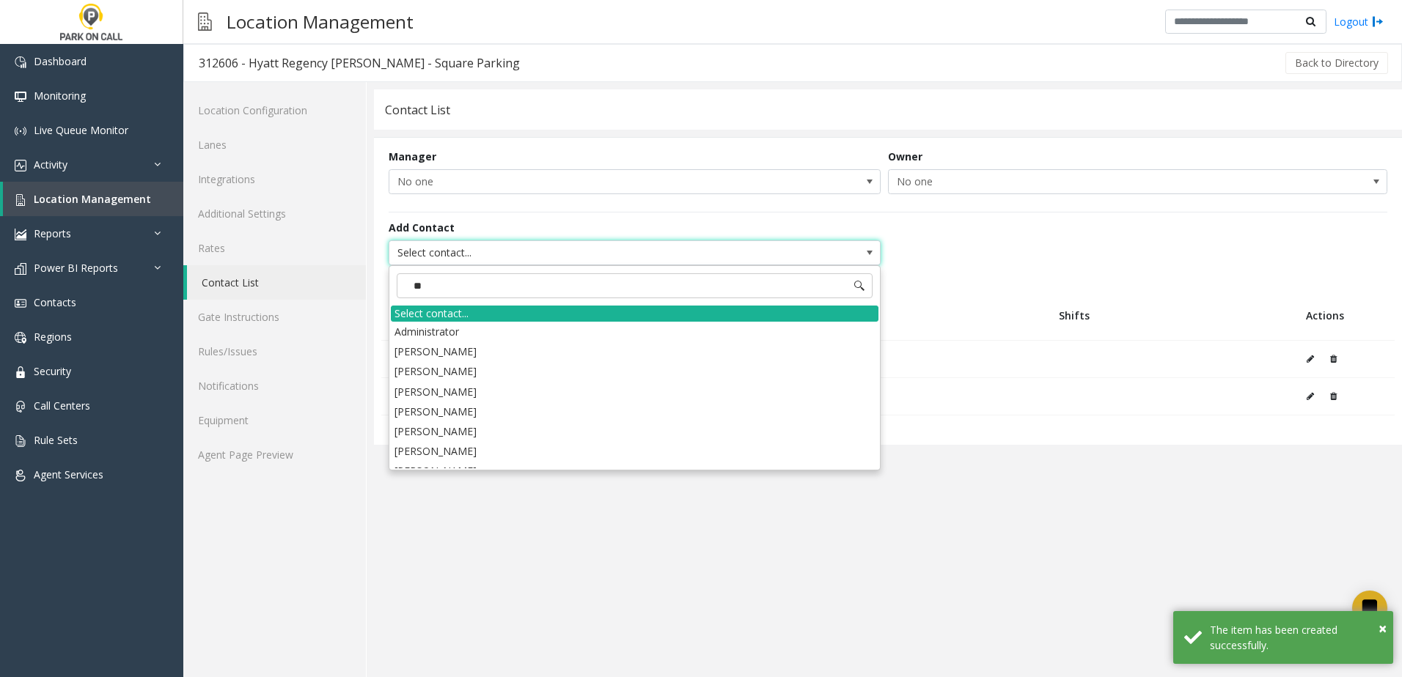
type input "***"
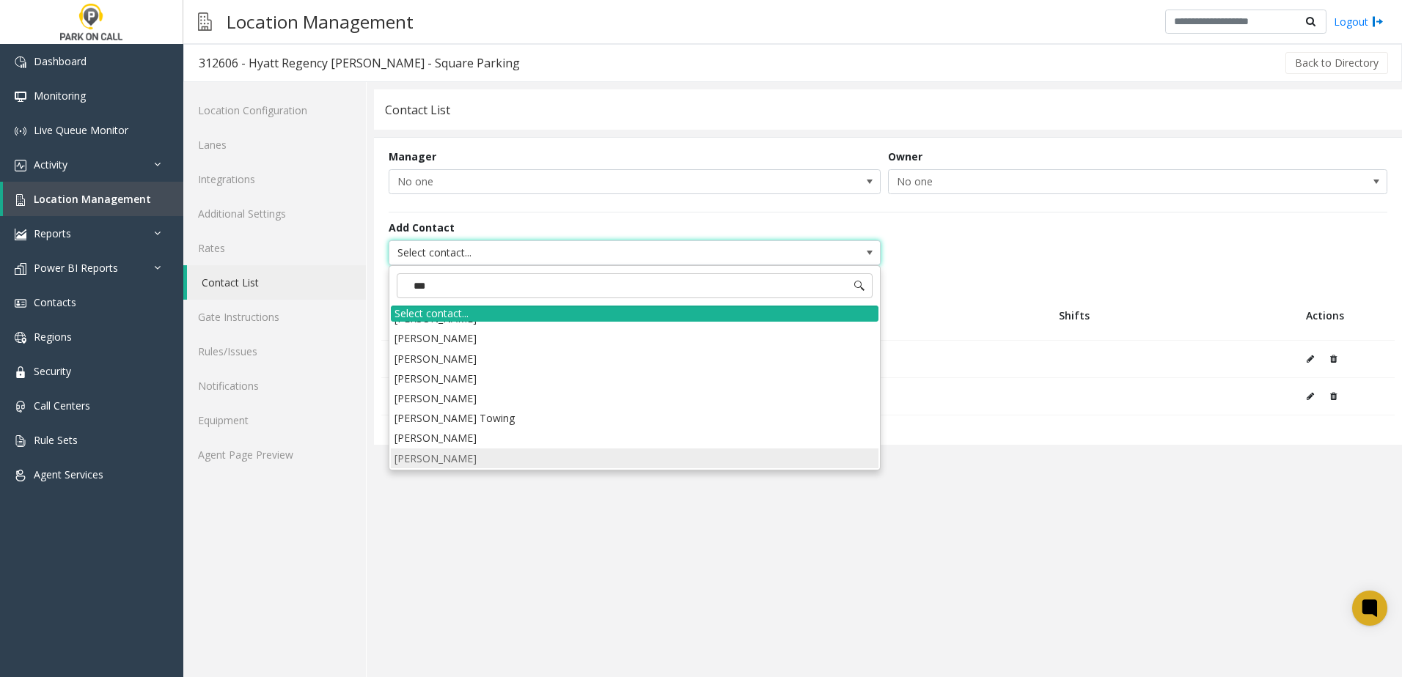
click at [483, 452] on li "[PERSON_NAME]" at bounding box center [635, 459] width 488 height 20
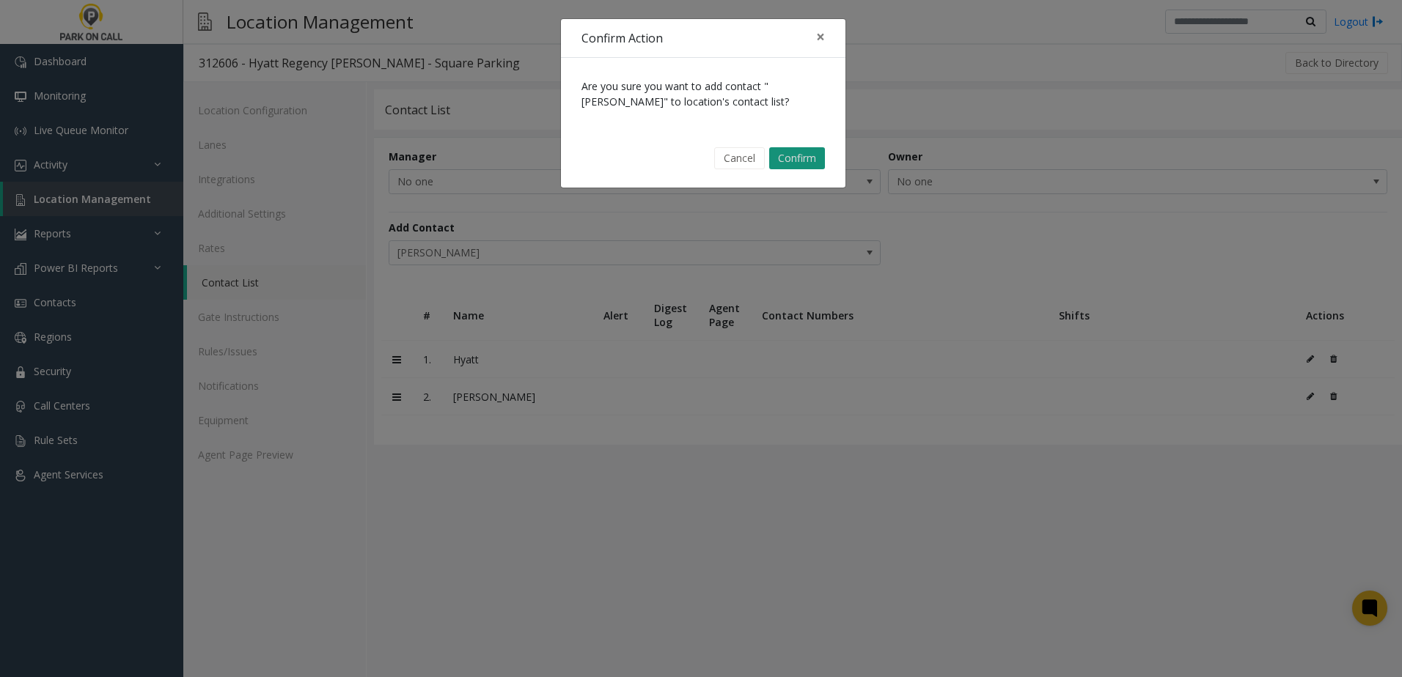
click at [803, 153] on button "Confirm" at bounding box center [797, 158] width 56 height 22
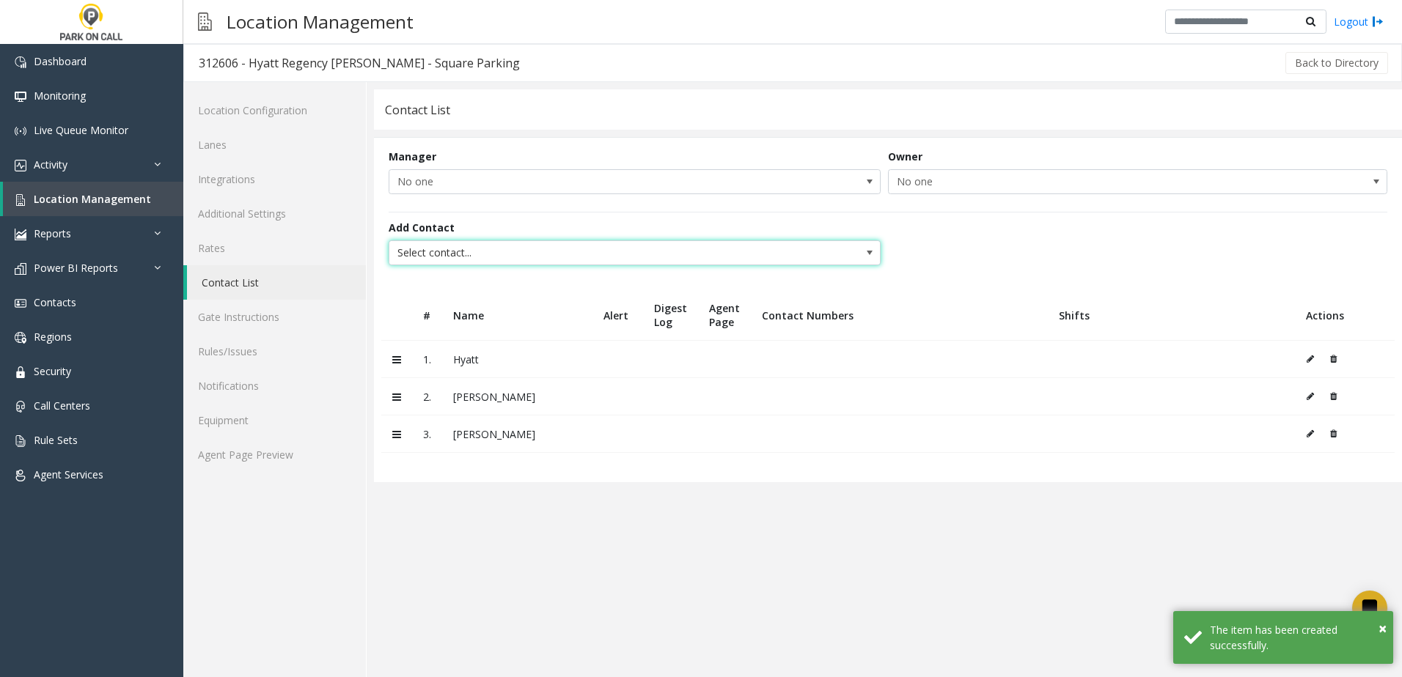
click at [441, 254] on span "Select contact..." at bounding box center [585, 252] width 392 height 23
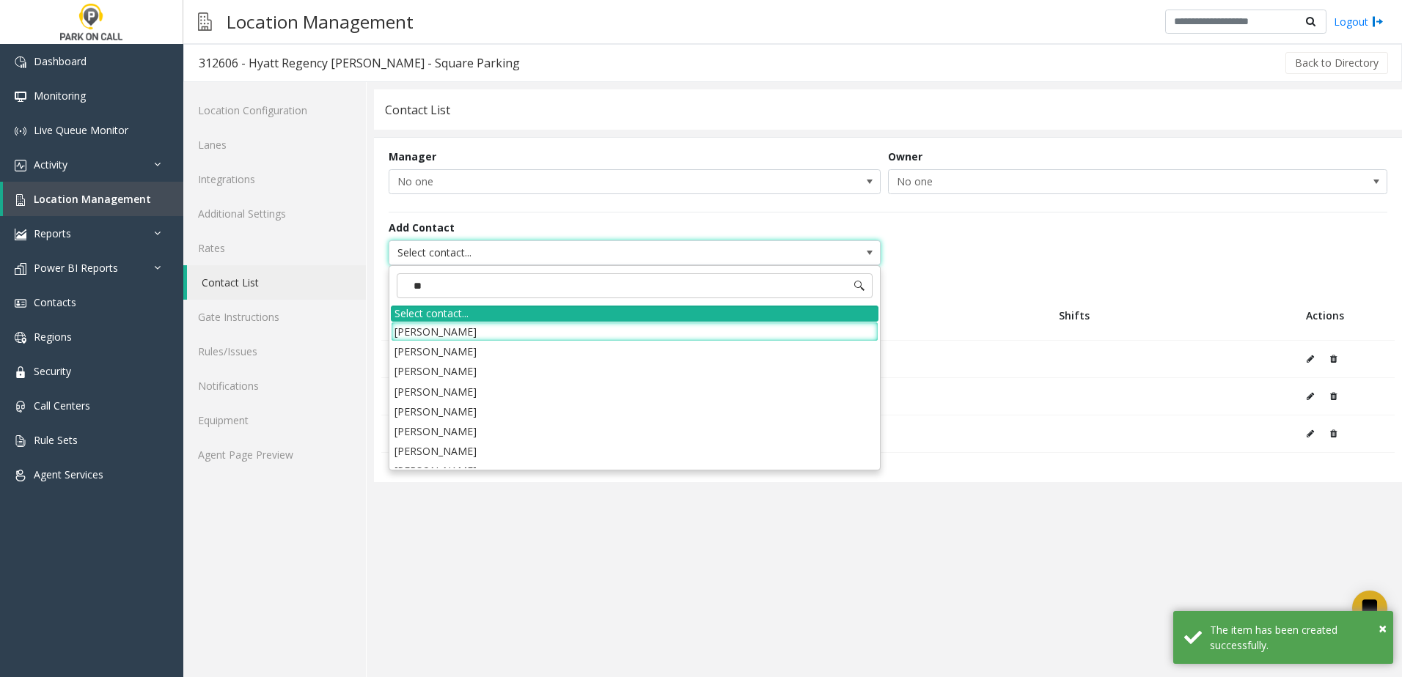
type input "***"
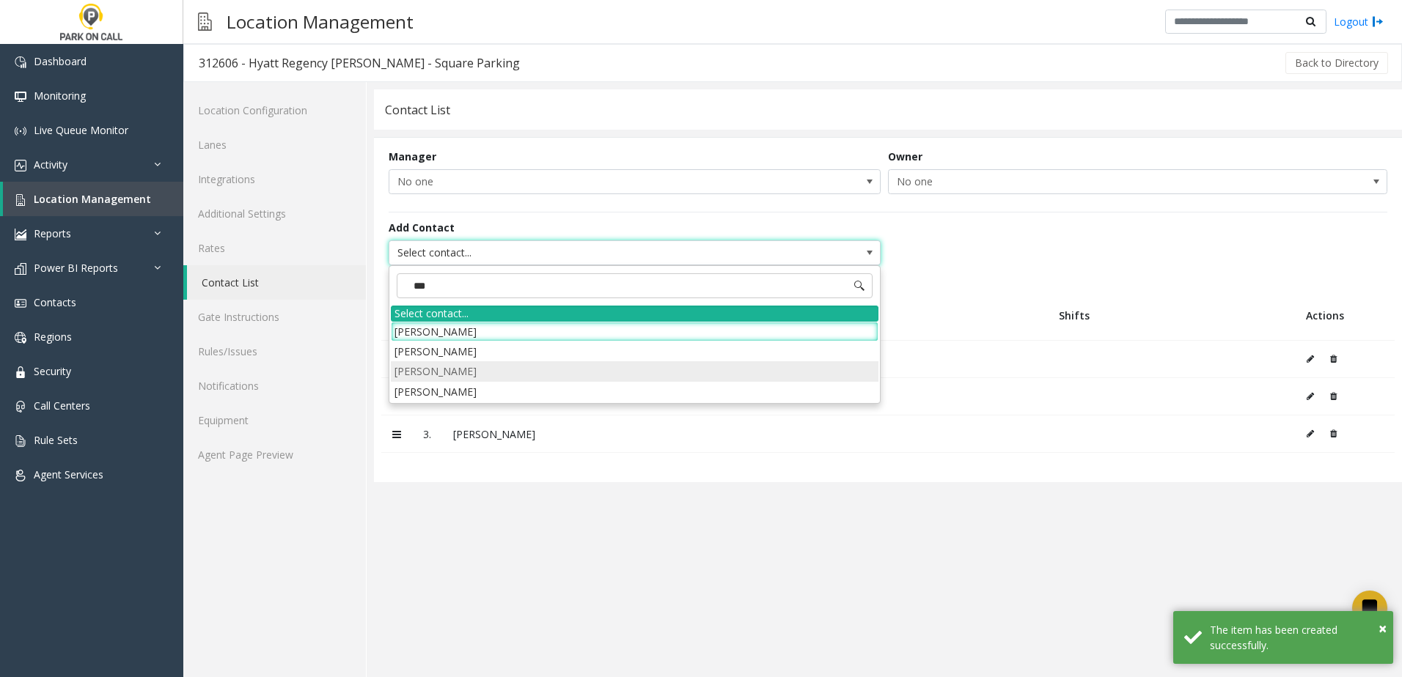
click at [463, 374] on li "[PERSON_NAME]" at bounding box center [635, 371] width 488 height 20
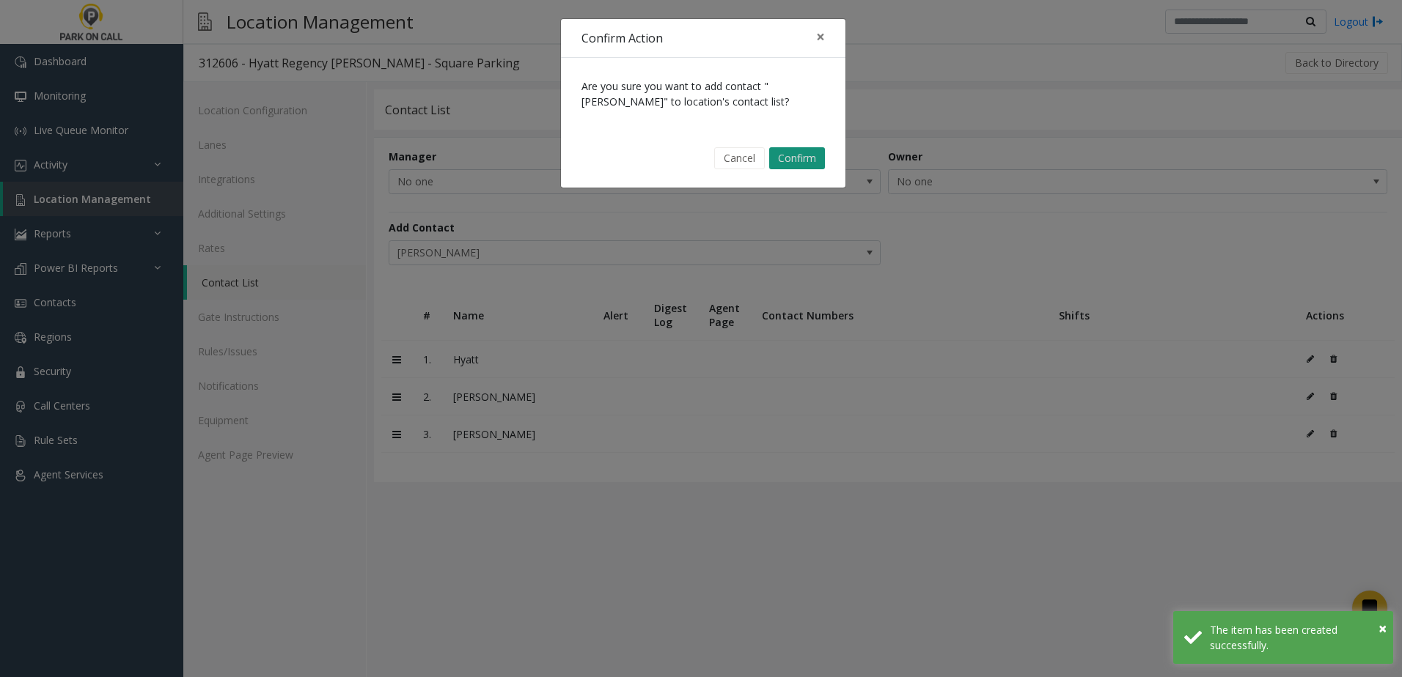
click at [823, 159] on button "Confirm" at bounding box center [797, 158] width 56 height 22
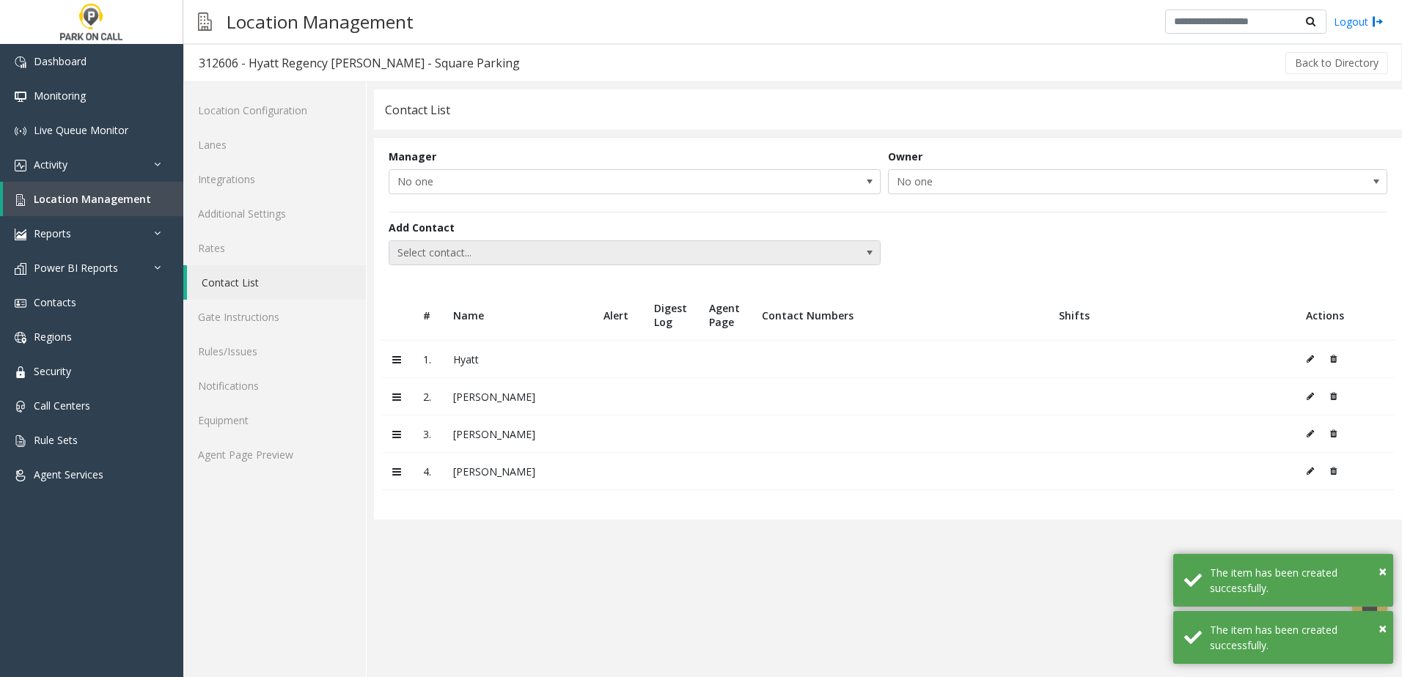
click at [531, 254] on span "Select contact..." at bounding box center [585, 252] width 392 height 23
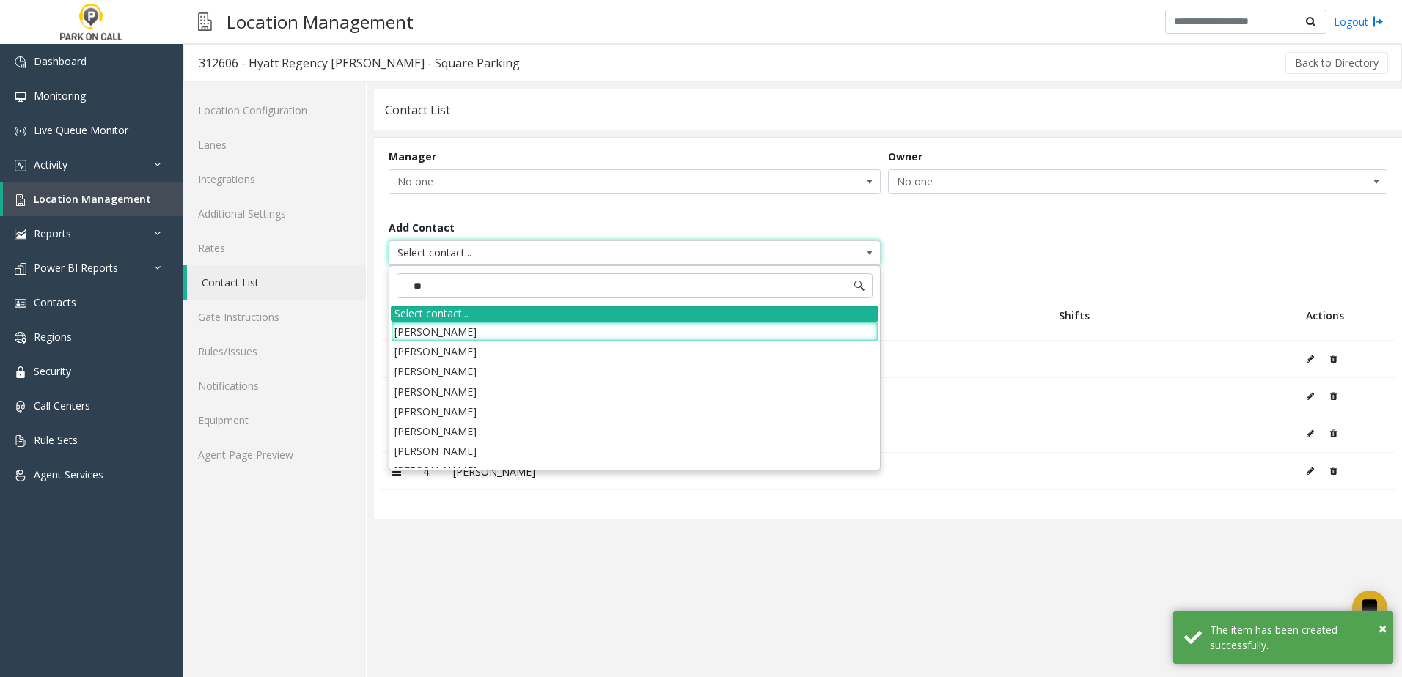
type input "***"
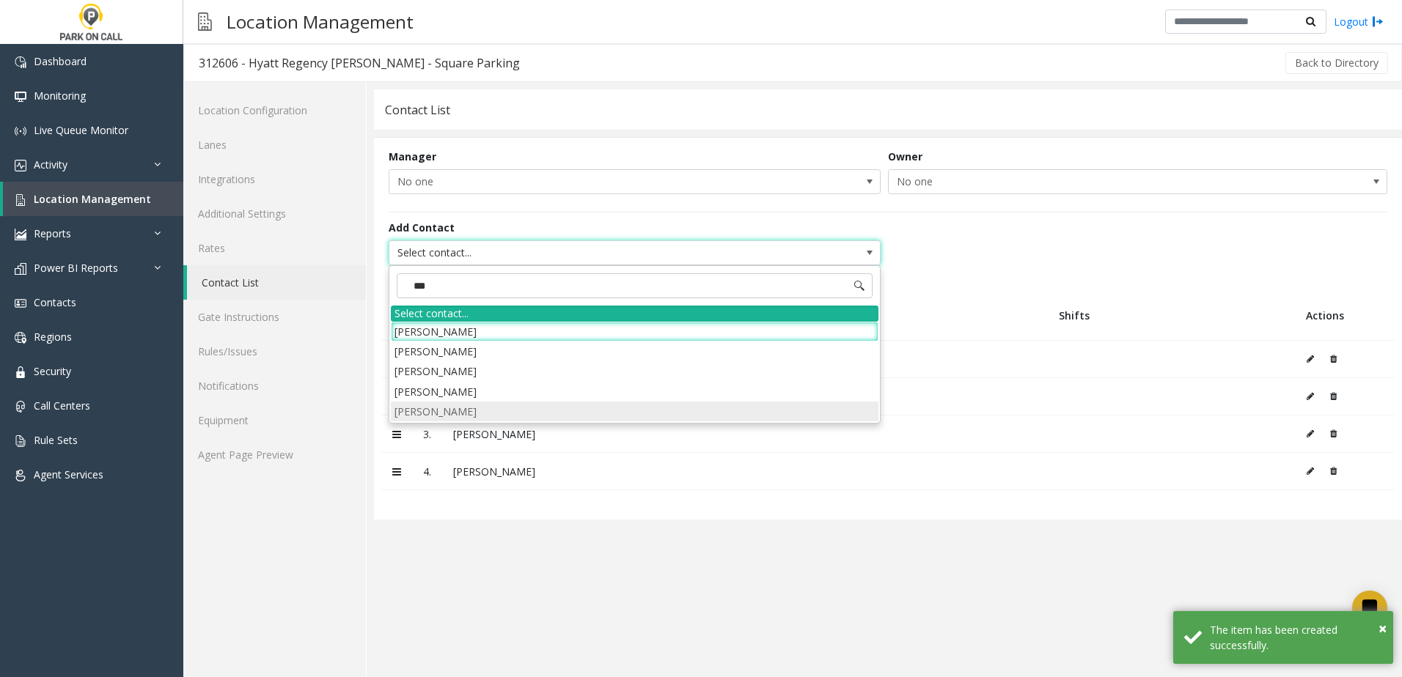
click at [452, 414] on li "[PERSON_NAME]" at bounding box center [635, 412] width 488 height 20
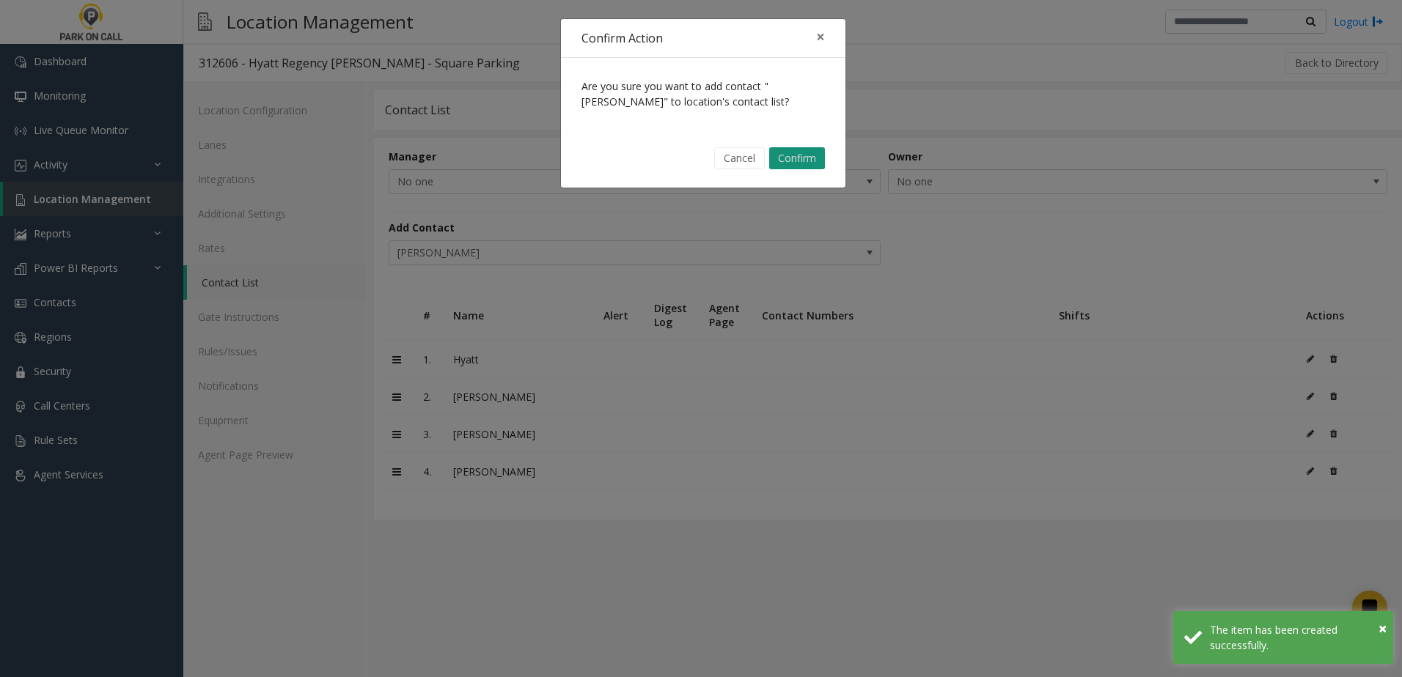
click at [802, 153] on button "Confirm" at bounding box center [797, 158] width 56 height 22
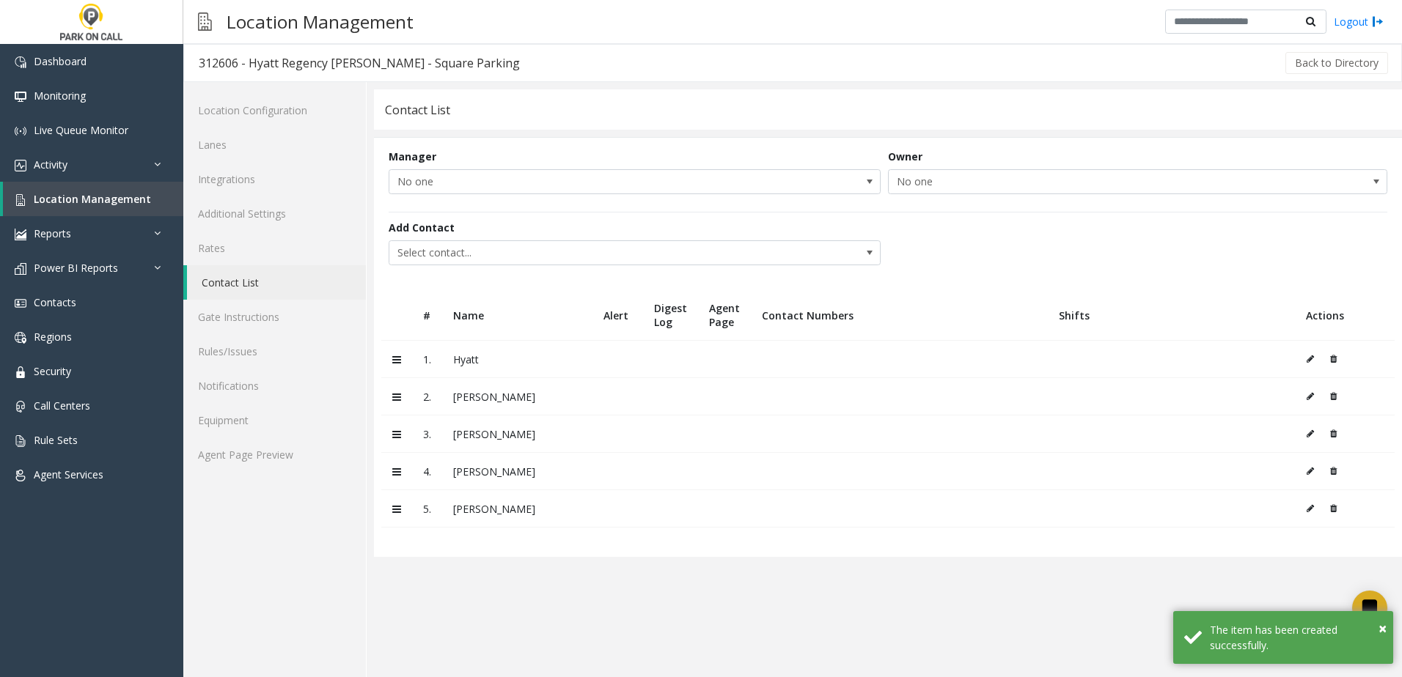
click at [1309, 362] on icon at bounding box center [1309, 359] width 7 height 9
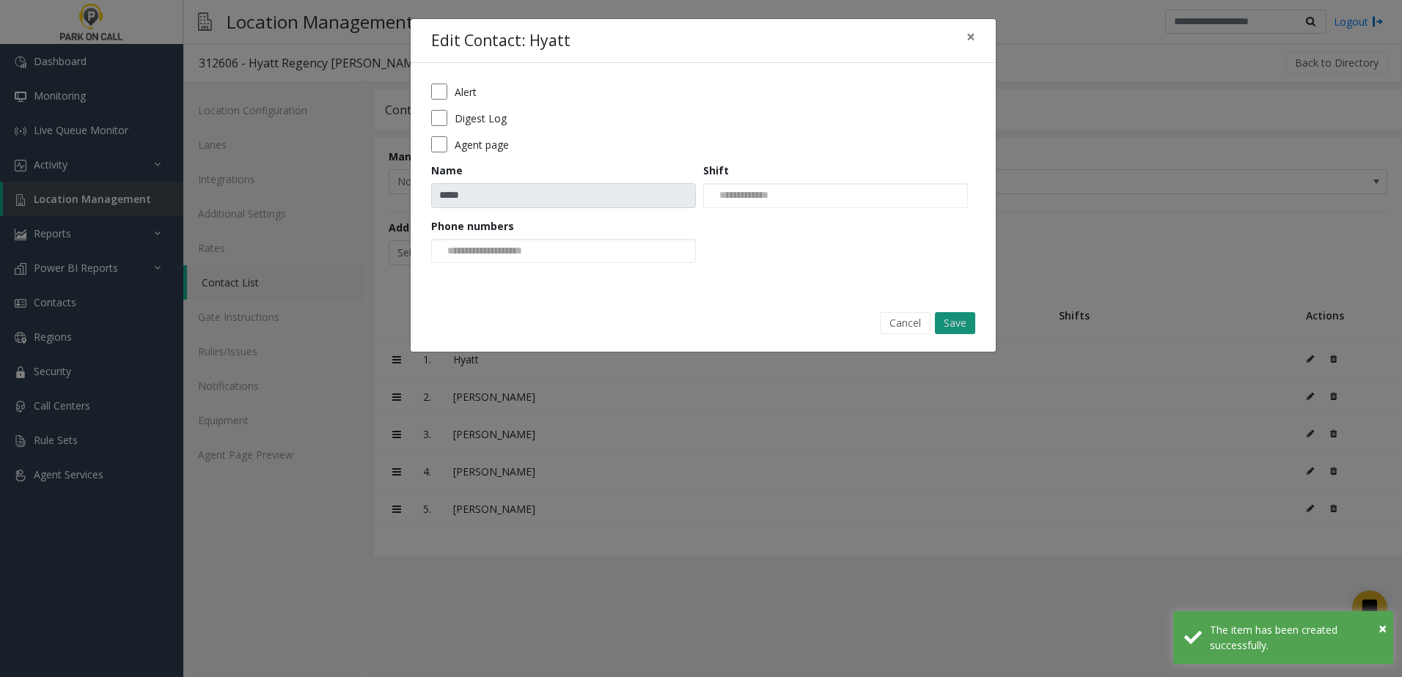
click at [971, 314] on button "Save" at bounding box center [955, 323] width 40 height 22
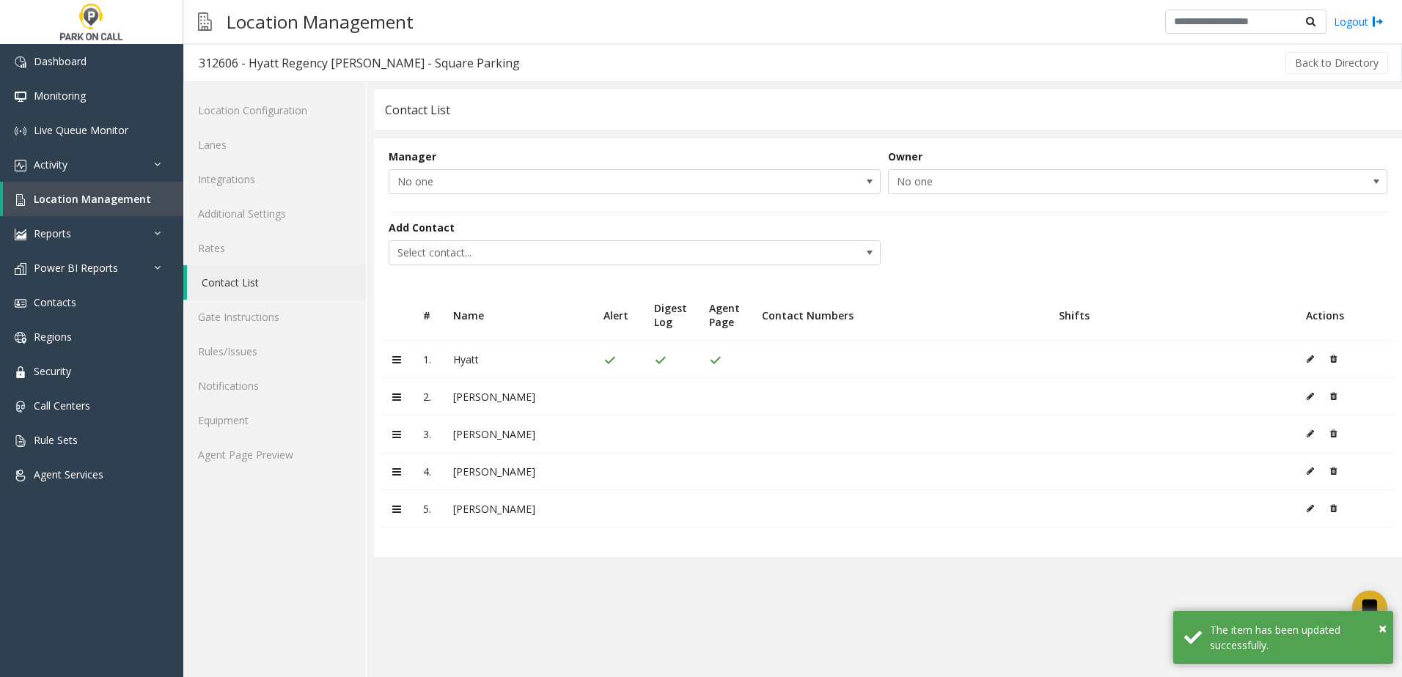
click at [1312, 394] on icon at bounding box center [1309, 396] width 7 height 9
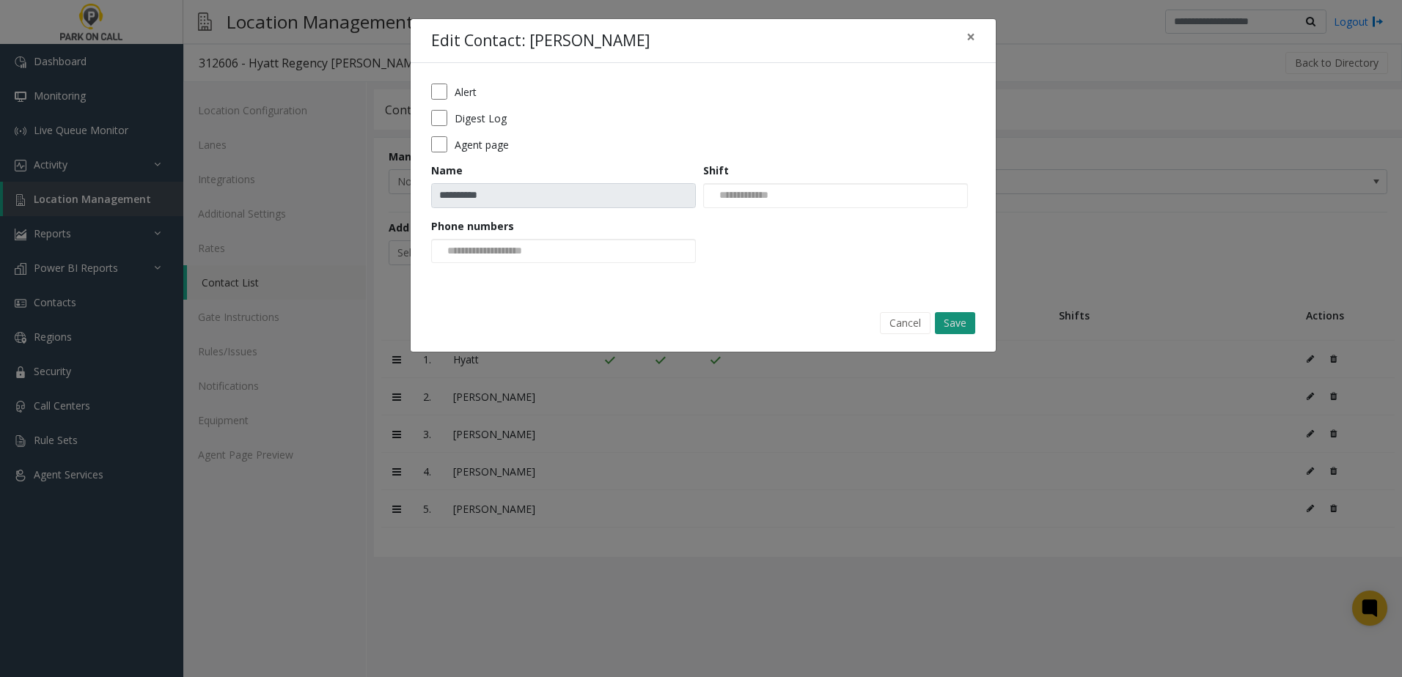
click at [970, 319] on button "Save" at bounding box center [955, 323] width 40 height 22
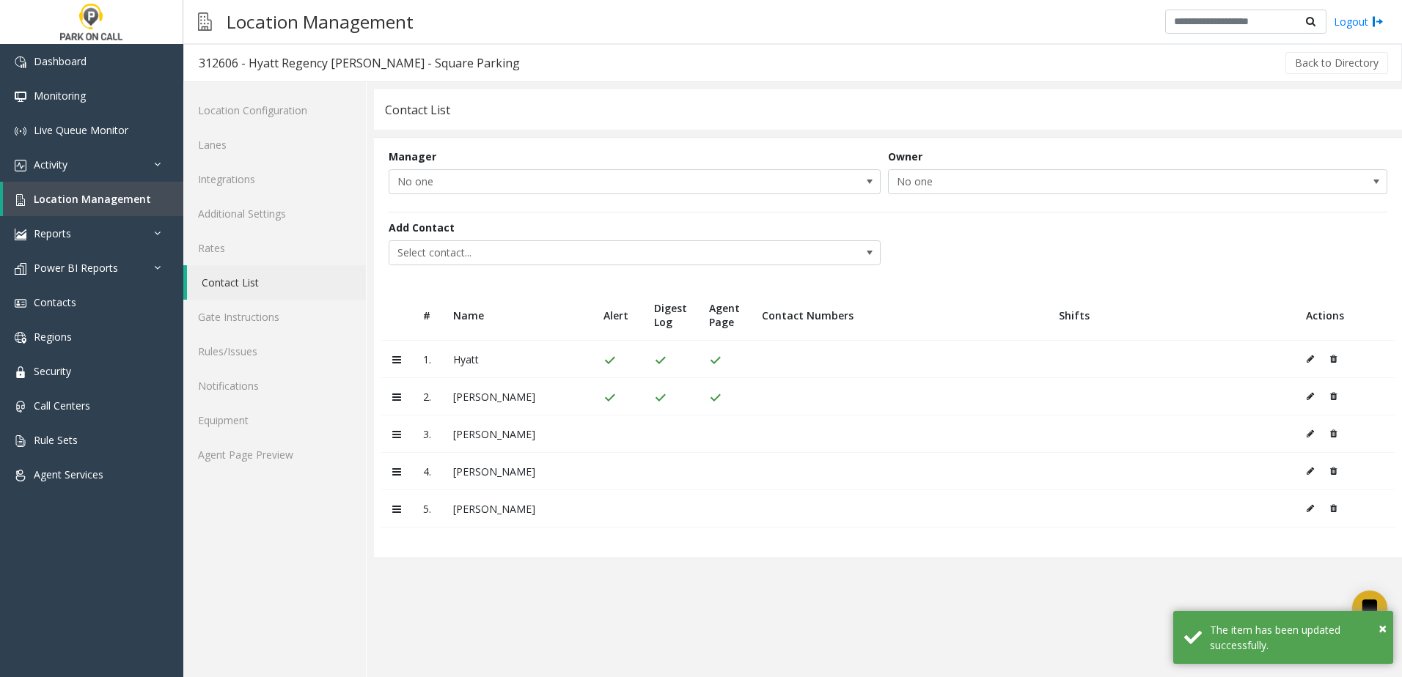
click at [1306, 433] on button at bounding box center [1314, 434] width 16 height 22
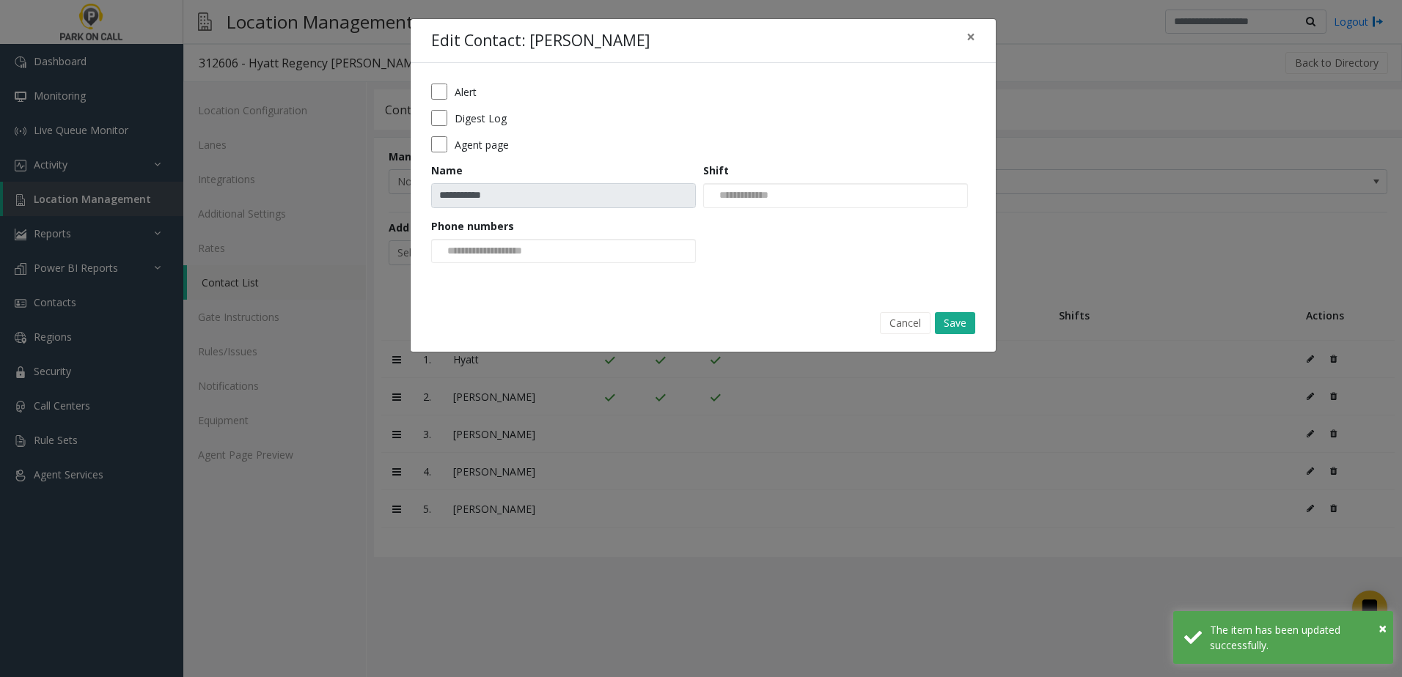
click at [975, 328] on div "Cancel Save" at bounding box center [703, 322] width 564 height 37
click at [966, 325] on button "Save" at bounding box center [955, 323] width 40 height 22
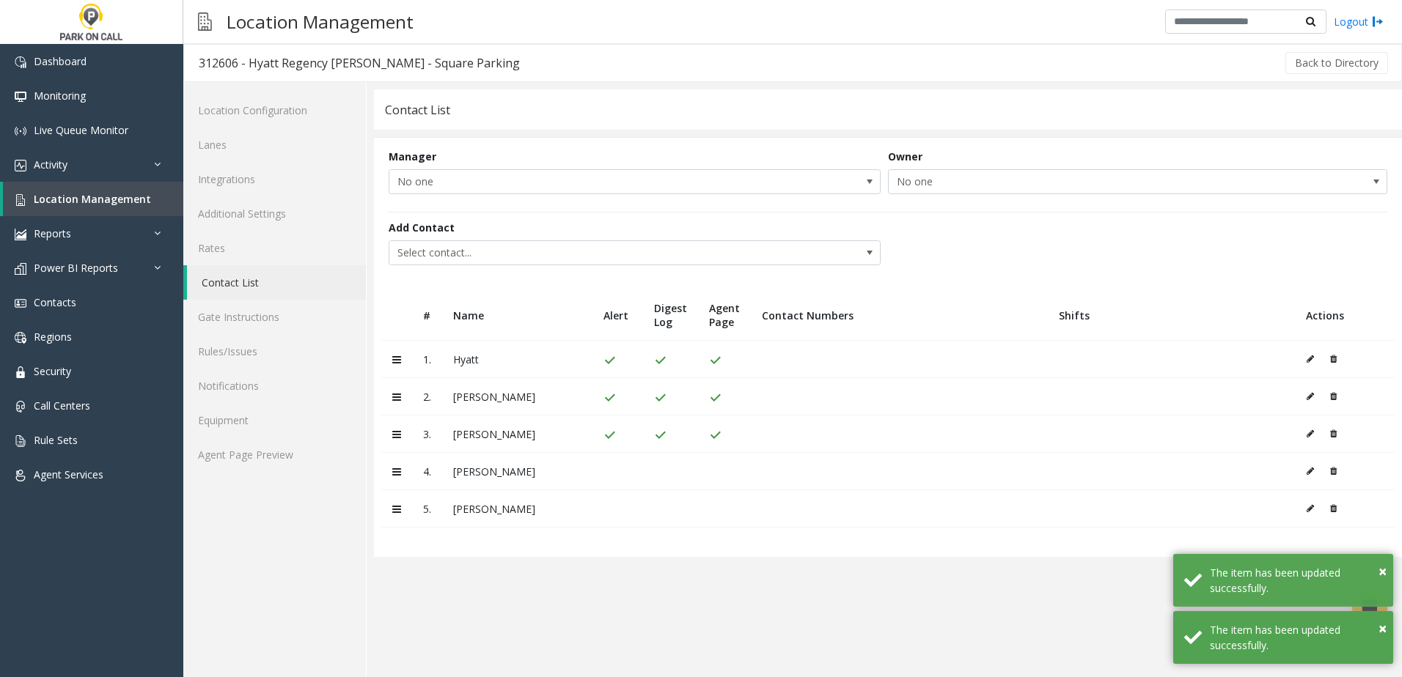
click at [1312, 468] on icon at bounding box center [1309, 471] width 7 height 9
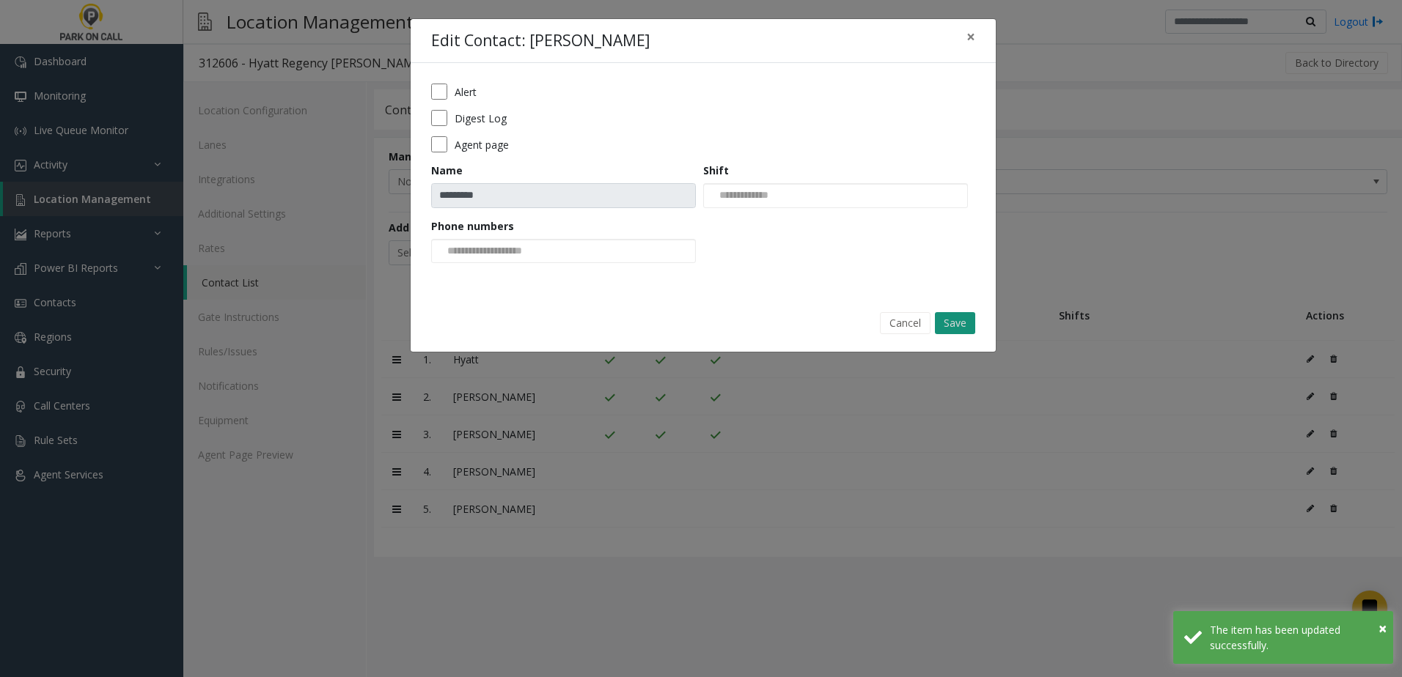
click at [972, 322] on button "Save" at bounding box center [955, 323] width 40 height 22
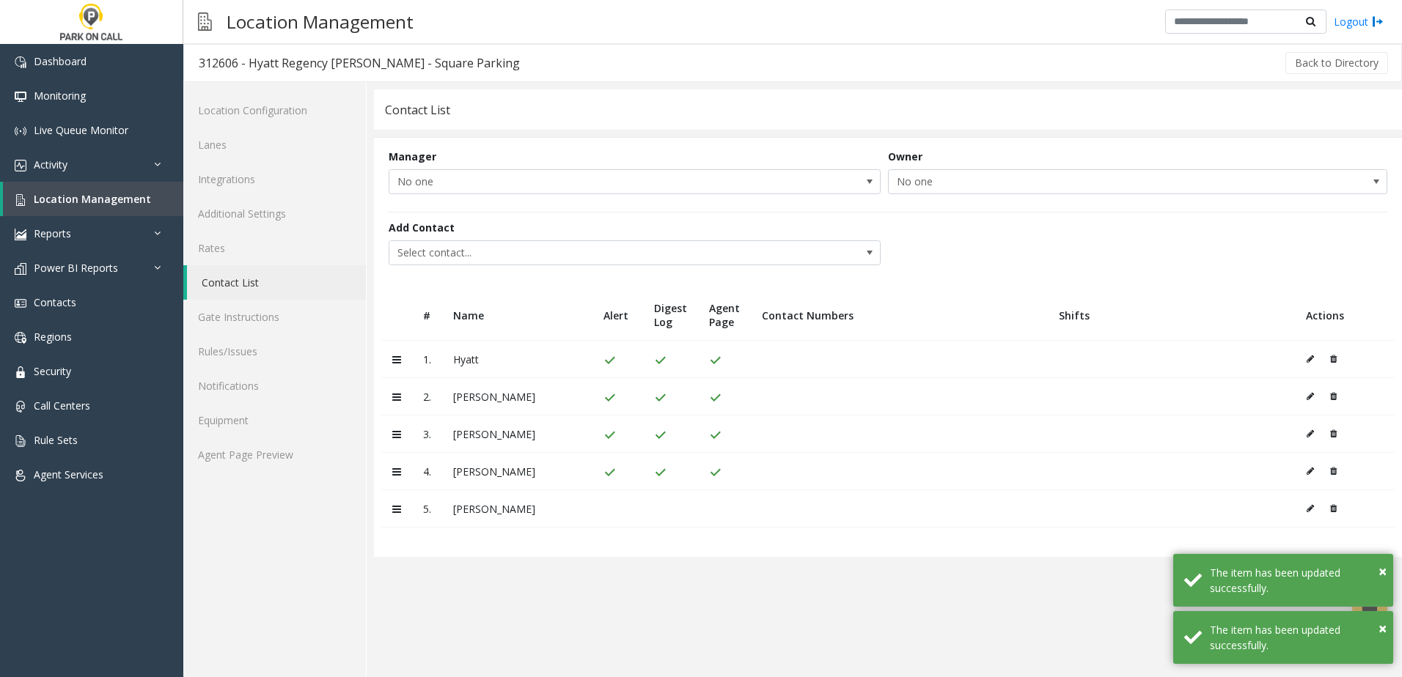
click at [1308, 514] on button at bounding box center [1314, 509] width 16 height 22
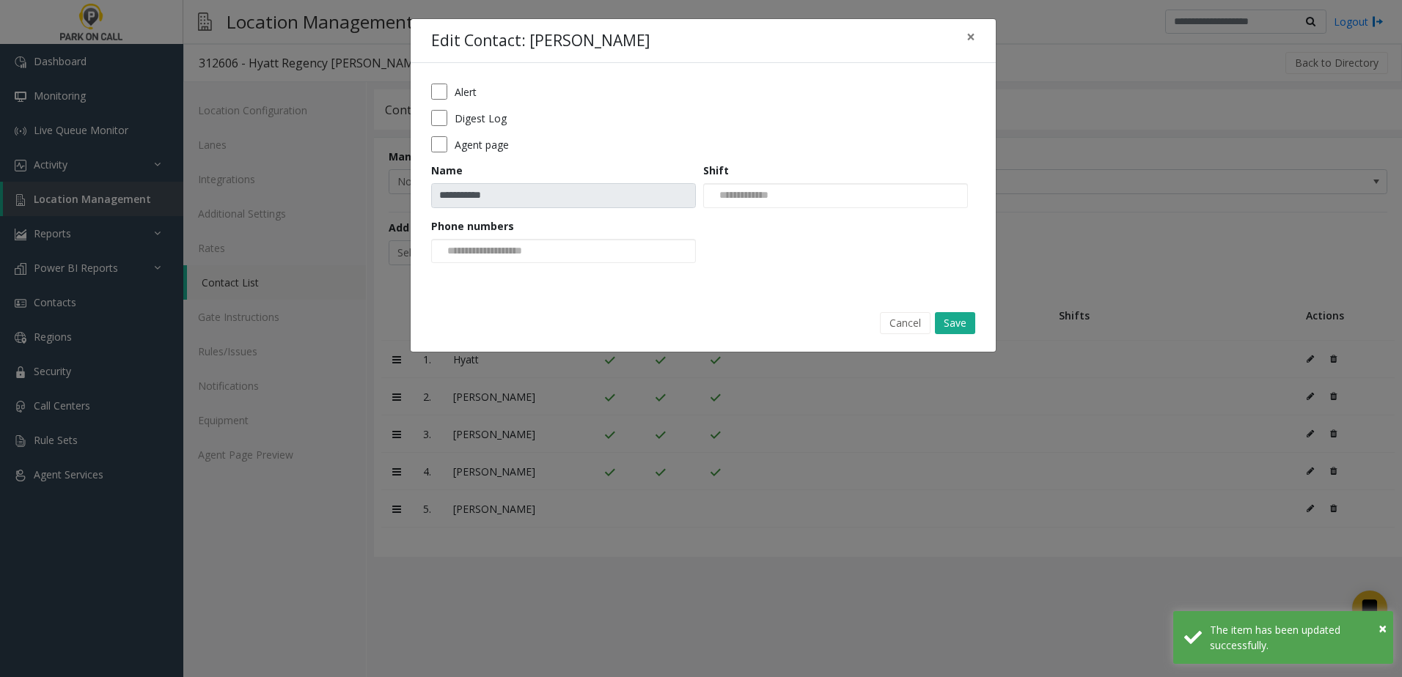
click at [438, 136] on form "**********" at bounding box center [703, 179] width 544 height 190
click at [449, 148] on div "Agent page" at bounding box center [703, 144] width 544 height 16
drag, startPoint x: 971, startPoint y: 323, endPoint x: 957, endPoint y: 318, distance: 14.8
click at [967, 321] on button "Save" at bounding box center [955, 323] width 40 height 22
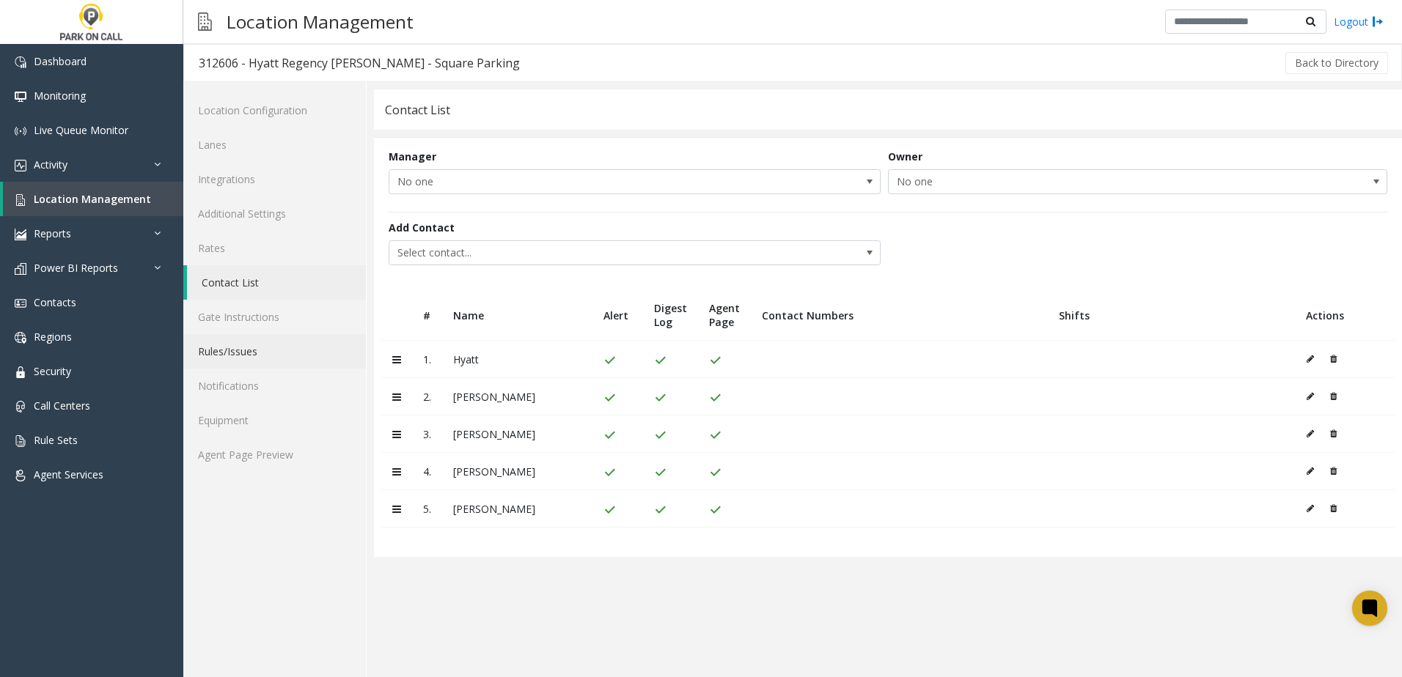
click at [279, 351] on link "Rules/Issues" at bounding box center [274, 351] width 183 height 34
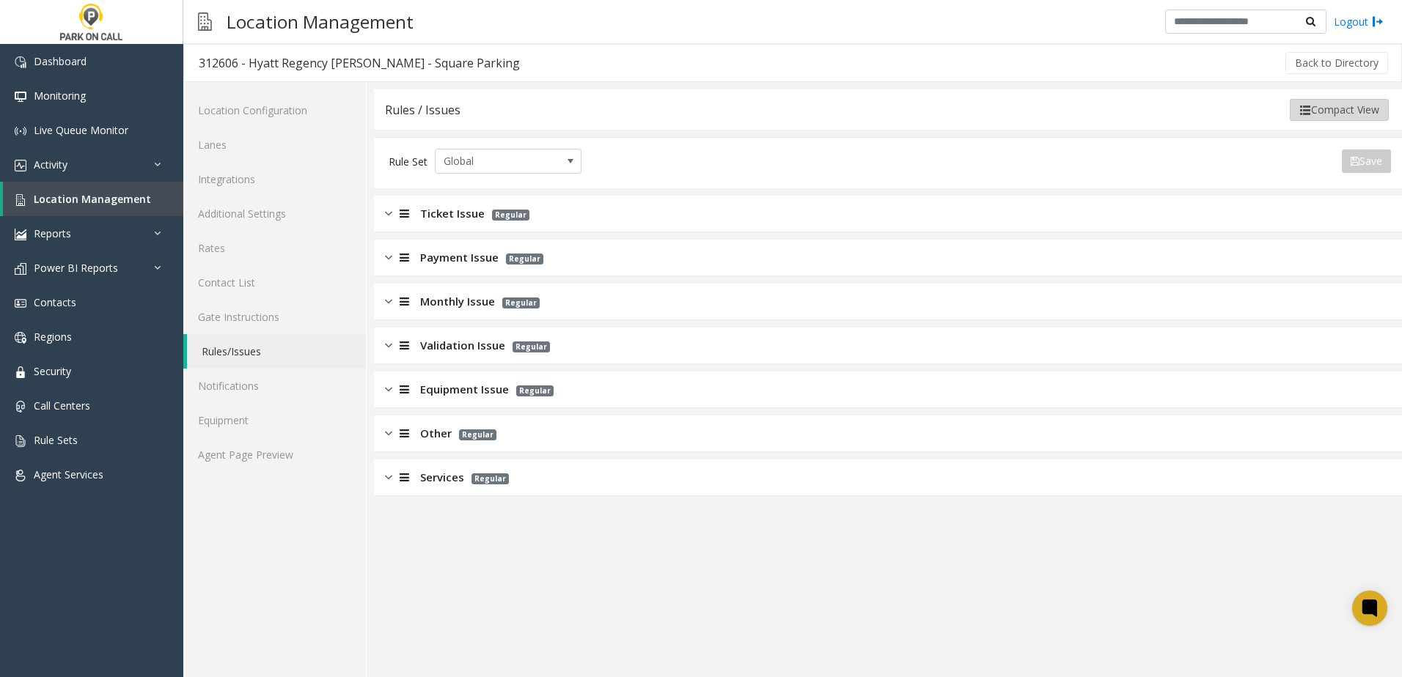
click at [1317, 106] on button "Compact View" at bounding box center [1339, 110] width 99 height 22
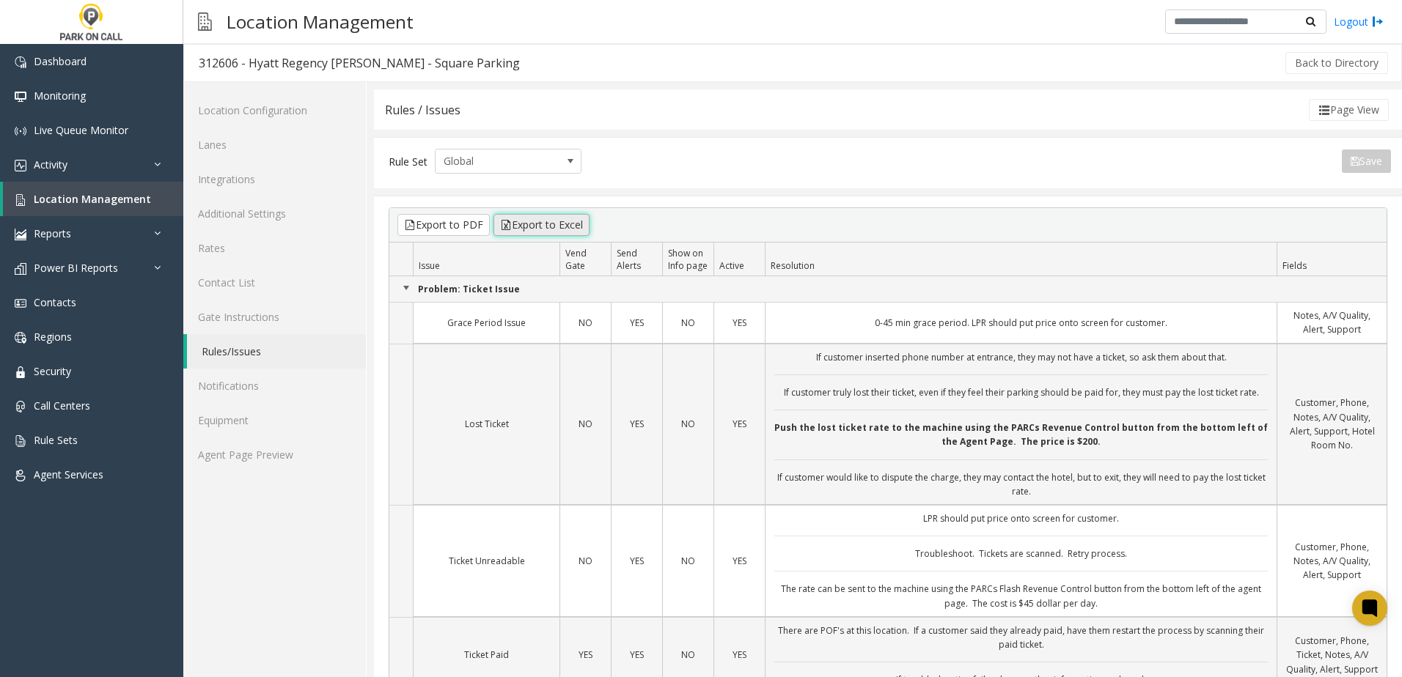
click at [540, 221] on button "Export to Excel" at bounding box center [541, 225] width 96 height 22
click at [444, 238] on kendo-grid-toolbar "Export to PDF Export to Excel" at bounding box center [887, 225] width 997 height 34
click at [1327, 108] on button "Page View" at bounding box center [1349, 110] width 80 height 22
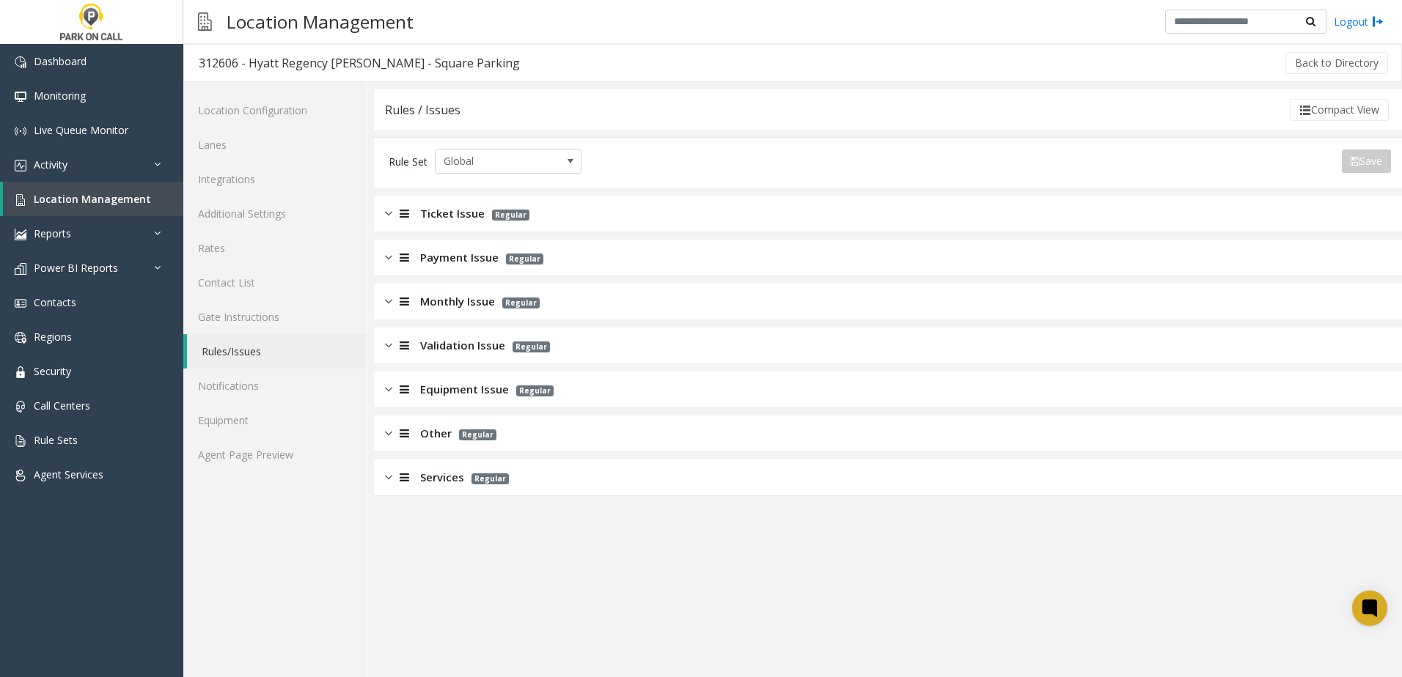
click at [433, 479] on span "Services" at bounding box center [442, 477] width 44 height 17
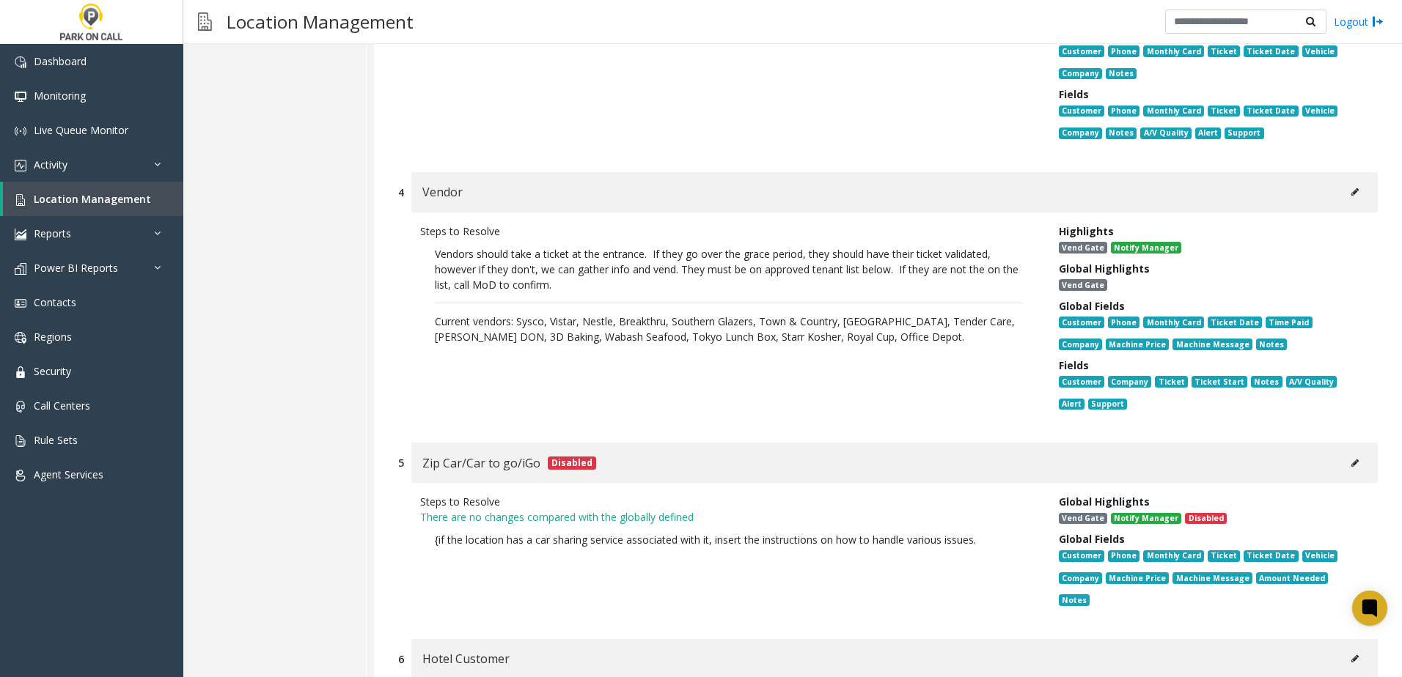
scroll to position [1540, 0]
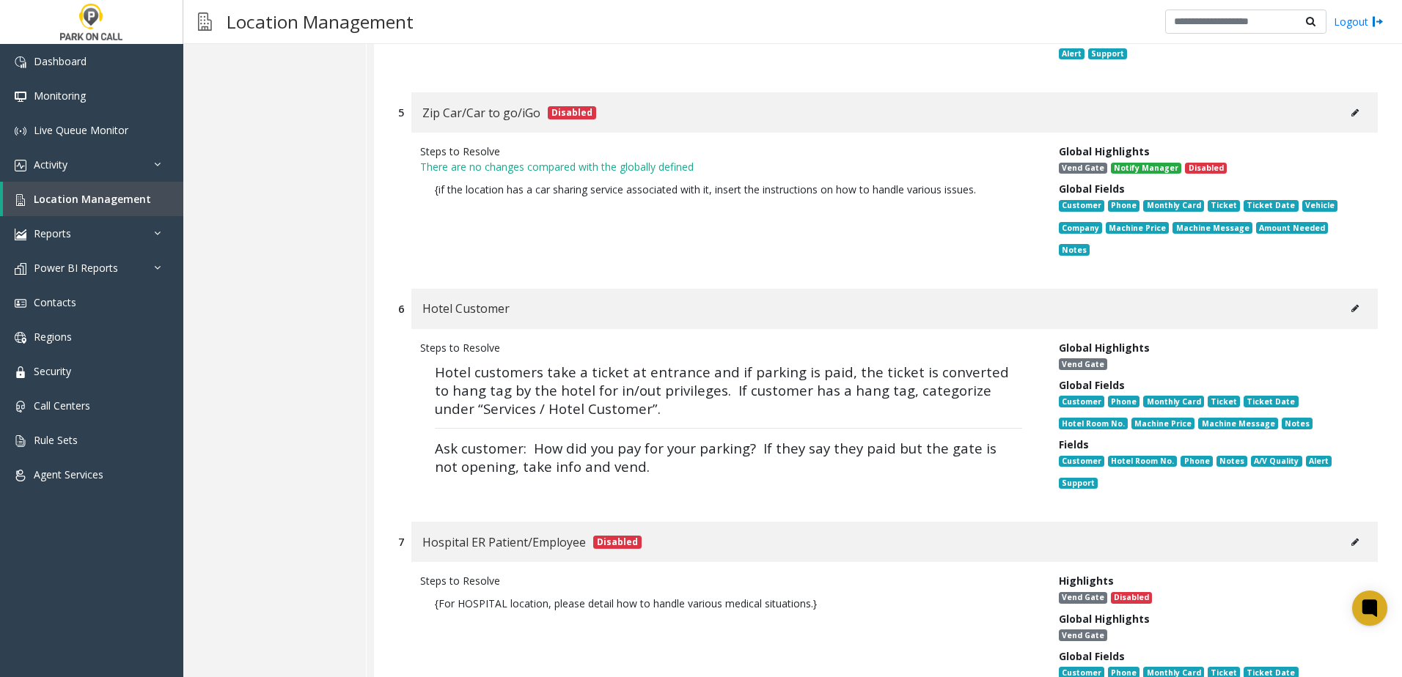
click at [1351, 304] on icon at bounding box center [1354, 308] width 7 height 9
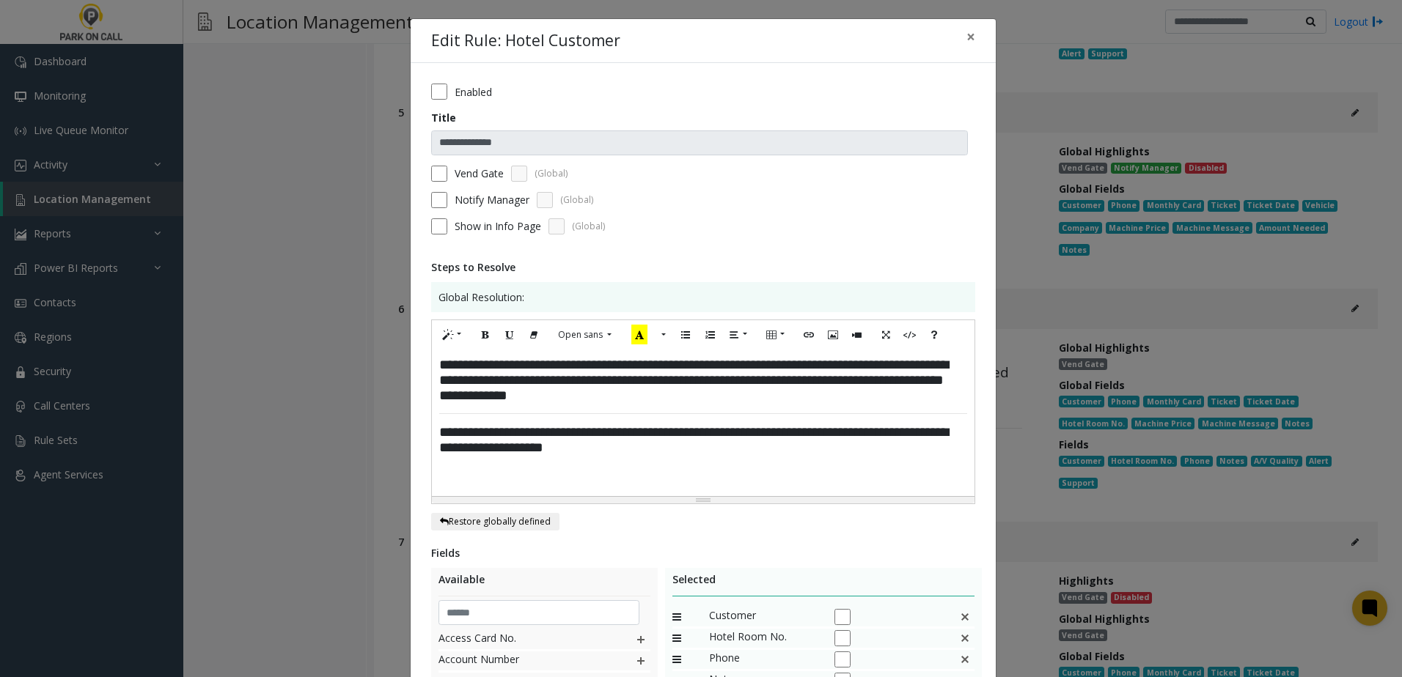
click at [431, 161] on form "**********" at bounding box center [703, 164] width 544 height 161
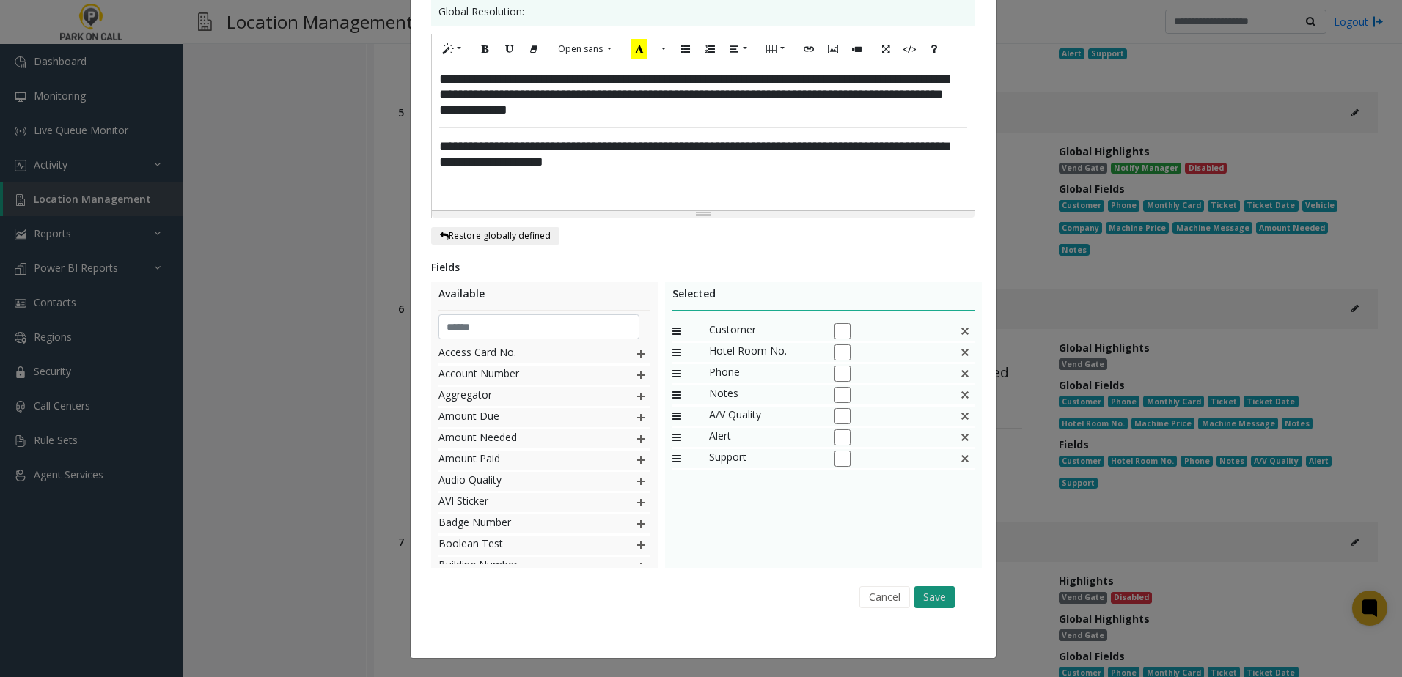
click at [924, 595] on button "Save" at bounding box center [934, 597] width 40 height 22
